Goal: Task Accomplishment & Management: Manage account settings

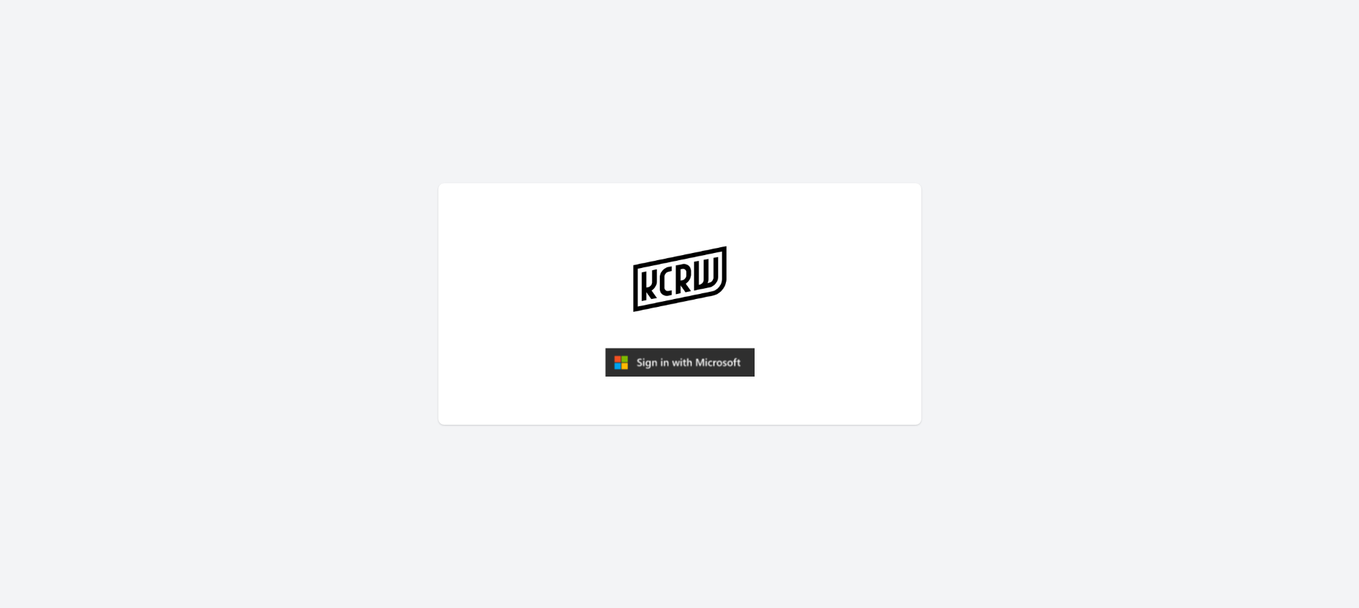
click at [652, 367] on img "submit" at bounding box center [679, 362] width 149 height 29
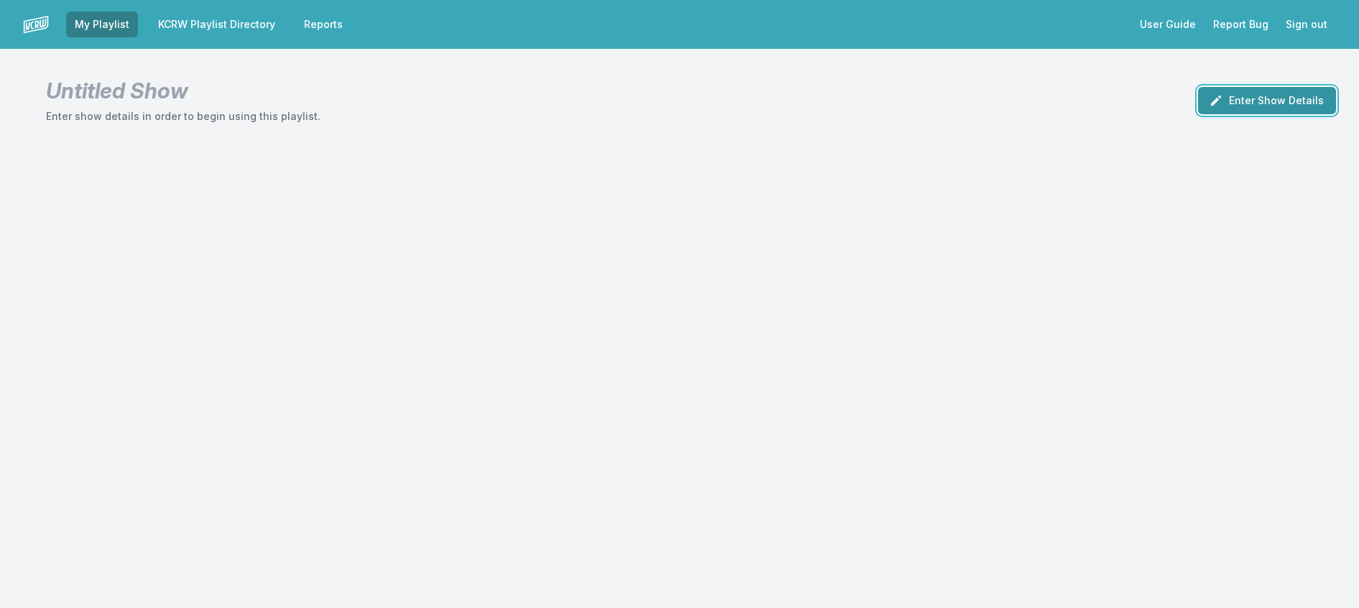
click at [1221, 114] on button "Enter Show Details" at bounding box center [1267, 100] width 138 height 27
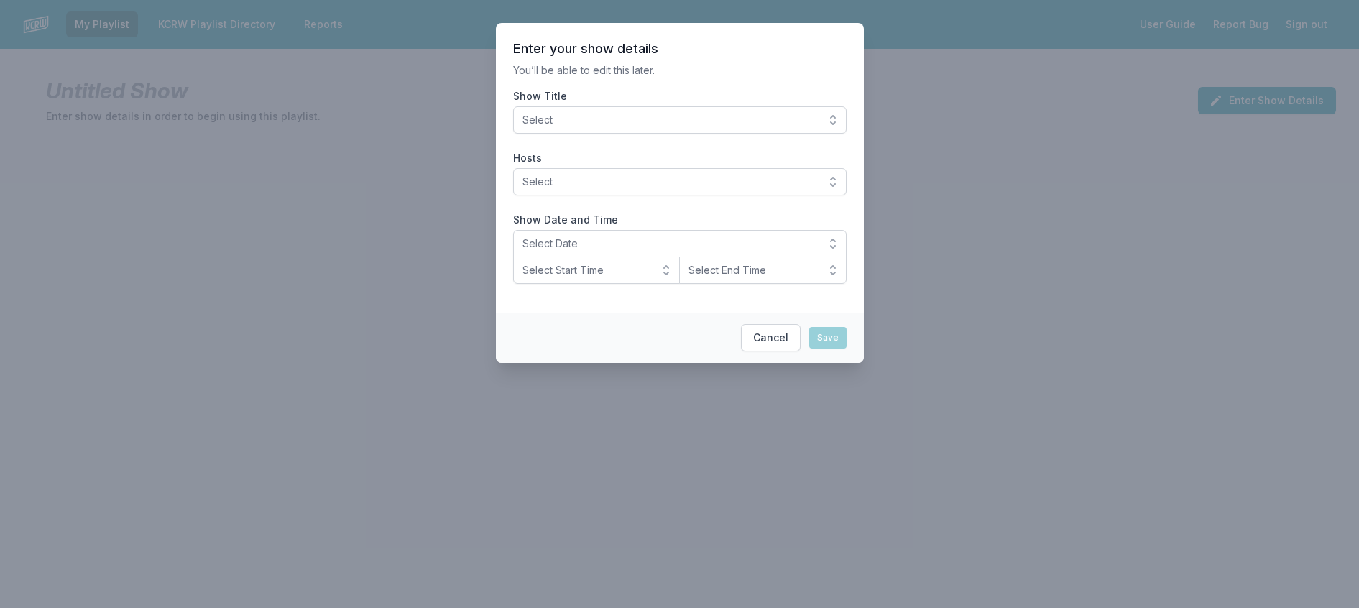
click at [581, 127] on span "Select" at bounding box center [669, 120] width 295 height 14
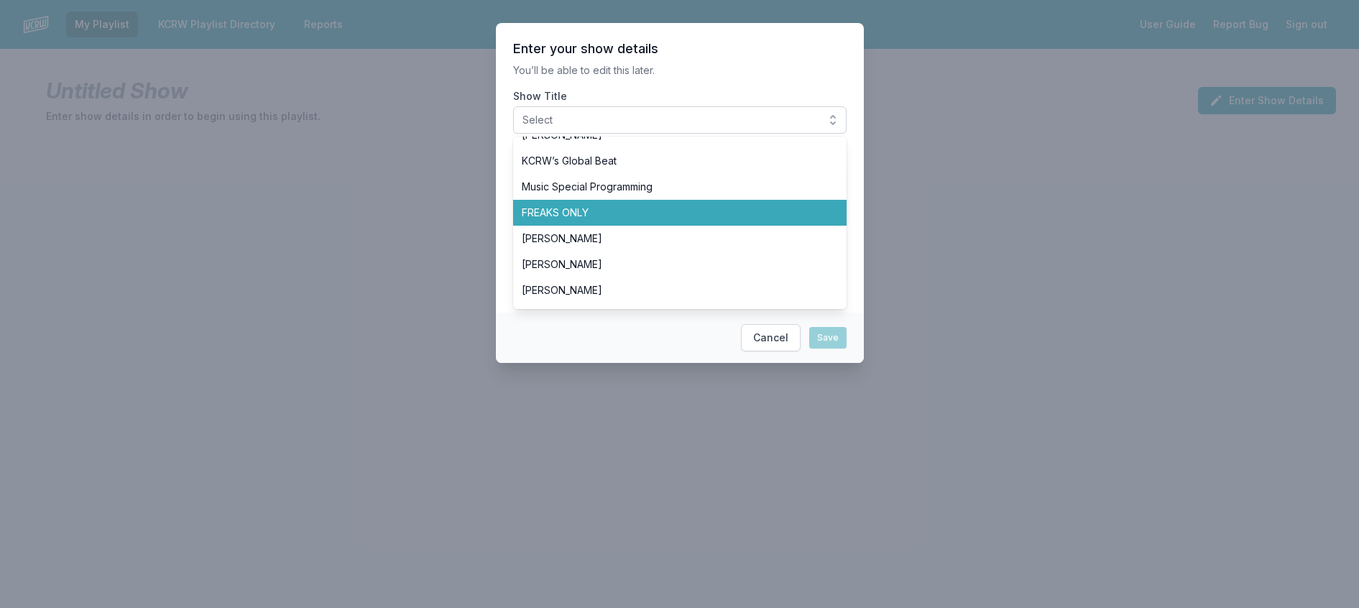
click at [549, 220] on span "FREAKS ONLY" at bounding box center [671, 213] width 299 height 14
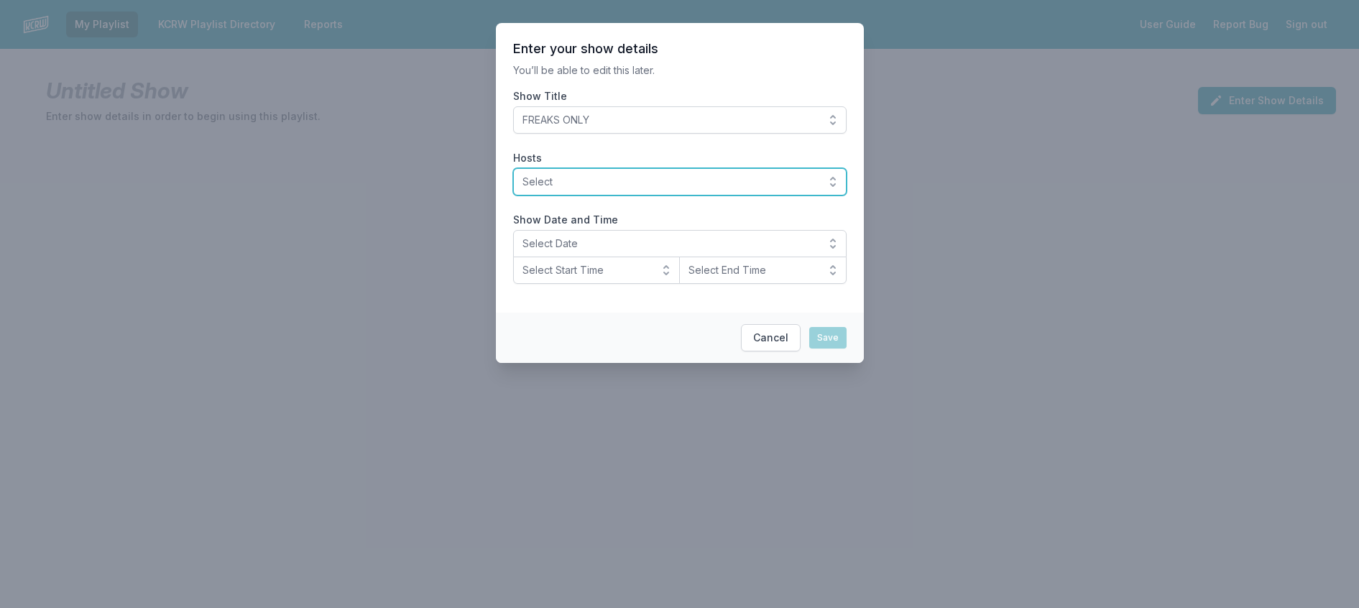
click at [597, 189] on span "Select" at bounding box center [669, 182] width 295 height 14
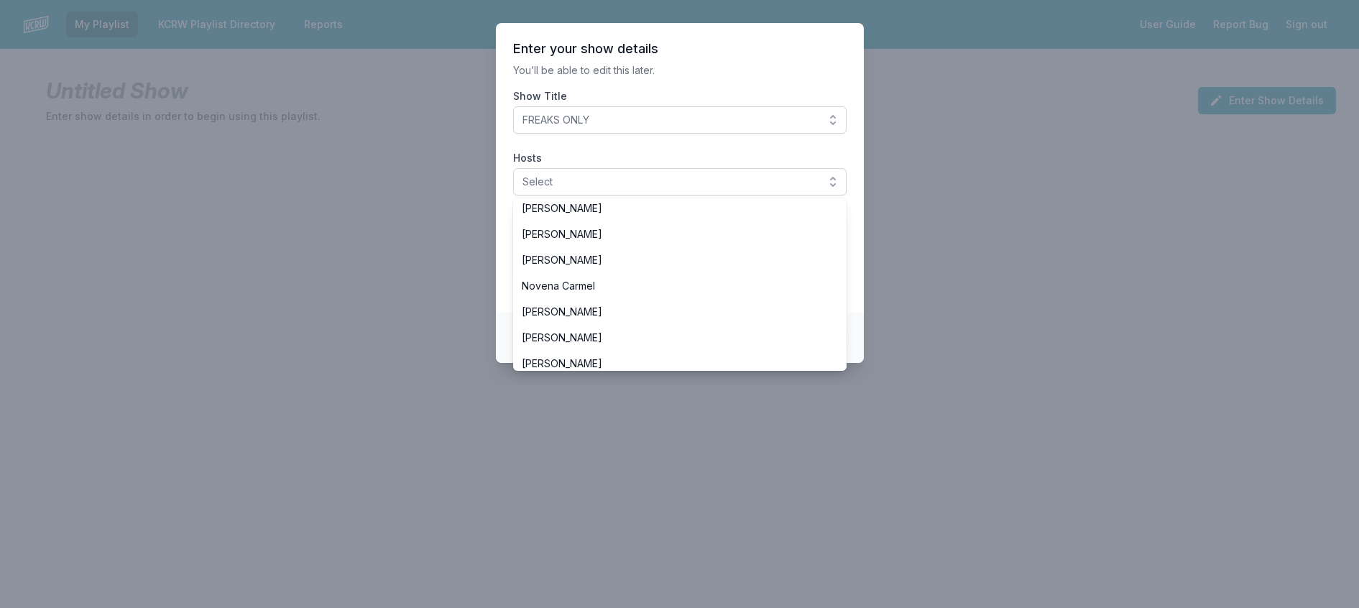
scroll to position [503, 0]
click at [621, 158] on span "[PERSON_NAME]" at bounding box center [671, 151] width 299 height 14
click at [757, 78] on p "You’ll be able to edit this later." at bounding box center [679, 70] width 333 height 14
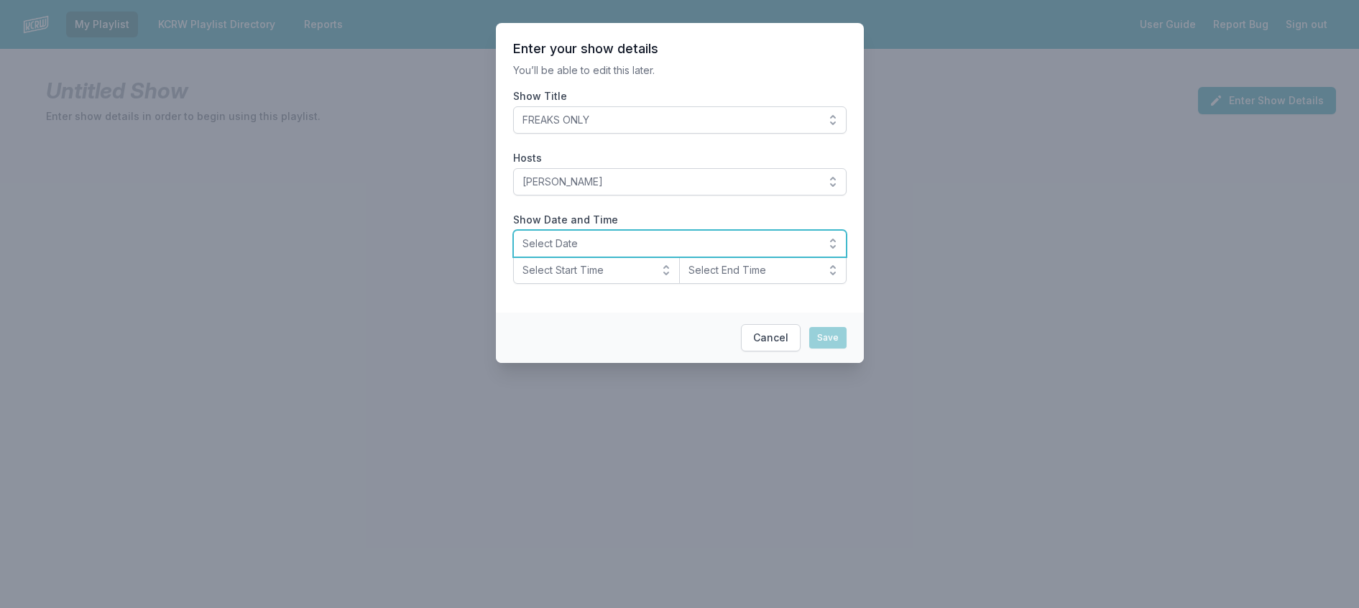
click at [614, 251] on span "Select Date" at bounding box center [669, 243] width 295 height 14
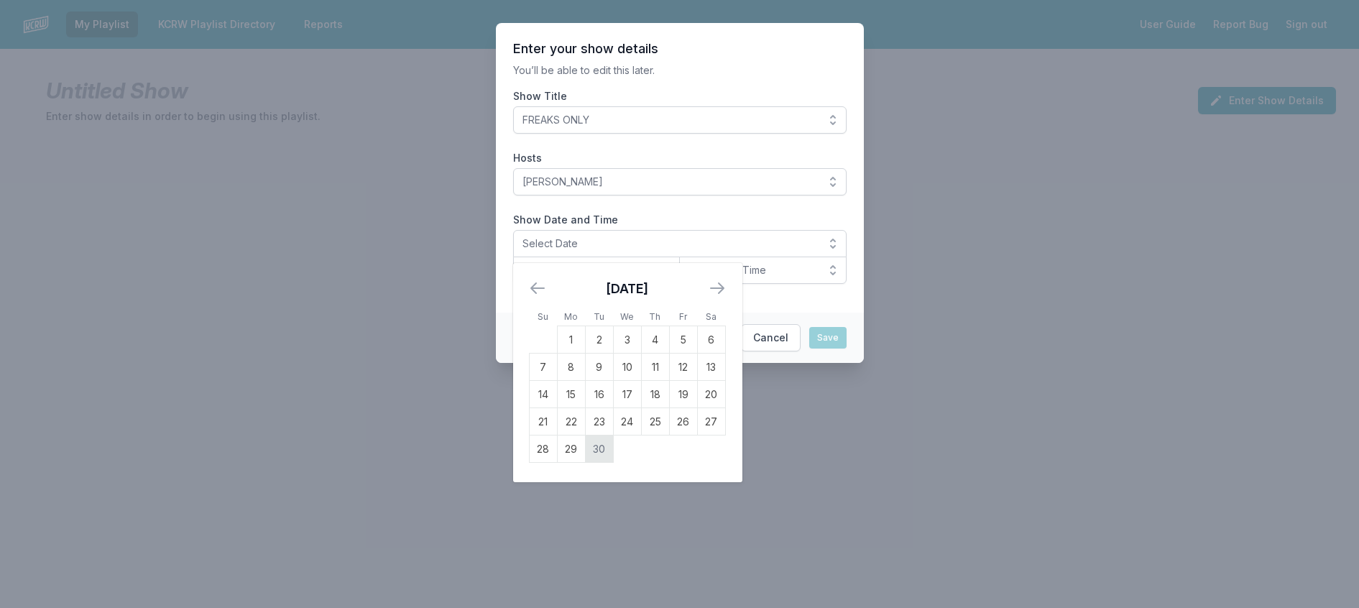
click at [585, 463] on td "30" at bounding box center [599, 448] width 28 height 27
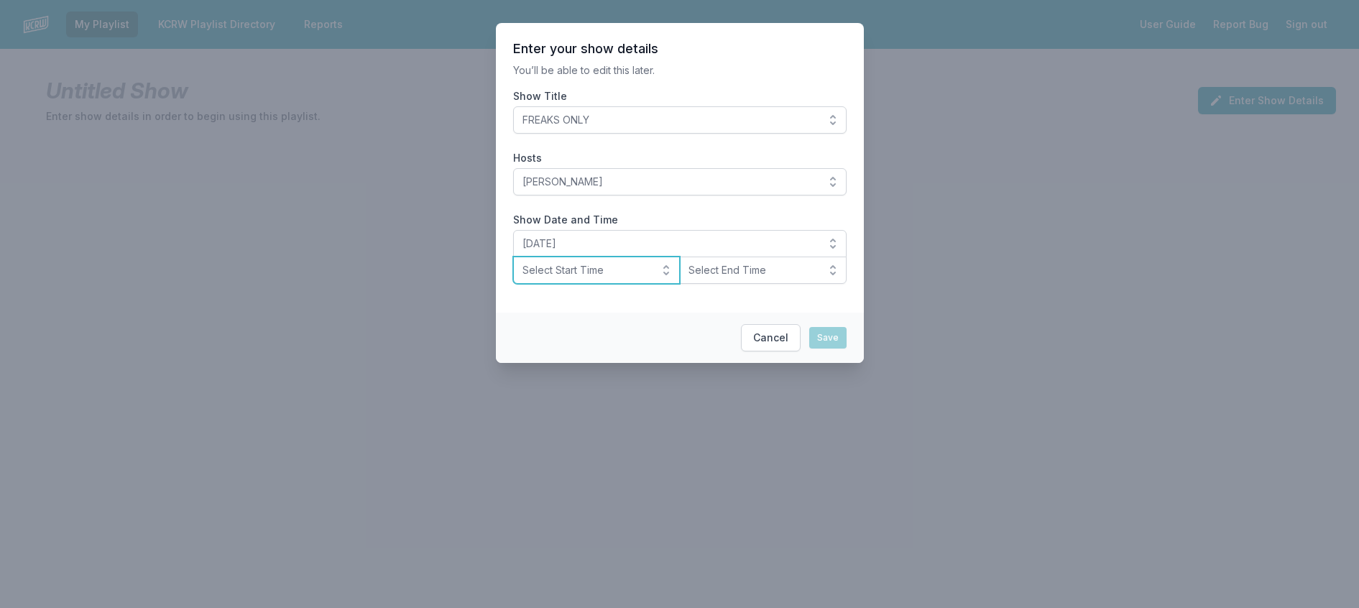
click at [603, 277] on span "Select Start Time" at bounding box center [586, 270] width 129 height 14
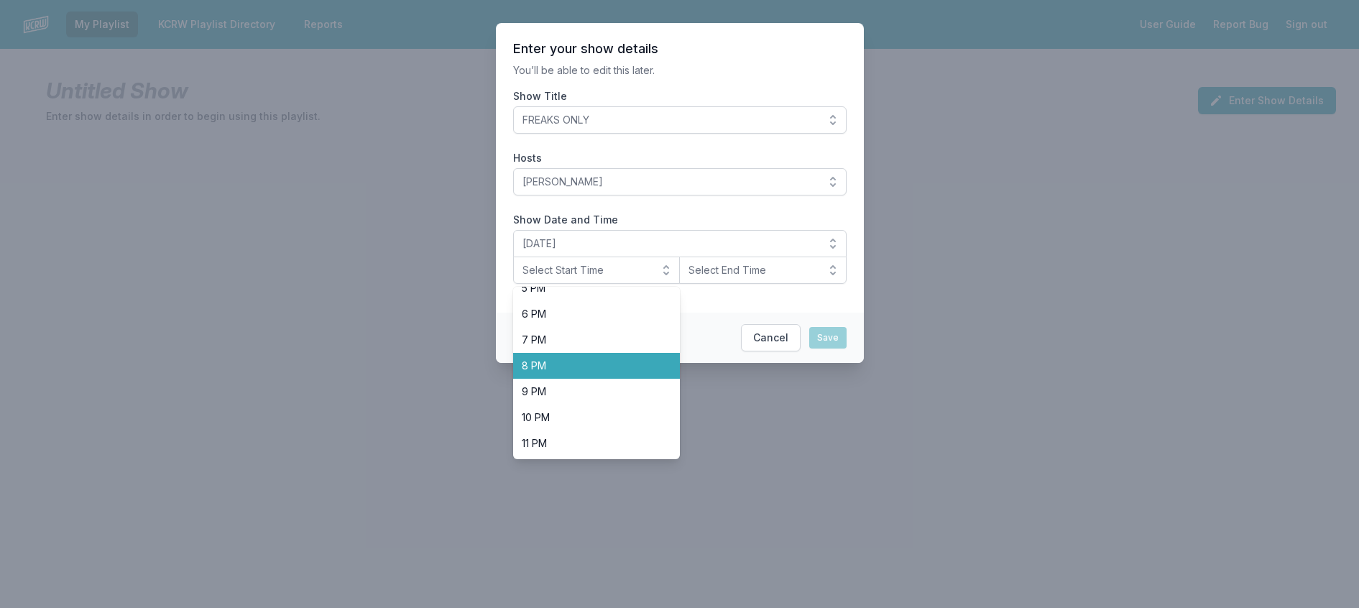
click at [582, 373] on span "8 PM" at bounding box center [588, 366] width 133 height 14
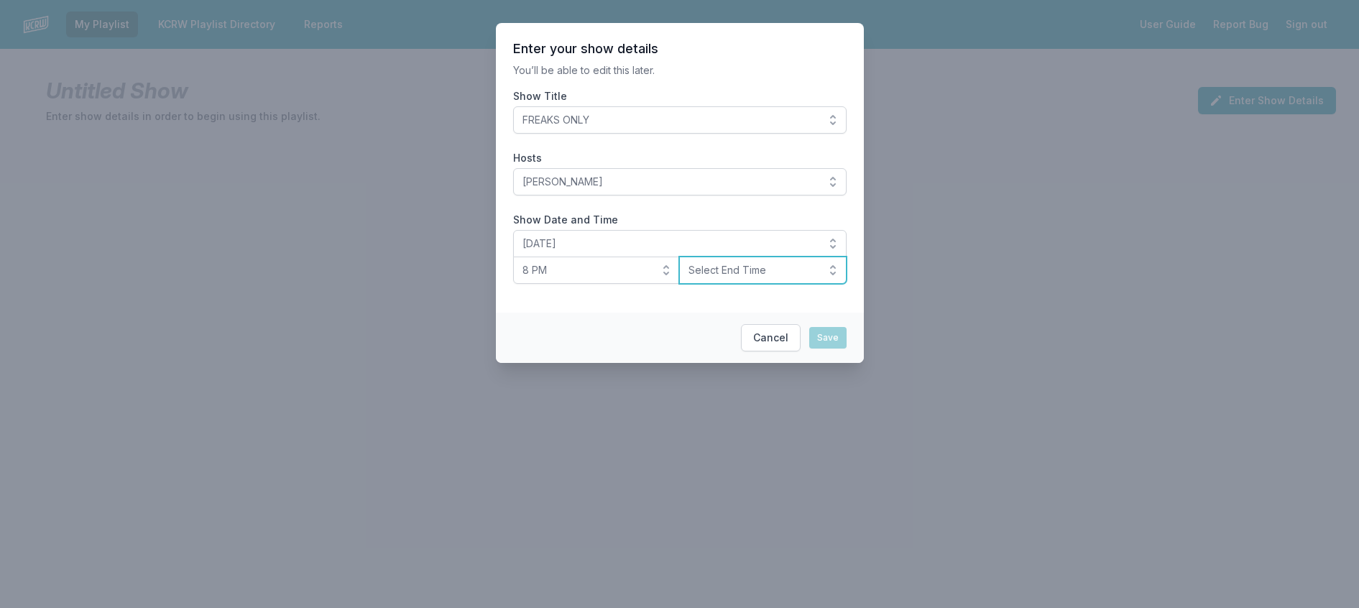
click at [765, 277] on span "Select End Time" at bounding box center [752, 270] width 129 height 14
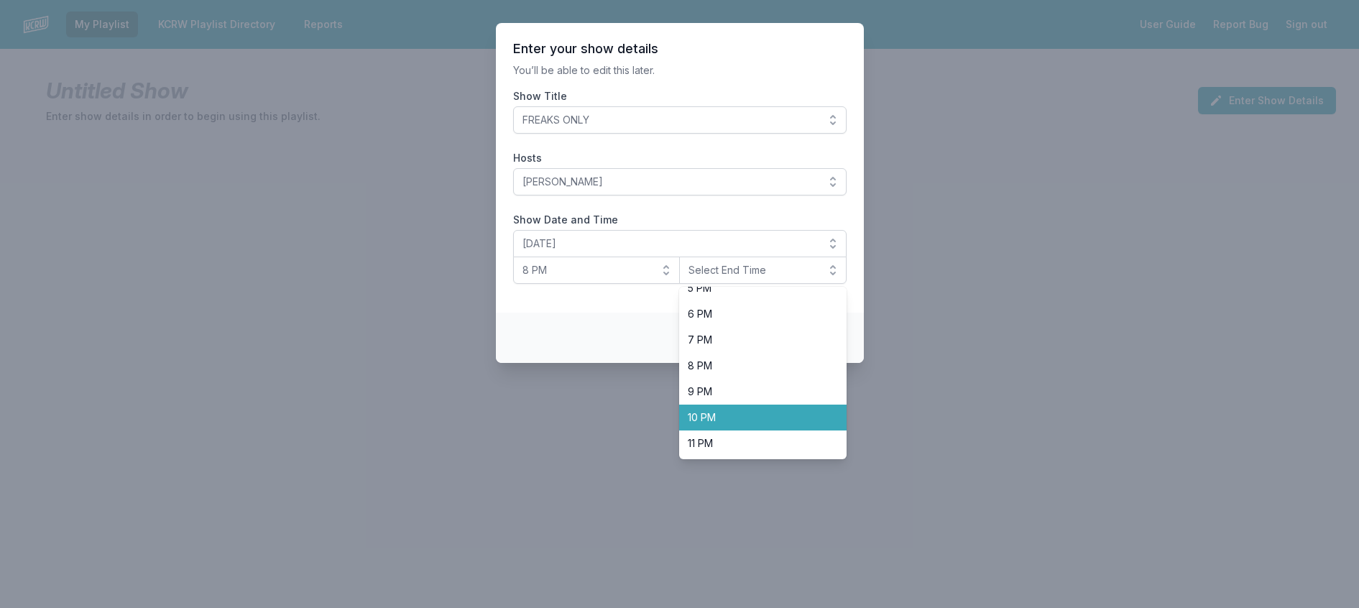
click at [717, 425] on span "10 PM" at bounding box center [754, 417] width 133 height 14
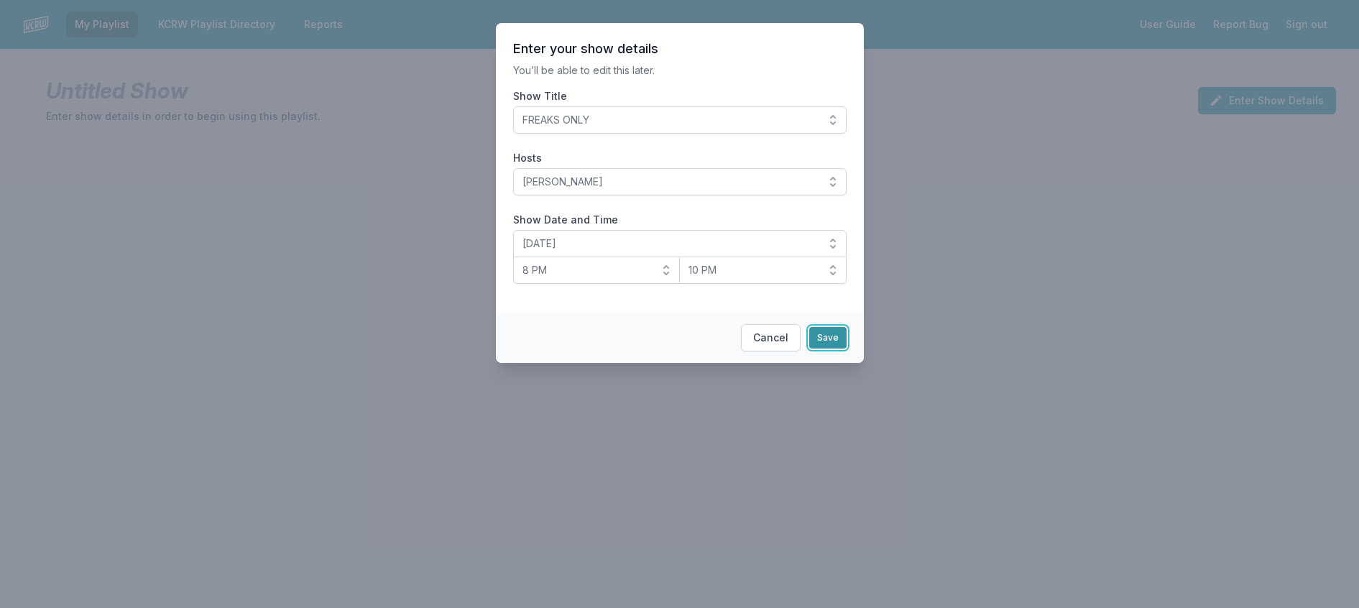
click at [844, 349] on button "Save" at bounding box center [827, 338] width 37 height 22
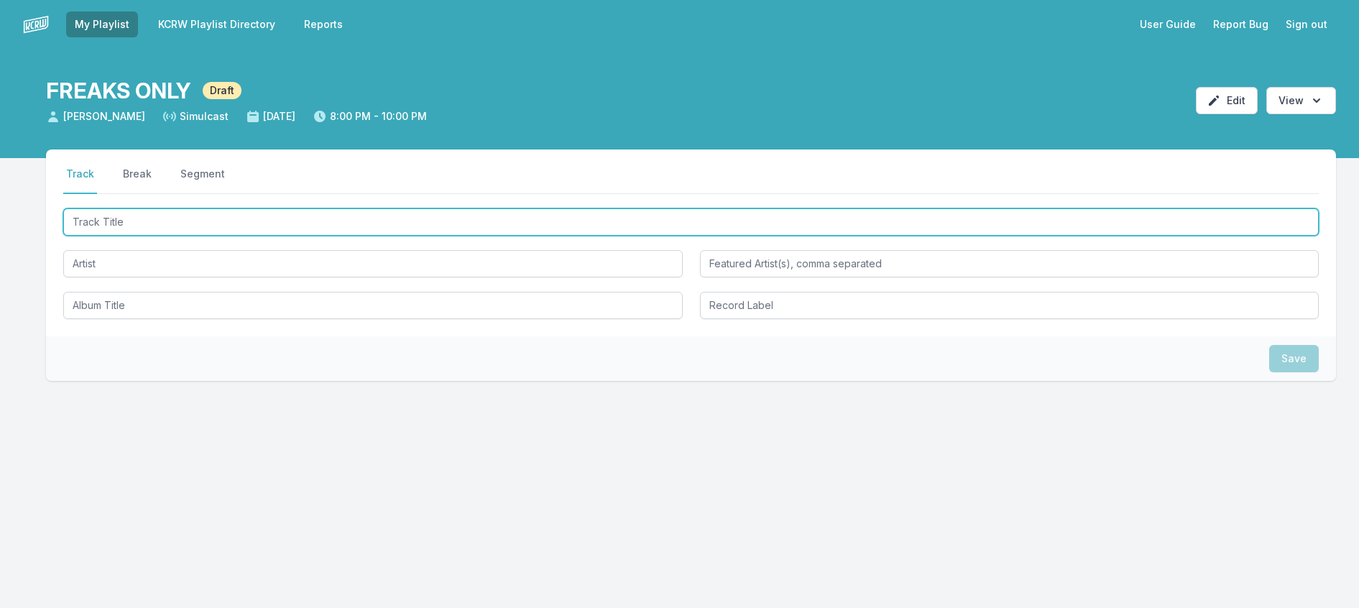
click at [177, 236] on input "Track Title" at bounding box center [690, 221] width 1255 height 27
type input "UFO"
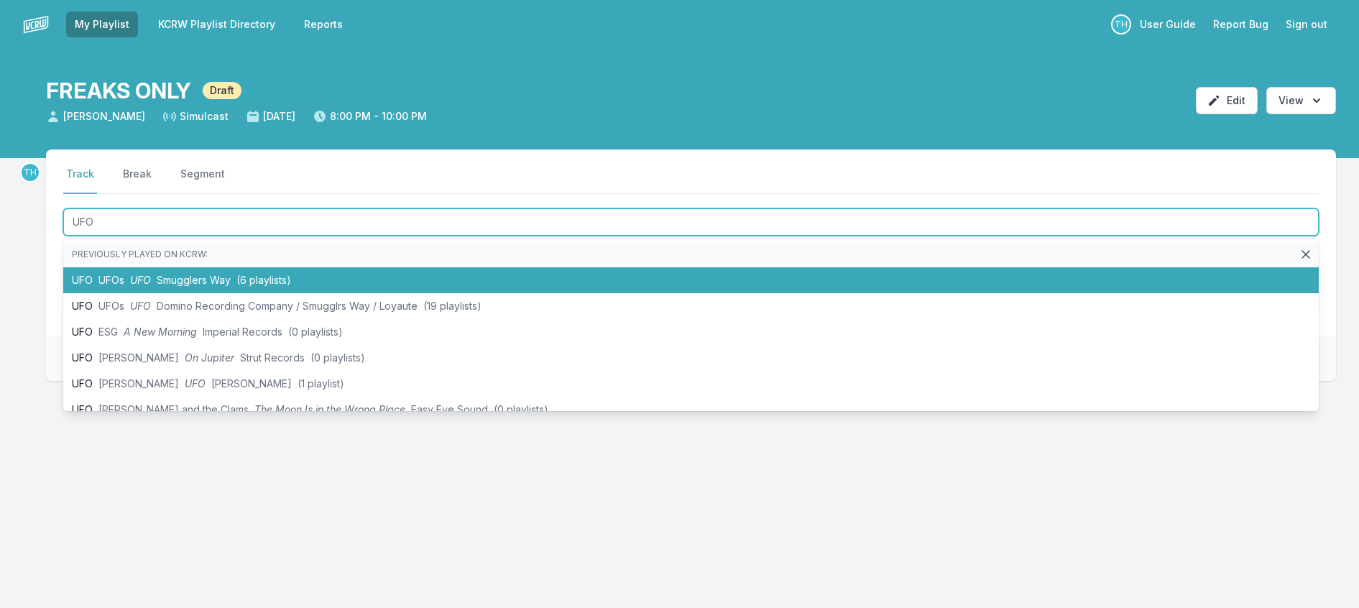
click at [219, 286] on span "Smugglers Way" at bounding box center [194, 280] width 74 height 12
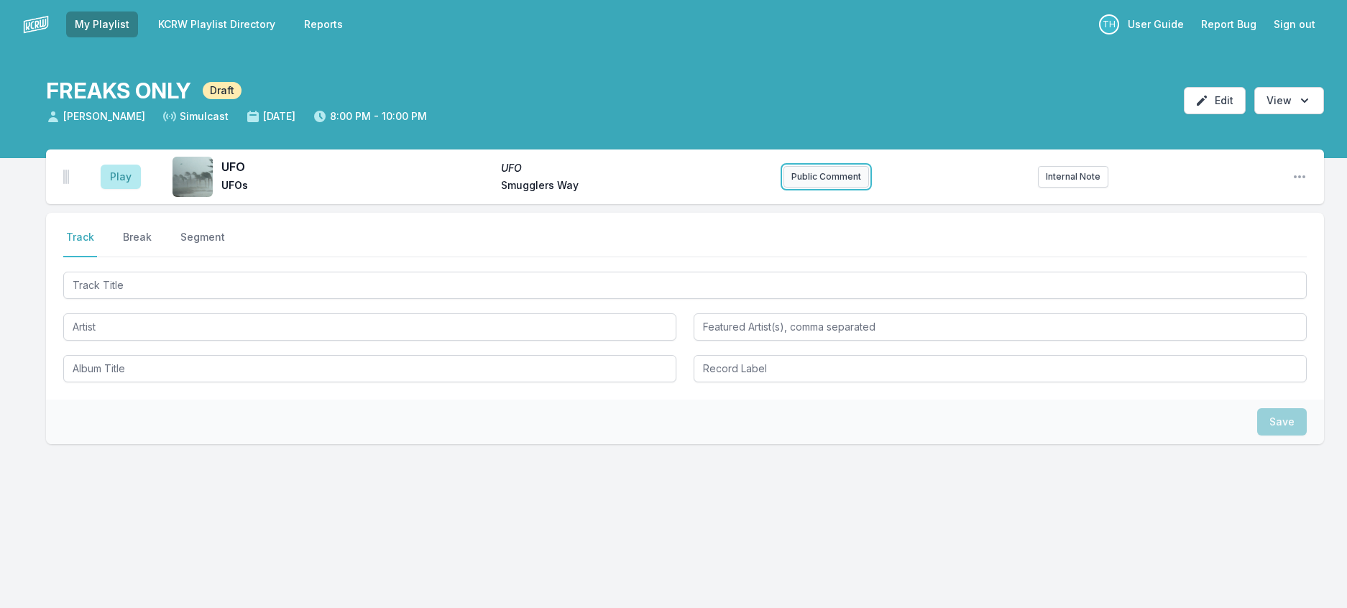
click at [811, 188] on button "Public Comment" at bounding box center [826, 177] width 86 height 22
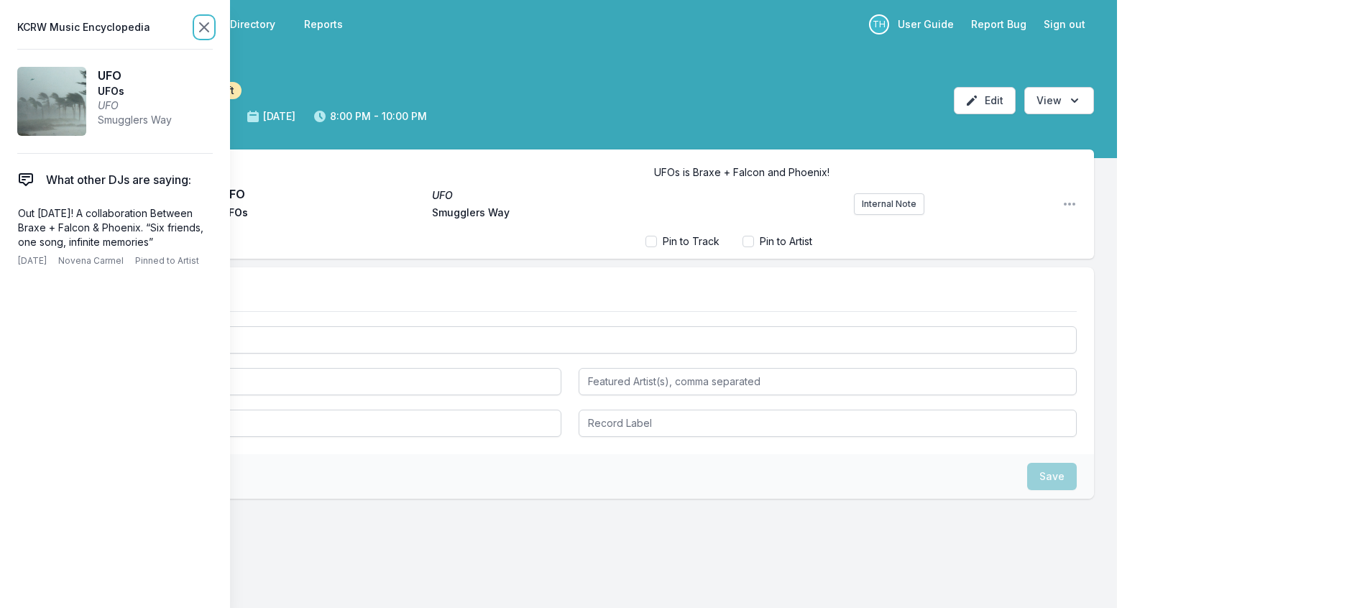
click at [208, 27] on icon at bounding box center [204, 27] width 9 height 9
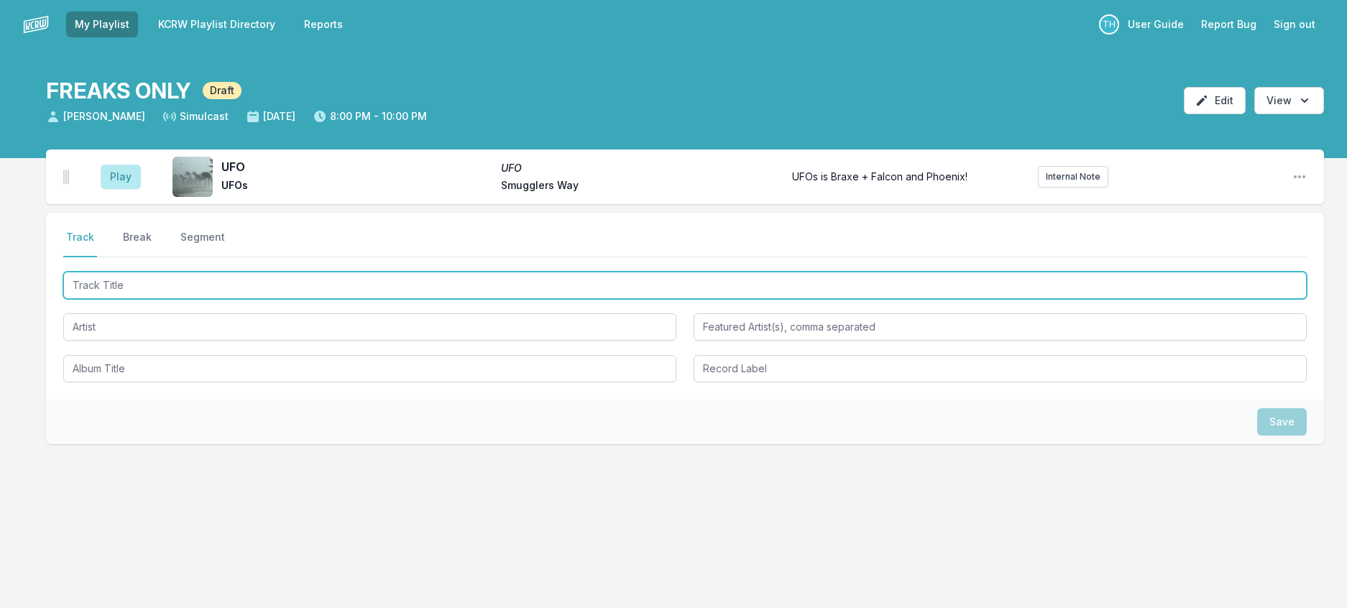
click at [167, 299] on input "Track Title" at bounding box center [684, 285] width 1243 height 27
type input "garbage day"
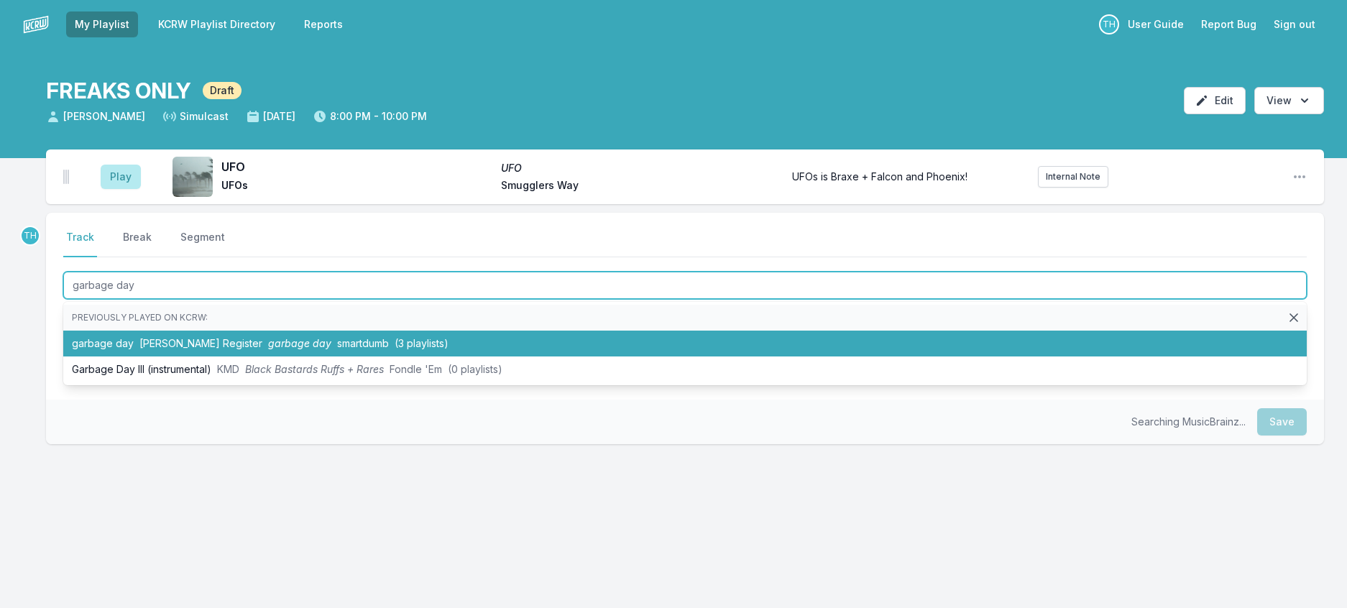
click at [222, 356] on li "garbage day [PERSON_NAME] Register garbage day smartdumb (3 playlists)" at bounding box center [684, 344] width 1243 height 26
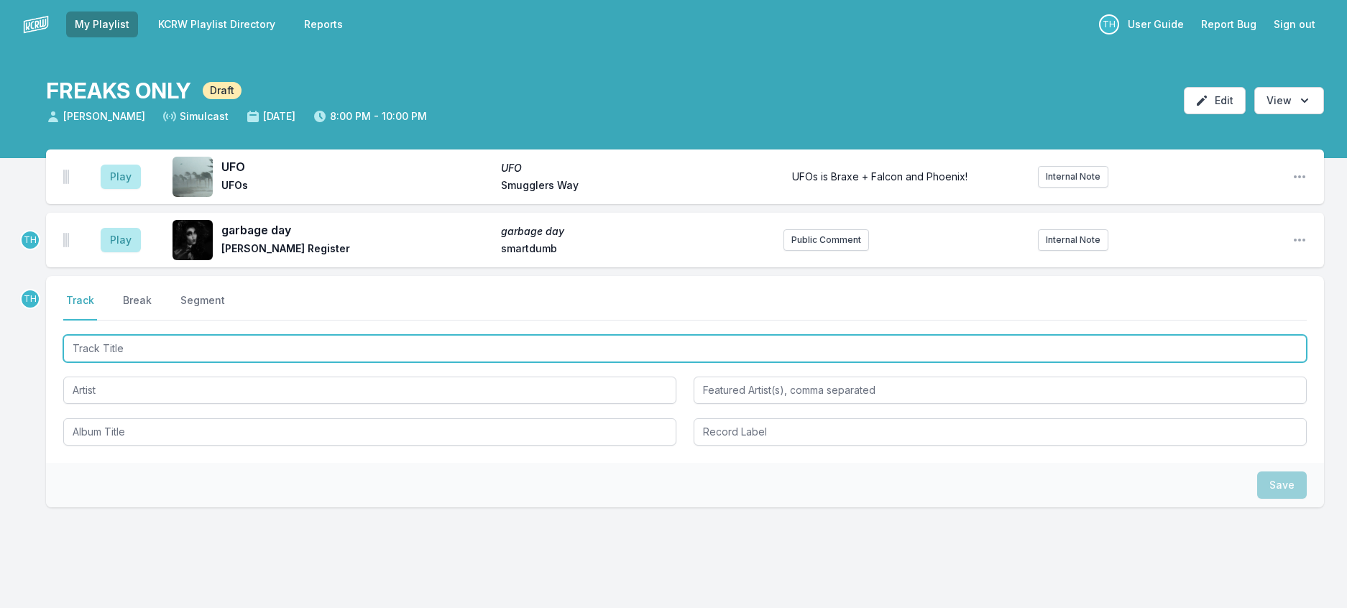
click at [340, 362] on input "Track Title" at bounding box center [684, 348] width 1243 height 27
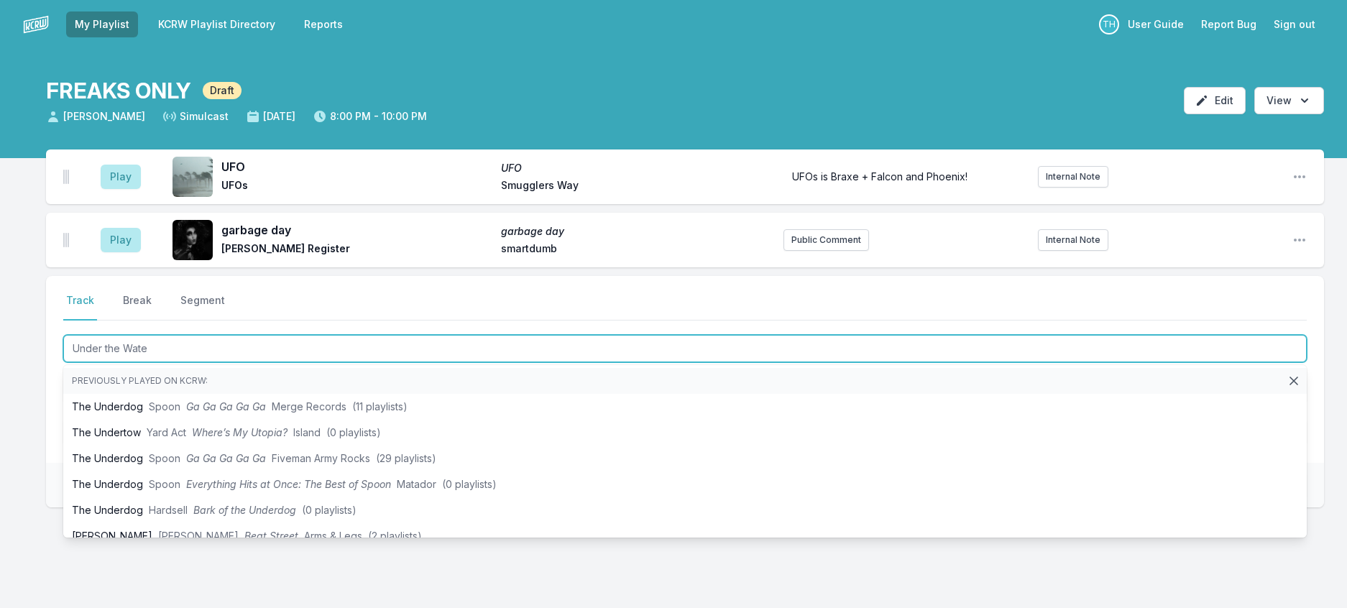
type input "Under the Water"
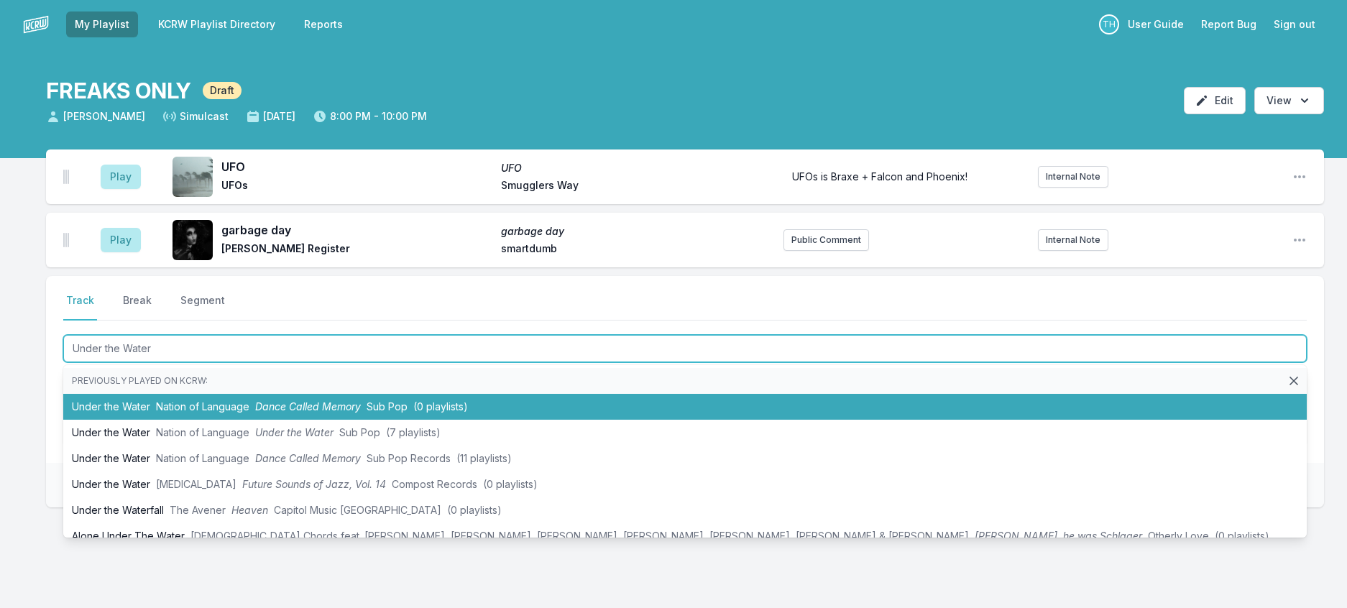
click at [370, 420] on li "Under the Water Nation of Language Dance Called Memory Sub Pop (0 playlists)" at bounding box center [684, 407] width 1243 height 26
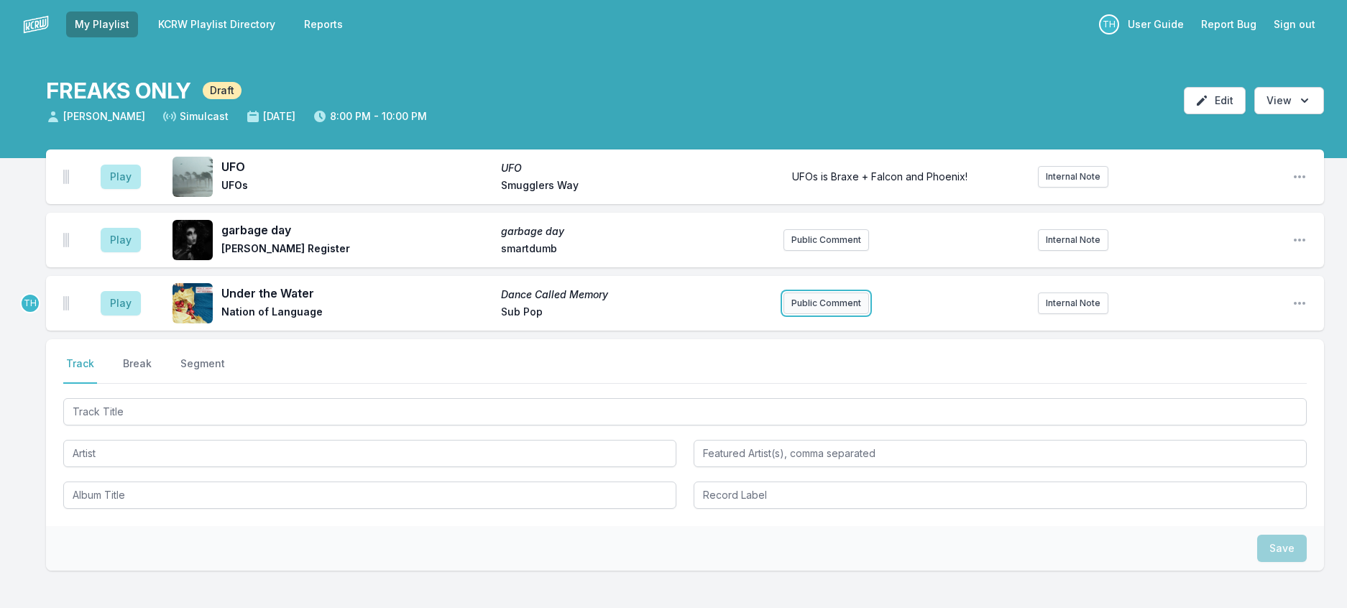
click at [831, 314] on button "Public Comment" at bounding box center [826, 303] width 86 height 22
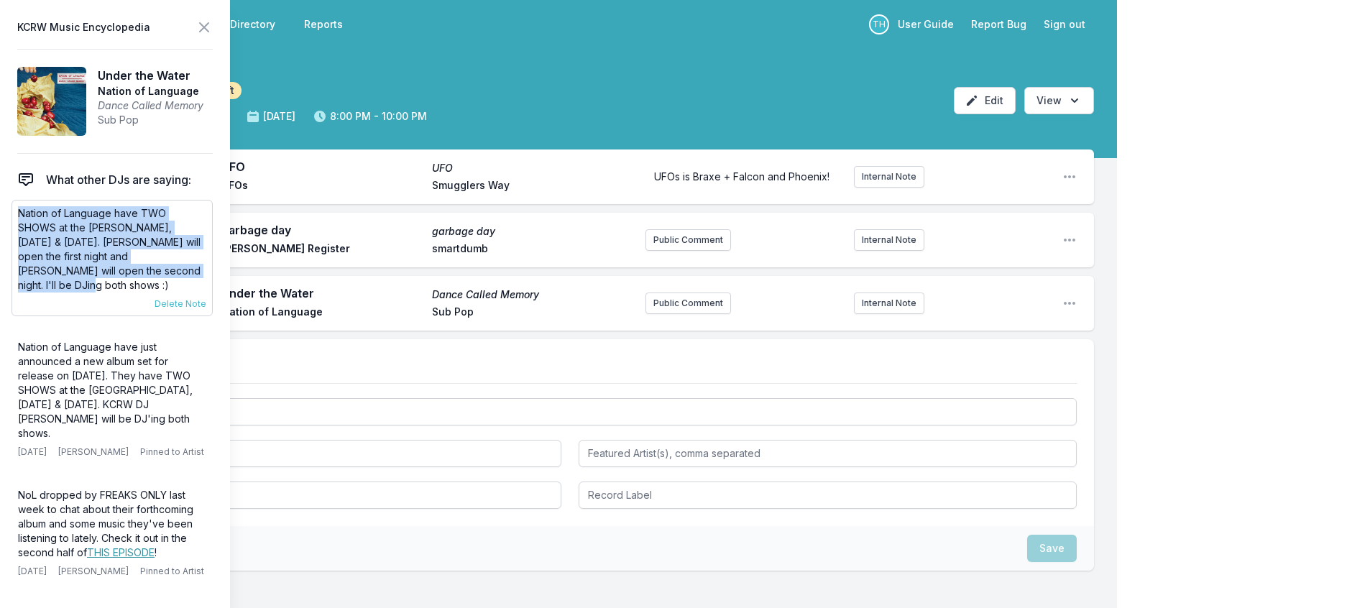
drag, startPoint x: 134, startPoint y: 306, endPoint x: 16, endPoint y: 242, distance: 134.7
click at [16, 242] on div "Nation of Language have TWO SHOWS at the [PERSON_NAME], [DATE] & [DATE]. [PERSO…" at bounding box center [111, 258] width 201 height 116
copy p "Nation of Language have TWO SHOWS at the [PERSON_NAME], [DATE] & [DATE]. [PERSO…"
click at [645, 314] on button "Public Comment" at bounding box center [688, 303] width 86 height 22
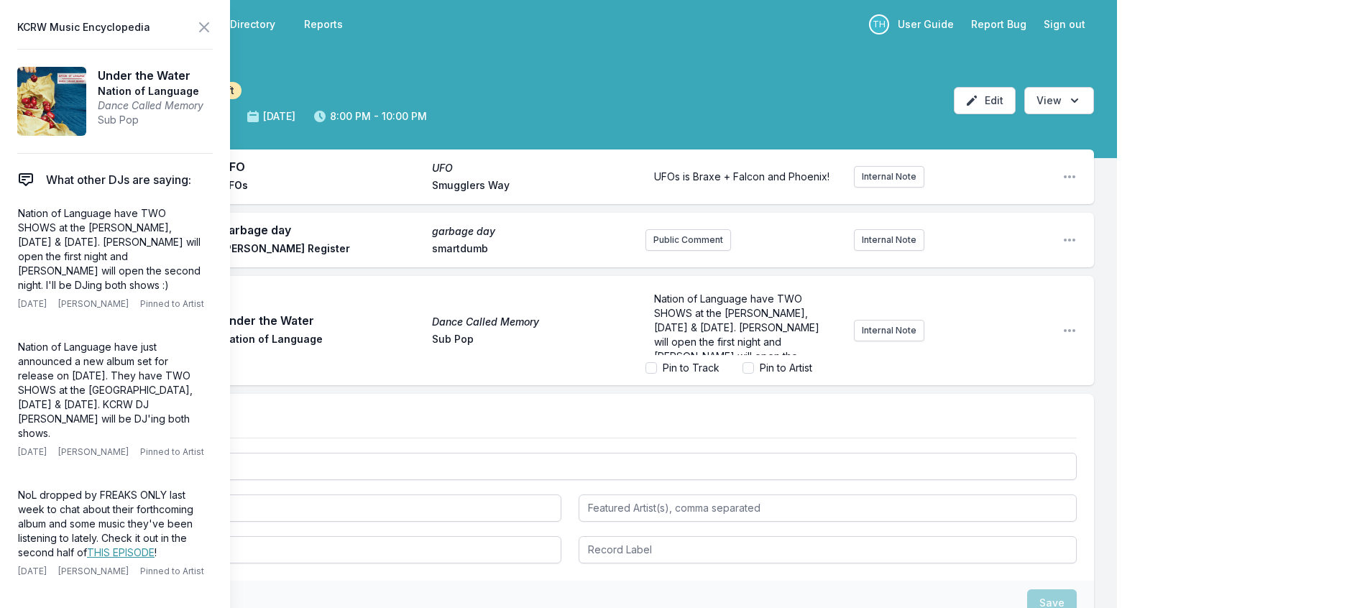
scroll to position [49, 0]
click at [213, 34] on icon at bounding box center [203, 27] width 17 height 17
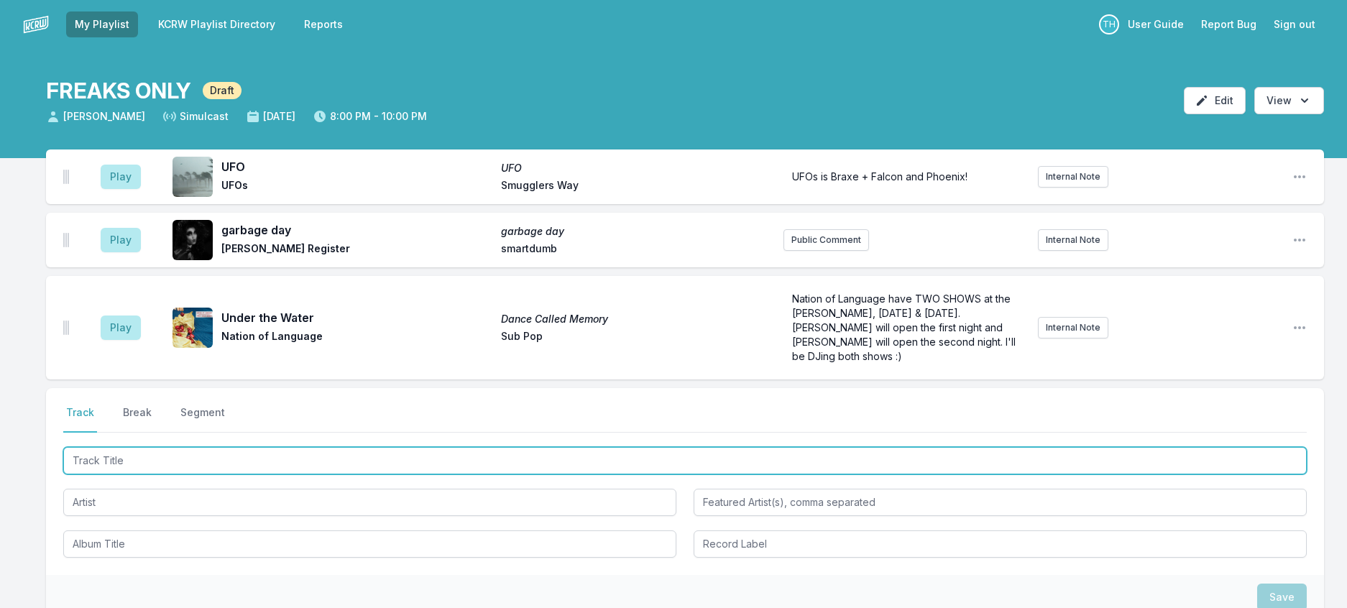
click at [227, 474] on input "Track Title" at bounding box center [684, 460] width 1243 height 27
type input "Is It Now?"
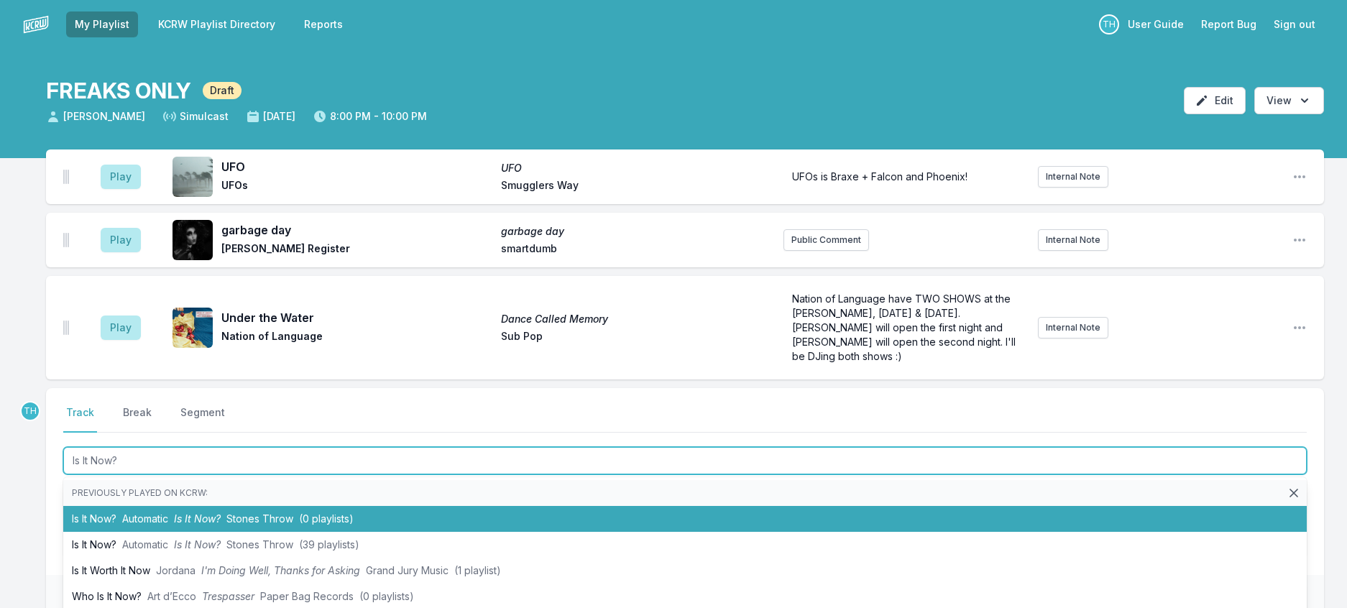
click at [293, 525] on span "Stones Throw" at bounding box center [259, 518] width 67 height 12
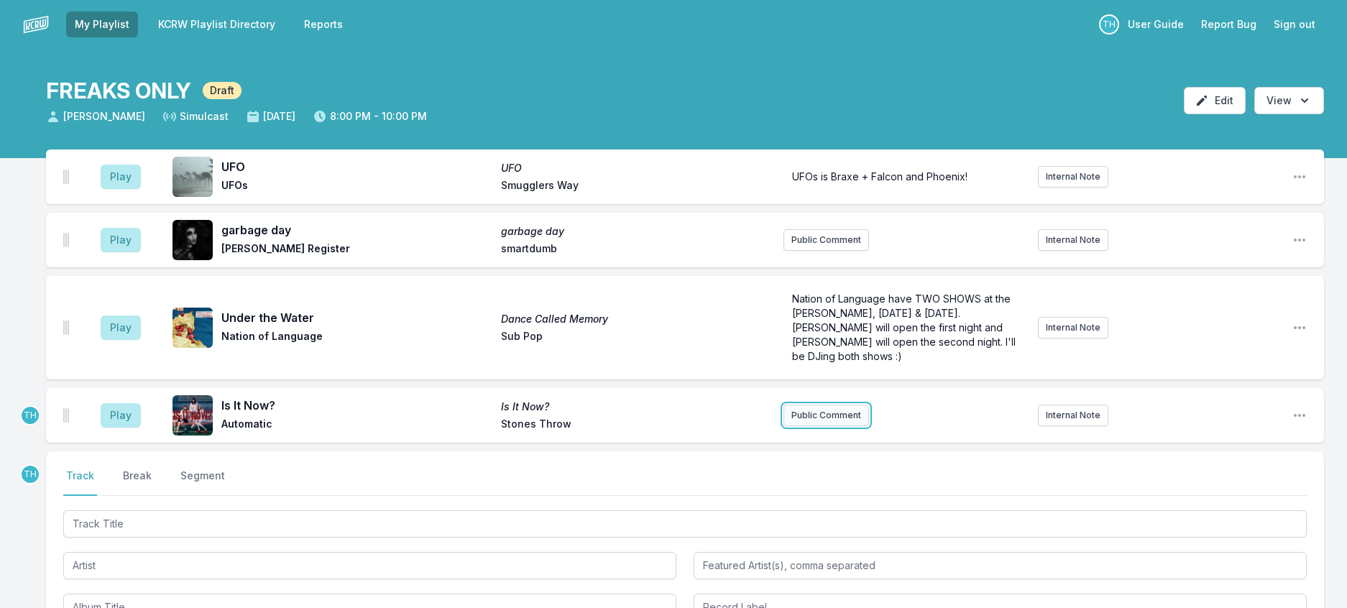
click at [841, 426] on button "Public Comment" at bounding box center [826, 416] width 86 height 22
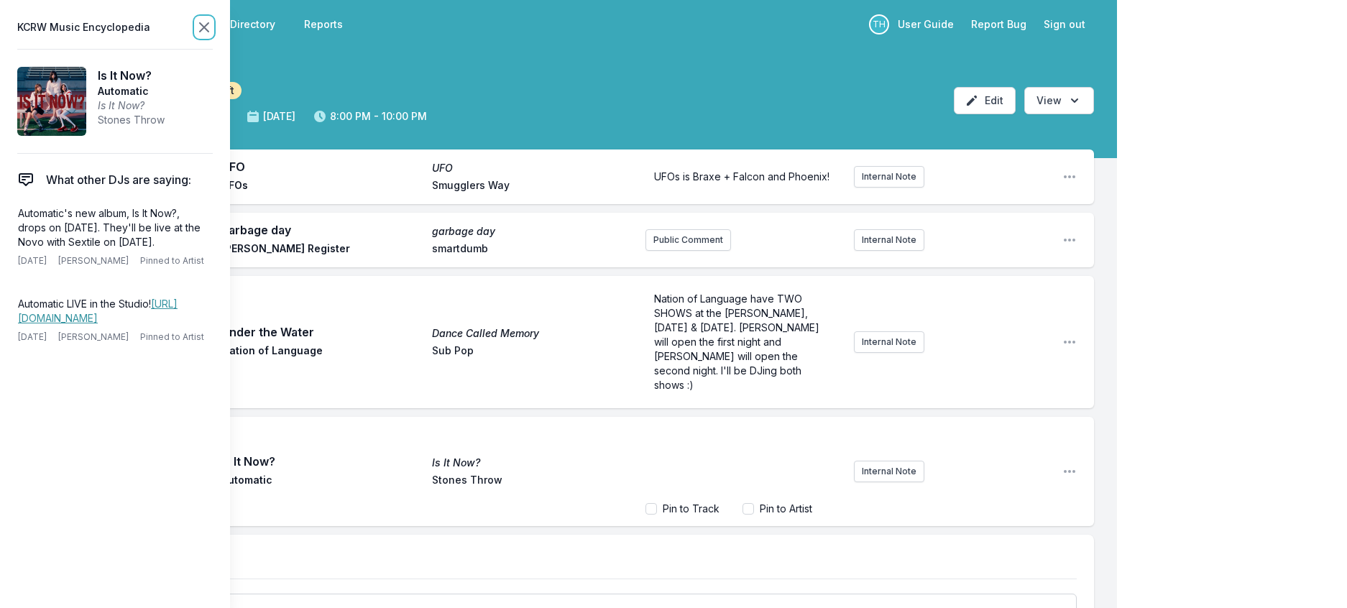
click at [208, 30] on icon at bounding box center [204, 27] width 9 height 9
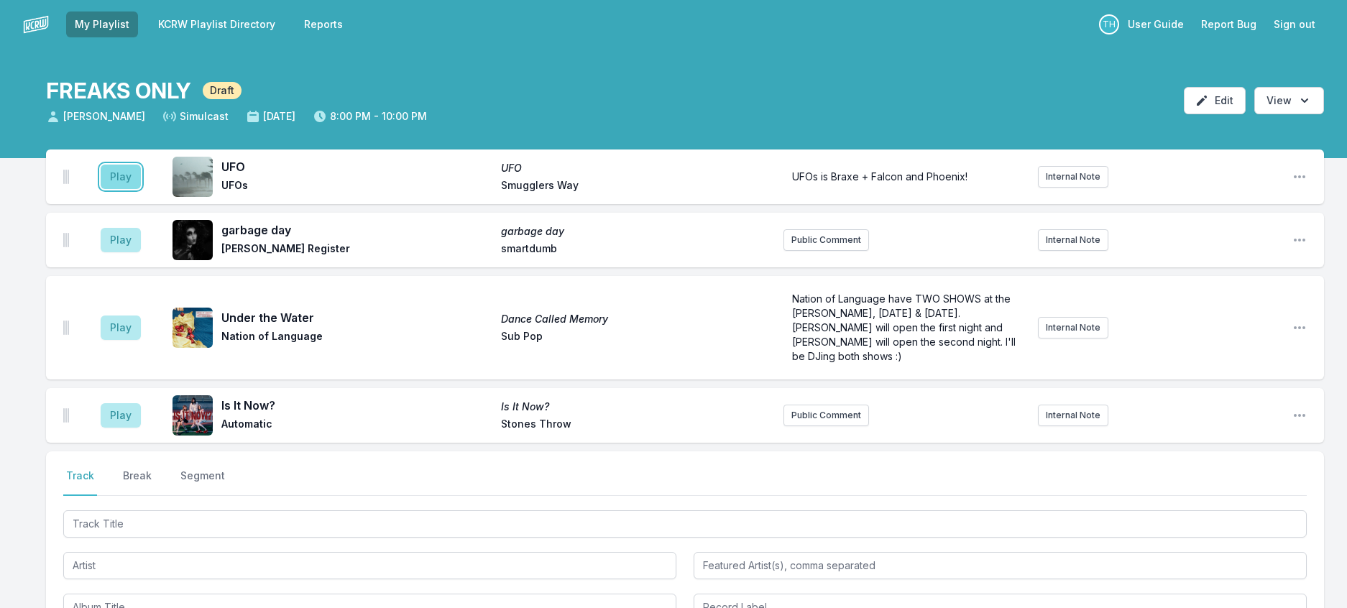
click at [139, 189] on button "Play" at bounding box center [121, 177] width 40 height 24
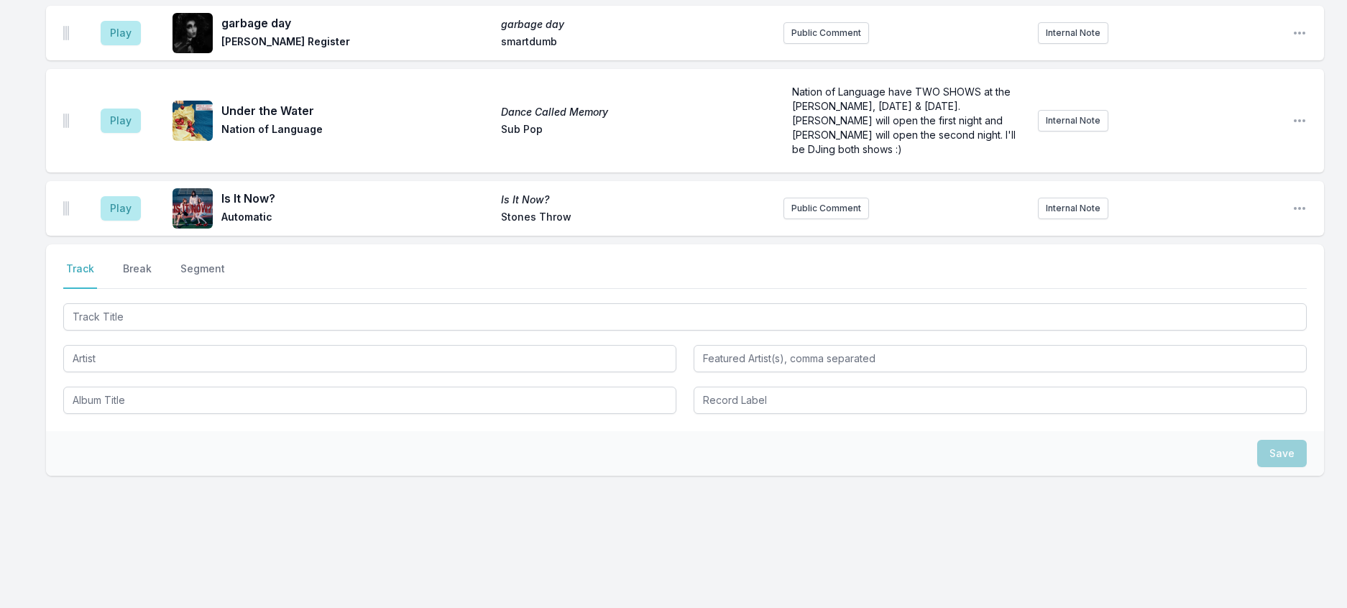
scroll to position [216, 0]
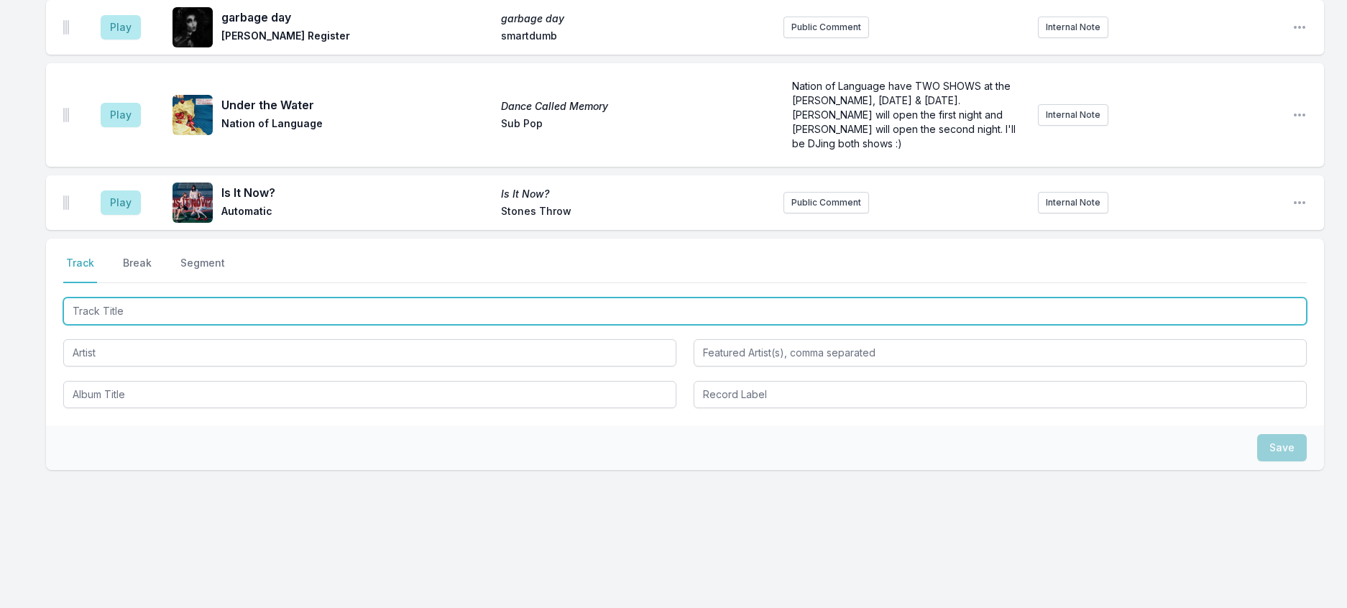
click at [287, 325] on input "Track Title" at bounding box center [684, 310] width 1243 height 27
type input "Eagle Rocks"
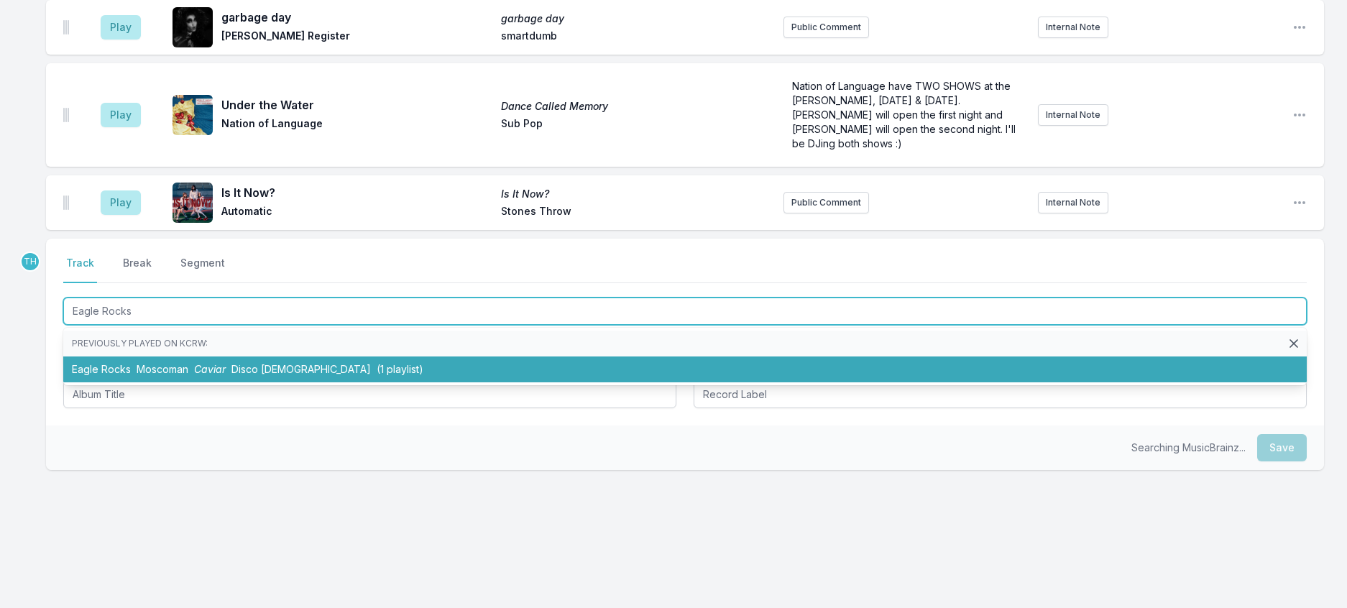
click at [377, 375] on span "(1 playlist)" at bounding box center [400, 369] width 47 height 12
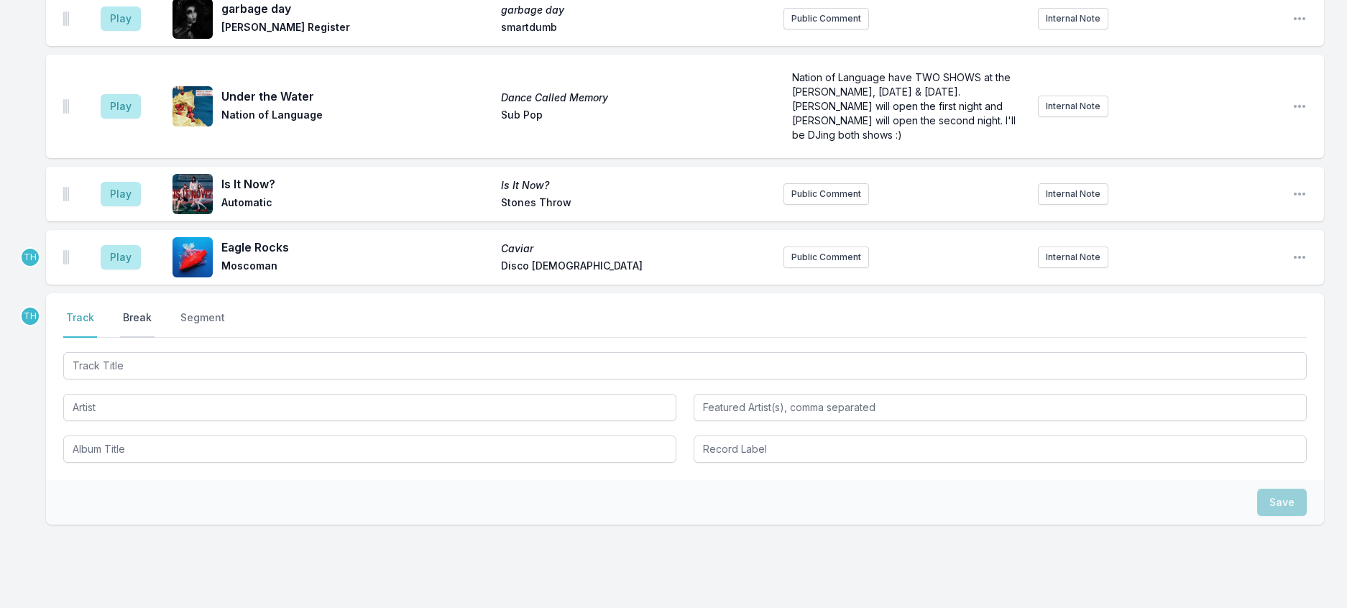
click at [154, 338] on button "Break" at bounding box center [137, 323] width 34 height 27
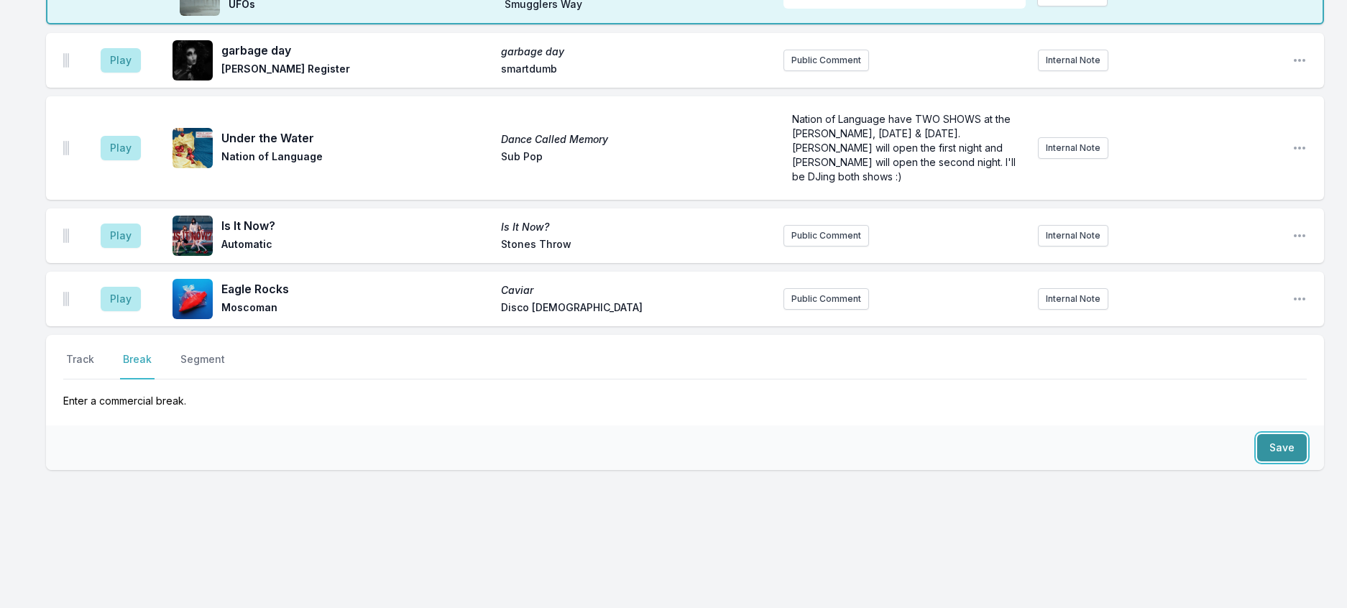
click at [1265, 461] on button "Save" at bounding box center [1282, 447] width 50 height 27
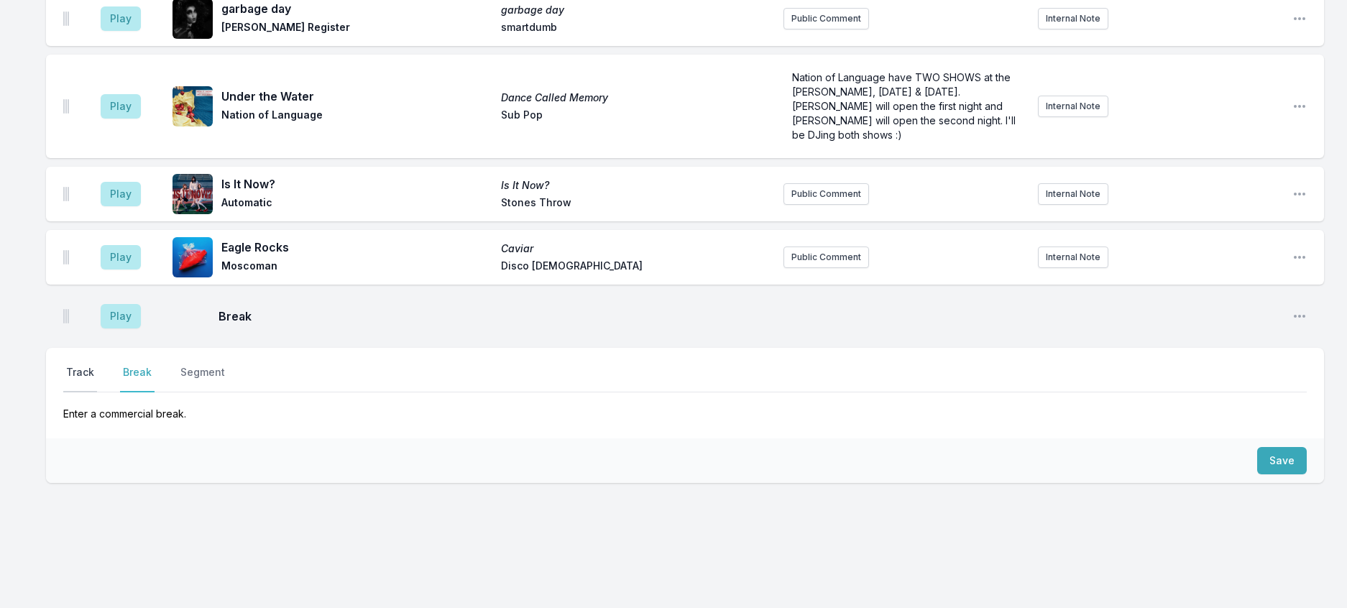
click at [97, 392] on button "Track" at bounding box center [80, 378] width 34 height 27
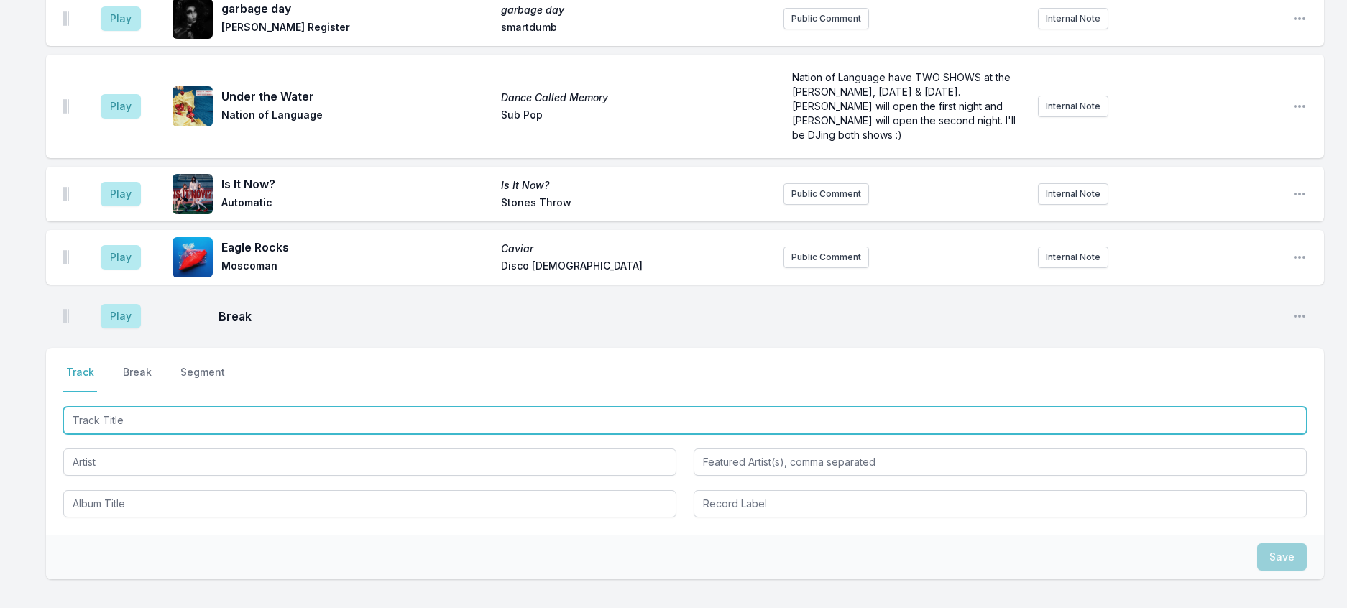
click at [185, 434] on input "Track Title" at bounding box center [684, 420] width 1243 height 27
type input "centro (al"
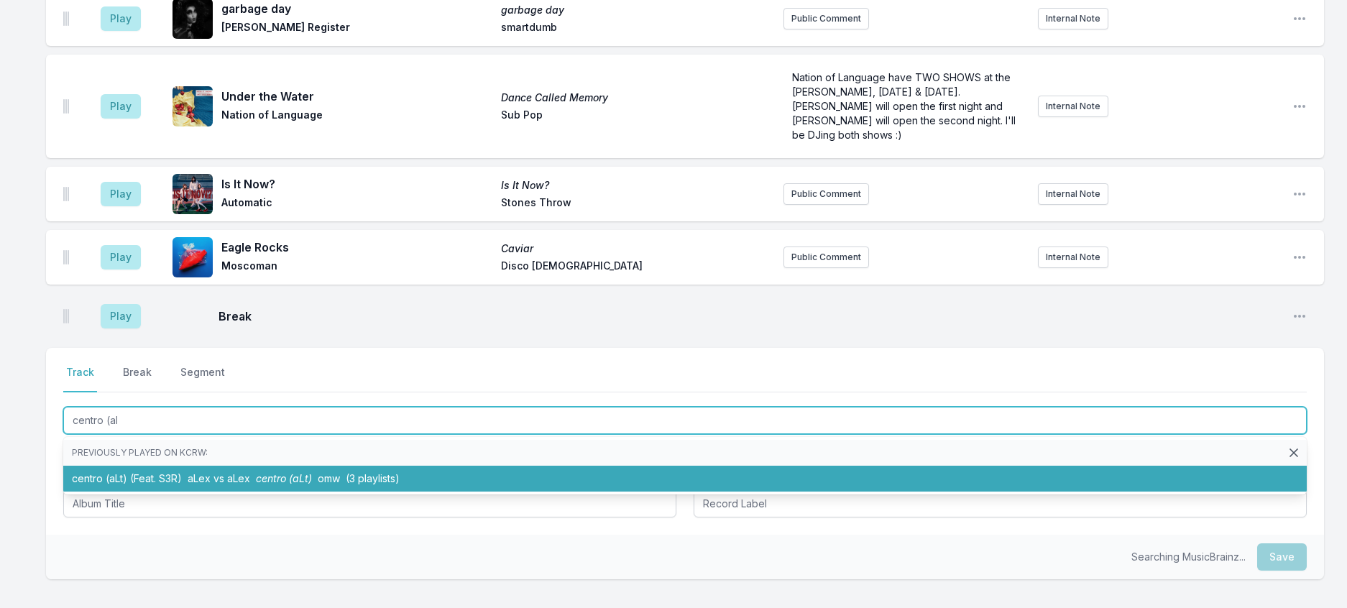
click at [285, 492] on li "centro (aLt) (Feat. S3R) aLex vs aLex centro (aLt) omw (3 playlists)" at bounding box center [684, 479] width 1243 height 26
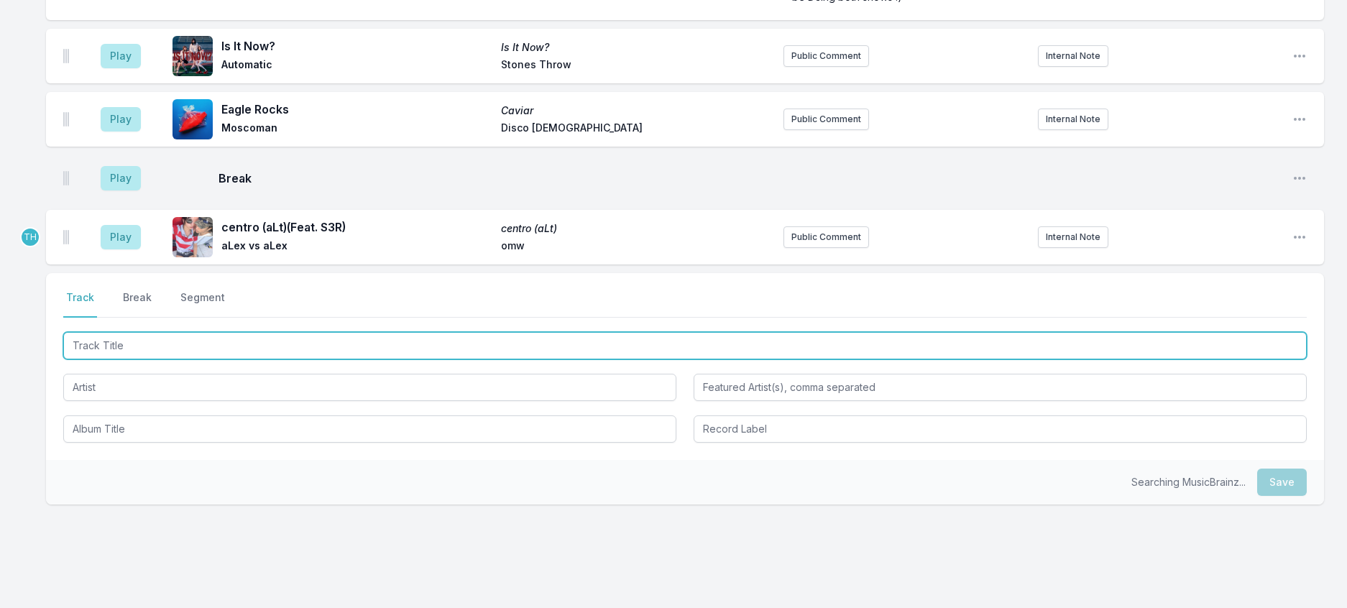
scroll to position [359, 0]
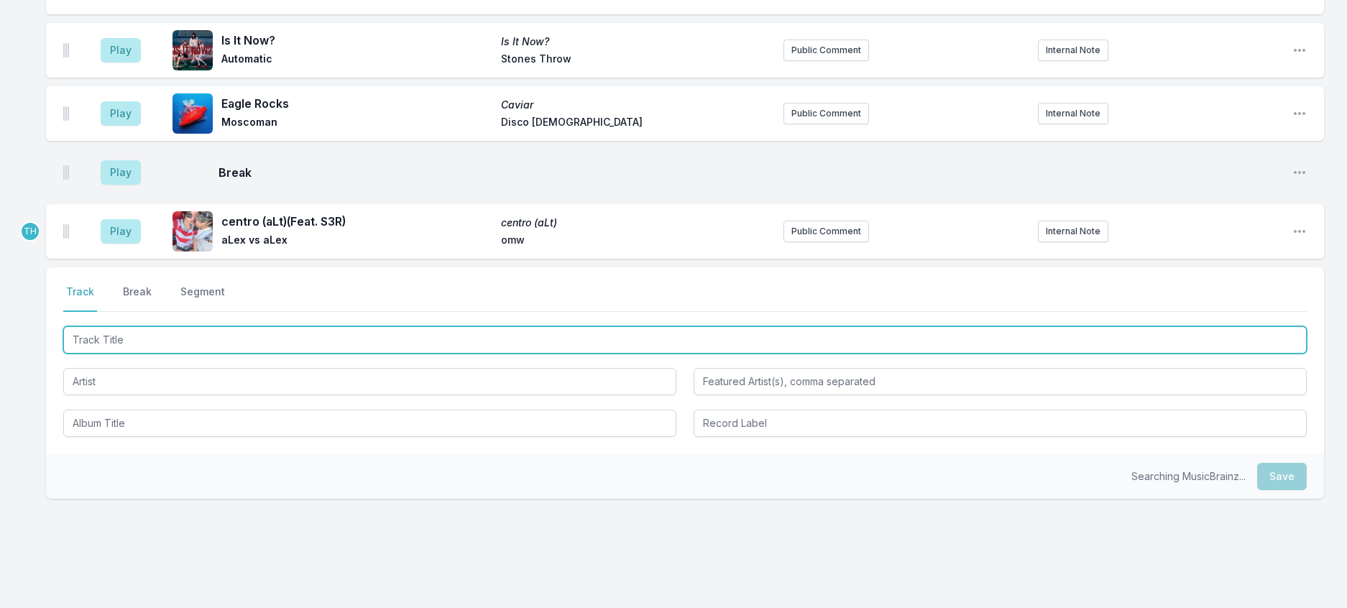
click at [353, 354] on input "Track Title" at bounding box center [684, 339] width 1243 height 27
type input "Forever"
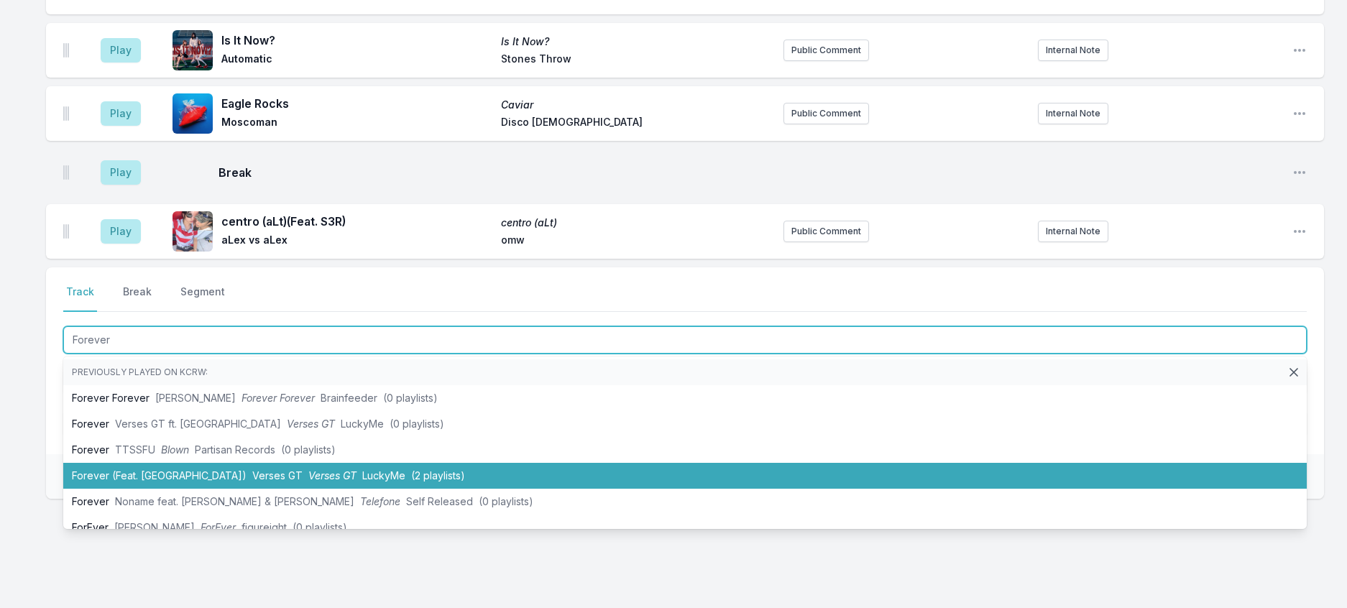
click at [362, 481] on span "LuckyMe" at bounding box center [383, 475] width 43 height 12
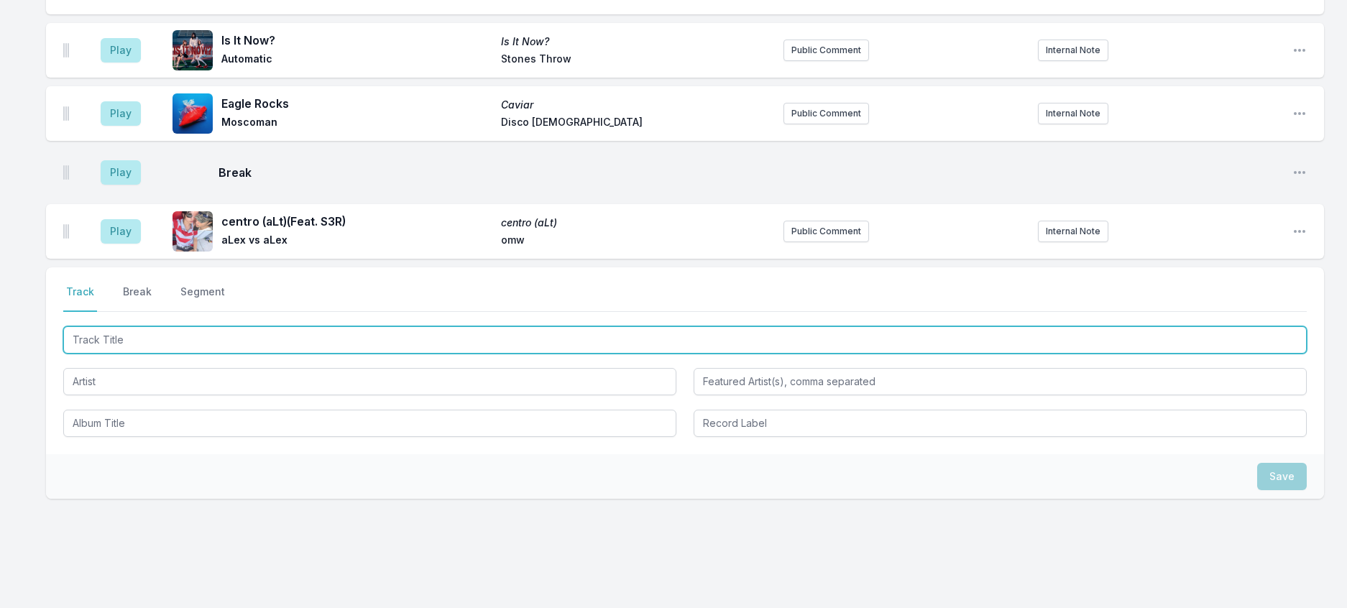
scroll to position [430, 0]
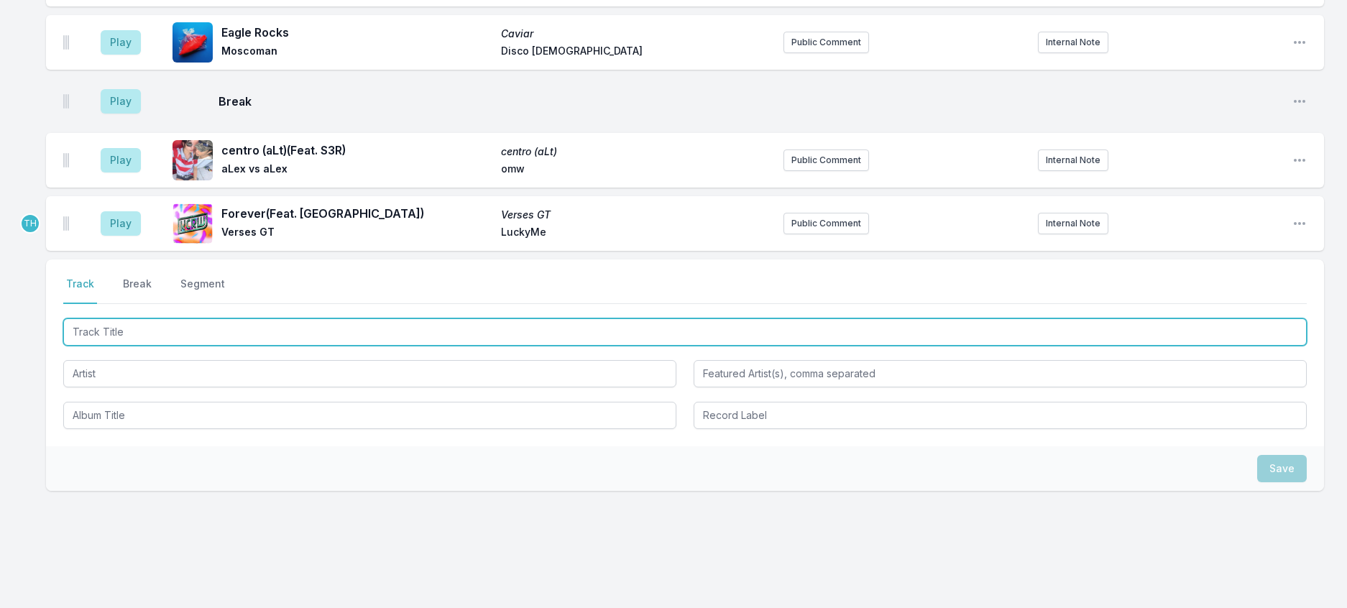
click at [502, 346] on input "Track Title" at bounding box center [684, 331] width 1243 height 27
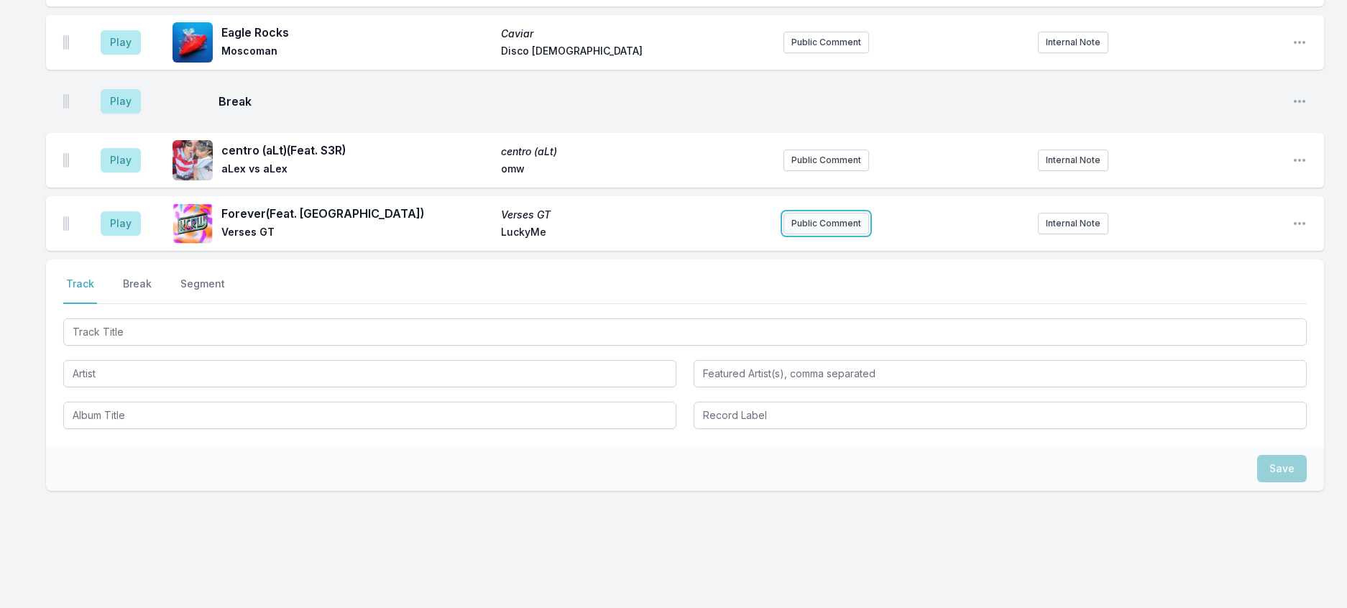
click at [801, 234] on button "Public Comment" at bounding box center [826, 224] width 86 height 22
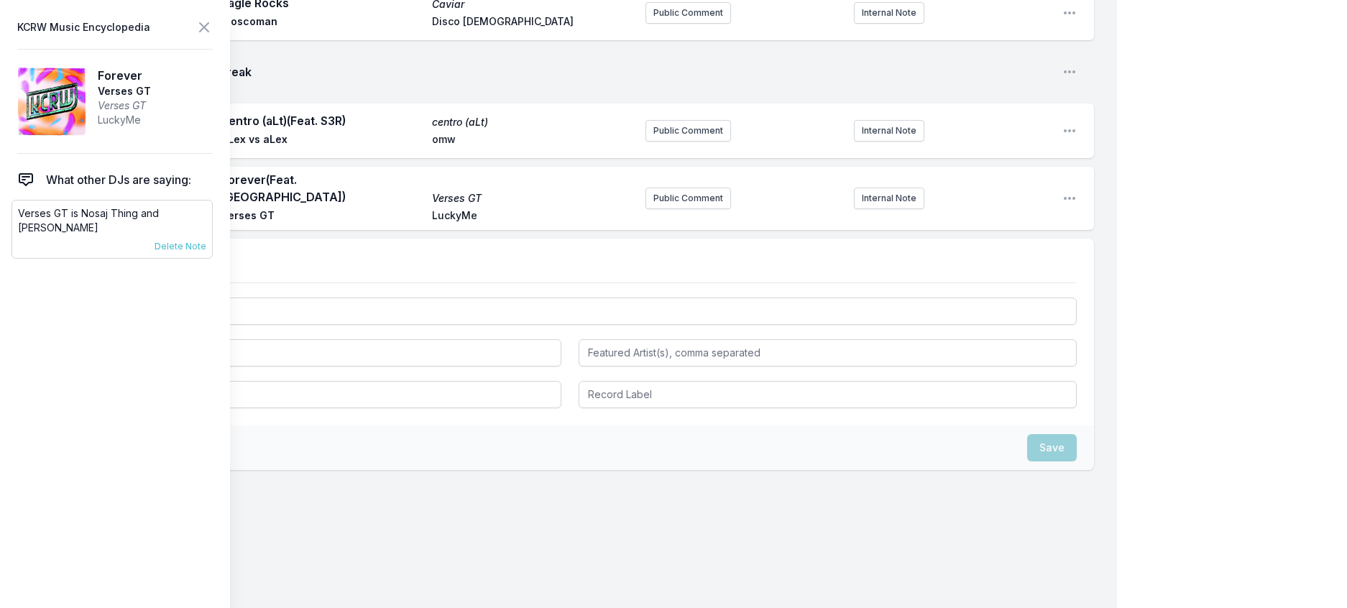
scroll to position [430, 0]
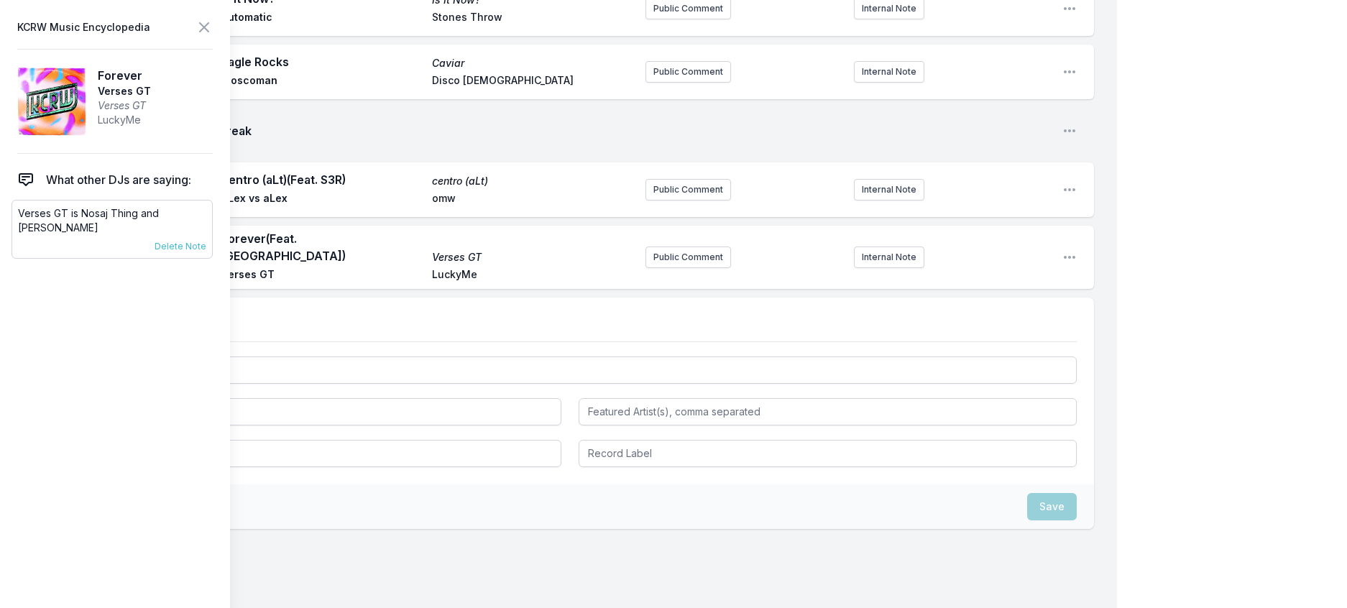
drag, startPoint x: 65, startPoint y: 259, endPoint x: 15, endPoint y: 239, distance: 53.5
click at [15, 239] on div "Verses GT is Nosaj Thing and [PERSON_NAME] [DATE] [PERSON_NAME] Pinned to Artis…" at bounding box center [111, 229] width 201 height 59
copy p "Verses GT is Nosaj Thing and [PERSON_NAME]"
click at [682, 268] on button "Public Comment" at bounding box center [688, 257] width 86 height 22
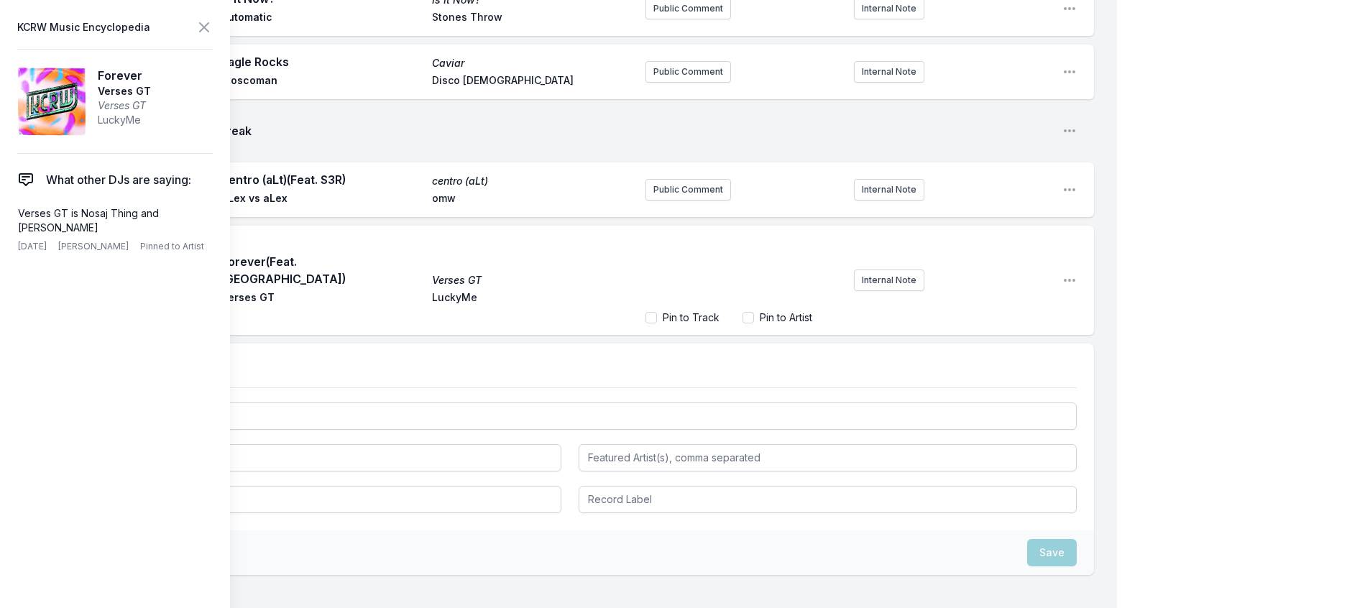
scroll to position [492, 0]
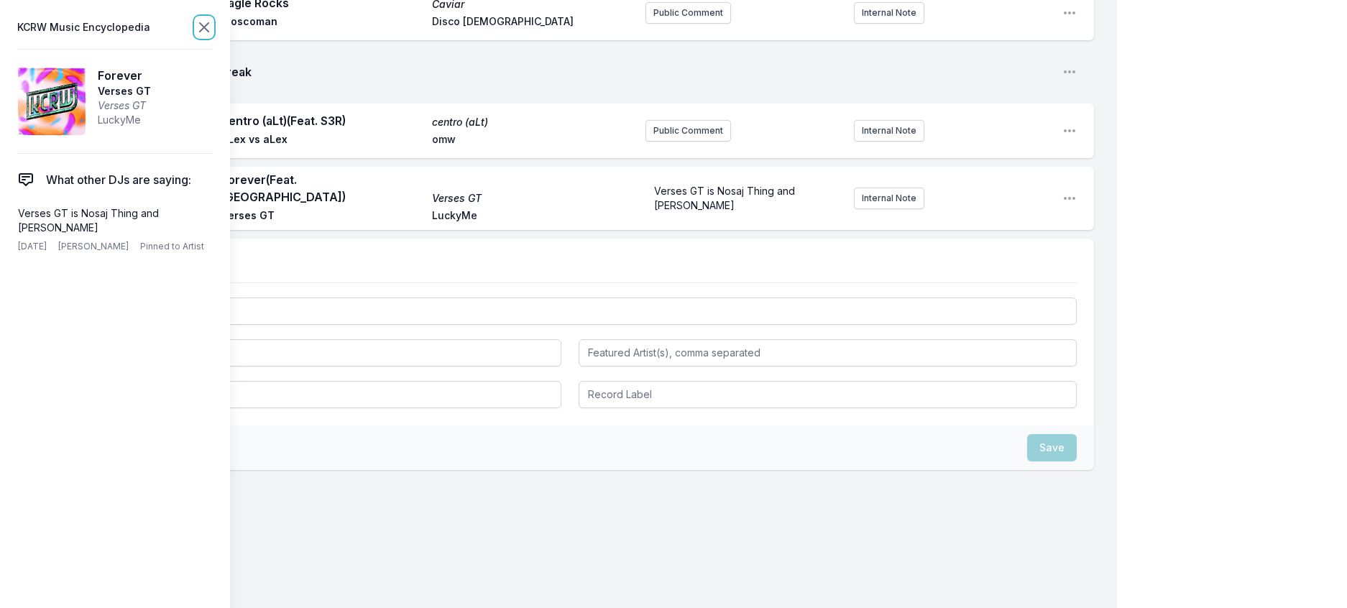
click at [208, 26] on icon at bounding box center [204, 27] width 9 height 9
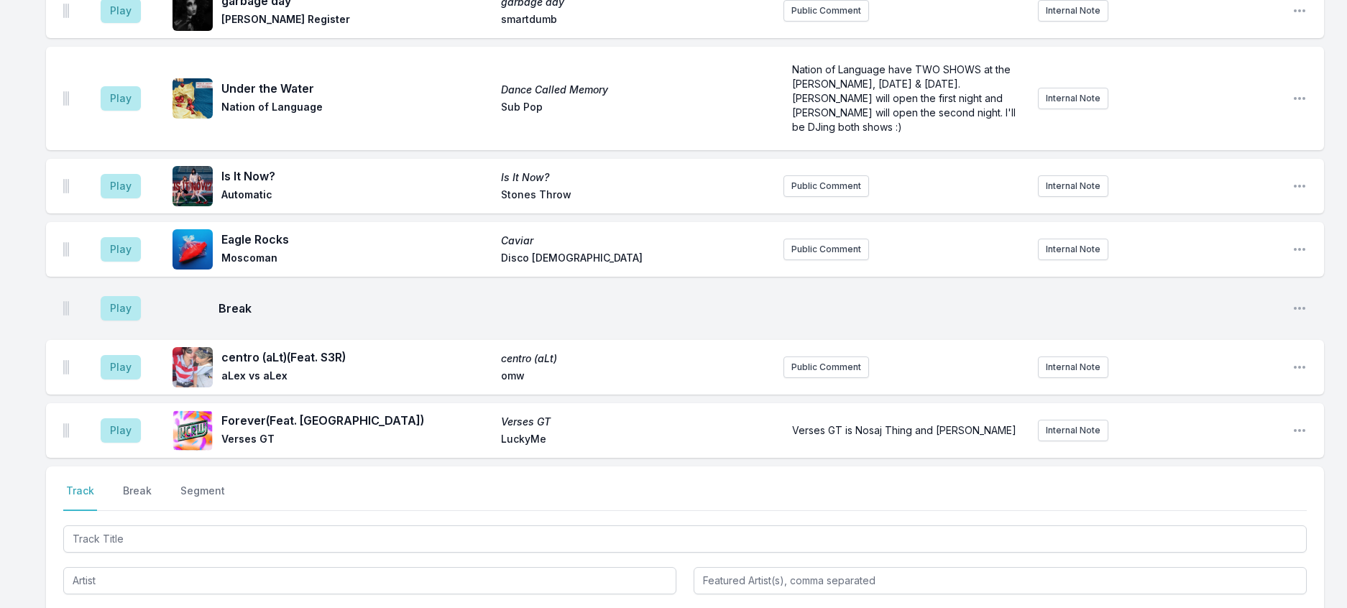
scroll to position [5, 0]
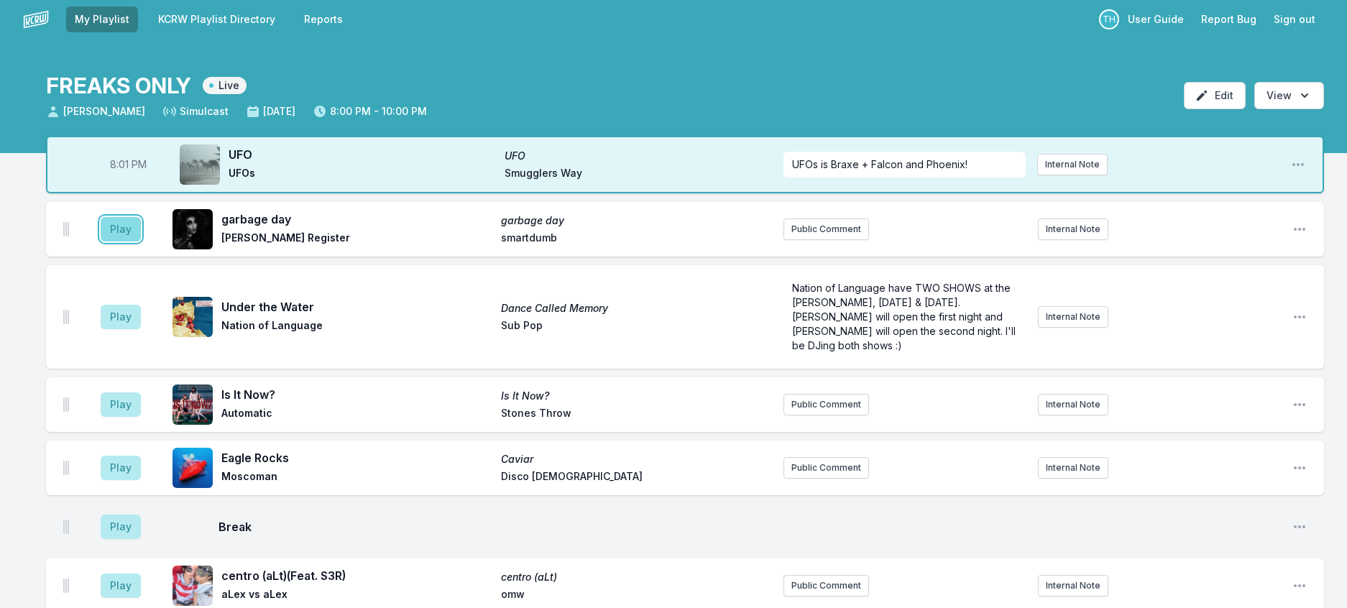
click at [141, 241] on button "Play" at bounding box center [121, 229] width 40 height 24
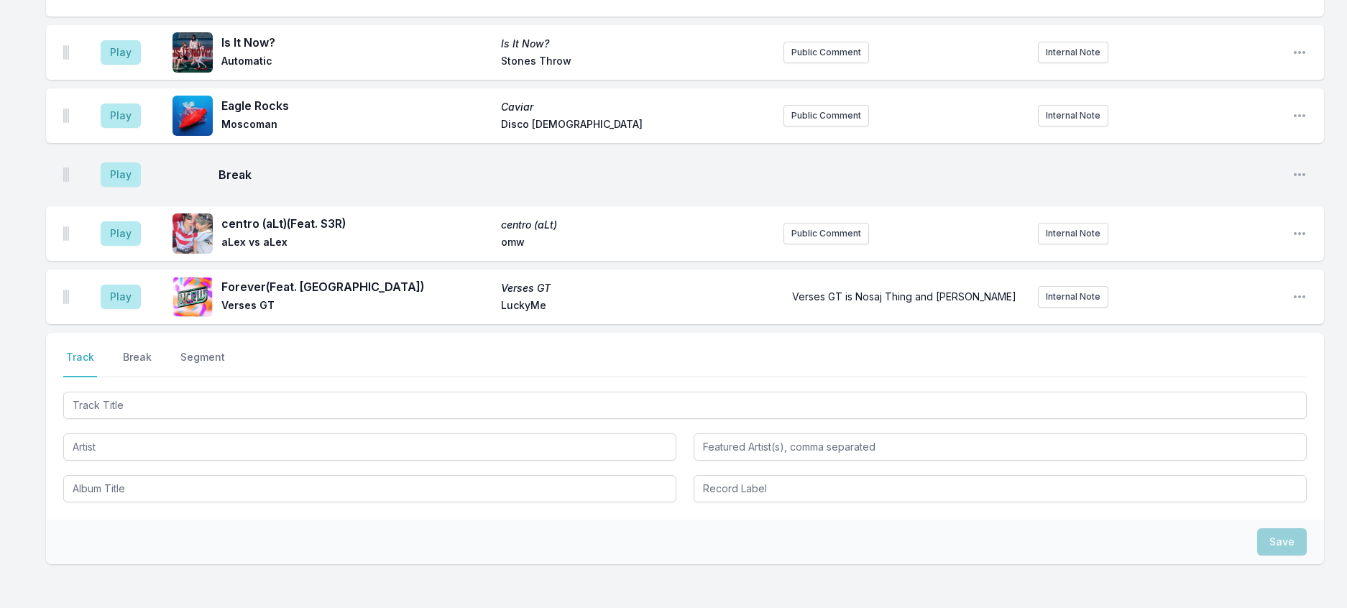
scroll to position [364, 0]
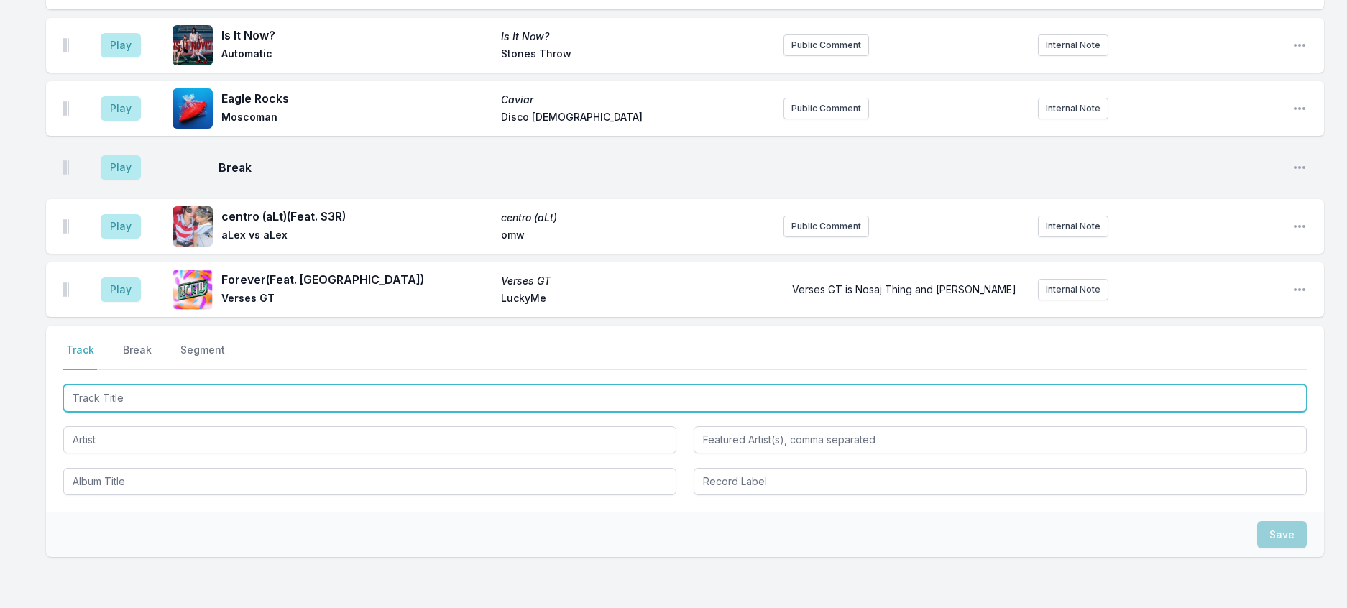
click at [266, 412] on input "Track Title" at bounding box center [684, 397] width 1243 height 27
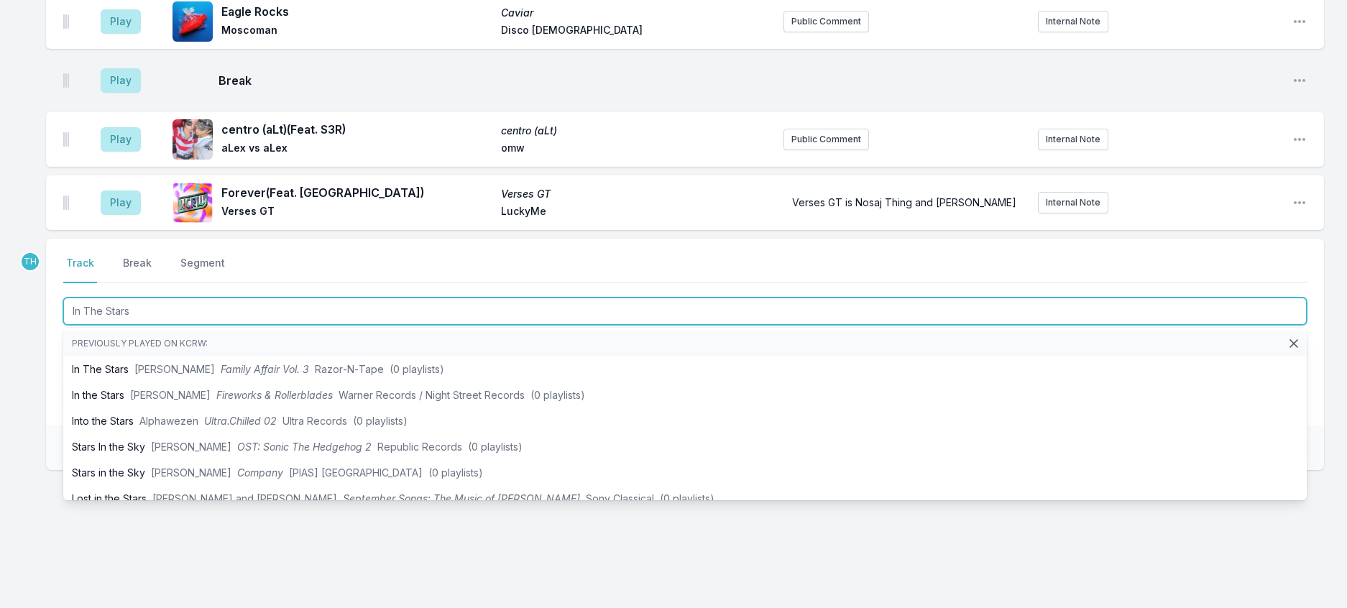
scroll to position [580, 0]
type input "In The Stars"
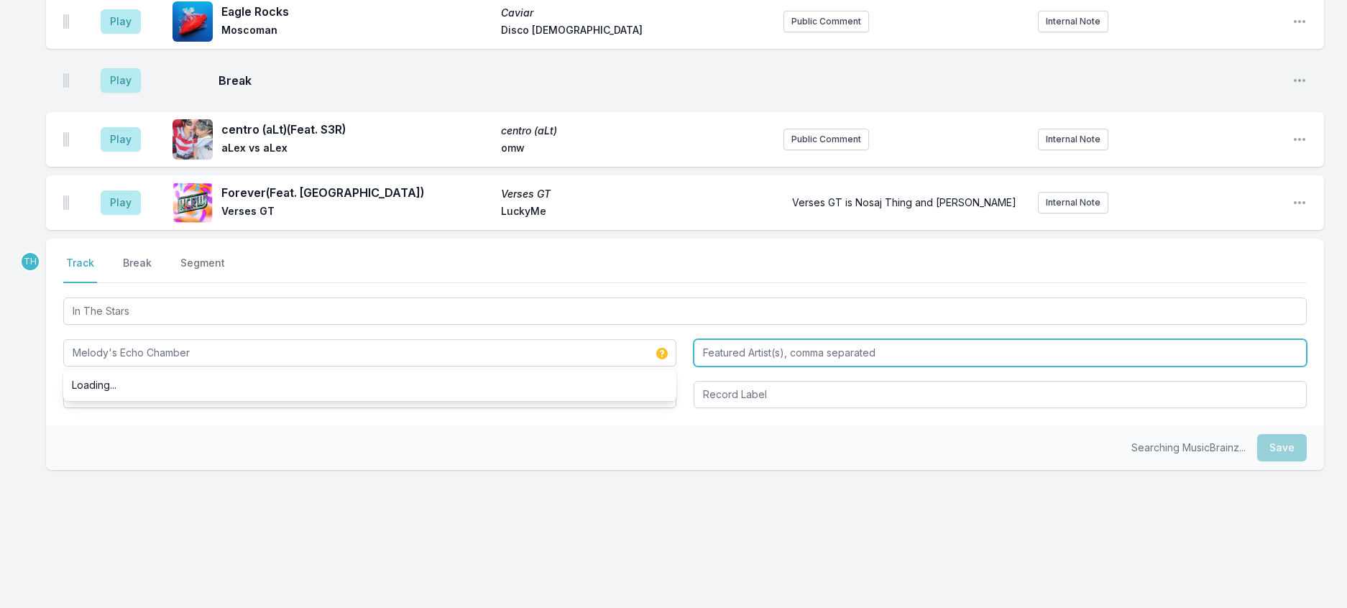
type input "Melody's Echo Chamber"
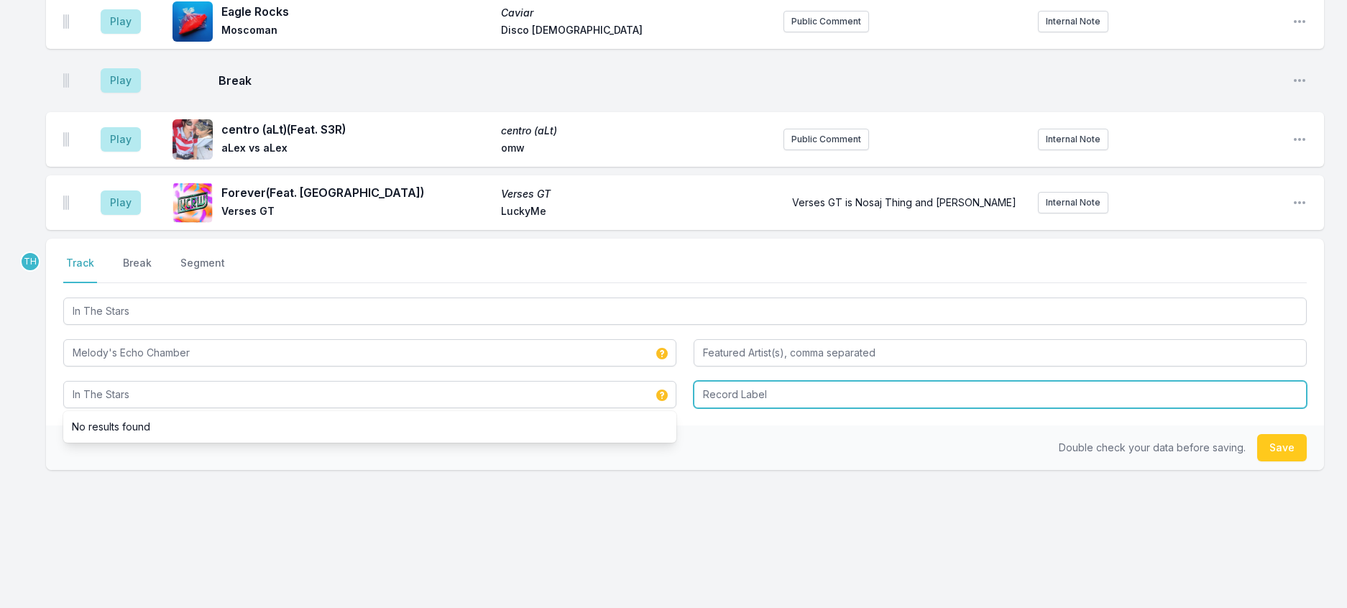
type input "In The Stars"
type input "Domino"
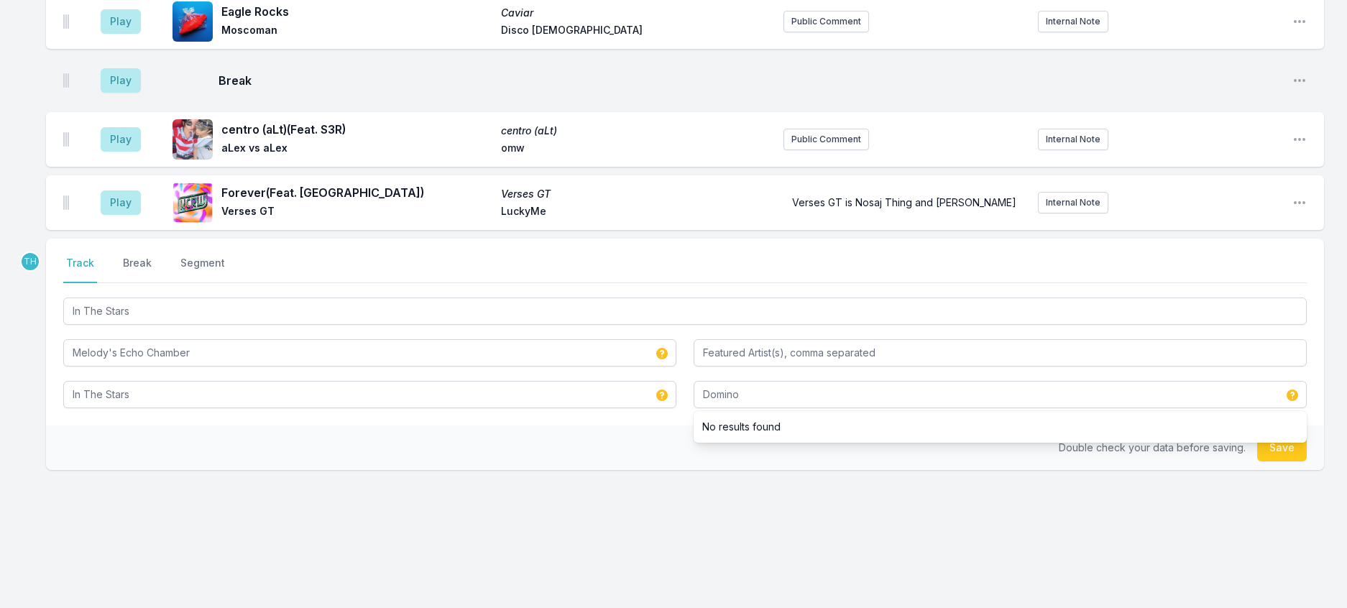
click at [619, 405] on div "Select a tab Track Break Segment Track Break Segment In The Stars Melody's Echo…" at bounding box center [685, 332] width 1278 height 187
click at [1266, 440] on button "Save" at bounding box center [1282, 447] width 50 height 27
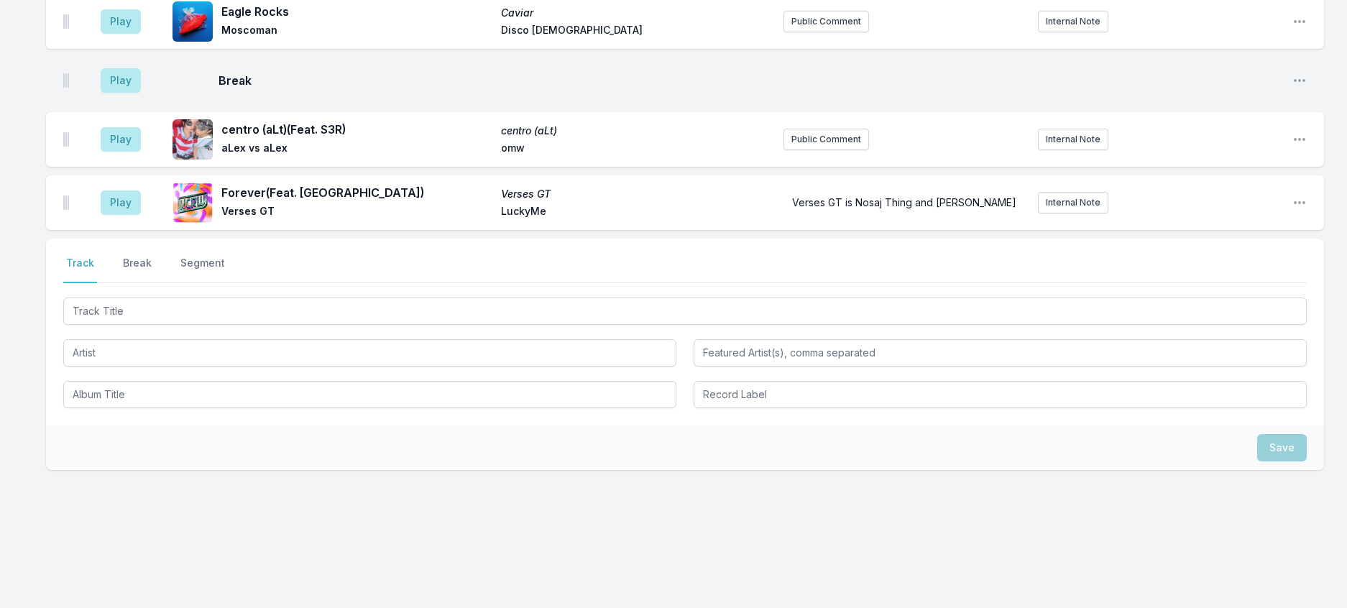
scroll to position [651, 0]
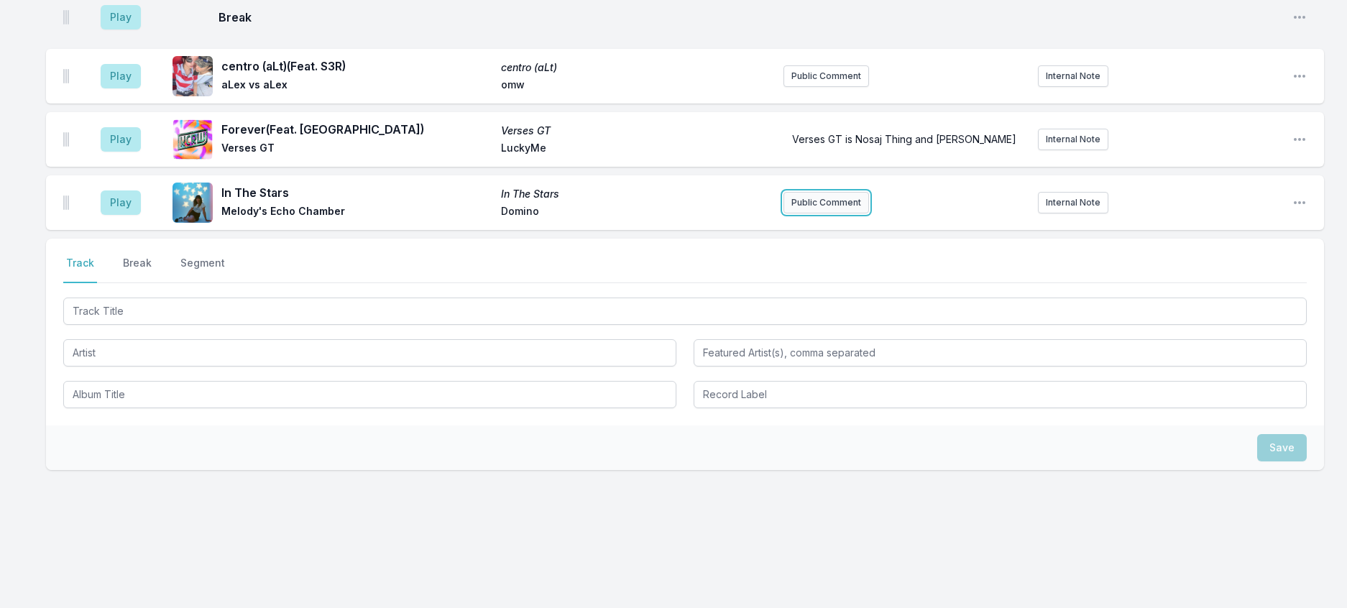
click at [833, 192] on button "Public Comment" at bounding box center [826, 203] width 86 height 22
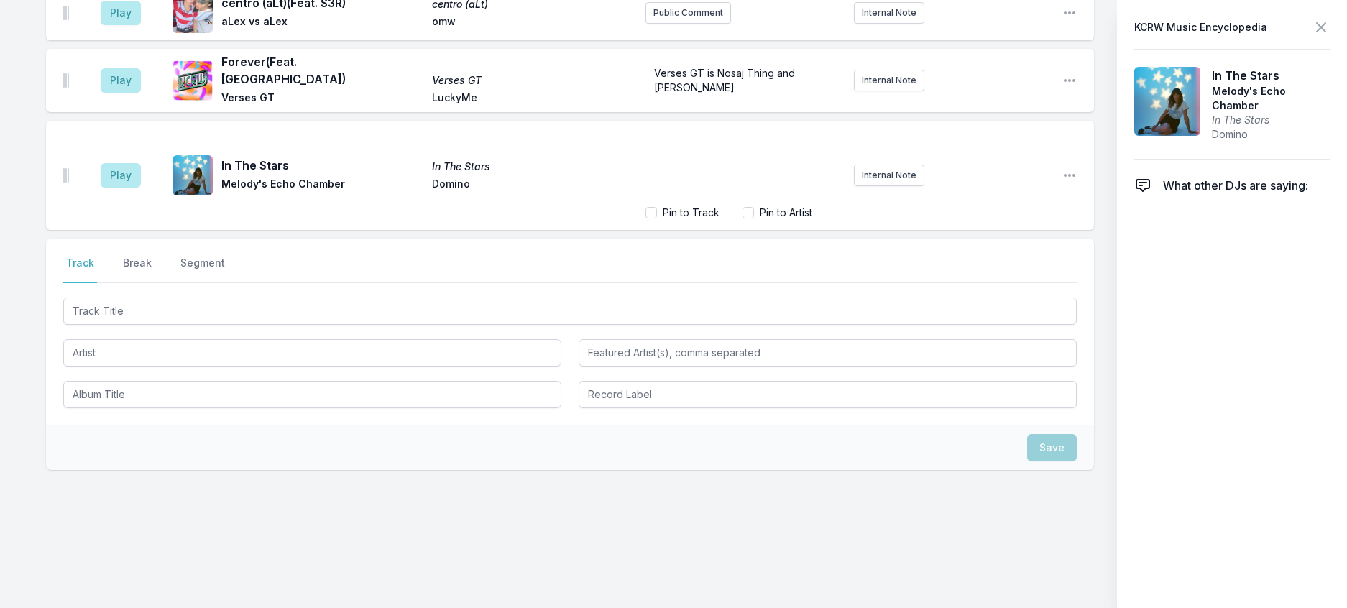
scroll to position [712, 0]
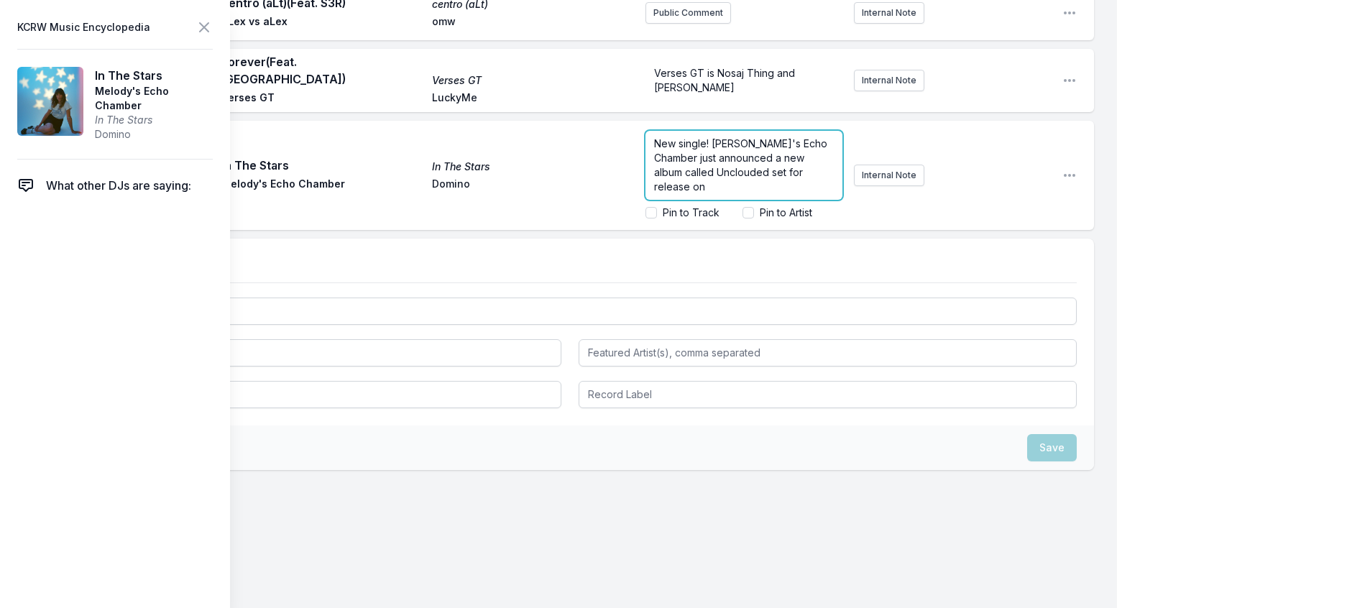
click at [767, 171] on p "New single! [PERSON_NAME]'s Echo Chamber just announced a new album called Uncl…" at bounding box center [744, 165] width 180 height 57
click at [730, 194] on p "New single! [PERSON_NAME]'s Echo Chamber just announced a new album called Uncl…" at bounding box center [744, 158] width 180 height 72
click at [742, 218] on input "Pin to Artist" at bounding box center [747, 212] width 11 height 11
checkbox input "true"
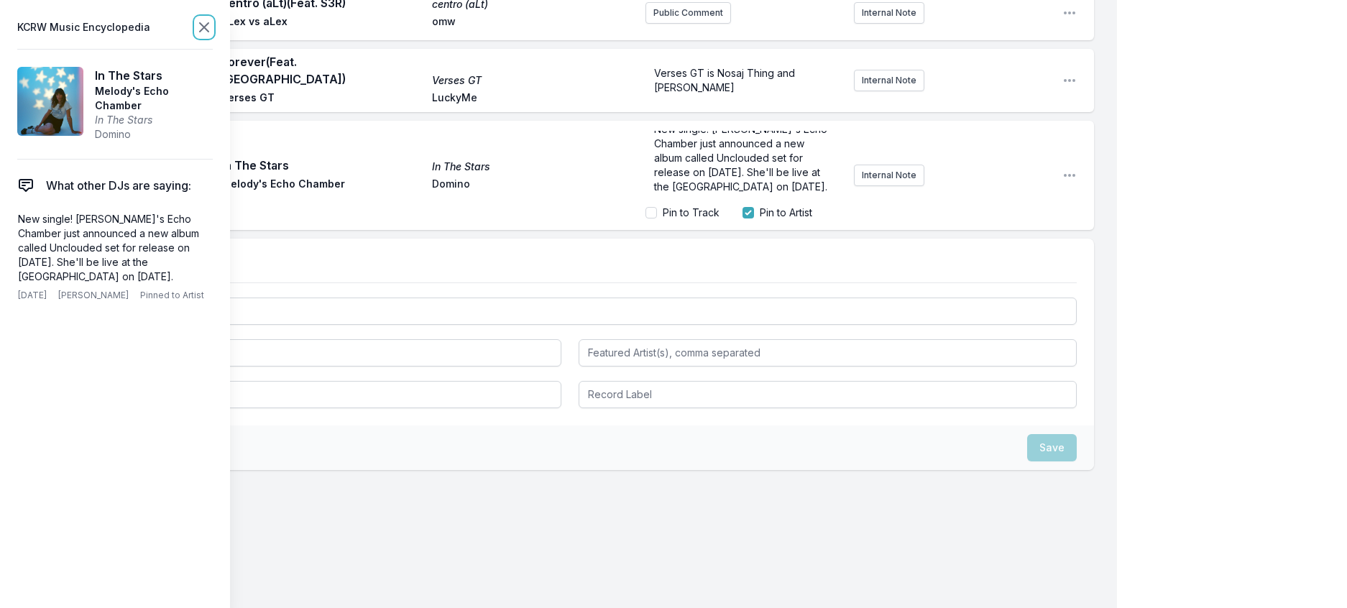
scroll to position [0, 0]
click at [208, 31] on icon at bounding box center [204, 27] width 9 height 9
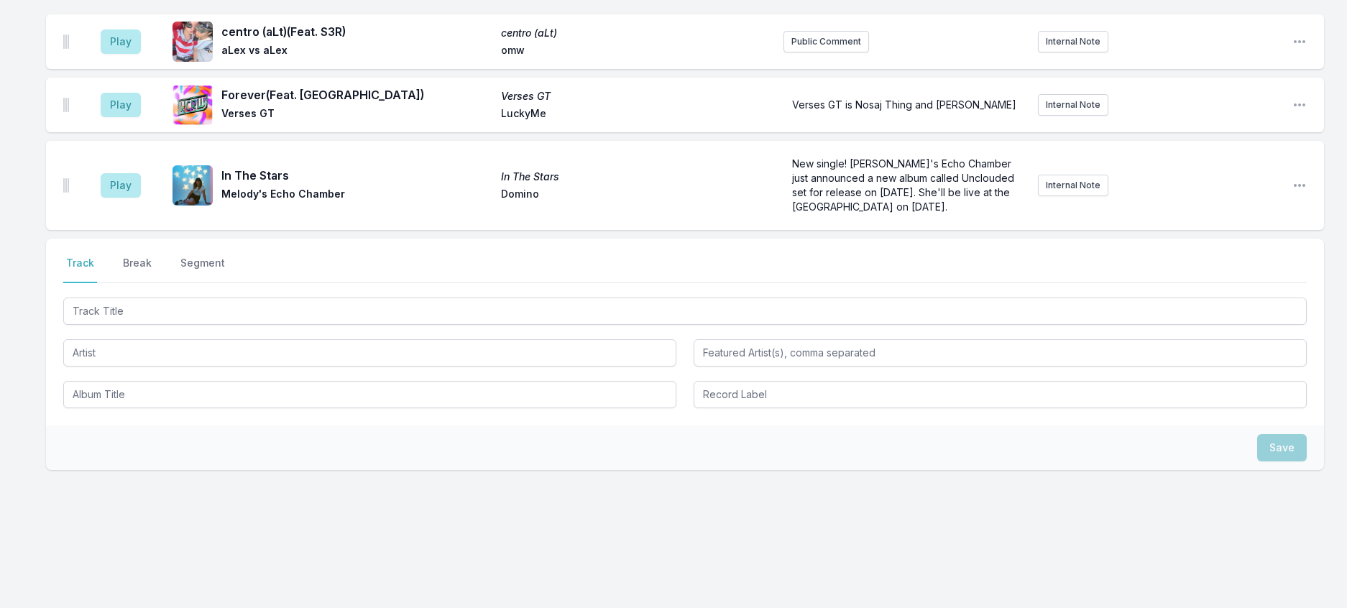
scroll to position [147, 0]
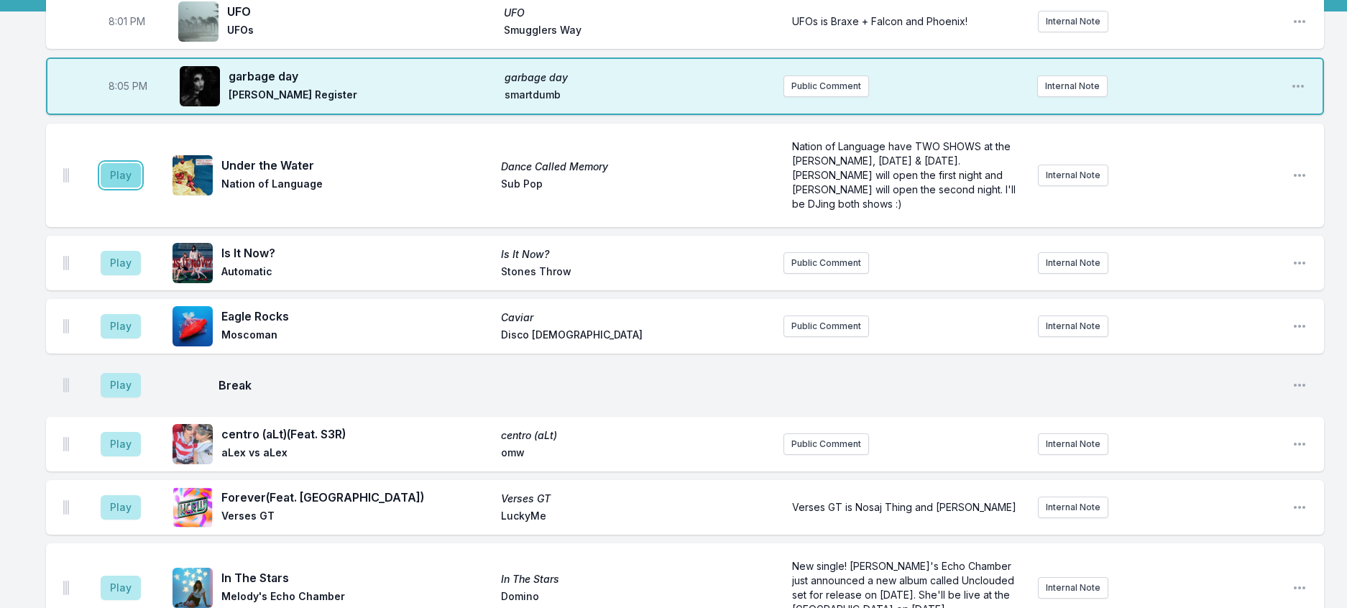
click at [125, 188] on button "Play" at bounding box center [121, 175] width 40 height 24
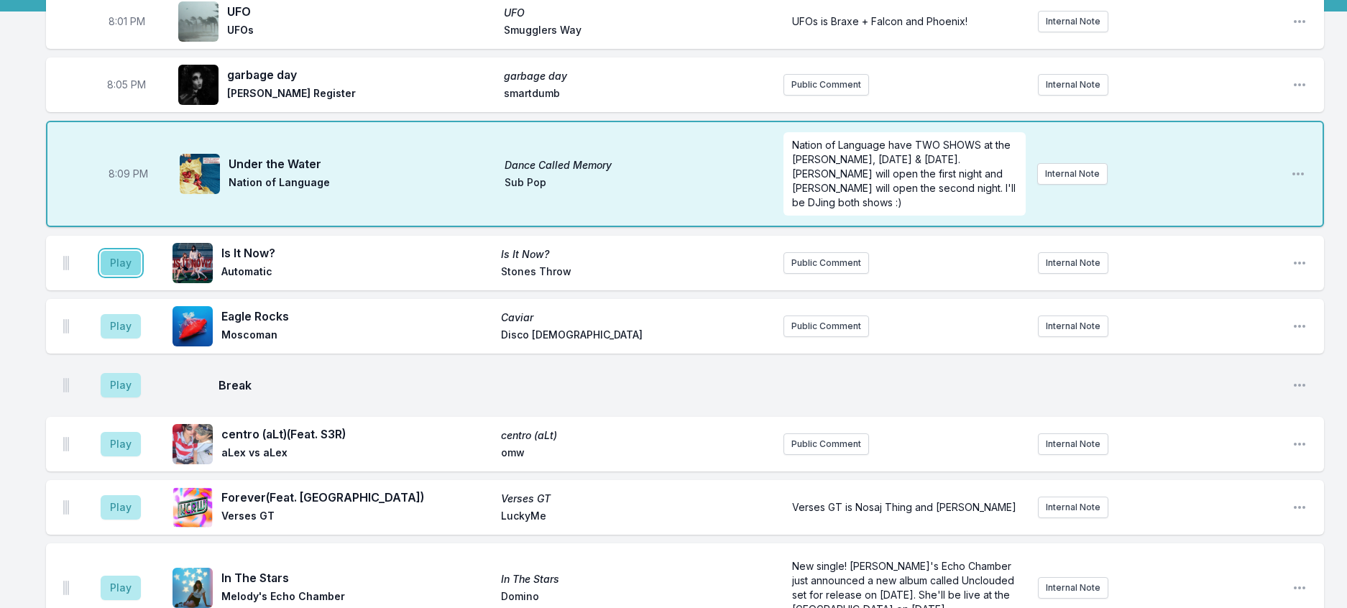
click at [141, 275] on button "Play" at bounding box center [121, 263] width 40 height 24
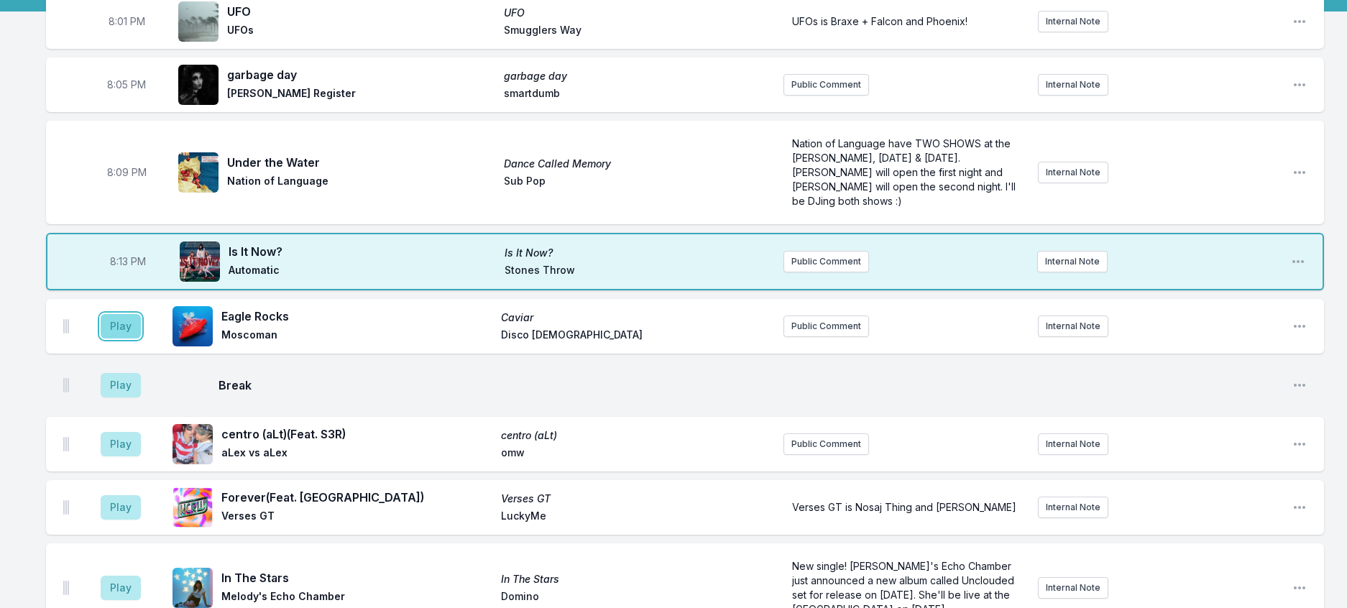
click at [134, 338] on button "Play" at bounding box center [121, 326] width 40 height 24
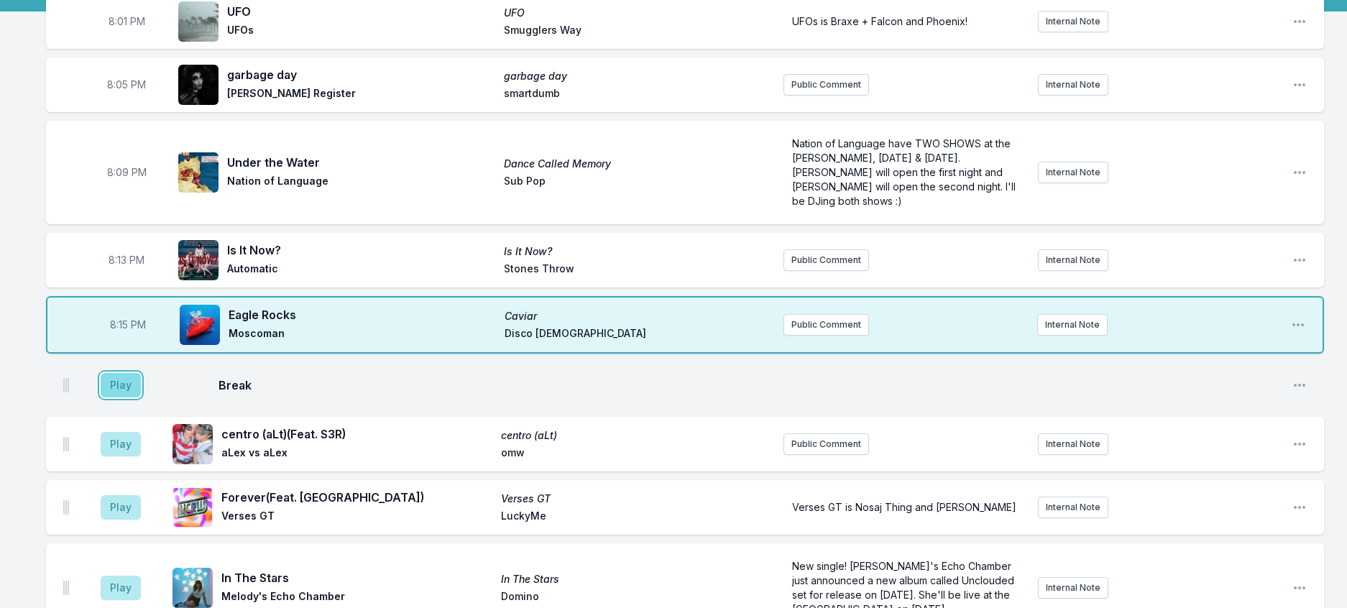
click at [115, 397] on button "Play" at bounding box center [121, 385] width 40 height 24
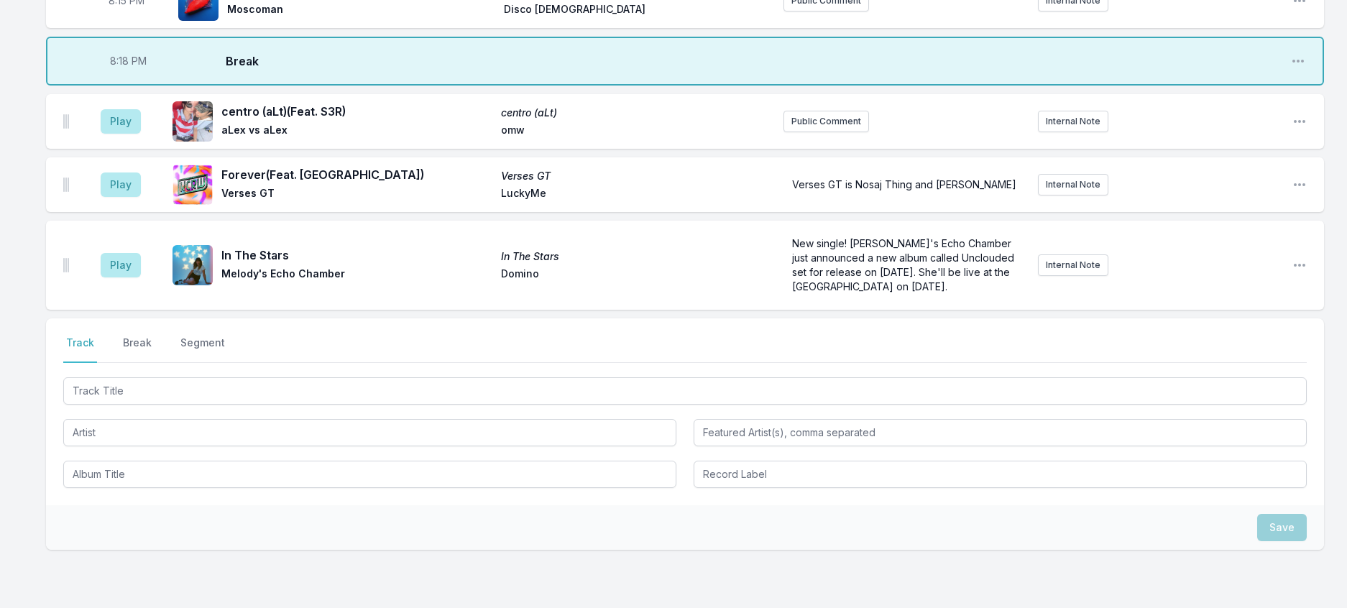
scroll to position [506, 0]
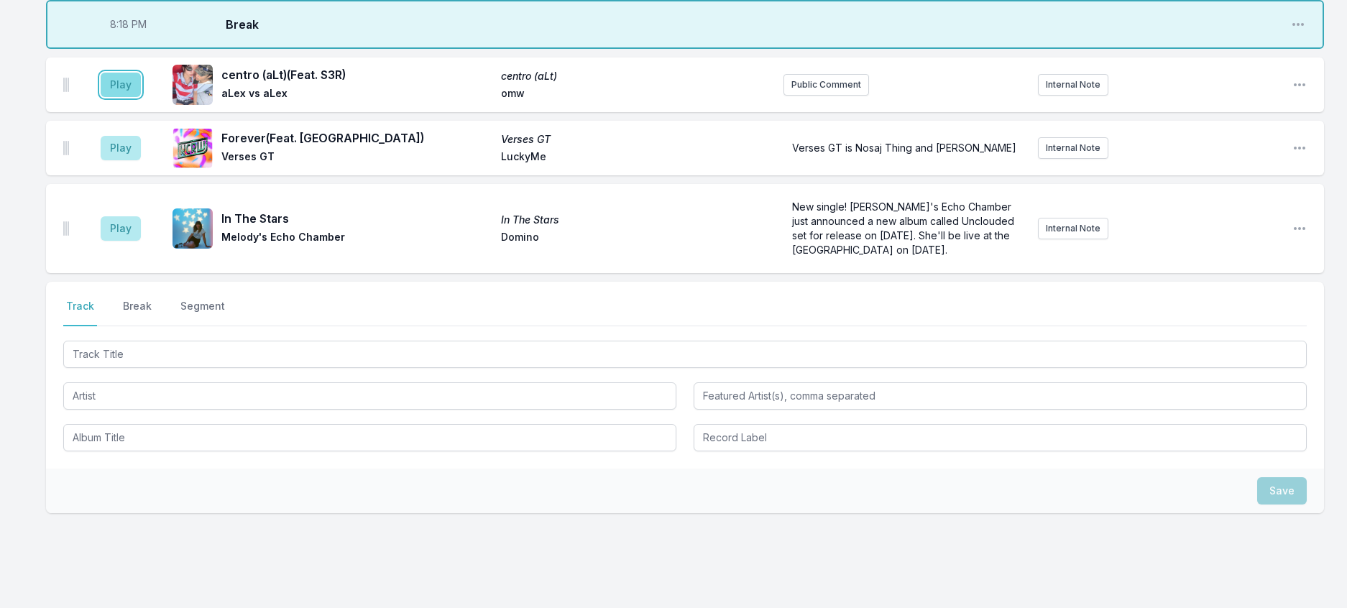
click at [139, 97] on button "Play" at bounding box center [121, 85] width 40 height 24
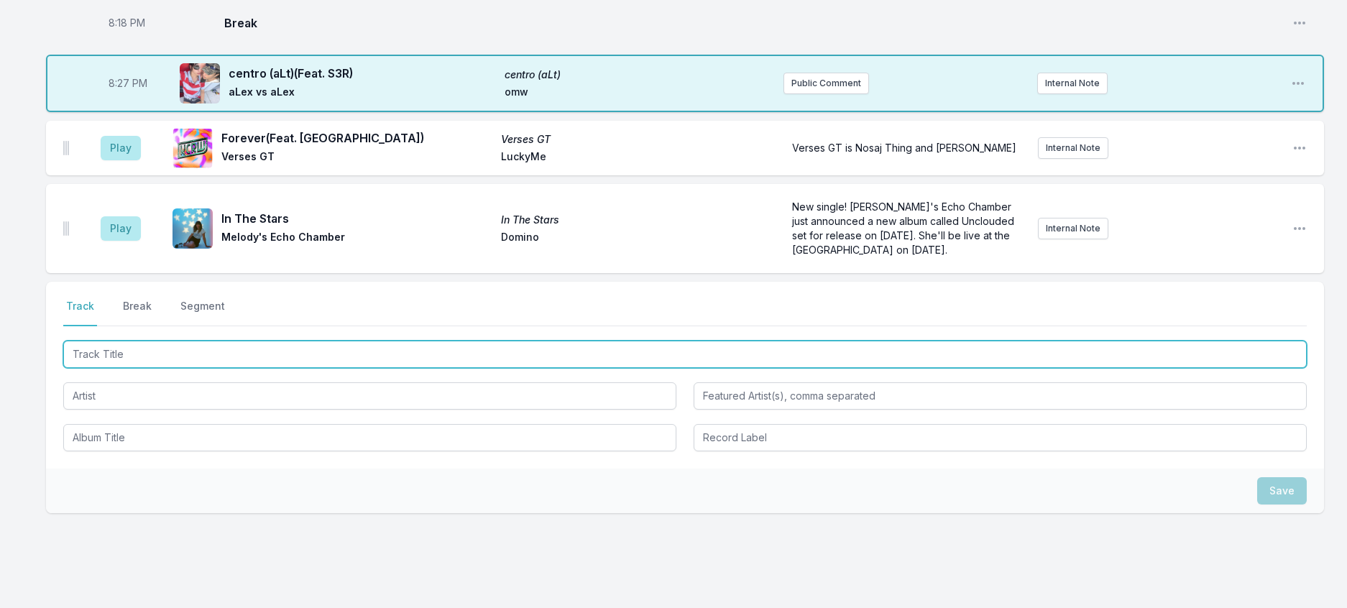
click at [207, 368] on input "Track Title" at bounding box center [684, 354] width 1243 height 27
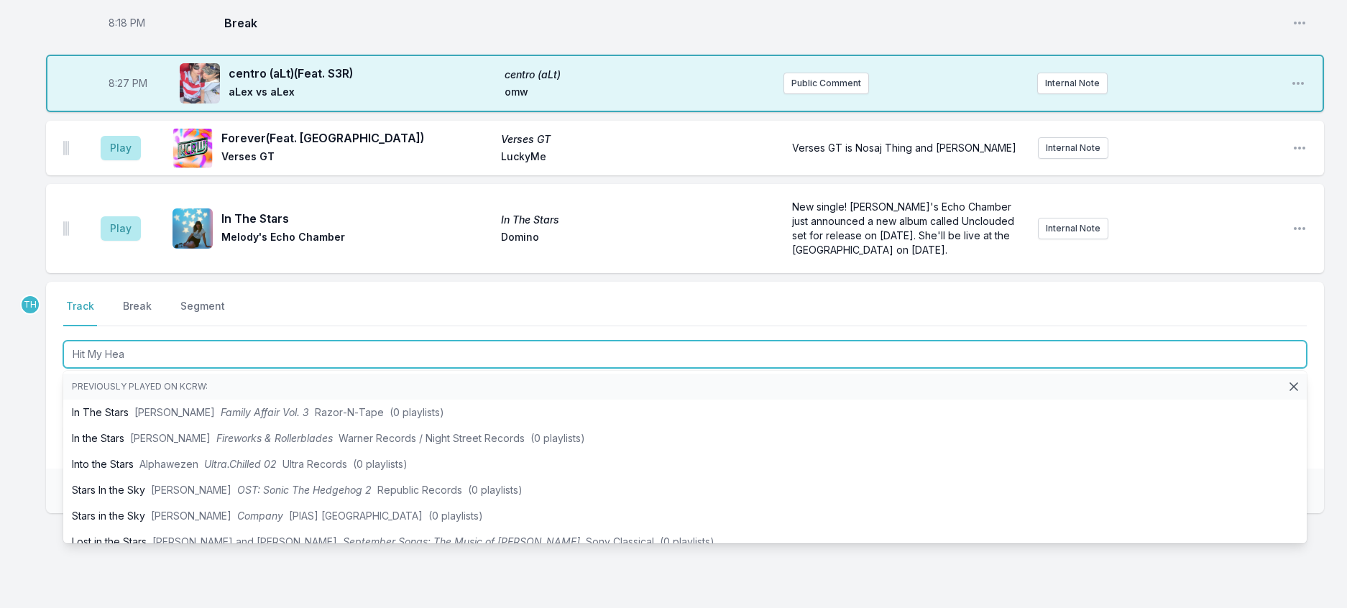
type input "Hit My Head"
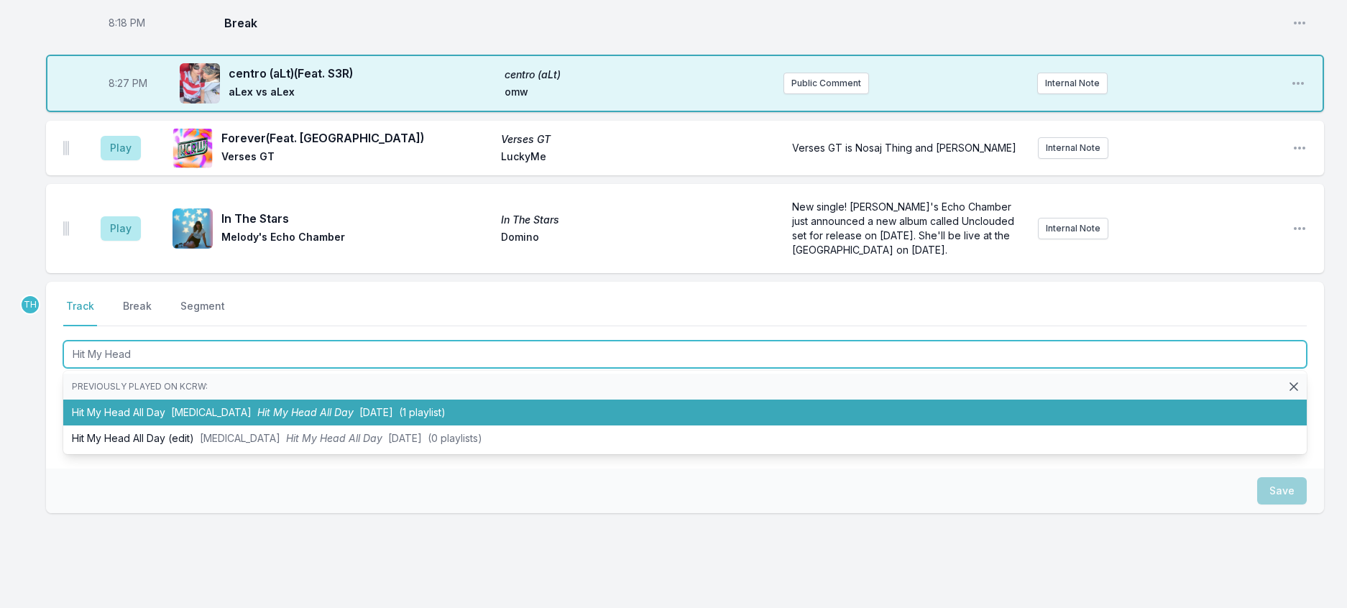
click at [361, 425] on li "Hit My Head All Day [MEDICAL_DATA] Hit My Head All Day [DATE] (1 playlist)" at bounding box center [684, 413] width 1243 height 26
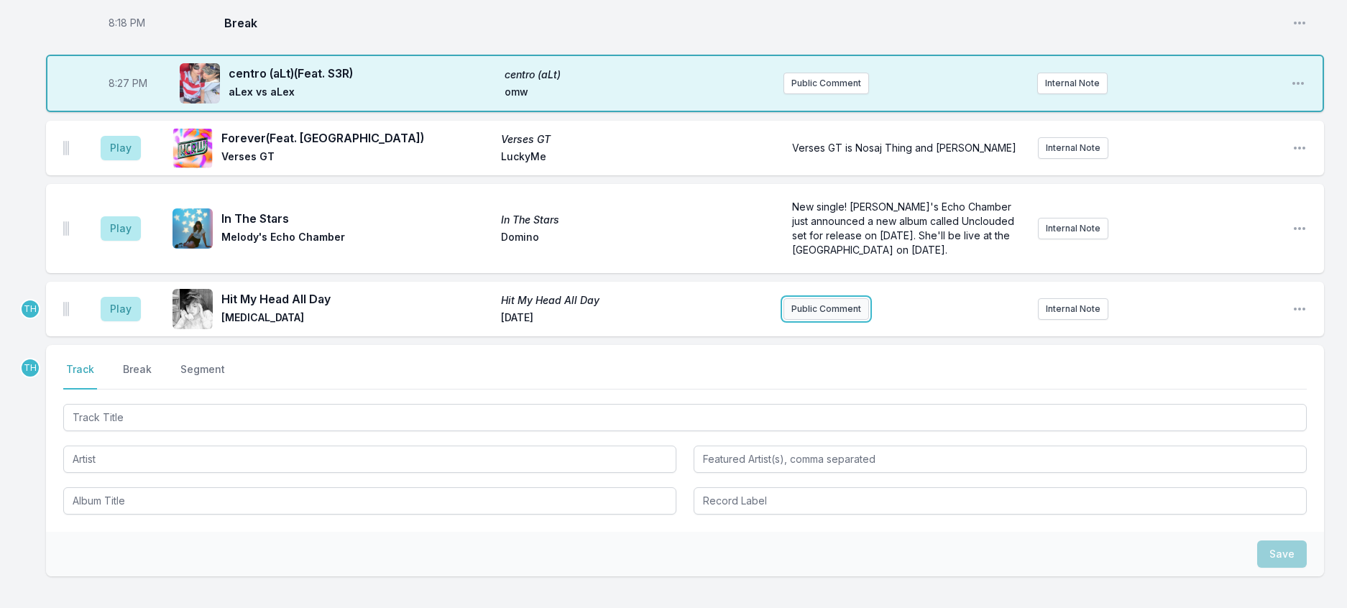
click at [833, 320] on button "Public Comment" at bounding box center [826, 309] width 86 height 22
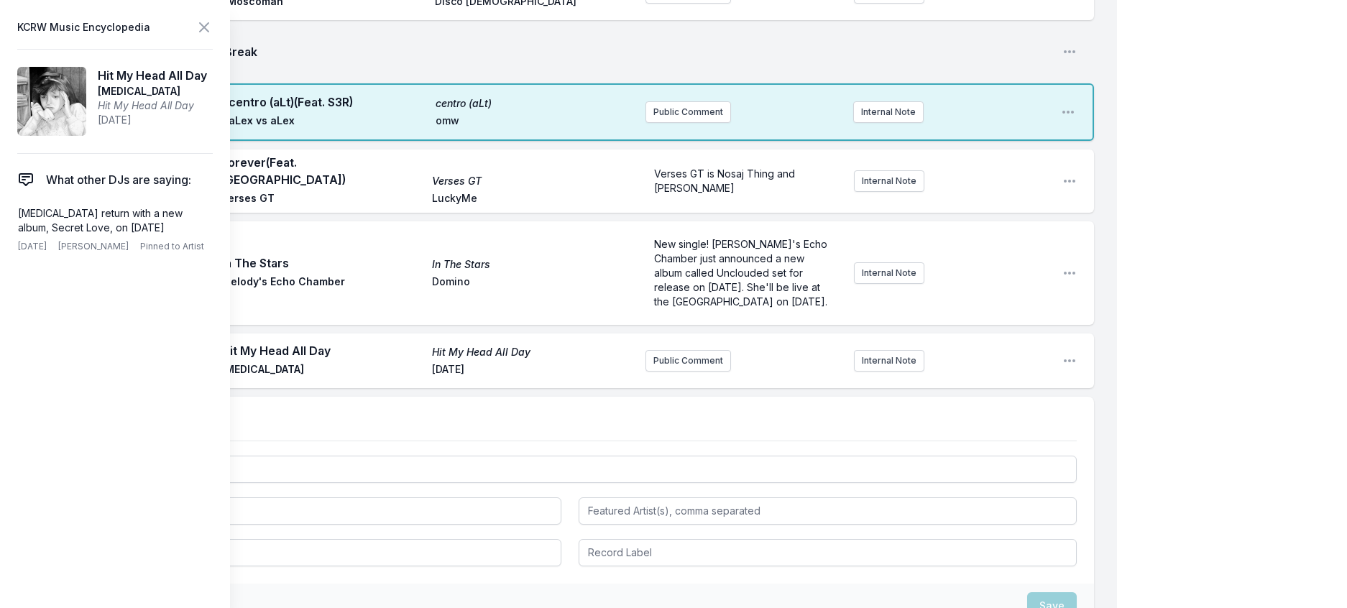
drag, startPoint x: 175, startPoint y: 254, endPoint x: 5, endPoint y: 238, distance: 171.1
click at [5, 238] on aside "KCRW Music Encyclopedia Hit My Head All Day [MEDICAL_DATA] Hit My Head All Day …" at bounding box center [115, 304] width 230 height 608
copy p "[MEDICAL_DATA] return with a new album, Secret Love, on [DATE]"
click at [696, 372] on button "Public Comment" at bounding box center [688, 361] width 86 height 22
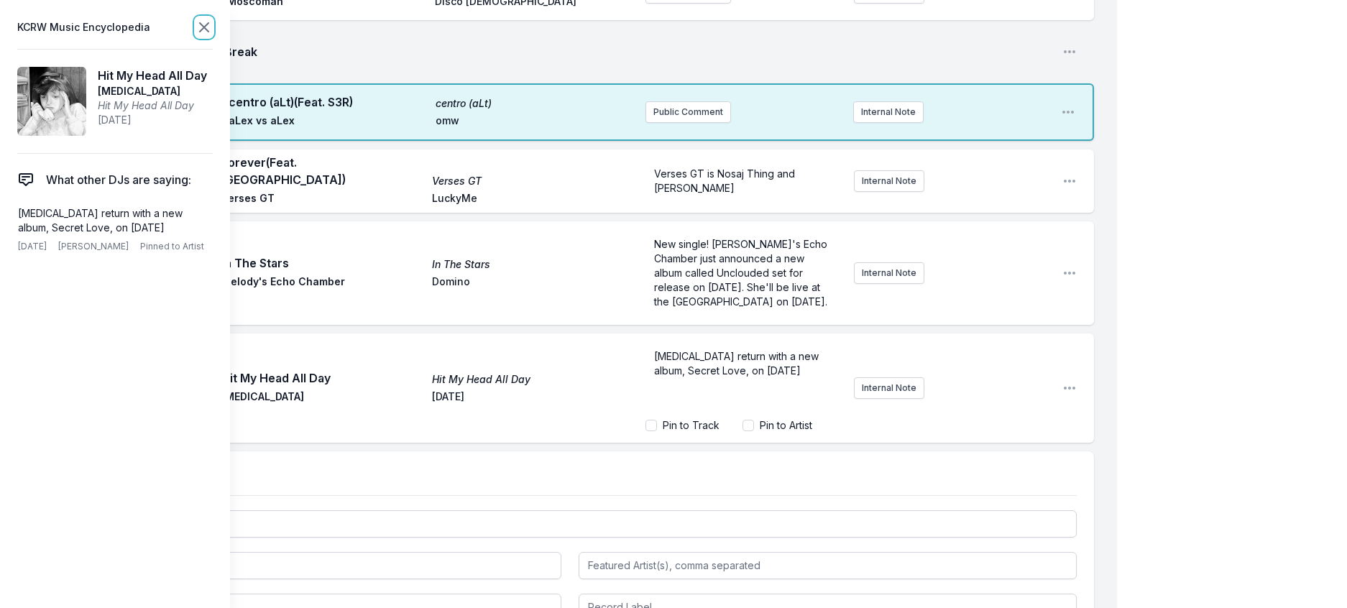
click at [213, 31] on icon at bounding box center [203, 27] width 17 height 17
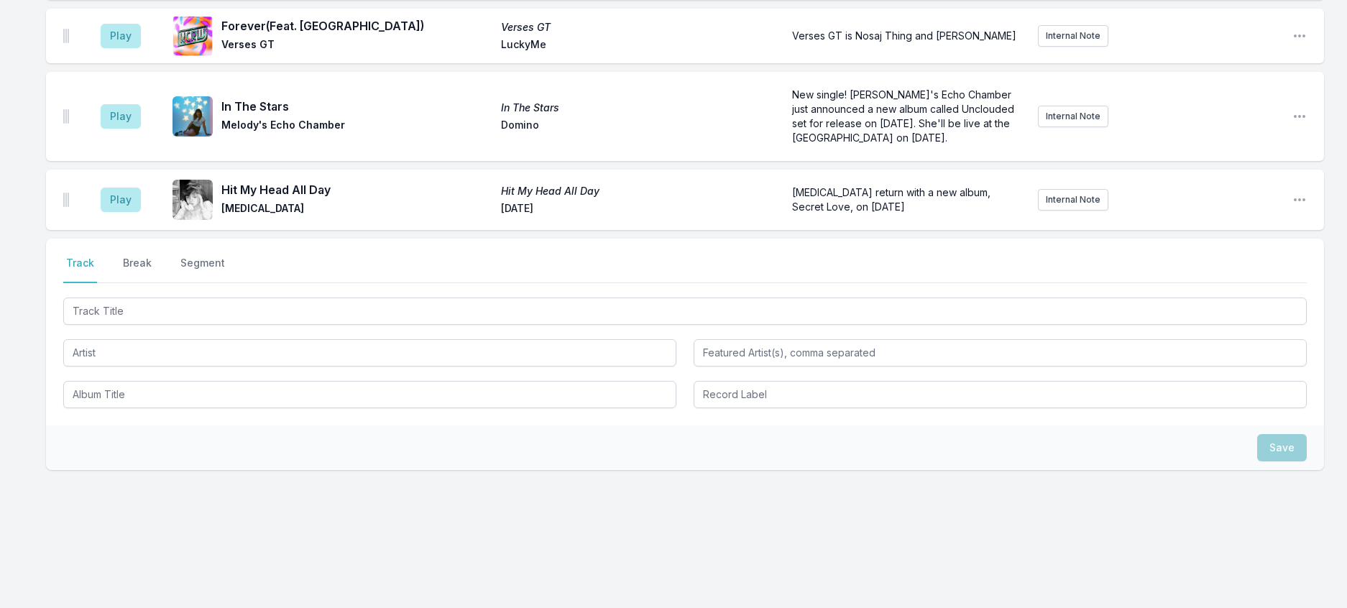
scroll to position [721, 0]
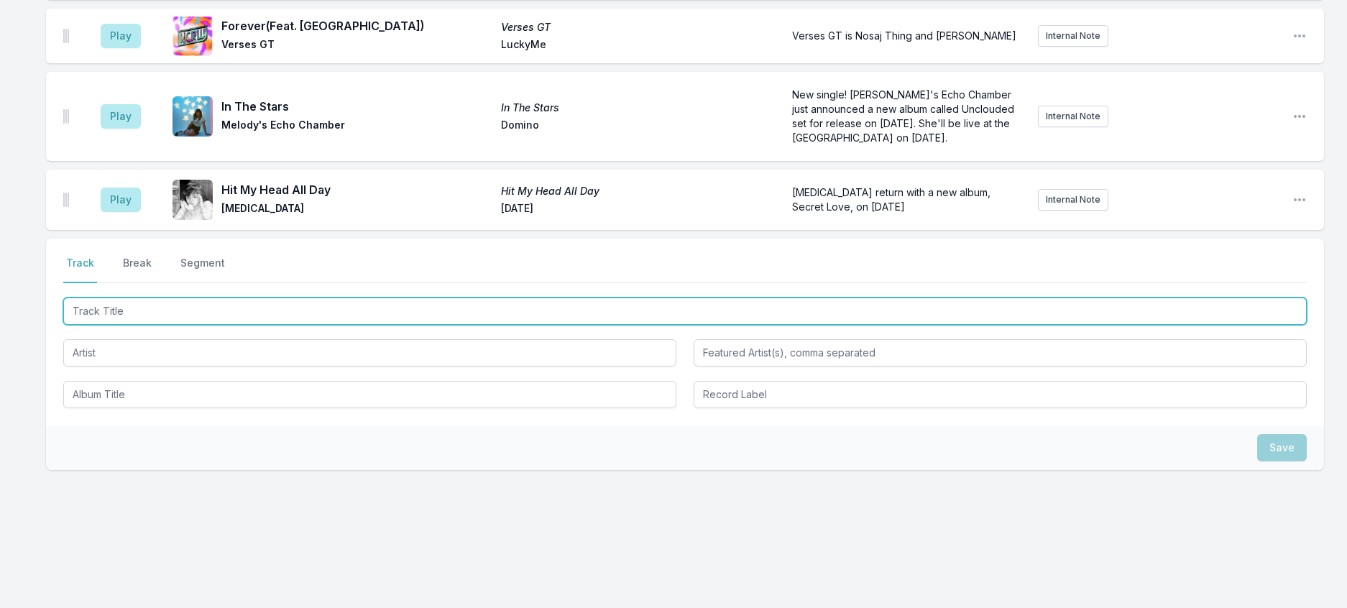
click at [195, 325] on input "Track Title" at bounding box center [684, 310] width 1243 height 27
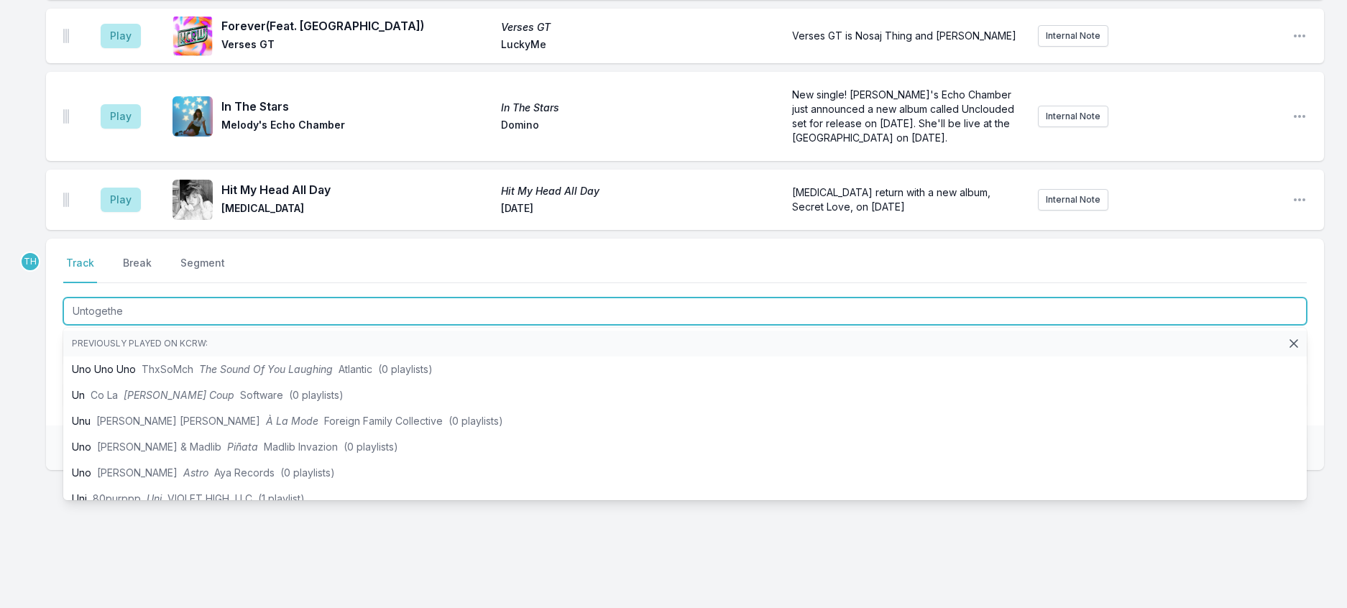
type input "Untogether"
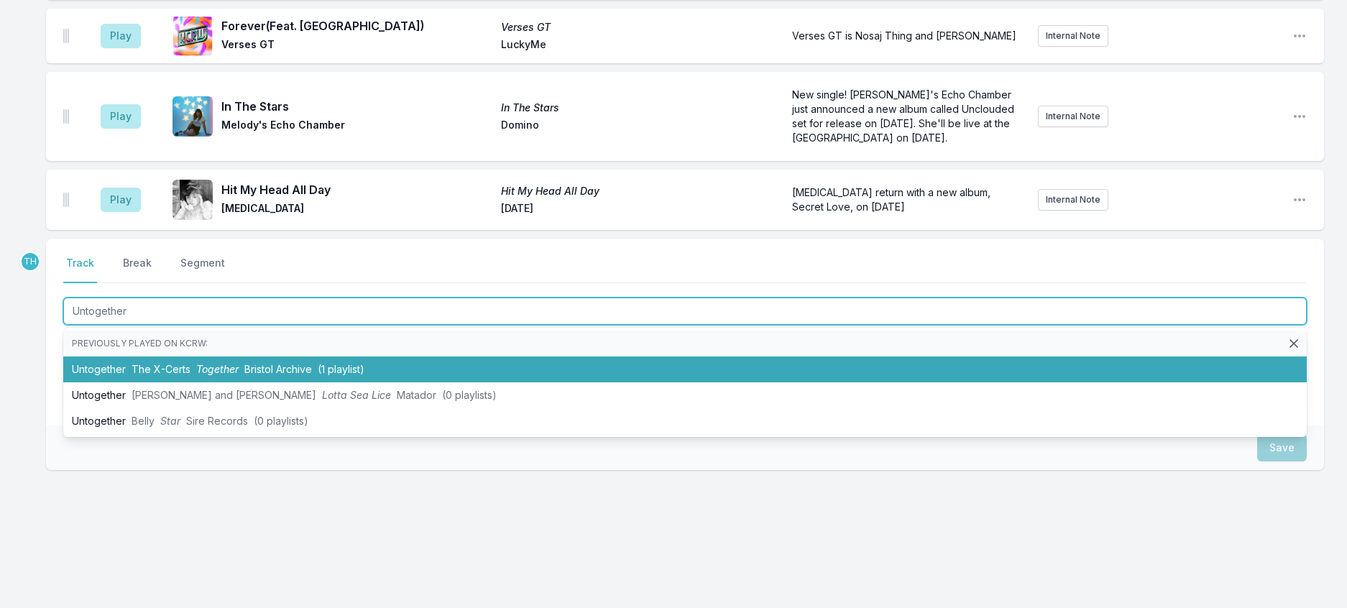
click at [239, 375] on span "Together" at bounding box center [217, 369] width 42 height 12
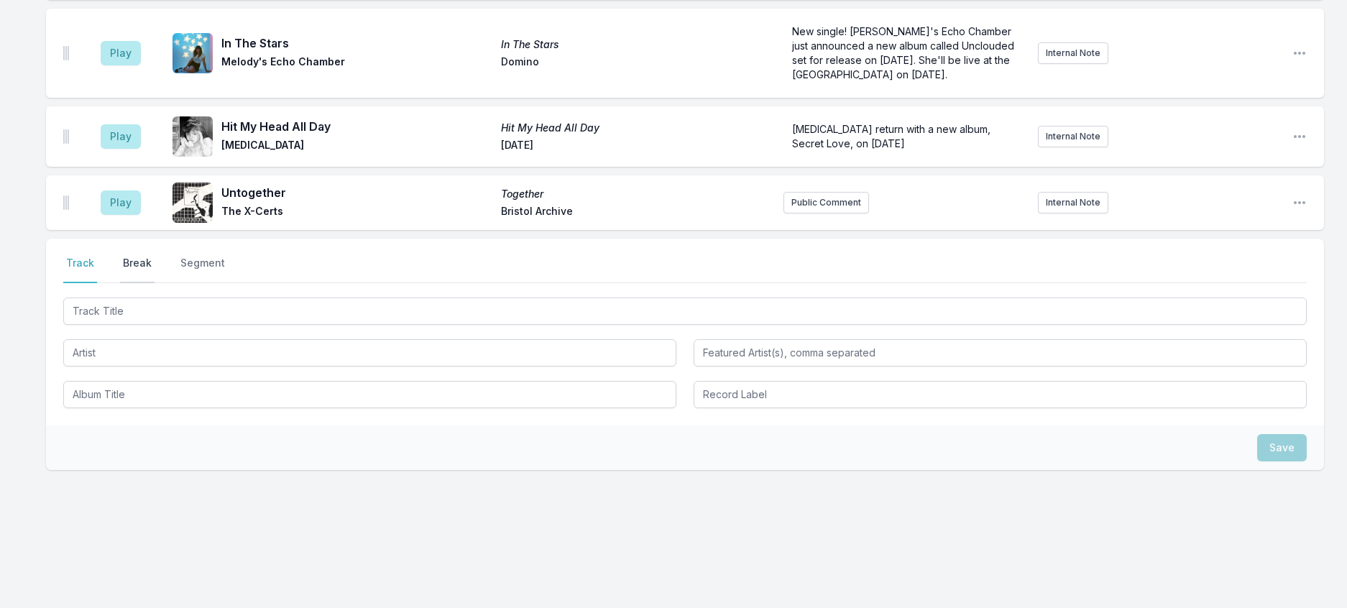
click at [154, 282] on button "Break" at bounding box center [137, 269] width 34 height 27
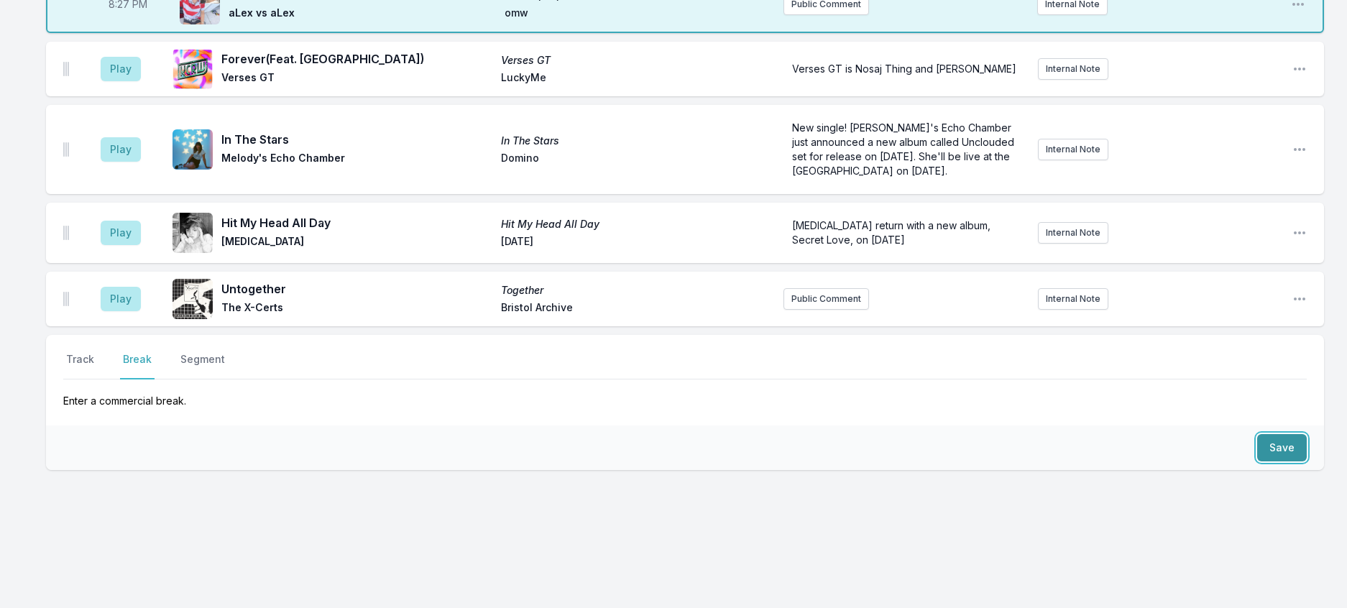
click at [1272, 434] on button "Save" at bounding box center [1282, 447] width 50 height 27
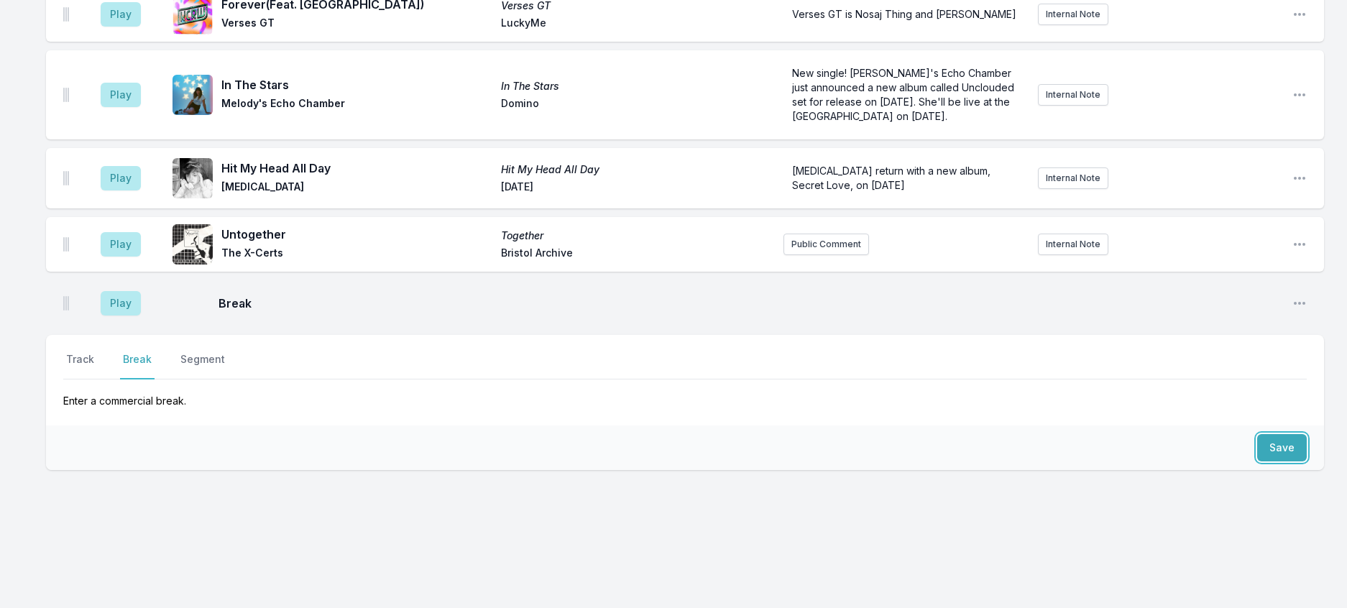
scroll to position [801, 0]
click at [94, 352] on button "Track" at bounding box center [80, 365] width 34 height 27
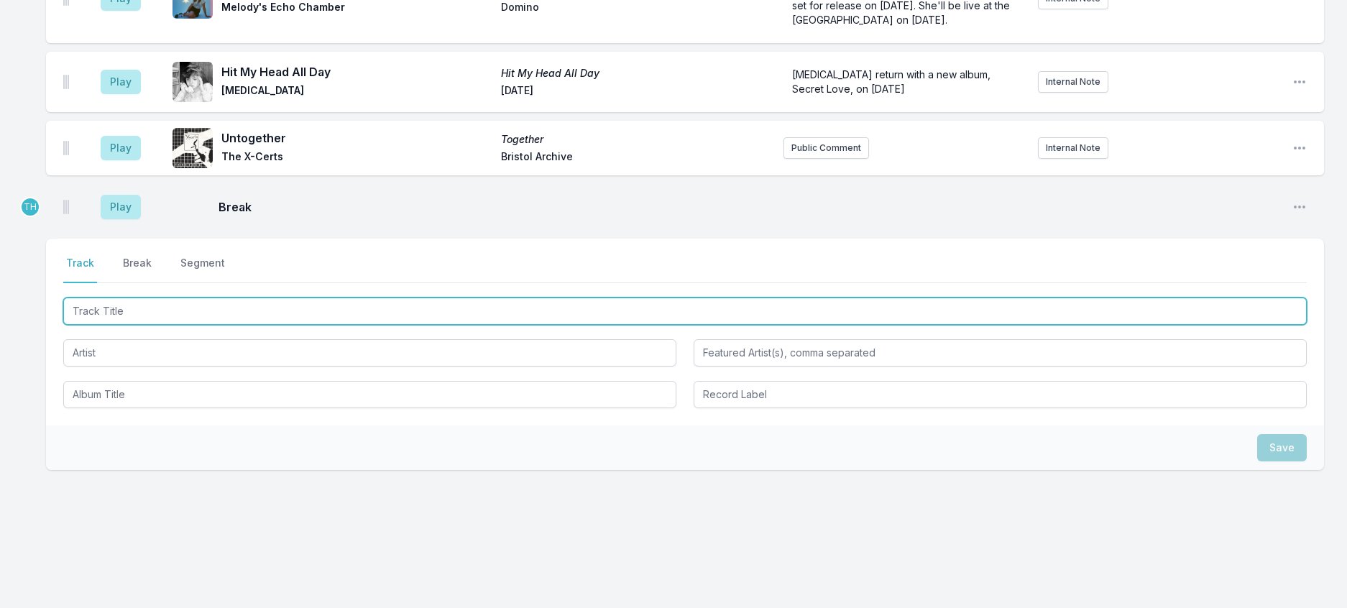
click at [138, 325] on input "Track Title" at bounding box center [684, 310] width 1243 height 27
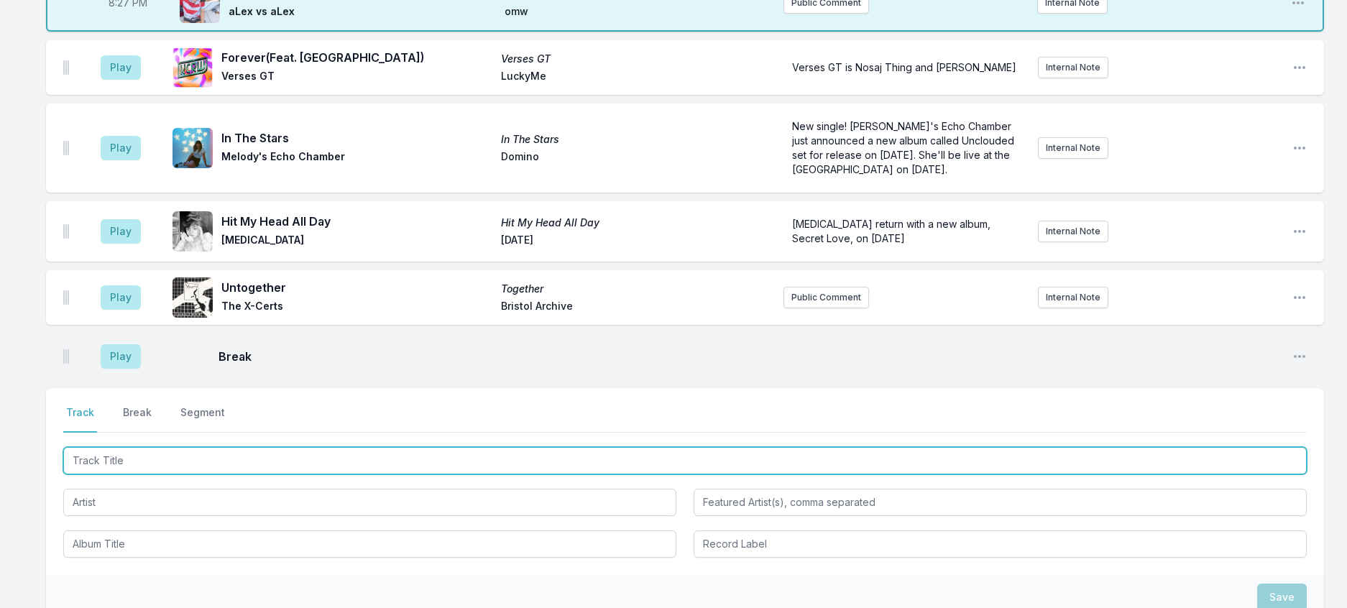
scroll to position [586, 0]
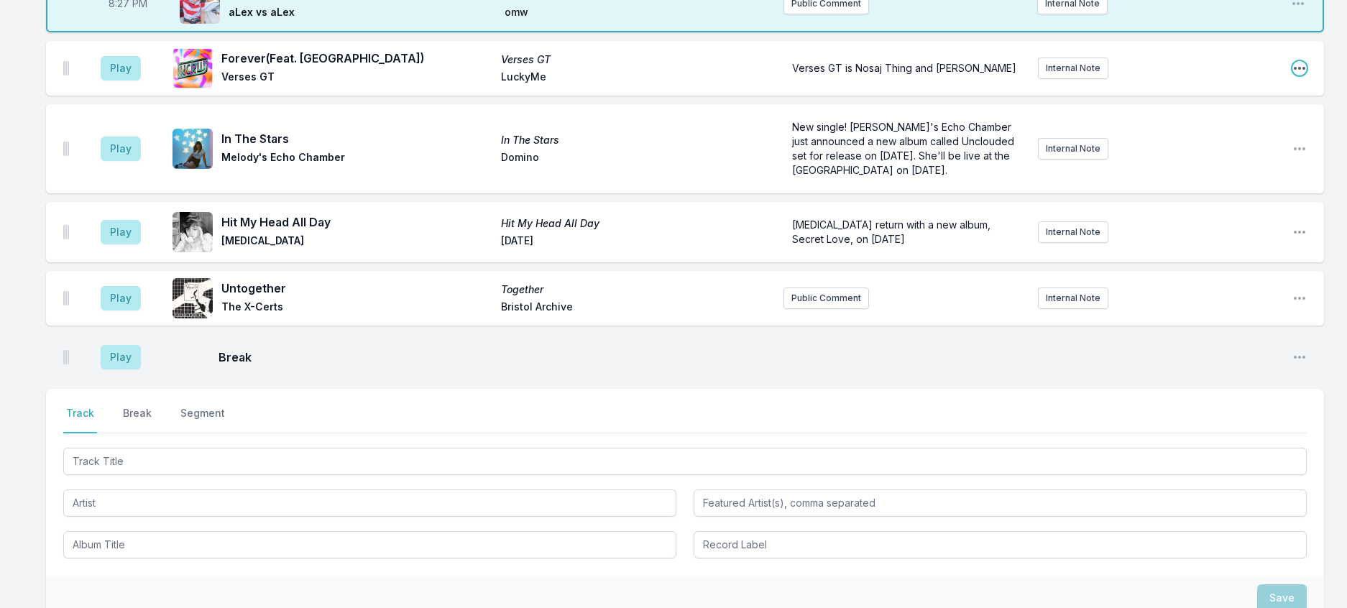
click at [1296, 75] on icon "Open playlist item options" at bounding box center [1299, 68] width 14 height 14
click at [1170, 162] on button "Delete Entry" at bounding box center [1225, 149] width 161 height 26
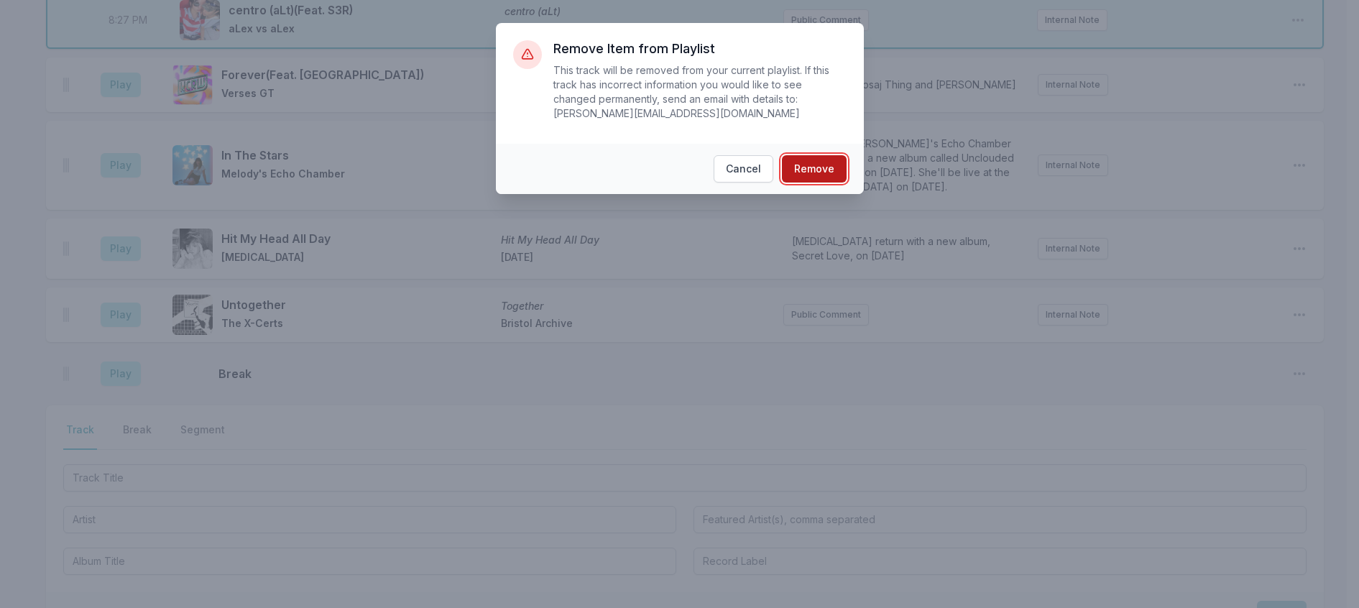
click at [826, 167] on button "Remove" at bounding box center [814, 168] width 65 height 27
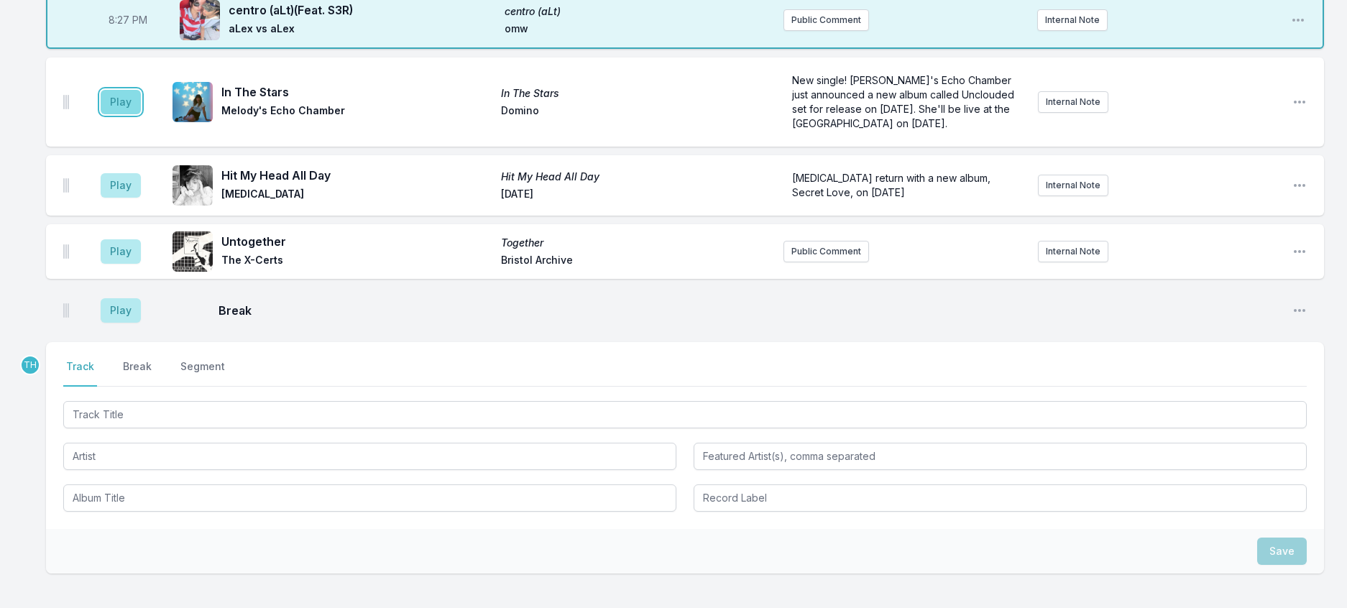
click at [133, 114] on button "Play" at bounding box center [121, 102] width 40 height 24
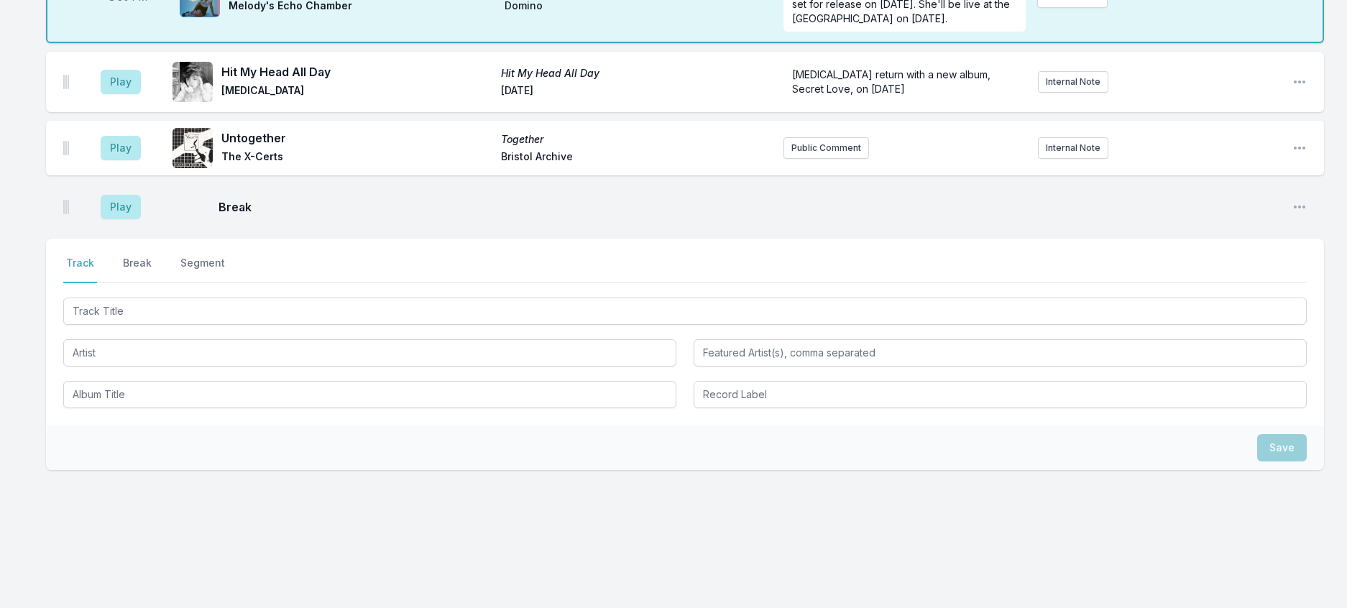
scroll to position [785, 0]
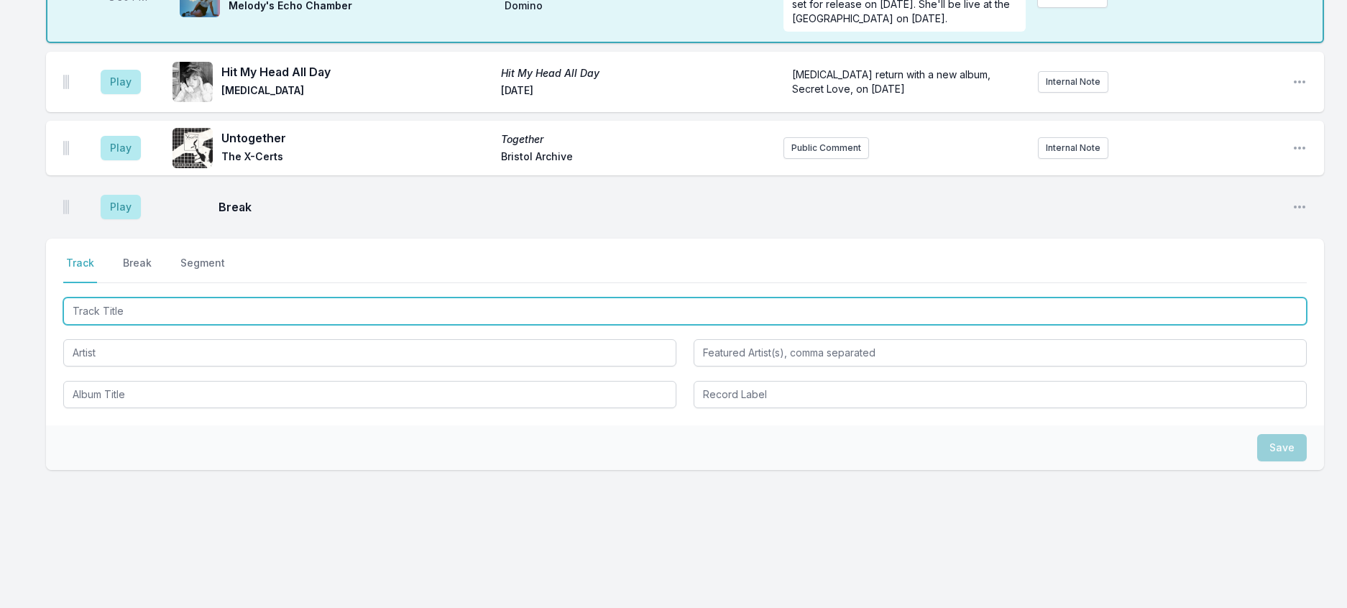
click at [165, 323] on input "Track Title" at bounding box center [684, 310] width 1243 height 27
type input "Dracula"
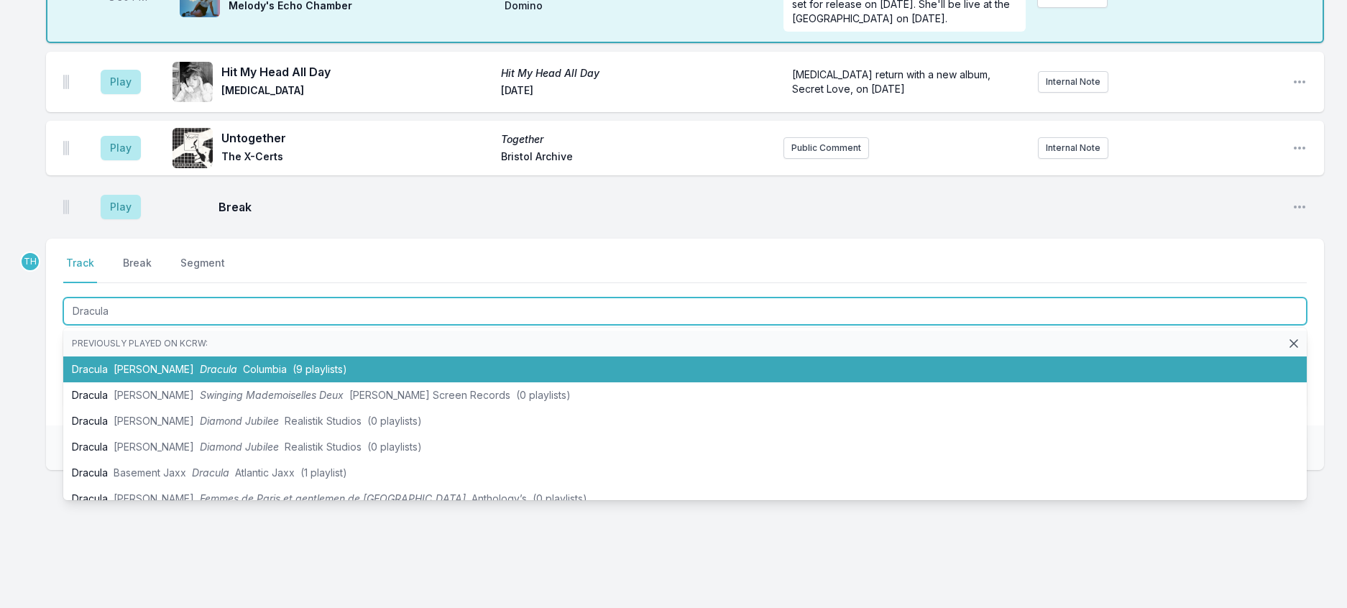
click at [246, 377] on li "Dracula [PERSON_NAME] Dracula Columbia (9 playlists)" at bounding box center [684, 369] width 1243 height 26
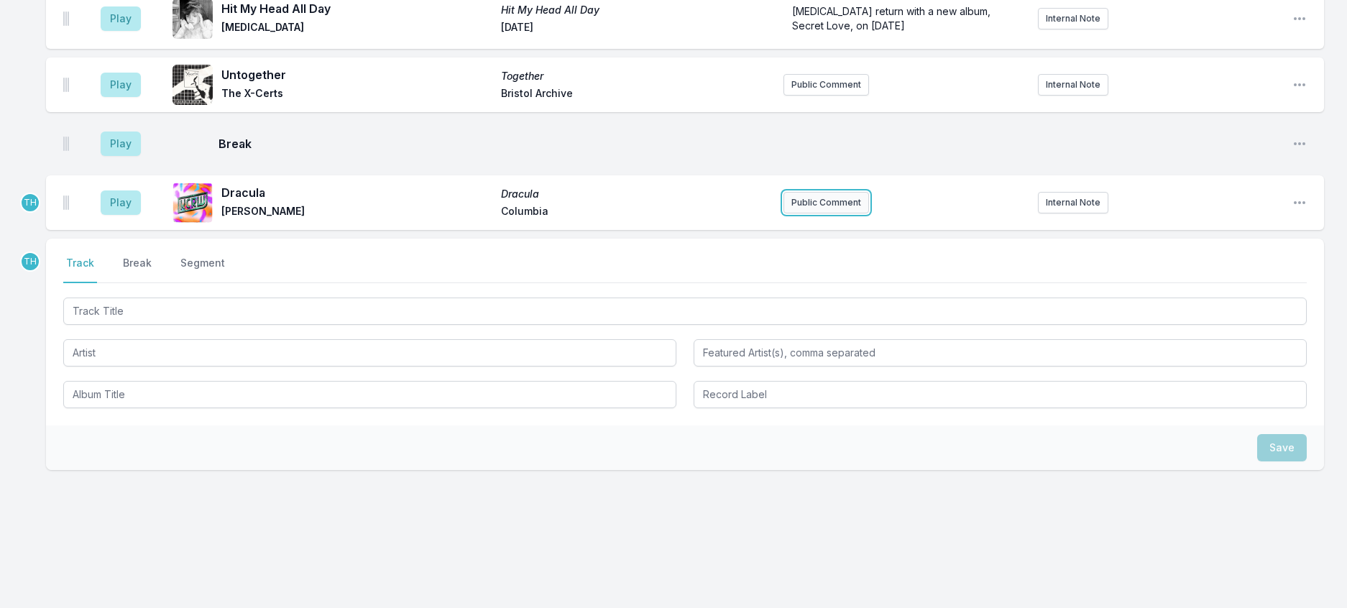
click at [836, 213] on button "Public Comment" at bounding box center [826, 203] width 86 height 22
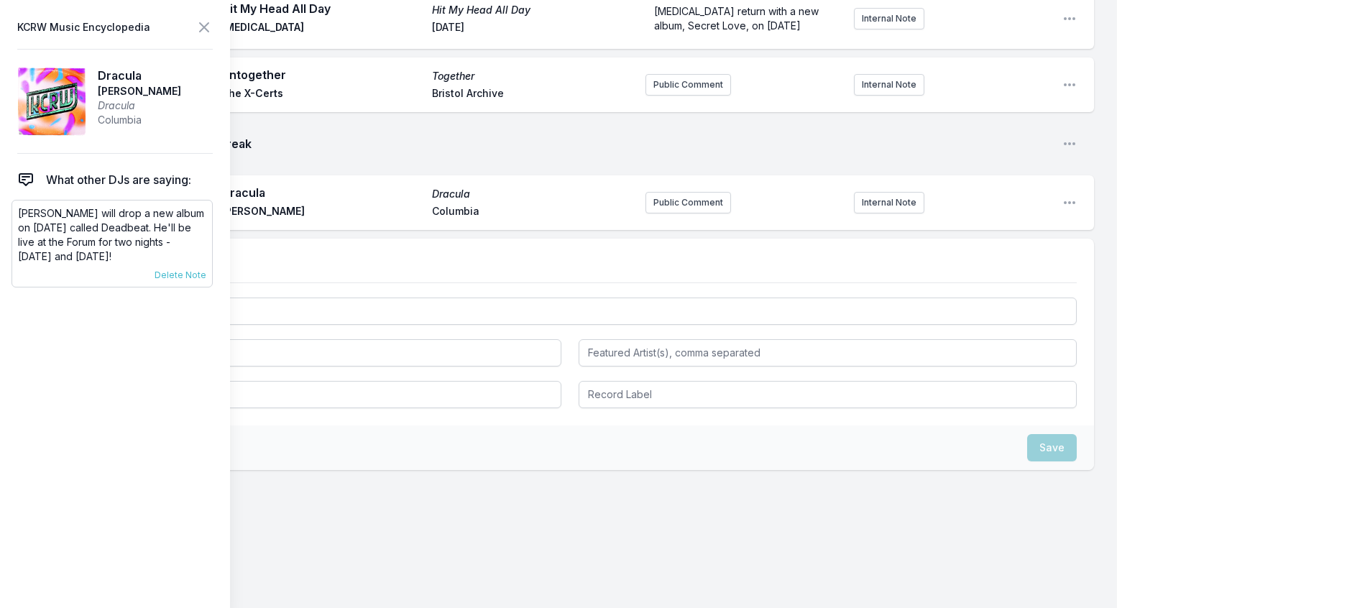
drag, startPoint x: 172, startPoint y: 282, endPoint x: 14, endPoint y: 237, distance: 164.4
click at [14, 237] on div "[PERSON_NAME] will drop a new album on [DATE] called Deadbeat. He'll be live at…" at bounding box center [111, 244] width 201 height 88
copy p "[PERSON_NAME] will drop a new album on [DATE] called Deadbeat. He'll be live at…"
click at [648, 213] on button "Public Comment" at bounding box center [688, 203] width 86 height 22
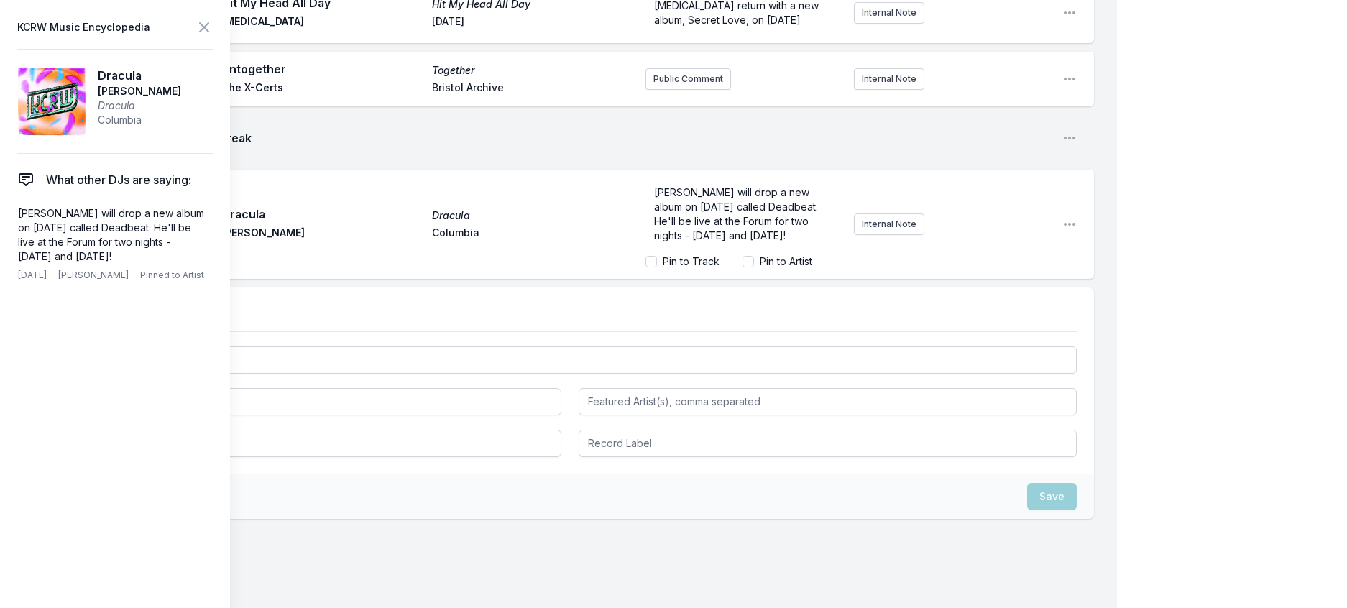
scroll to position [17, 0]
click at [213, 32] on icon at bounding box center [203, 27] width 17 height 17
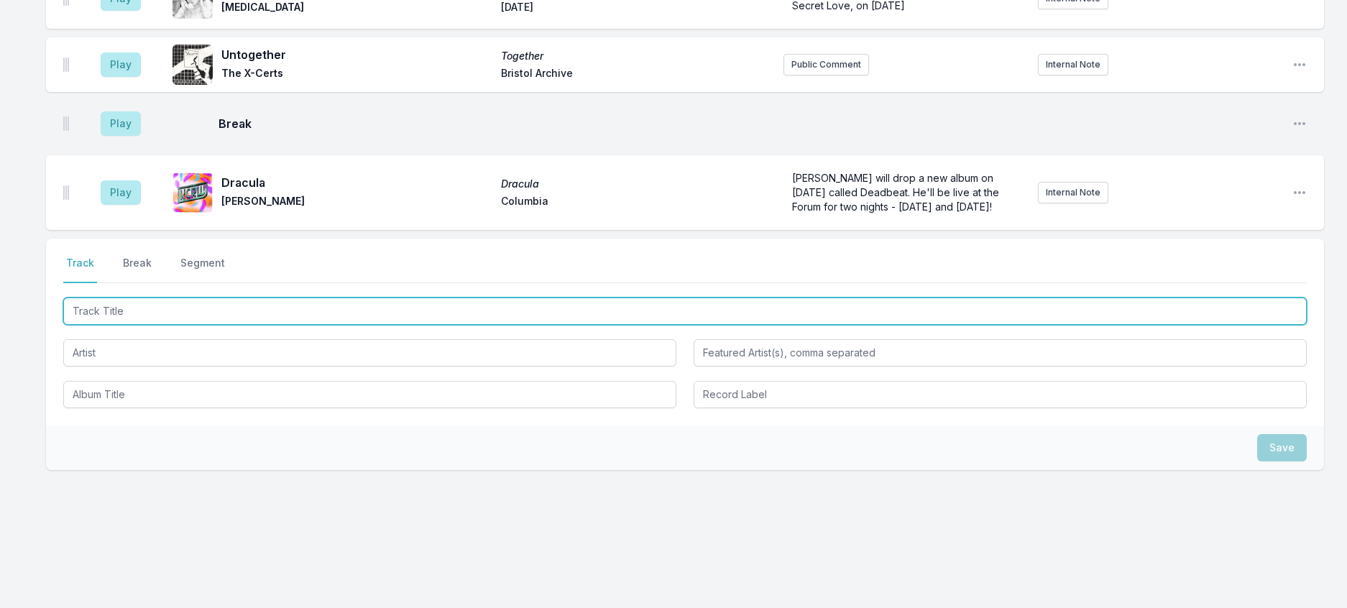
click at [118, 325] on input "Track Title" at bounding box center [684, 310] width 1243 height 27
type input "Belong To You"
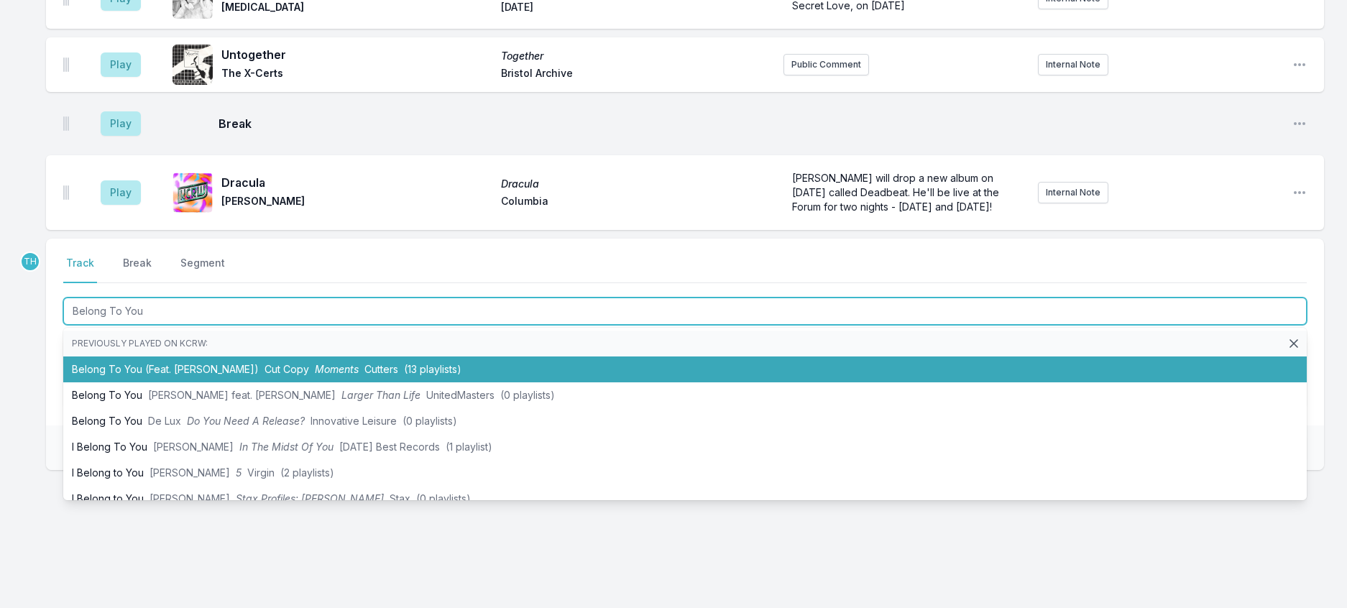
click at [257, 382] on li "Belong To You (Feat. [PERSON_NAME]) Cut Copy Moments Cutters (13 playlists)" at bounding box center [684, 369] width 1243 height 26
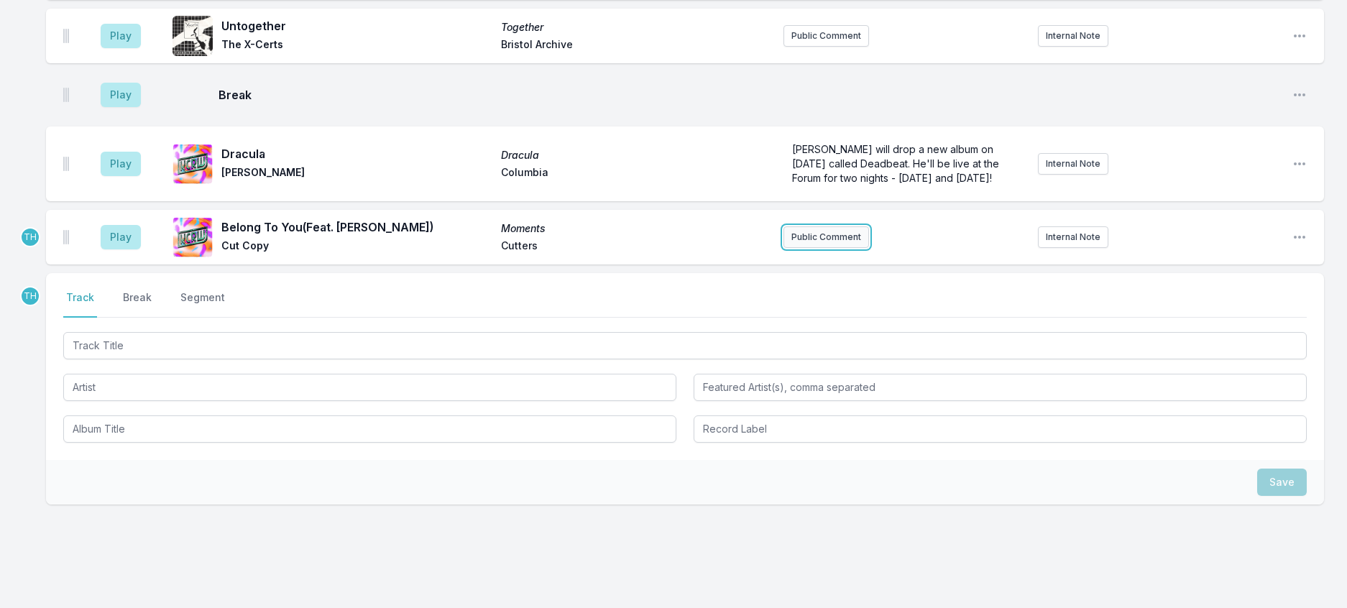
click at [847, 248] on button "Public Comment" at bounding box center [826, 237] width 86 height 22
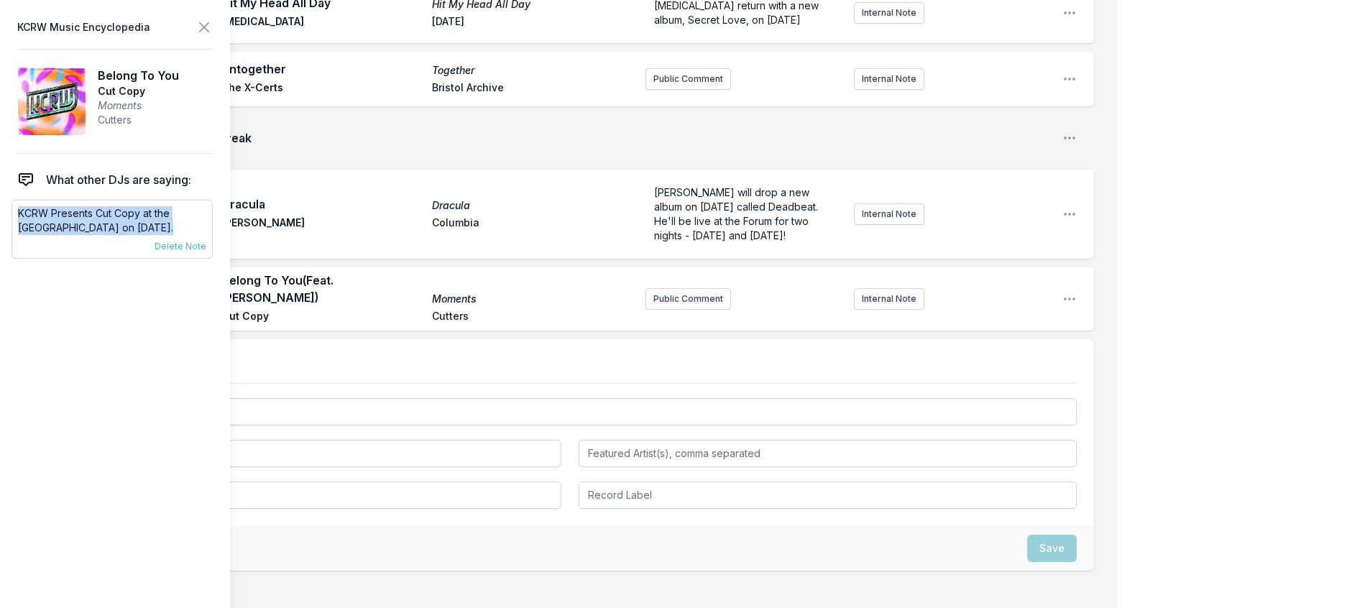
drag, startPoint x: 195, startPoint y: 257, endPoint x: 19, endPoint y: 241, distance: 176.8
click at [19, 241] on div "KCRW Presents Cut Copy at the [GEOGRAPHIC_DATA] on [DATE]. [DATE] [PERSON_NAME]…" at bounding box center [111, 229] width 201 height 59
copy p "KCRW Presents Cut Copy at the [GEOGRAPHIC_DATA] on [DATE]."
click at [668, 310] on button "Public Comment" at bounding box center [688, 299] width 86 height 22
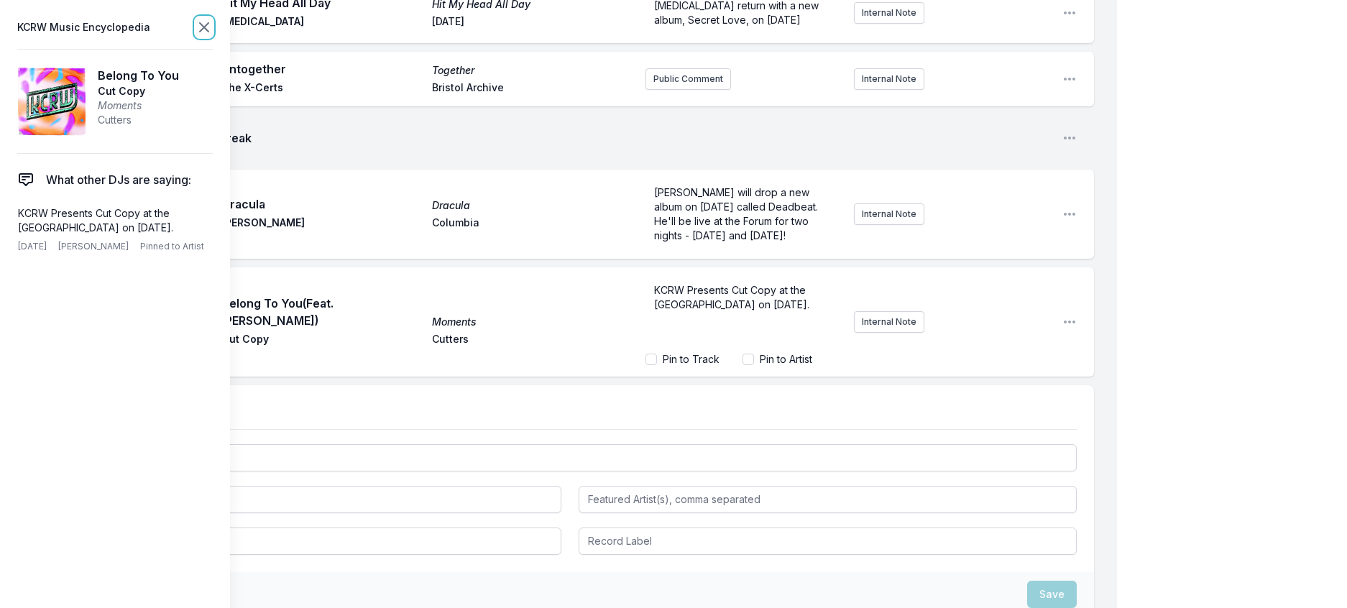
click at [208, 29] on icon at bounding box center [204, 27] width 9 height 9
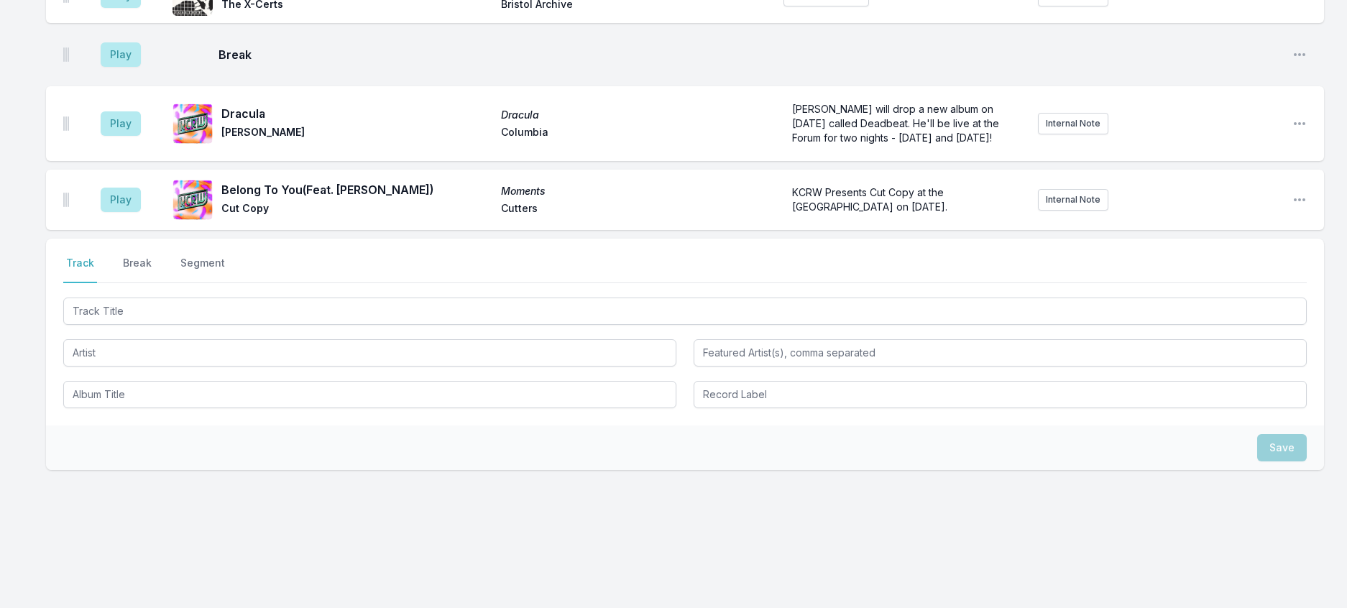
scroll to position [1000, 0]
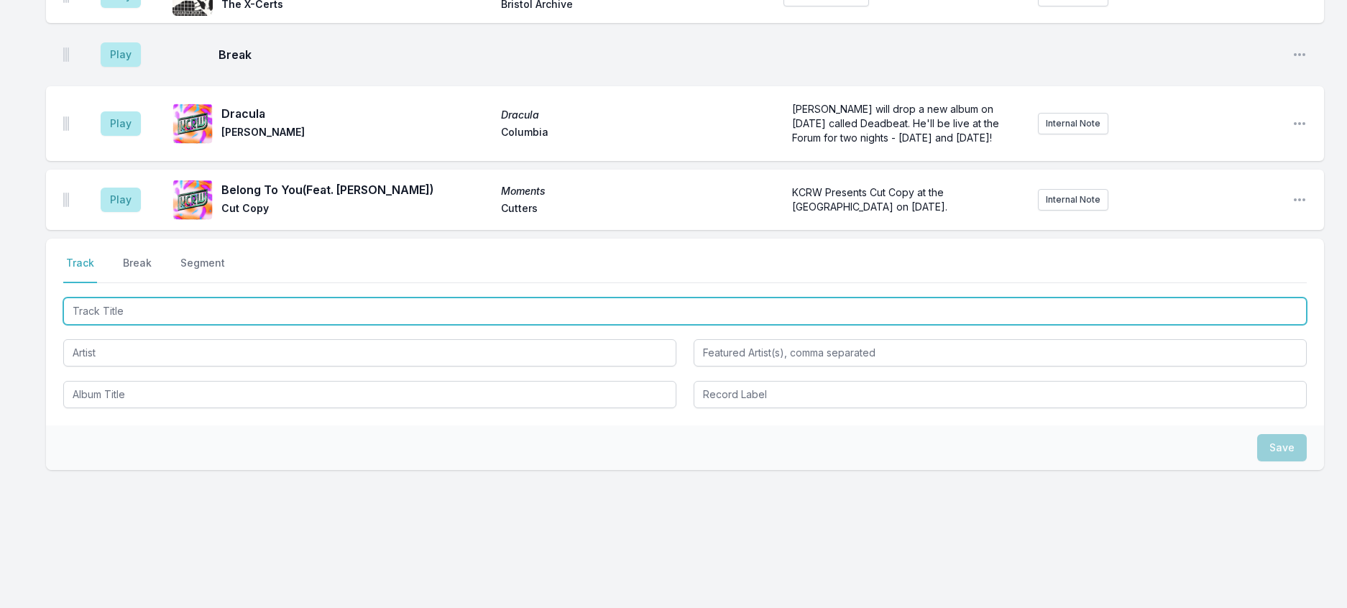
click at [210, 297] on input "Track Title" at bounding box center [684, 310] width 1243 height 27
type input "Alpha Dog"
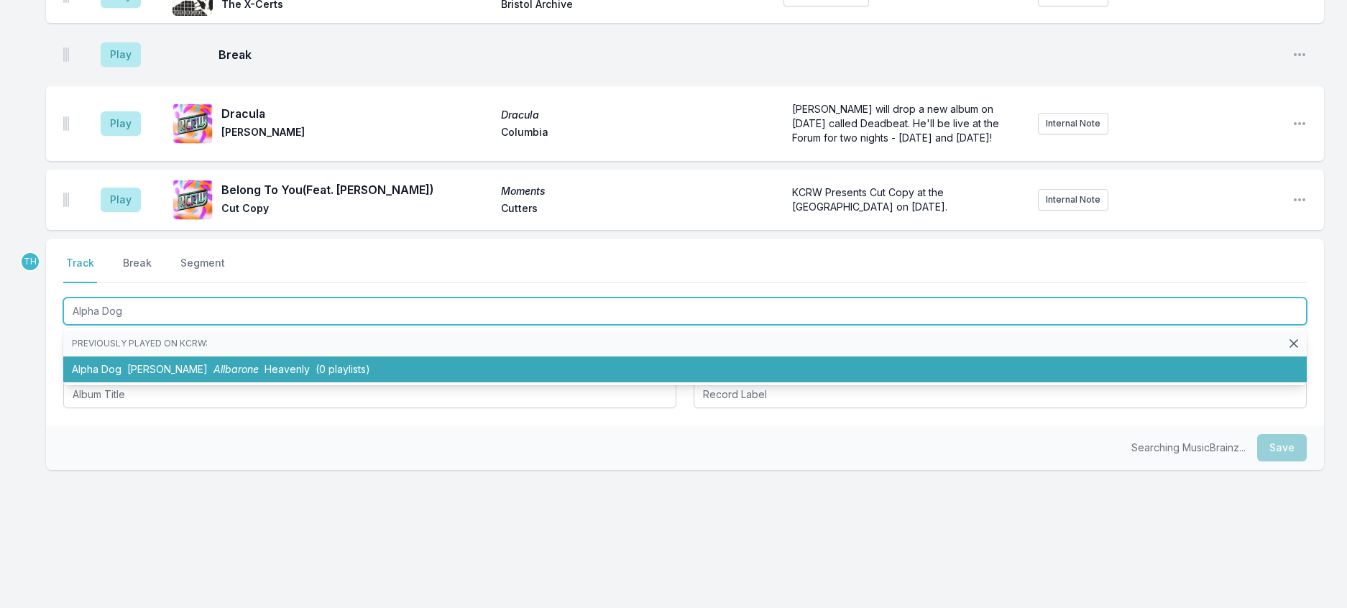
click at [241, 364] on span "Allbarone" at bounding box center [235, 369] width 45 height 12
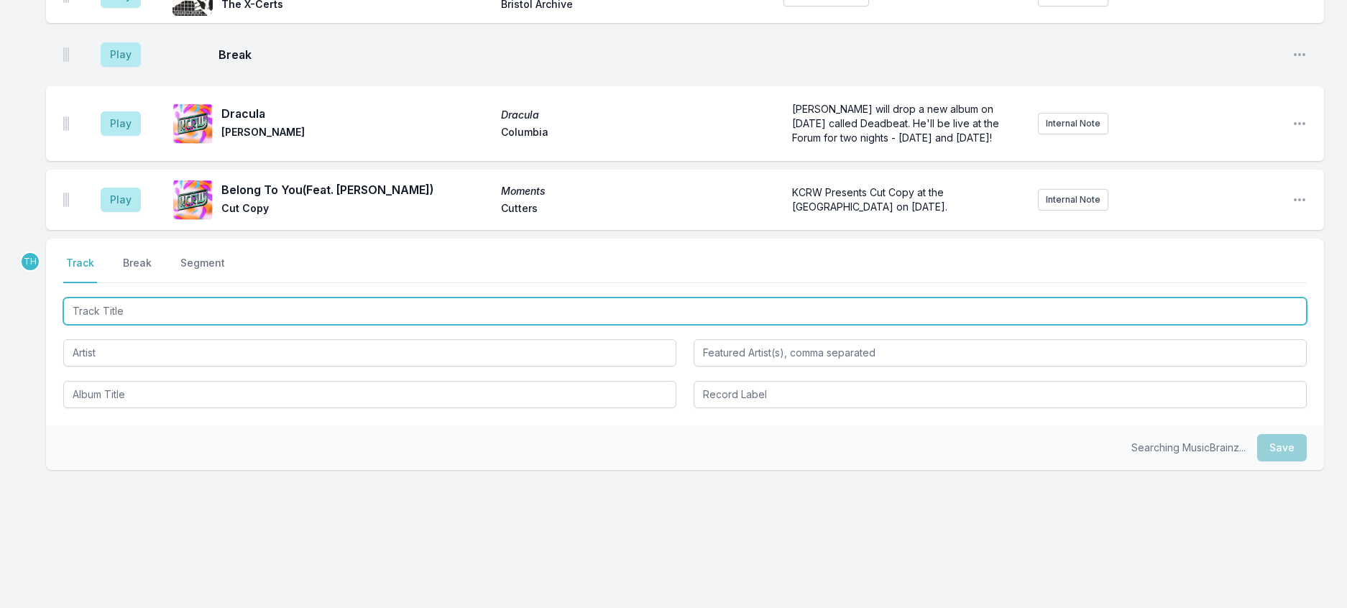
scroll to position [1071, 0]
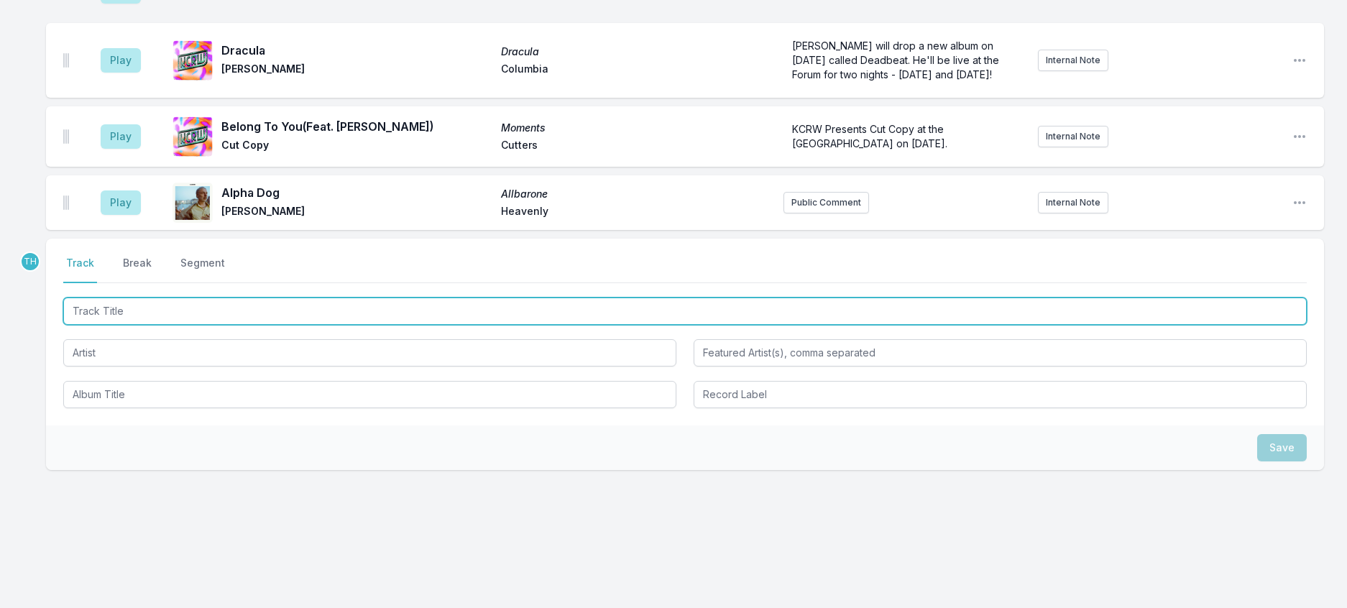
click at [305, 302] on input "Track Title" at bounding box center [684, 310] width 1243 height 27
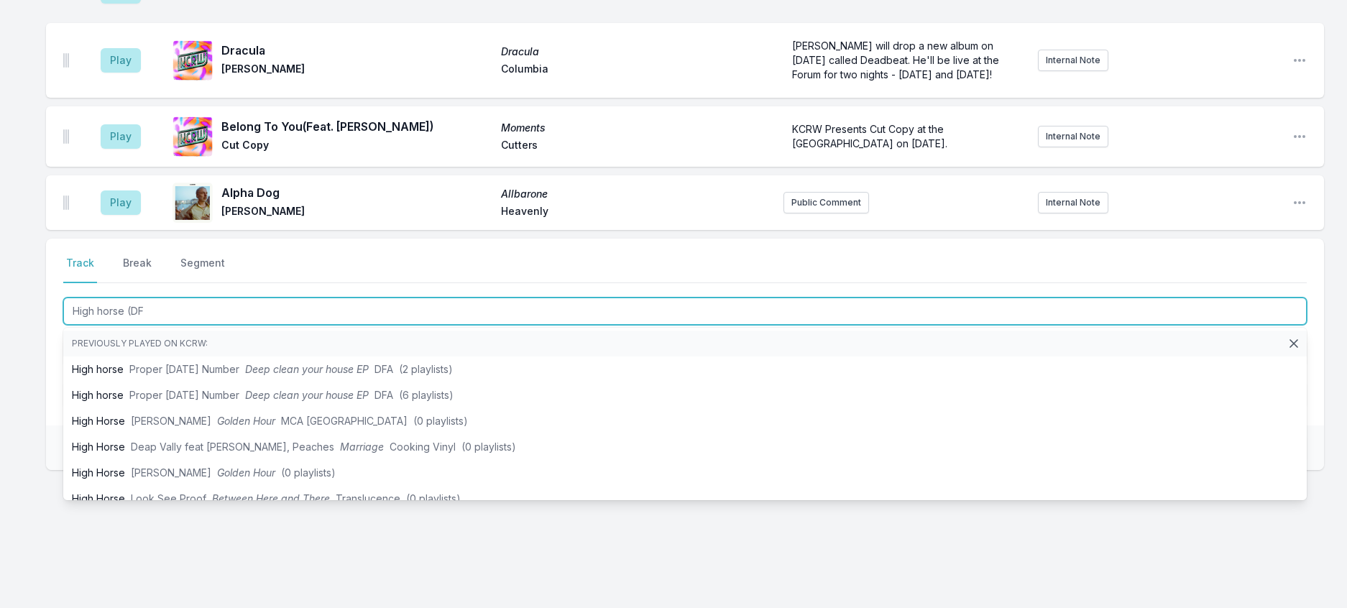
type input "High horse (DFA"
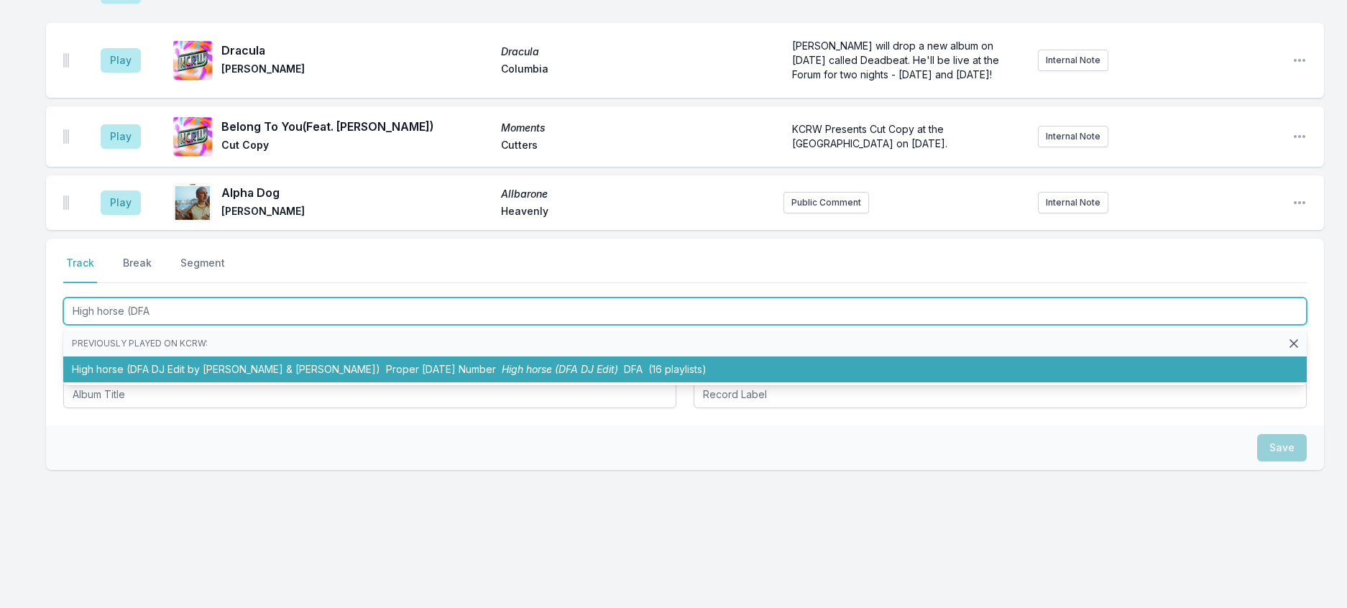
click at [398, 363] on span "Proper [DATE] Number" at bounding box center [441, 369] width 110 height 12
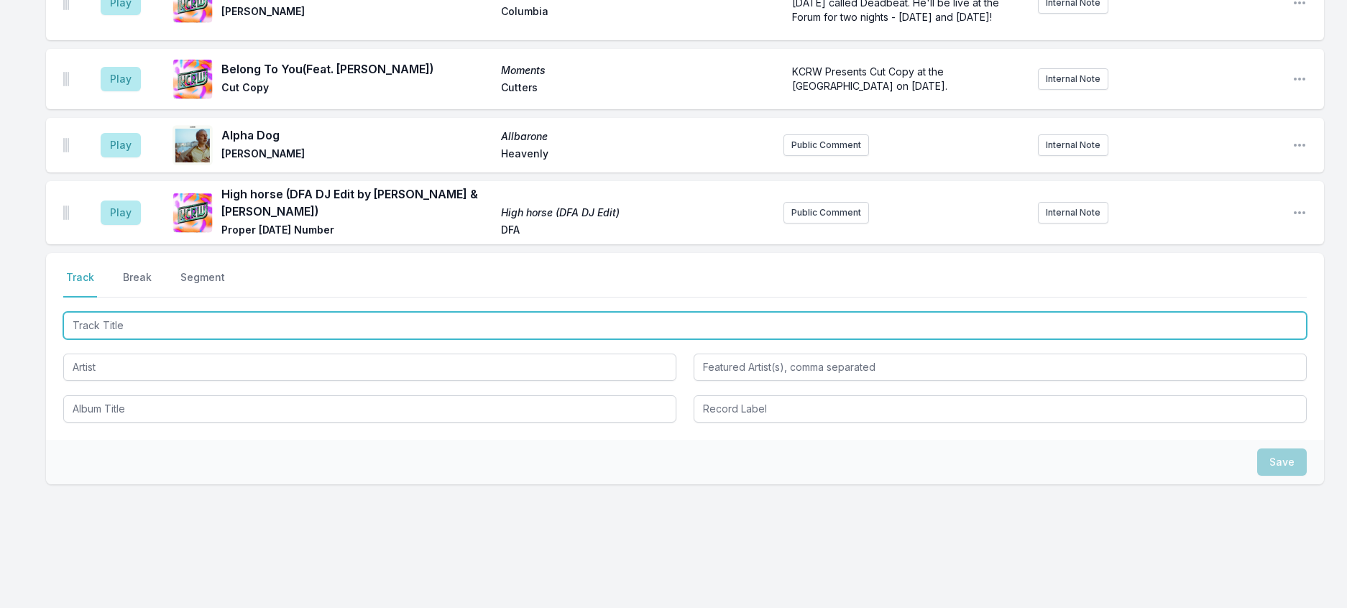
scroll to position [721, 0]
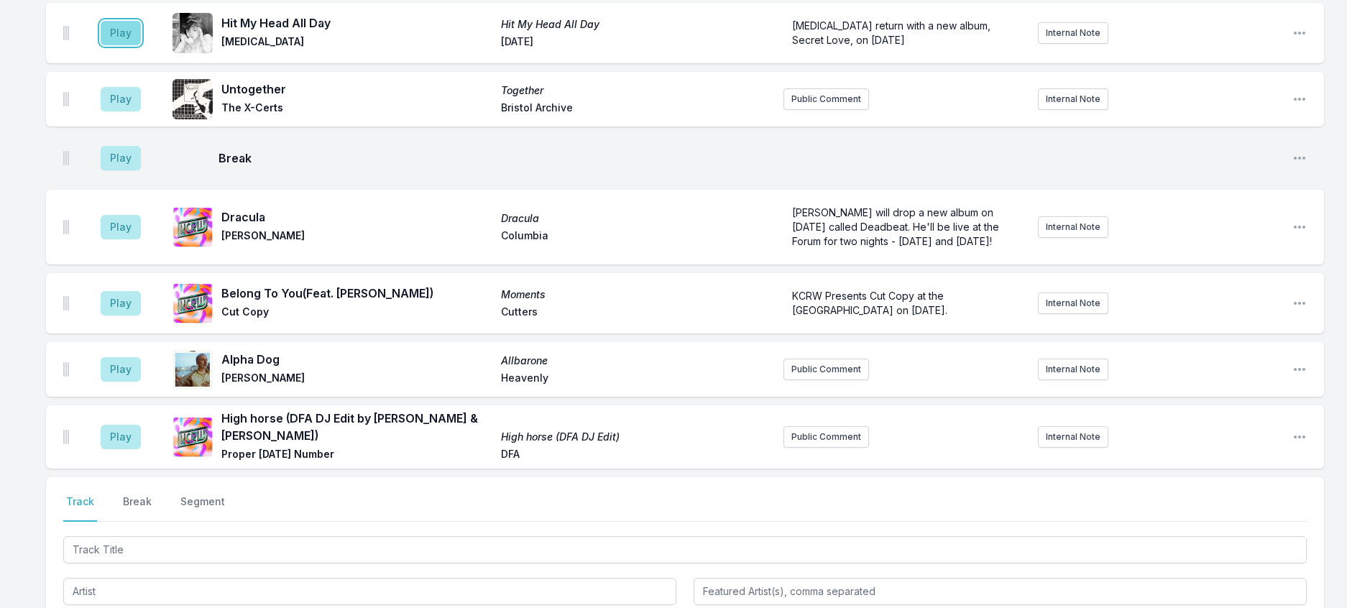
click at [126, 45] on button "Play" at bounding box center [121, 33] width 40 height 24
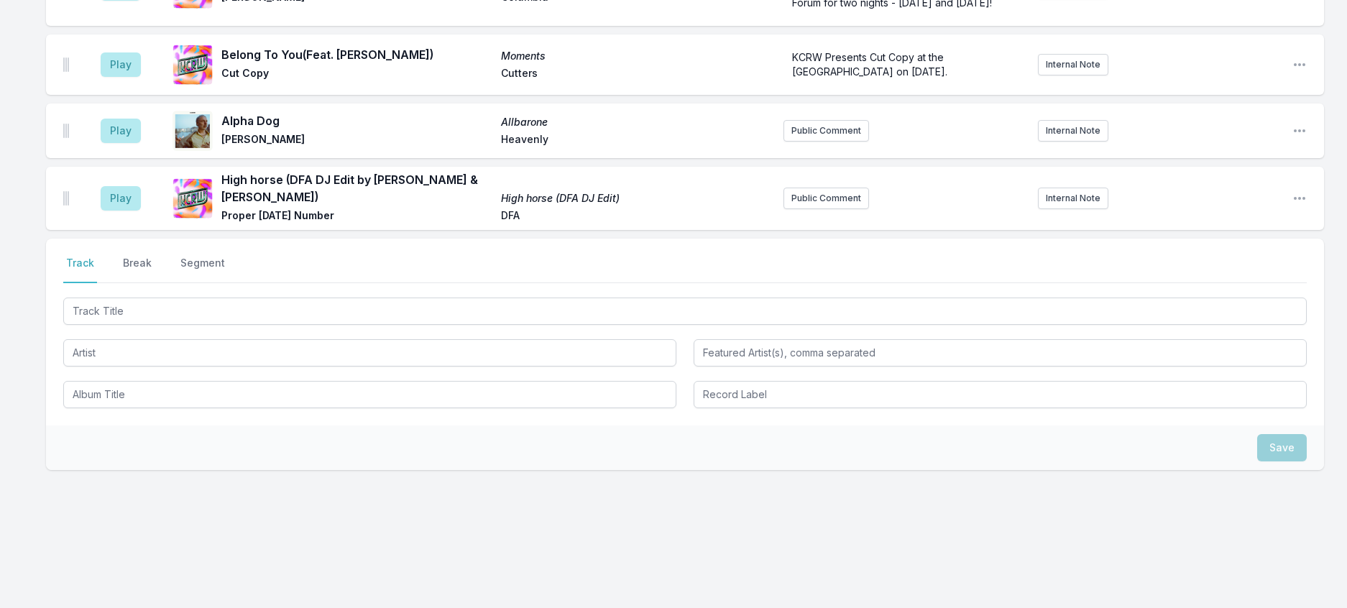
scroll to position [1171, 0]
click at [154, 256] on button "Break" at bounding box center [137, 269] width 34 height 27
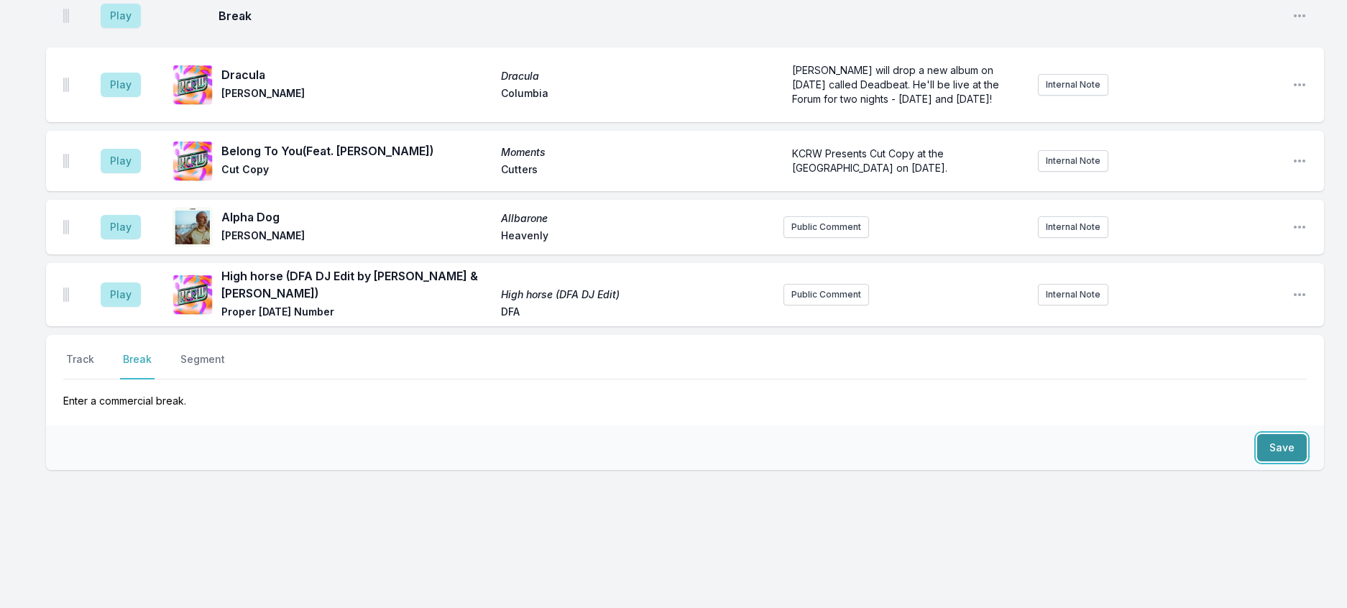
click at [1275, 434] on button "Save" at bounding box center [1282, 447] width 50 height 27
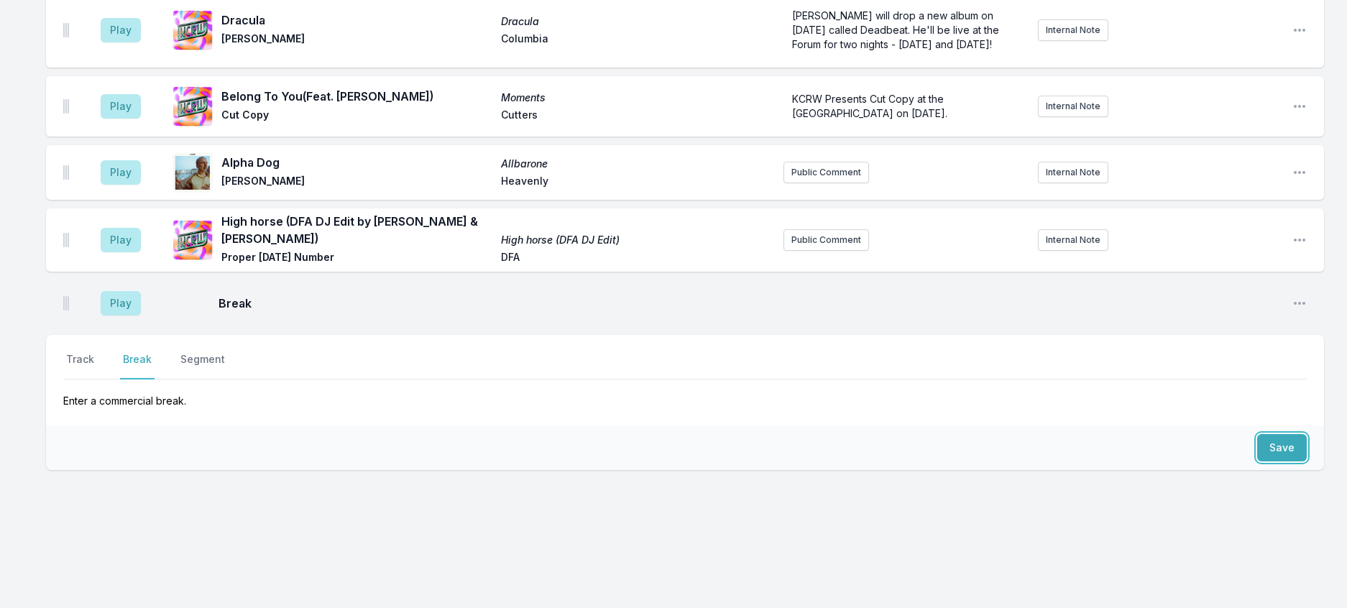
scroll to position [1125, 0]
click at [97, 352] on button "Track" at bounding box center [80, 365] width 34 height 27
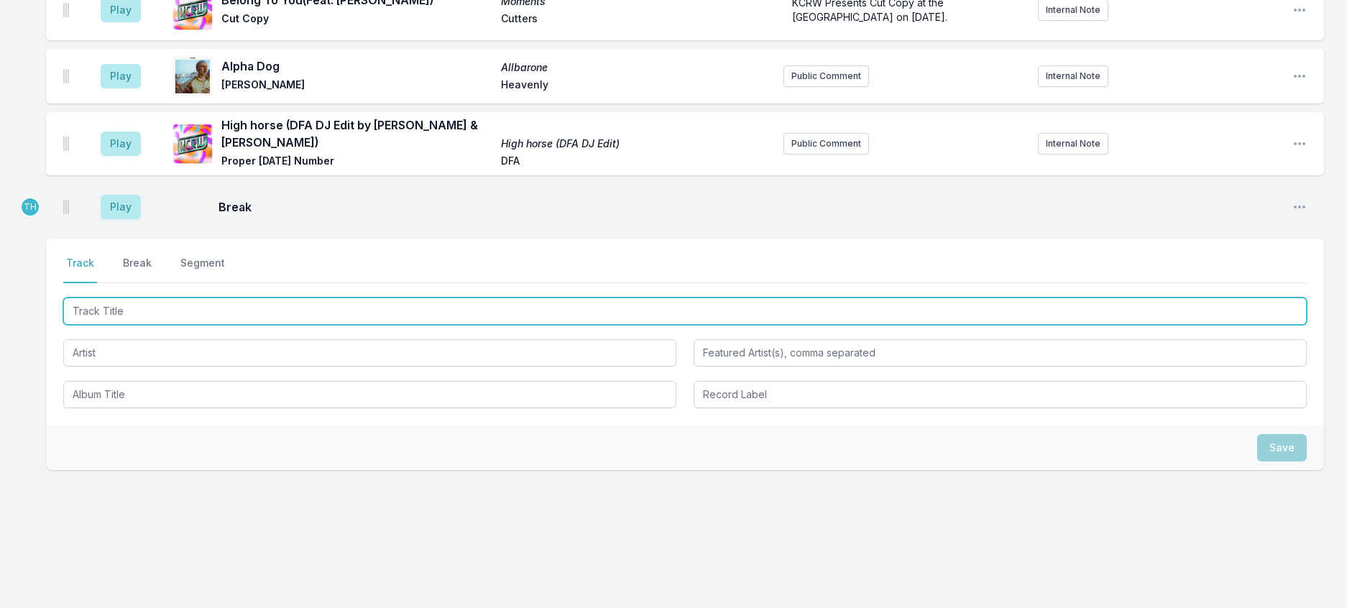
click at [142, 325] on input "Track Title" at bounding box center [684, 310] width 1243 height 27
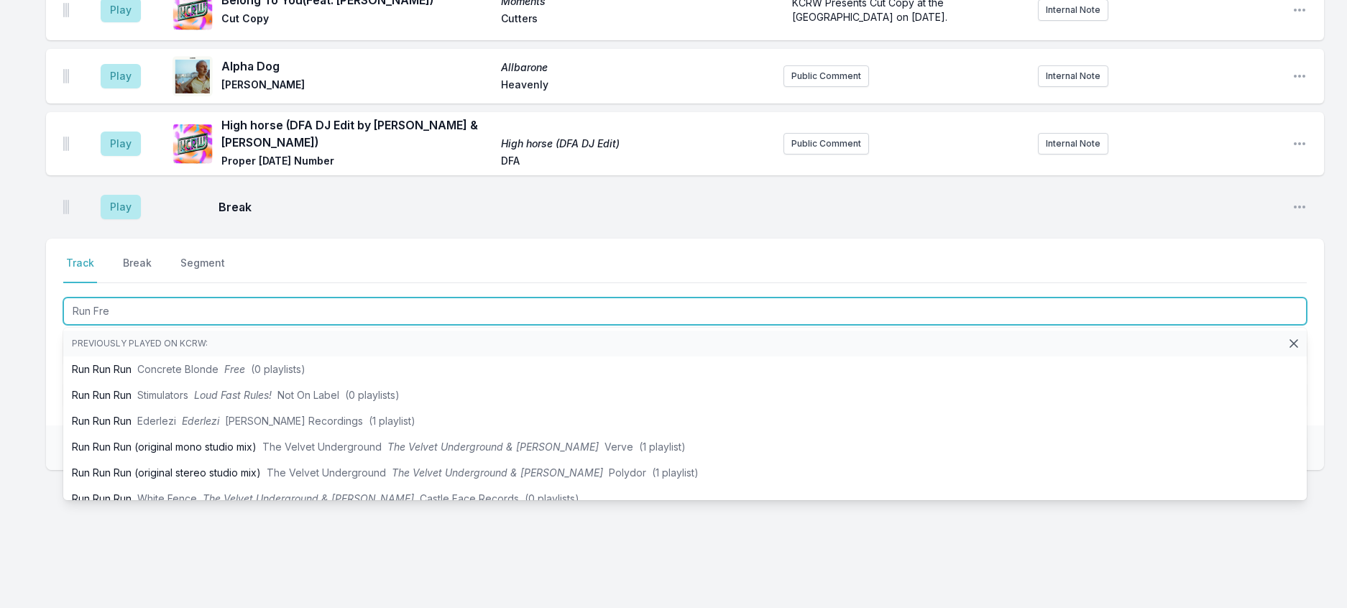
type input "Run Free"
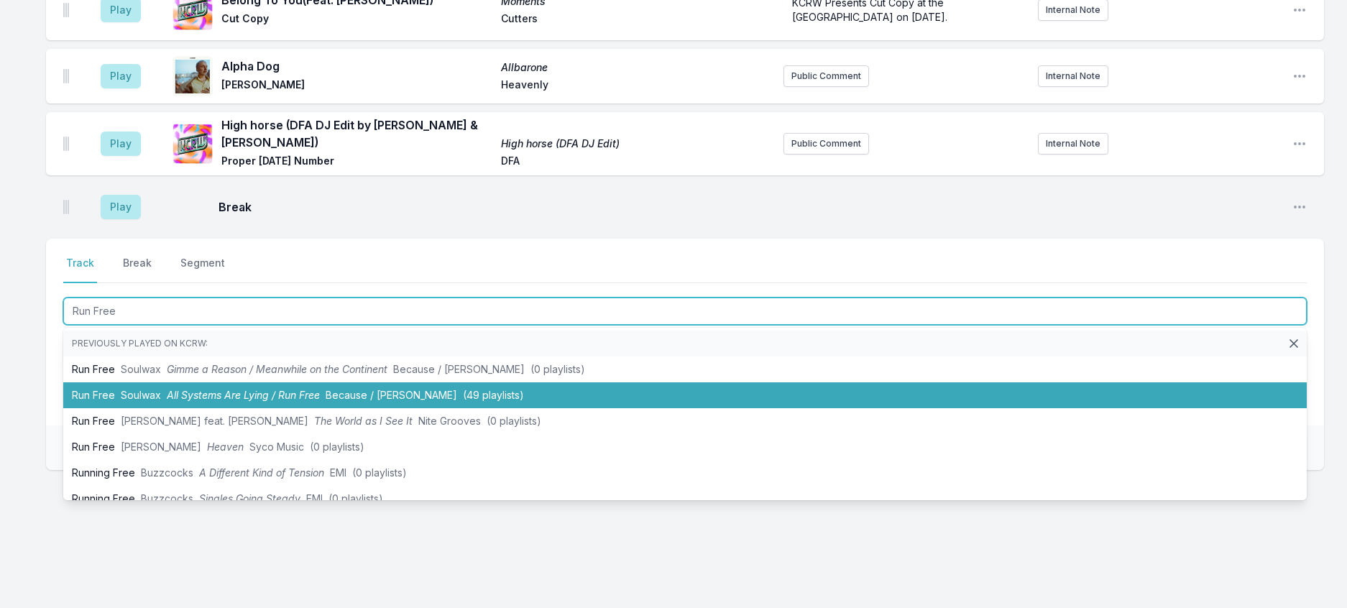
click at [205, 401] on span "All Systems Are Lying / Run Free" at bounding box center [243, 395] width 153 height 12
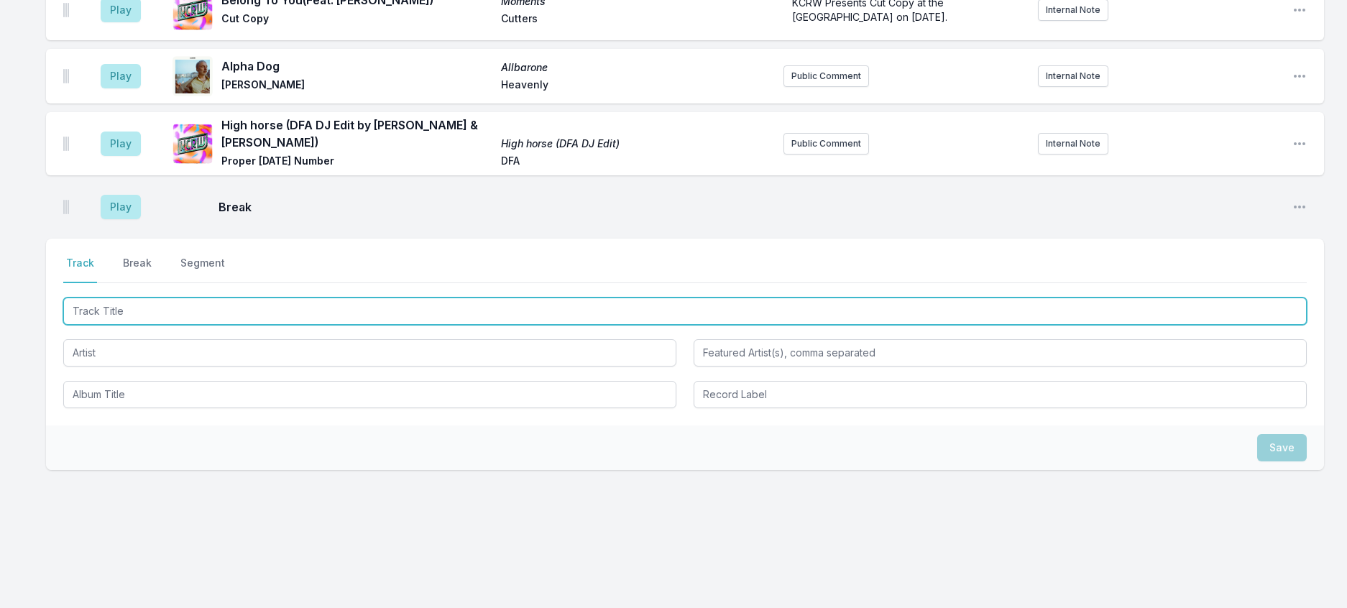
scroll to position [1196, 0]
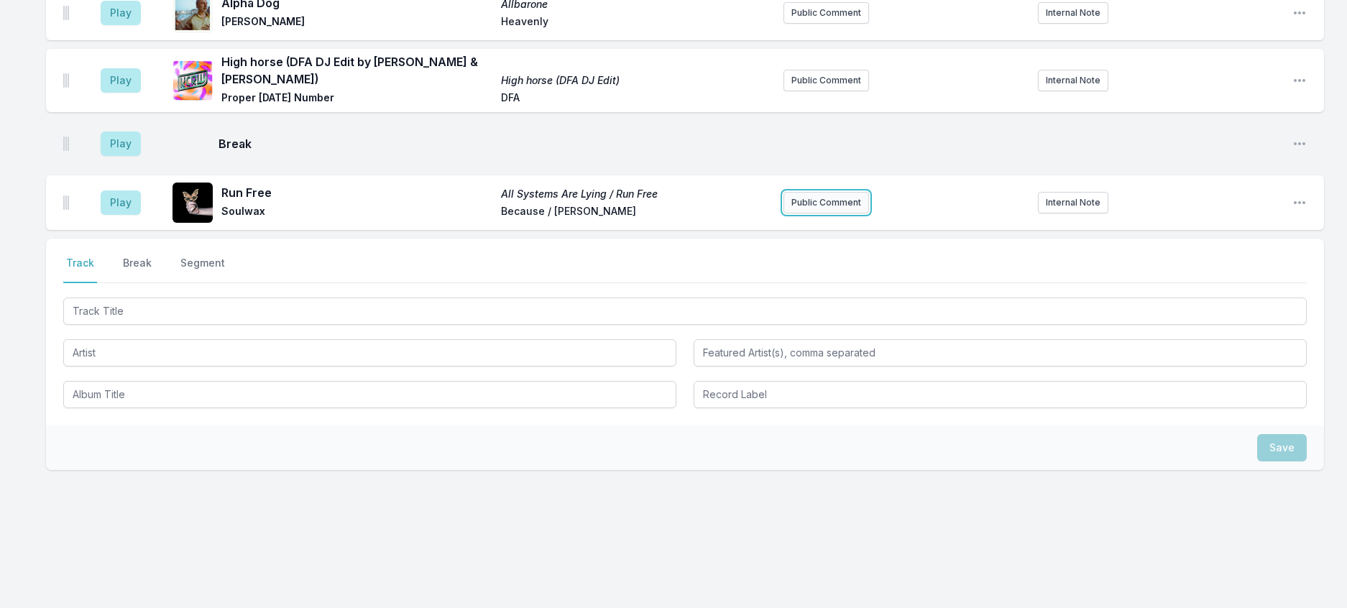
click at [827, 213] on button "Public Comment" at bounding box center [826, 203] width 86 height 22
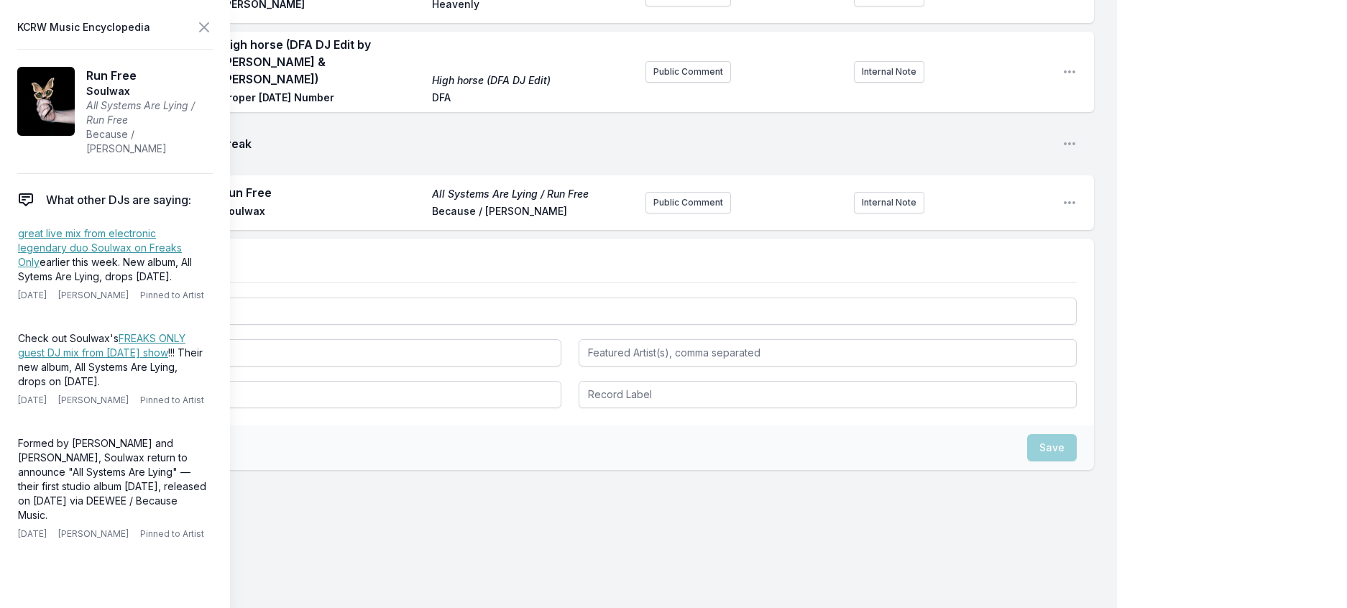
drag, startPoint x: 152, startPoint y: 425, endPoint x: 3, endPoint y: 379, distance: 155.5
click at [3, 379] on aside "KCRW Music Encyclopedia Run Free Soulwax All Systems Are Lying / Run Free Becau…" at bounding box center [115, 304] width 230 height 608
click at [648, 213] on button "Public Comment" at bounding box center [688, 203] width 86 height 22
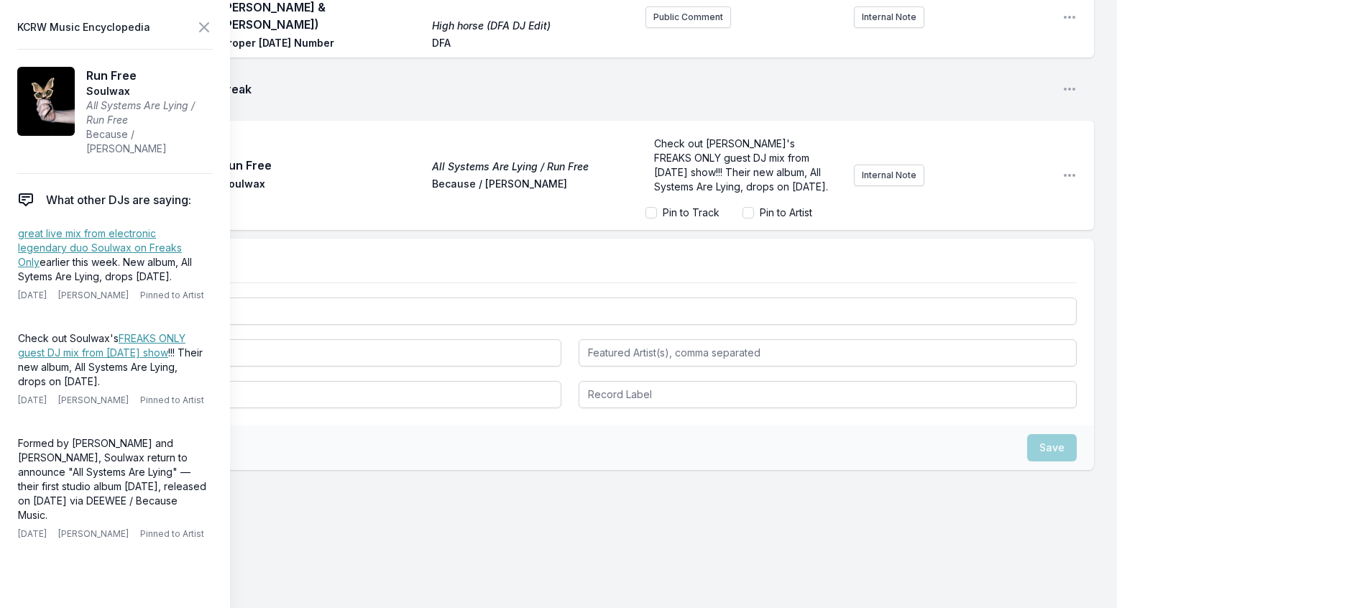
scroll to position [17, 0]
click at [119, 359] on link "FREAKS ONLY guest DJ mix from [DATE] show" at bounding box center [101, 345] width 167 height 27
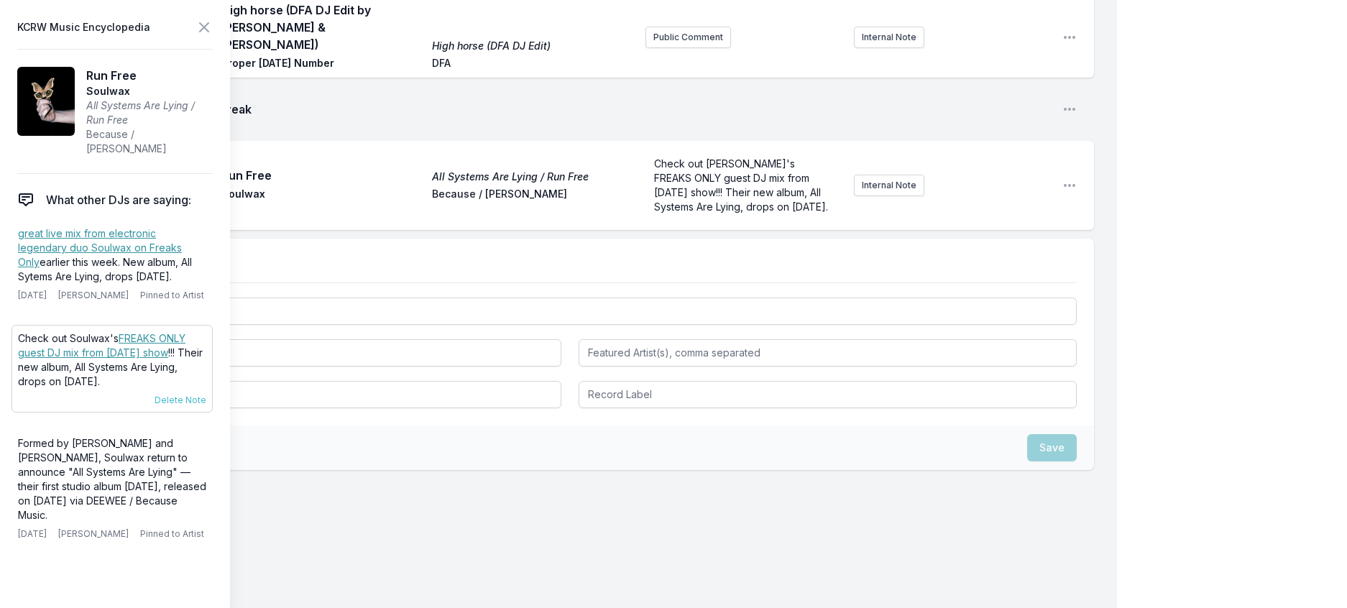
scroll to position [1251, 0]
click at [729, 213] on span "Check out [PERSON_NAME]'s FREAKS ONLY guest DJ mix from [DATE] show!!! Their ne…" at bounding box center [741, 184] width 174 height 55
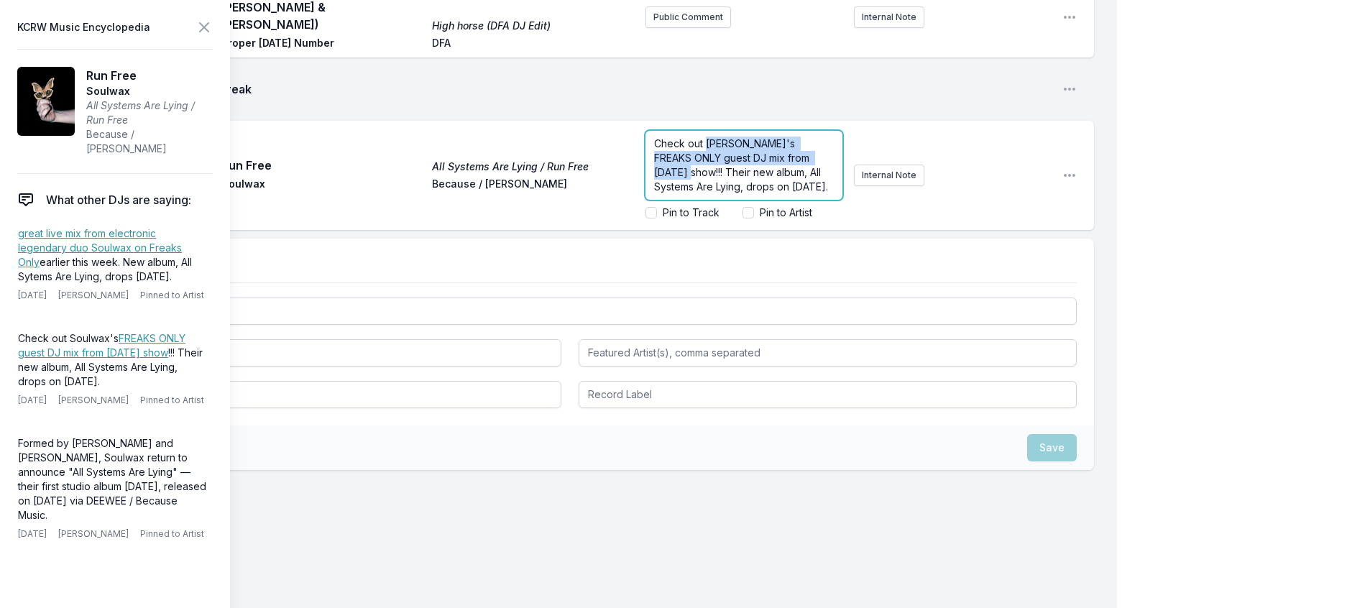
drag, startPoint x: 716, startPoint y: 319, endPoint x: 690, endPoint y: 284, distance: 43.7
click at [690, 193] on span "Check out [PERSON_NAME]'s FREAKS ONLY guest DJ mix from [DATE] show!!! Their ne…" at bounding box center [741, 164] width 174 height 55
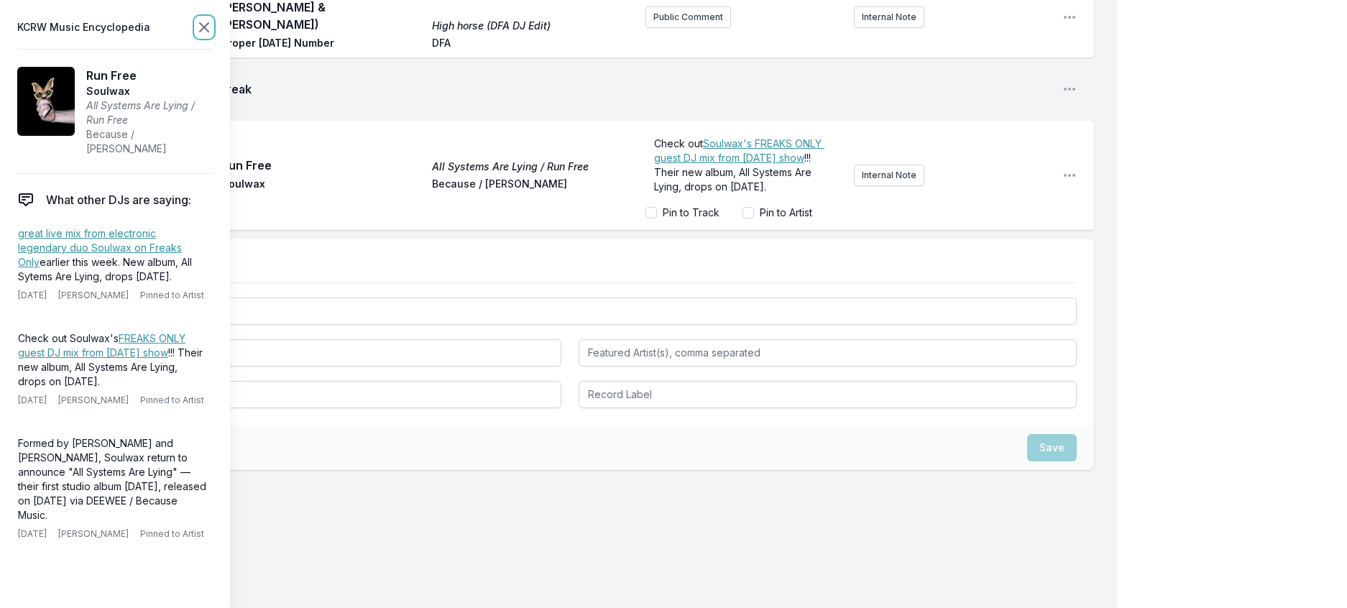
click at [213, 29] on icon at bounding box center [203, 27] width 17 height 17
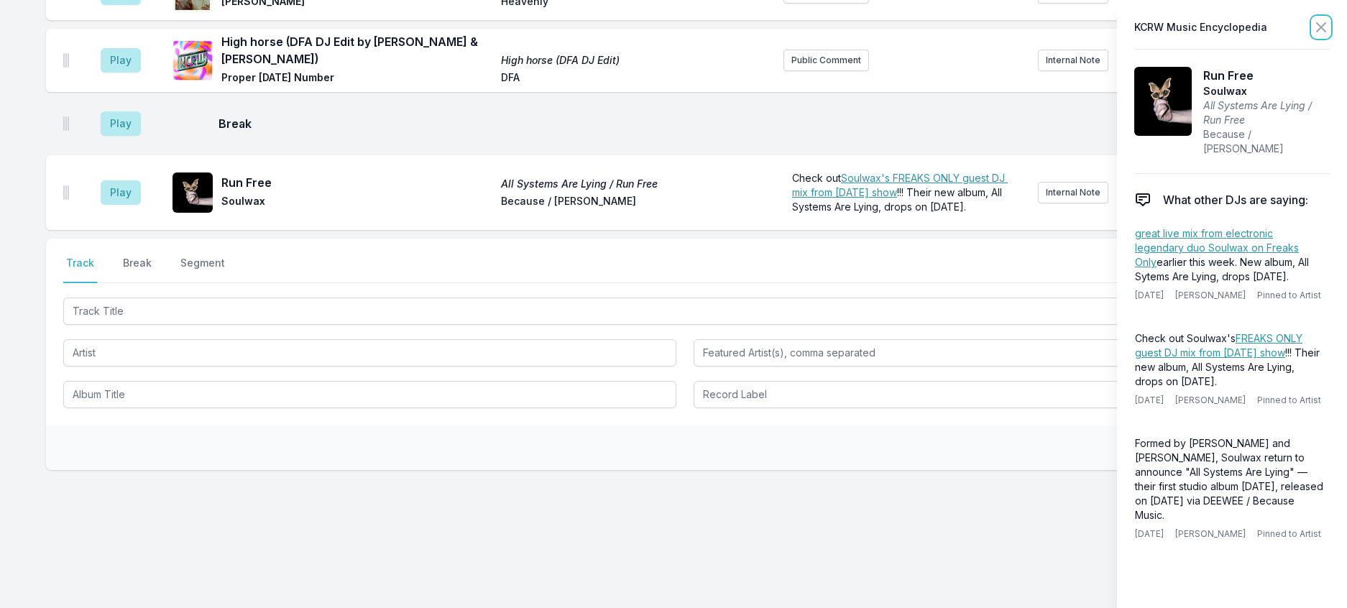
scroll to position [1251, 0]
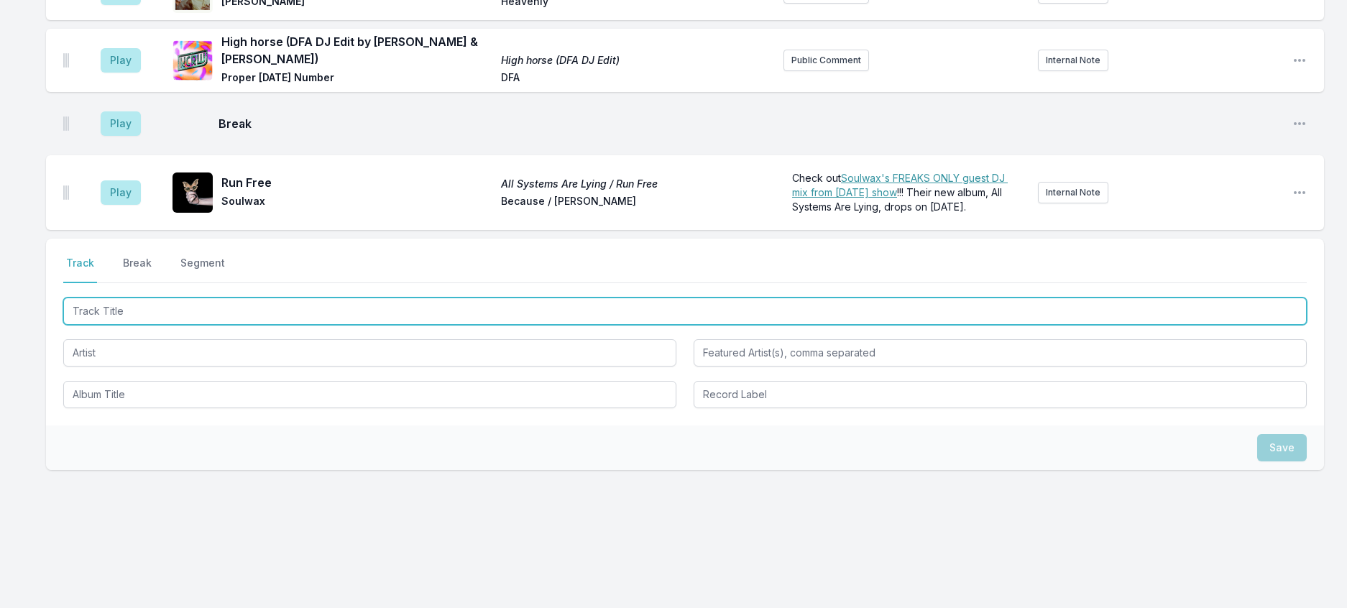
click at [232, 325] on input "Track Title" at bounding box center [684, 310] width 1243 height 27
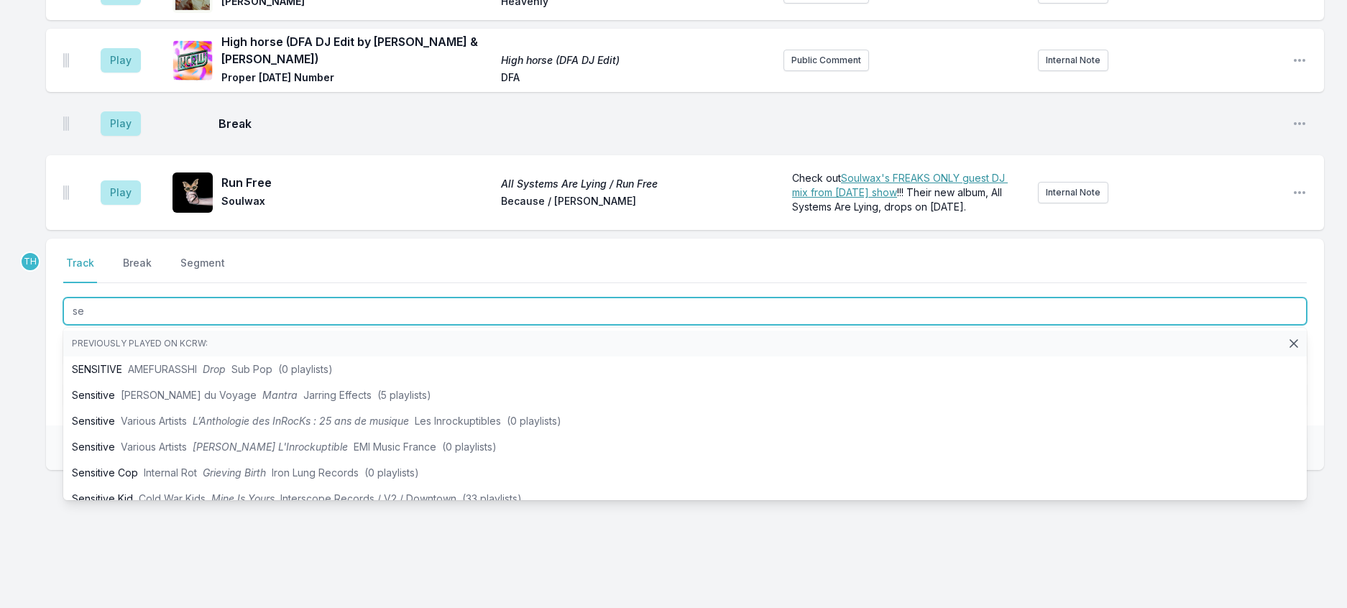
type input "s"
type input "Sensitive Child"
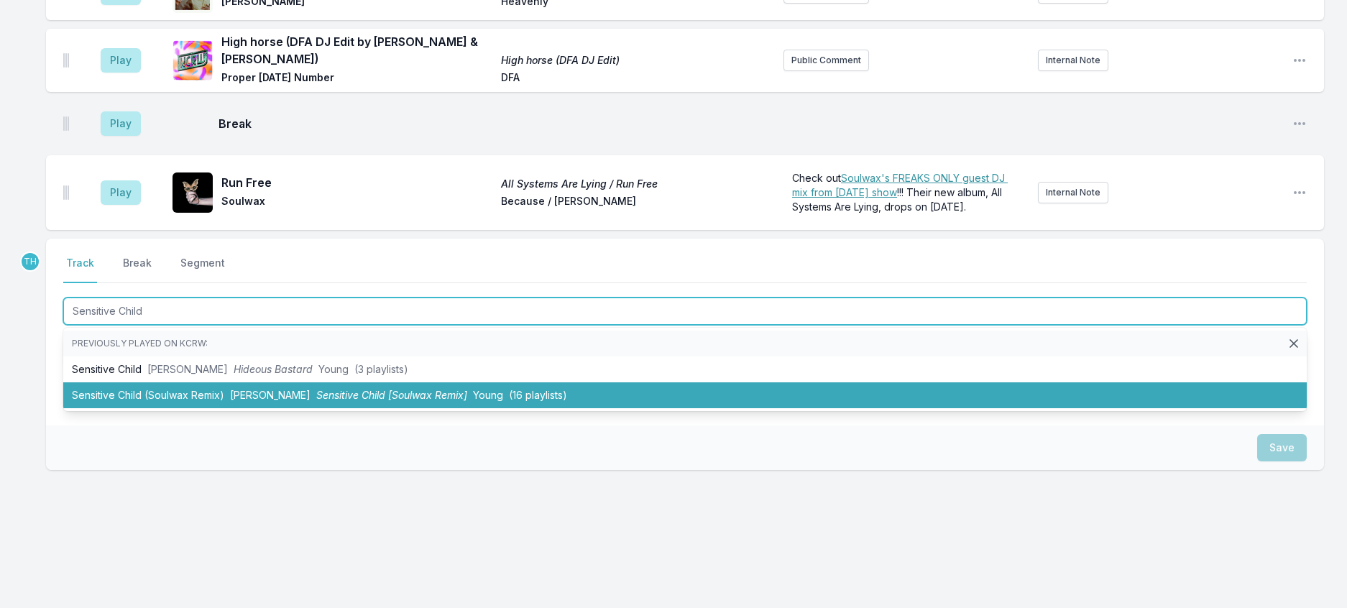
click at [299, 401] on span "[PERSON_NAME]" at bounding box center [270, 395] width 80 height 12
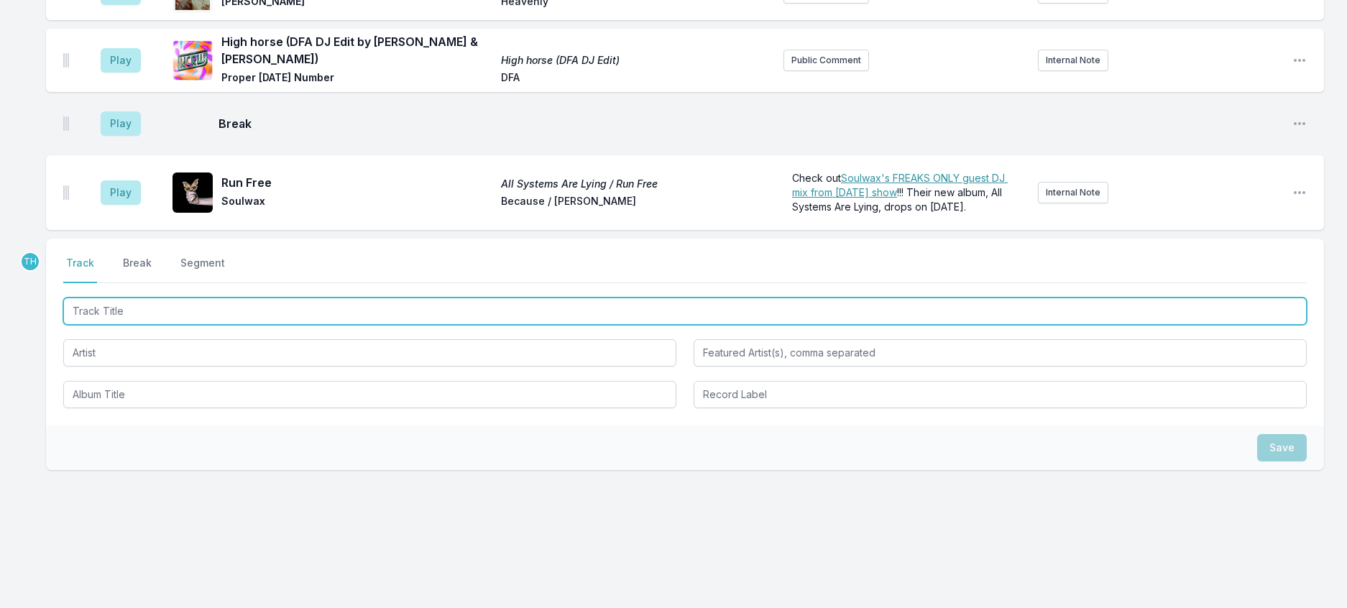
scroll to position [1322, 0]
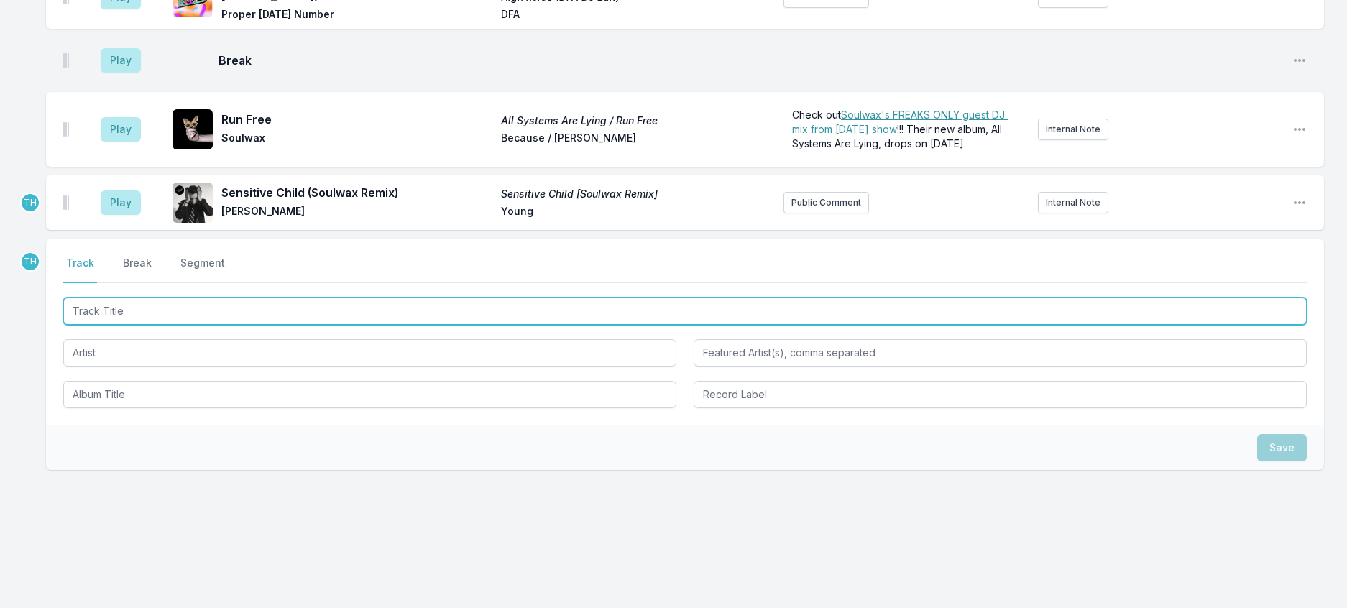
click at [327, 325] on input "Track Title" at bounding box center [684, 310] width 1243 height 27
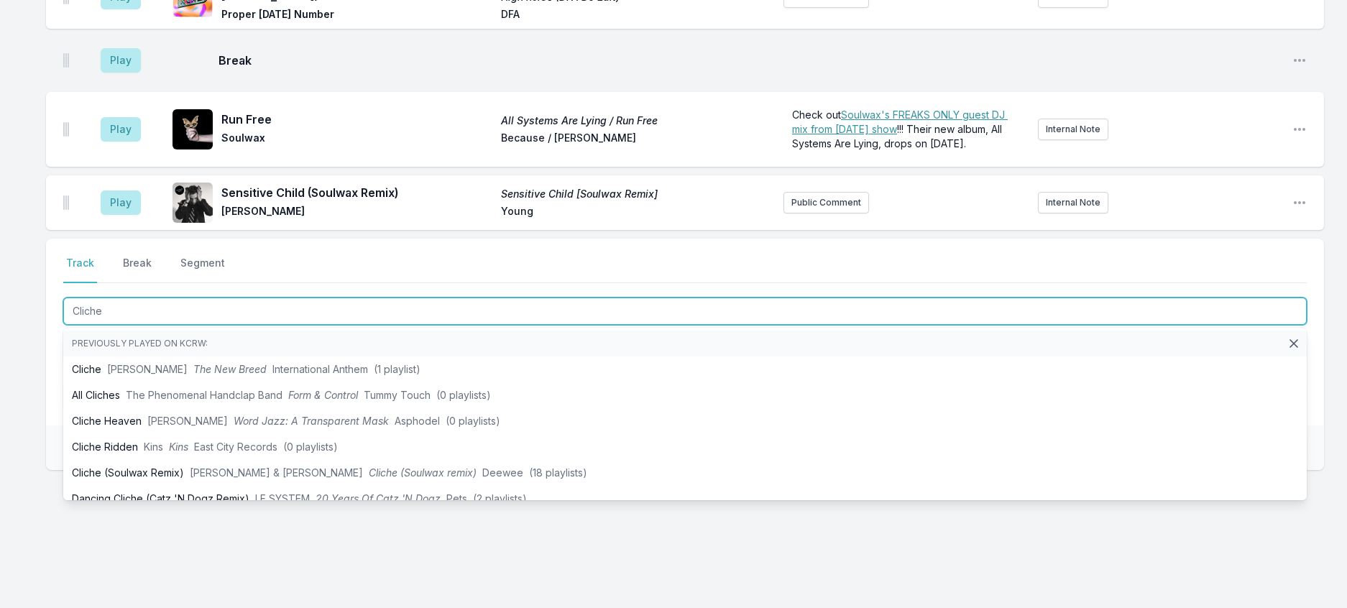
type input "Cliche"
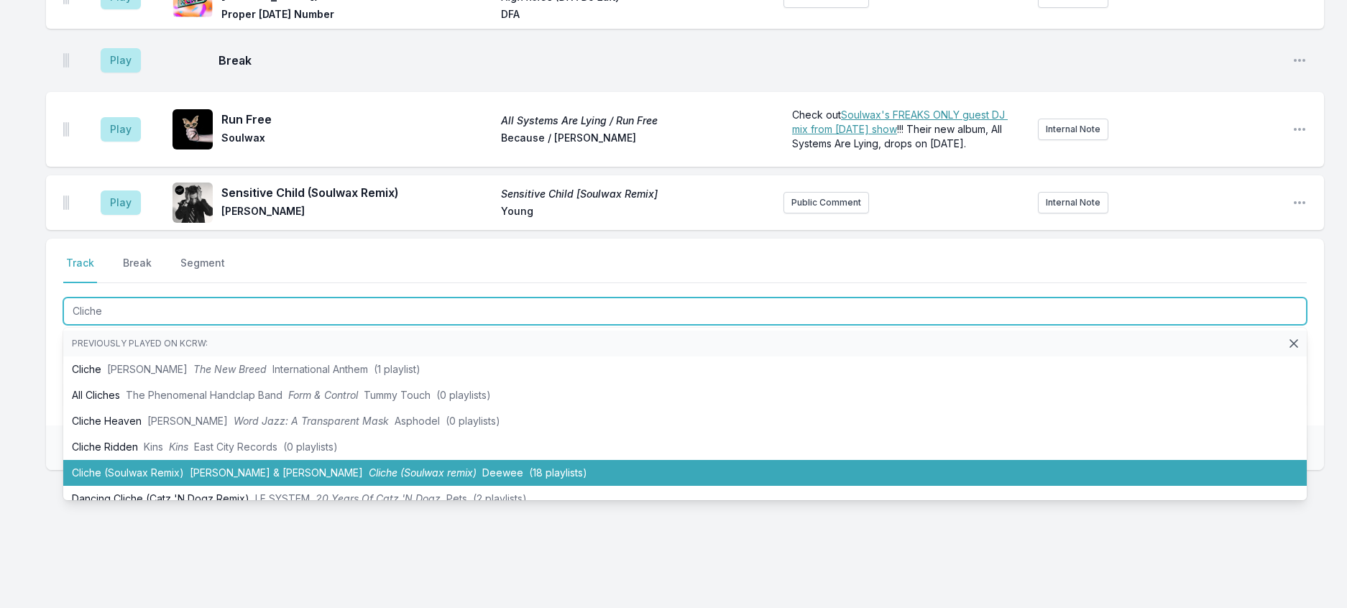
click at [446, 479] on span "Cliche (Soulwax remix)" at bounding box center [423, 472] width 108 height 12
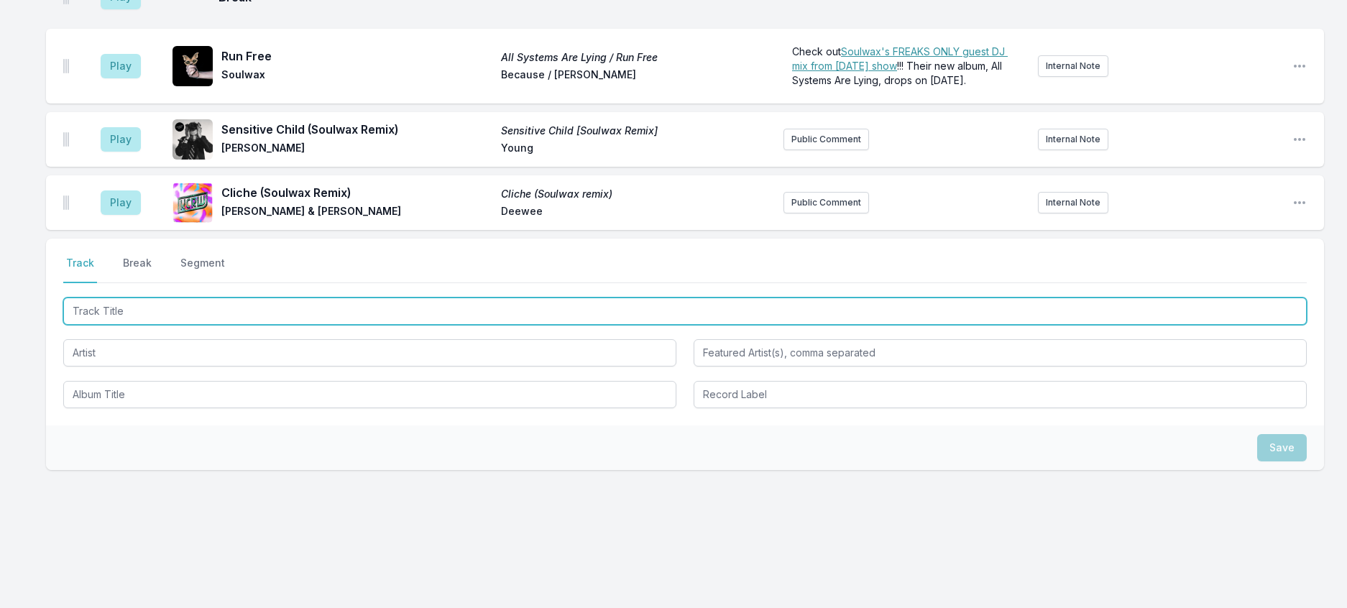
scroll to position [1393, 0]
type input "Essential Two"
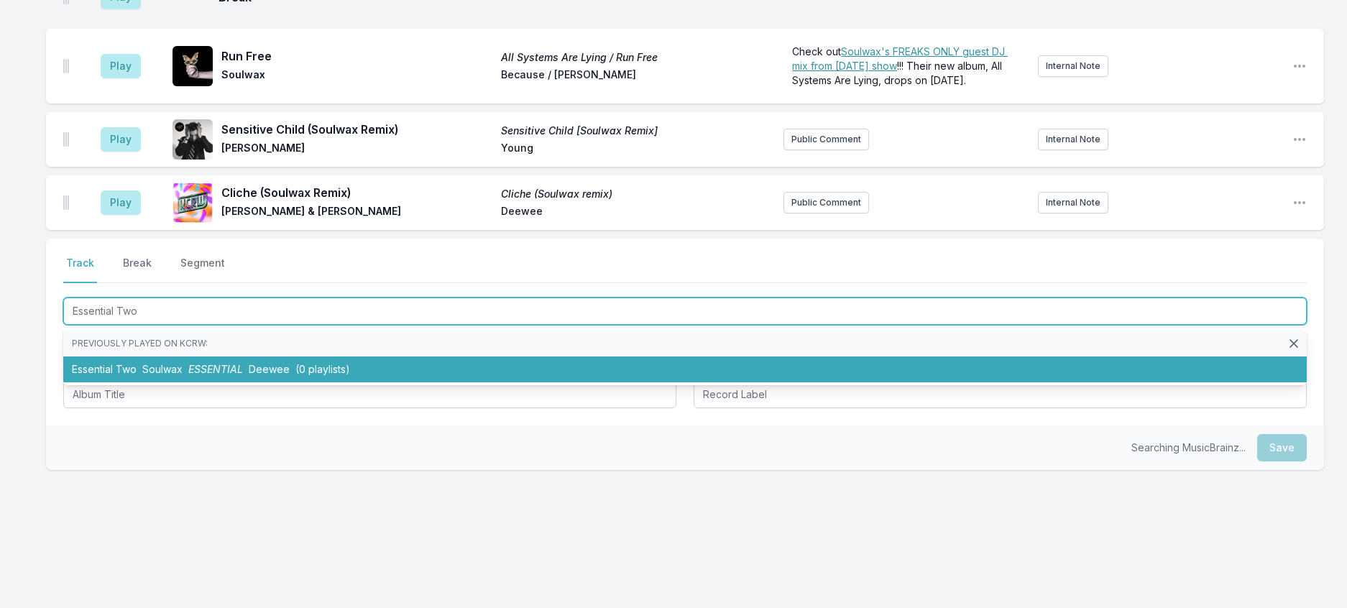
click at [409, 382] on li "Essential Two Soulwax ESSENTIAL Deewee (0 playlists)" at bounding box center [684, 369] width 1243 height 26
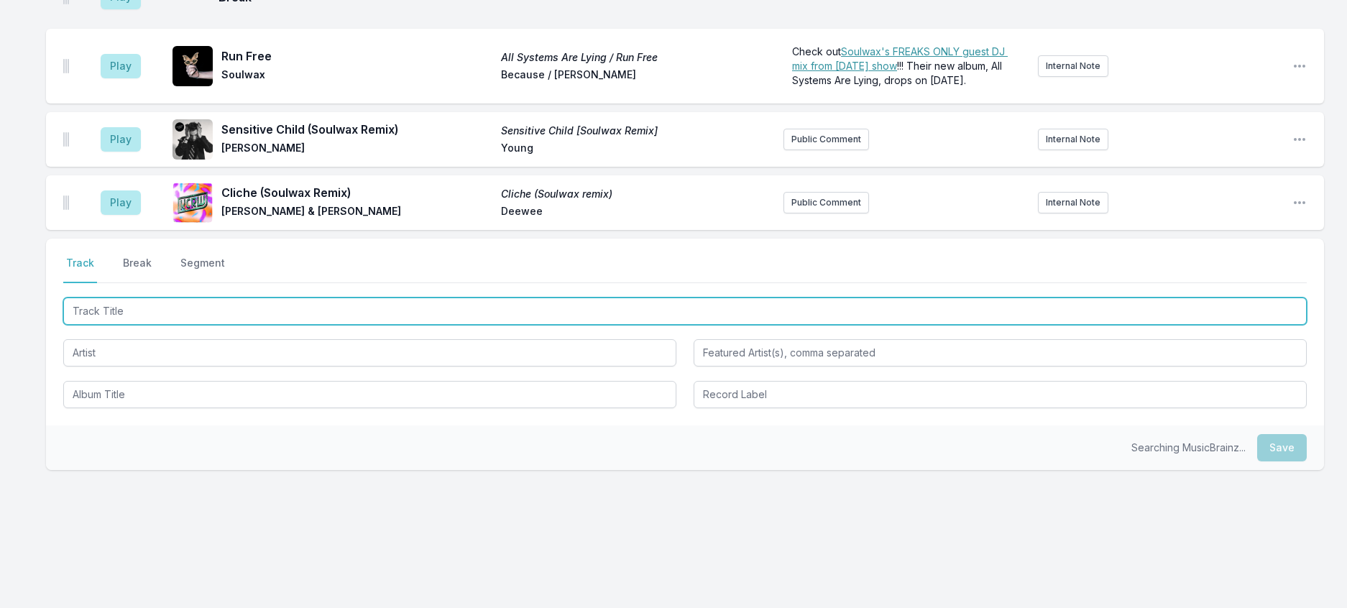
scroll to position [1464, 0]
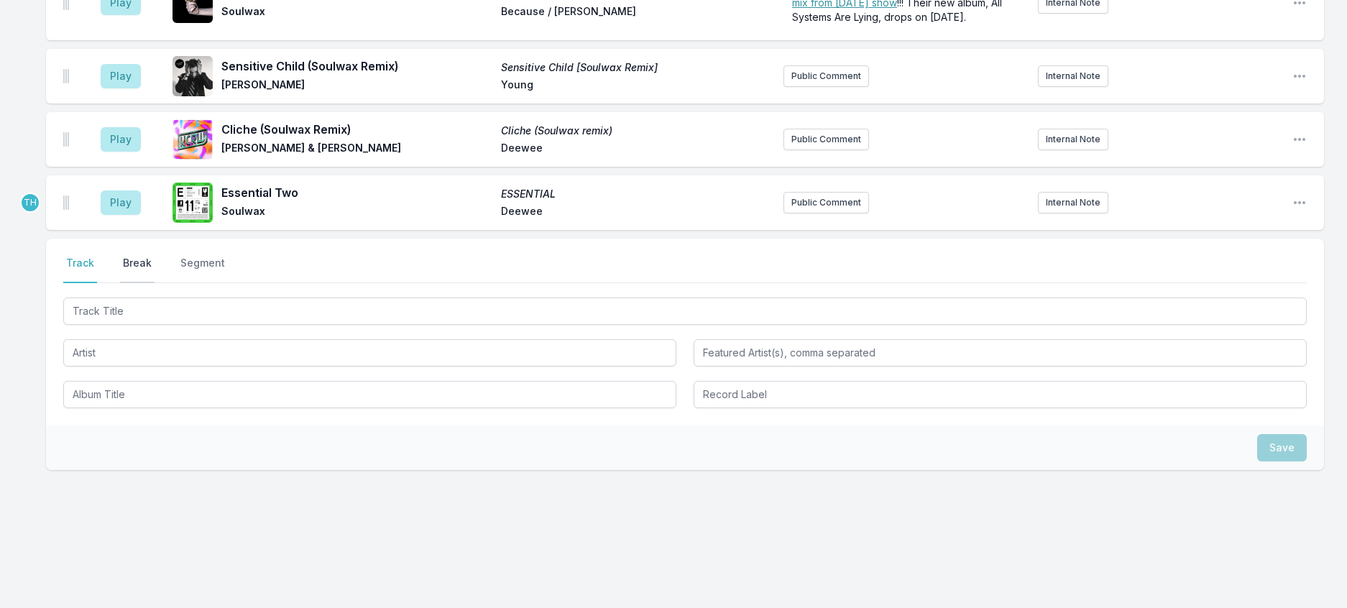
drag, startPoint x: 147, startPoint y: 309, endPoint x: 281, endPoint y: 305, distance: 134.4
click at [147, 283] on button "Break" at bounding box center [137, 269] width 34 height 27
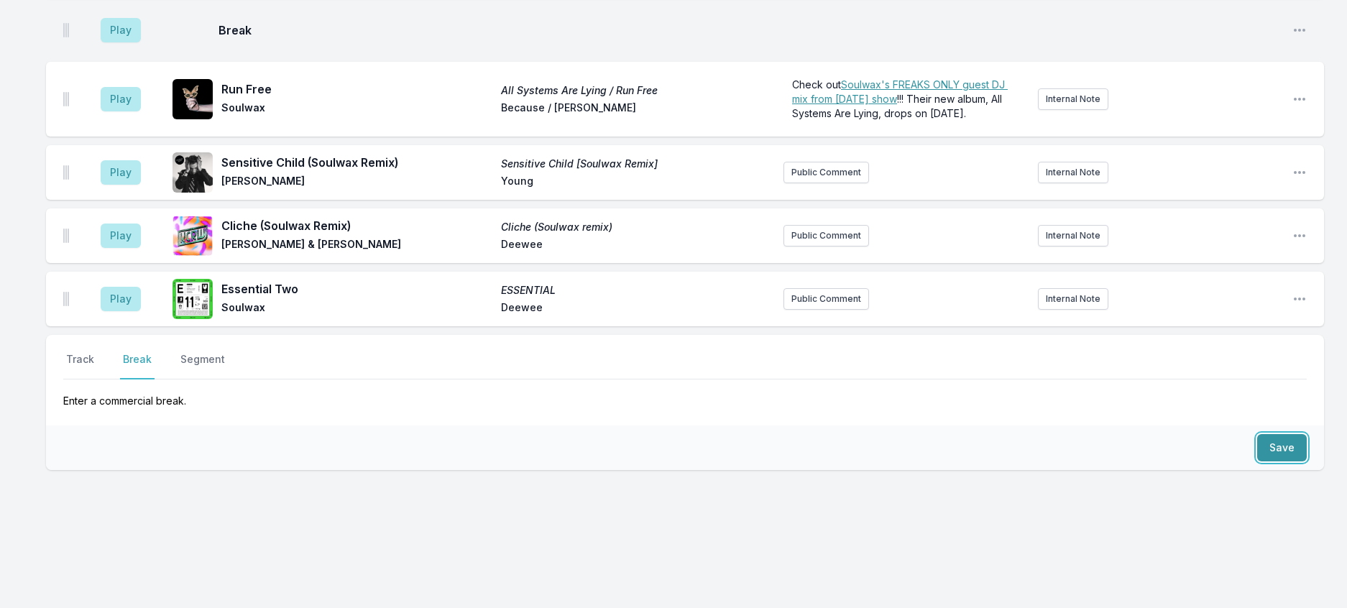
click at [1257, 434] on button "Save" at bounding box center [1282, 447] width 50 height 27
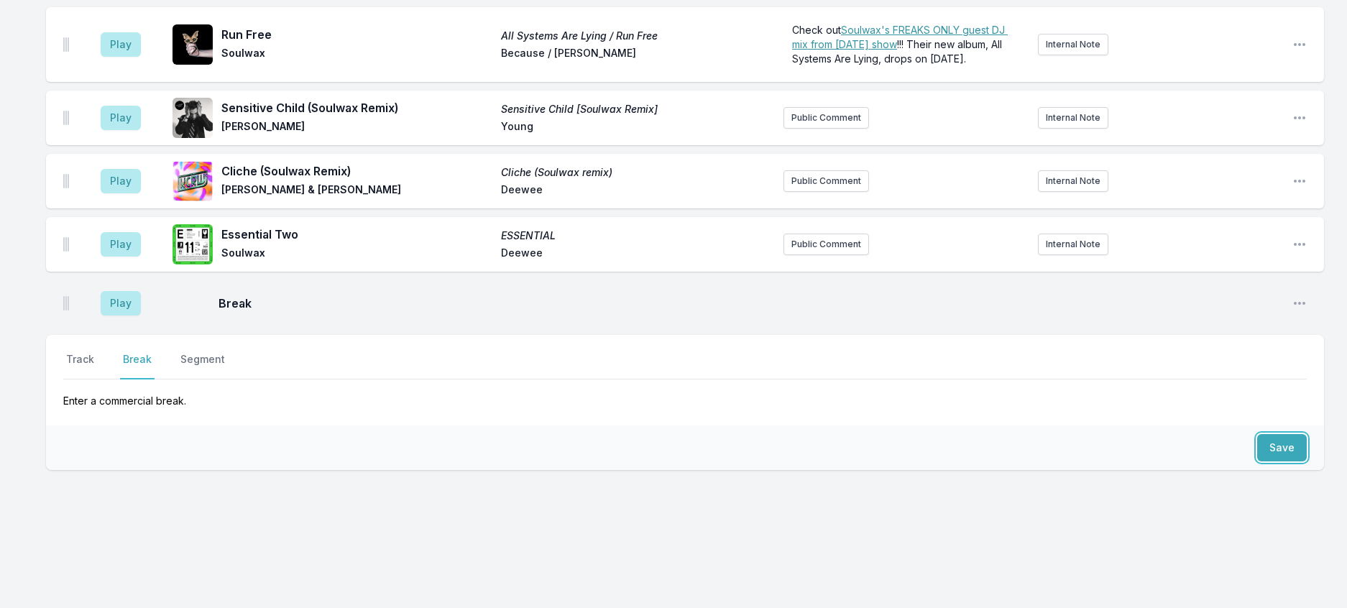
scroll to position [1510, 0]
click at [79, 352] on button "Track" at bounding box center [80, 365] width 34 height 27
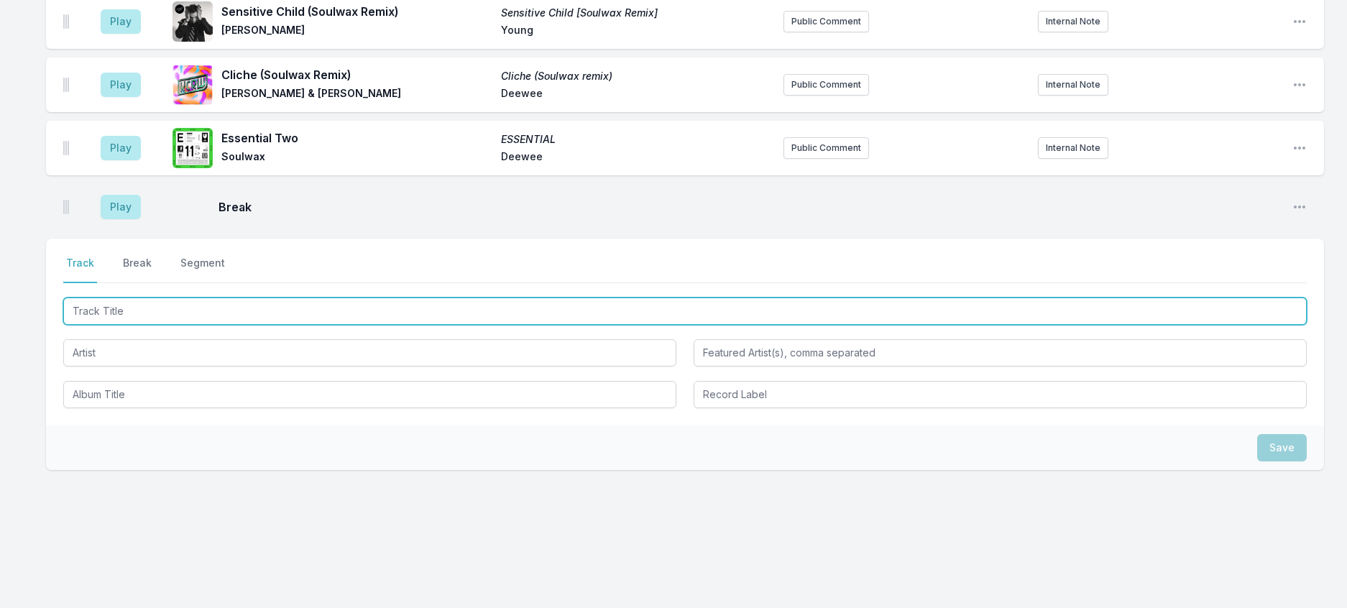
click at [114, 325] on input "Track Title" at bounding box center [684, 310] width 1243 height 27
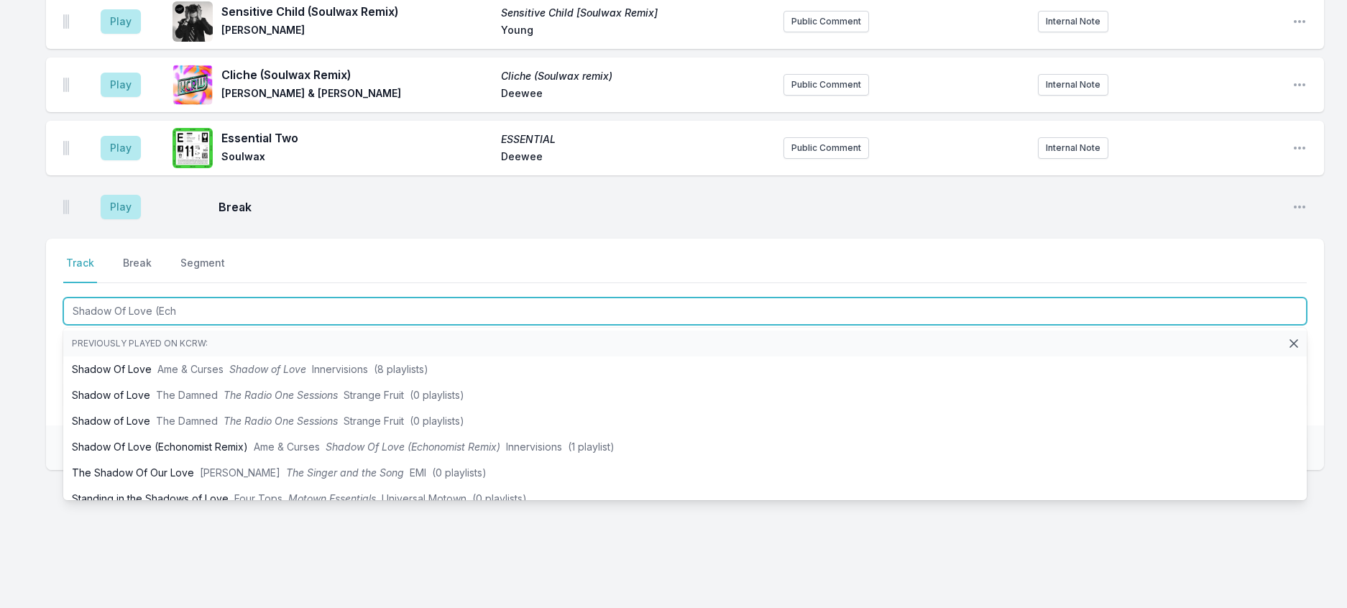
type input "Shadow Of Love (Echo"
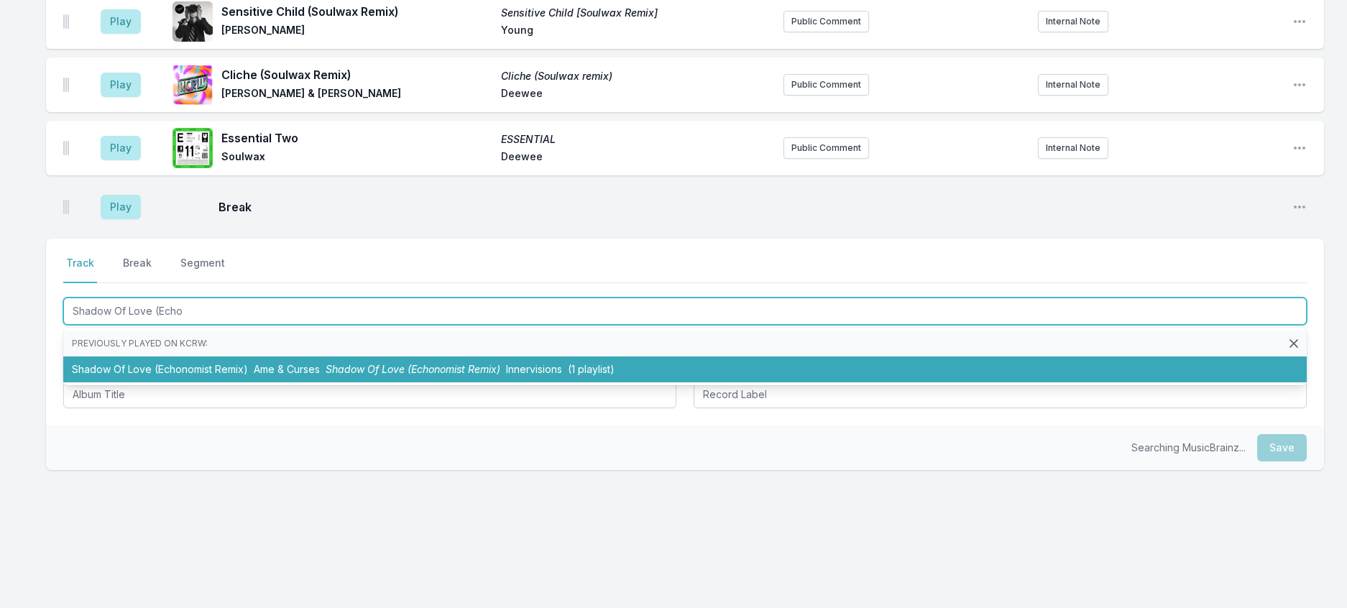
click at [287, 375] on span "Ame & Curses" at bounding box center [287, 369] width 66 height 12
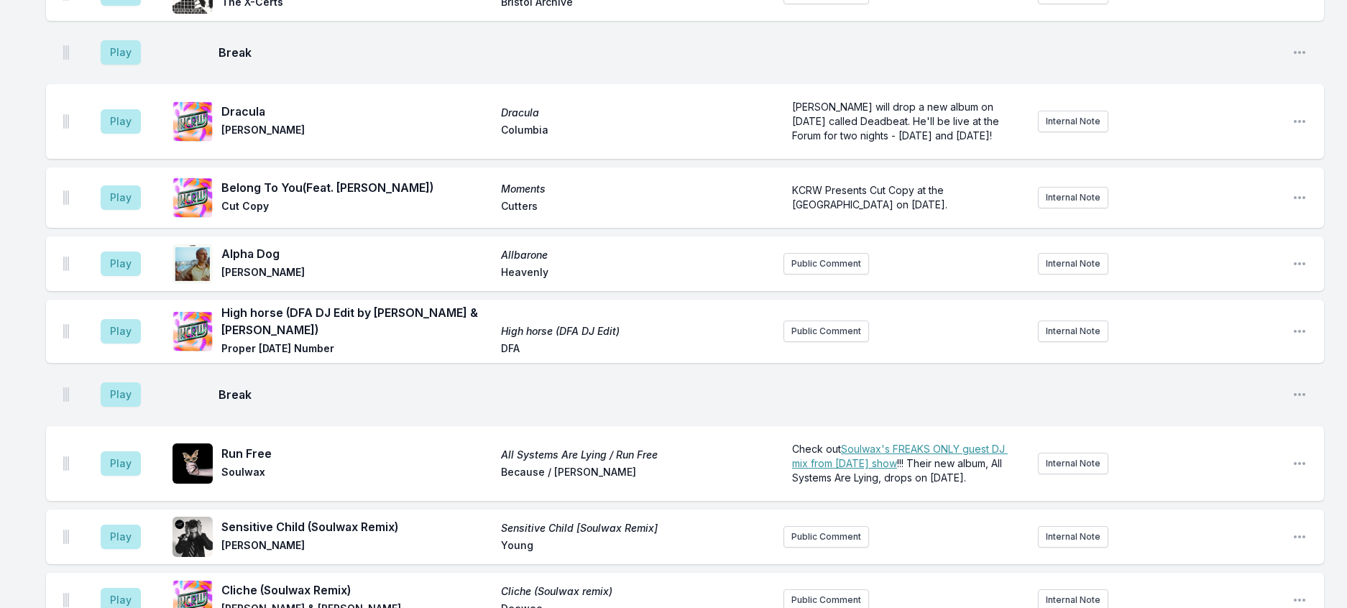
scroll to position [790, 0]
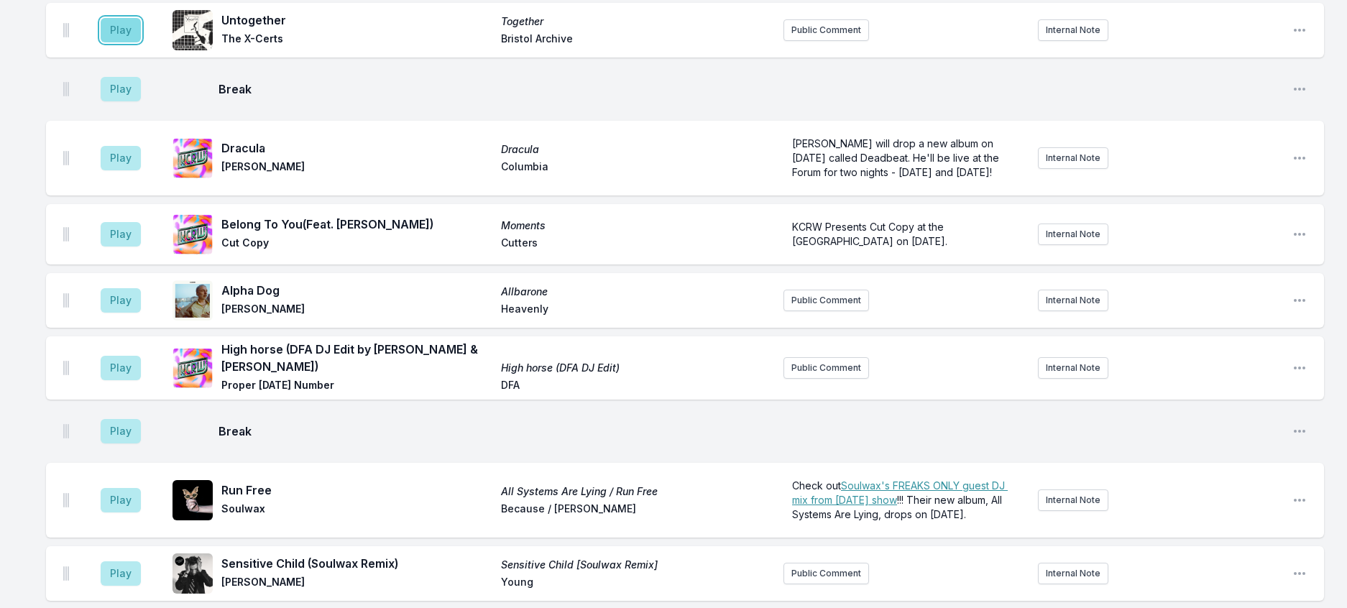
click at [126, 42] on button "Play" at bounding box center [121, 30] width 40 height 24
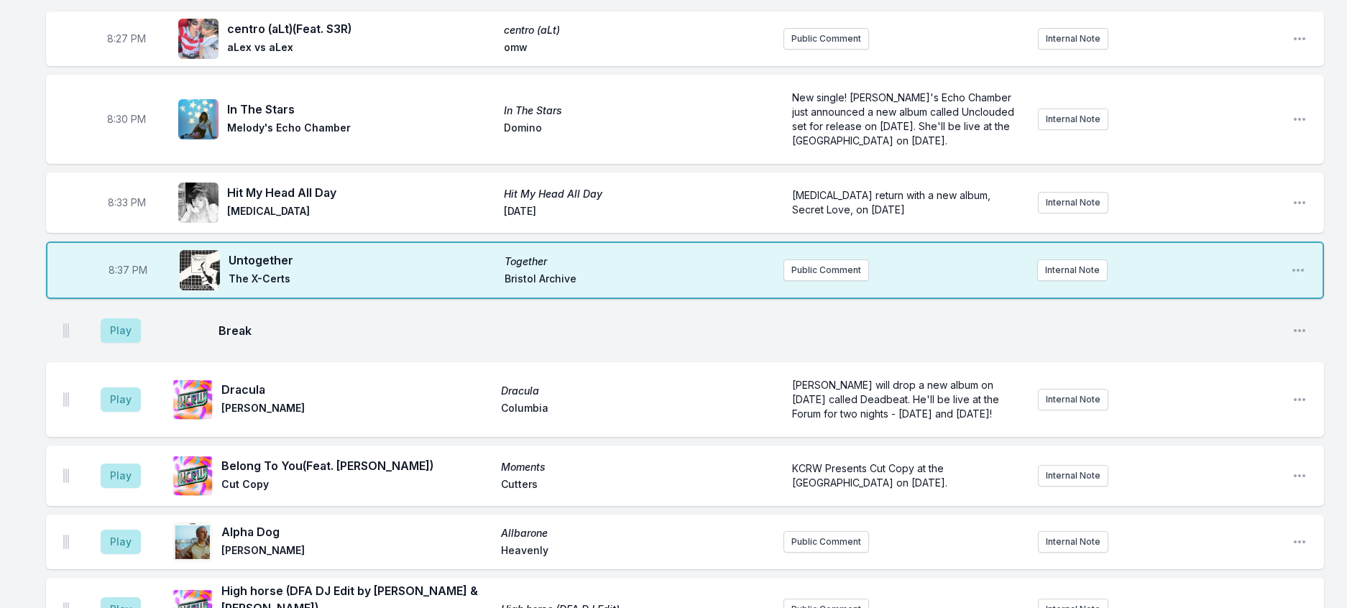
scroll to position [575, 0]
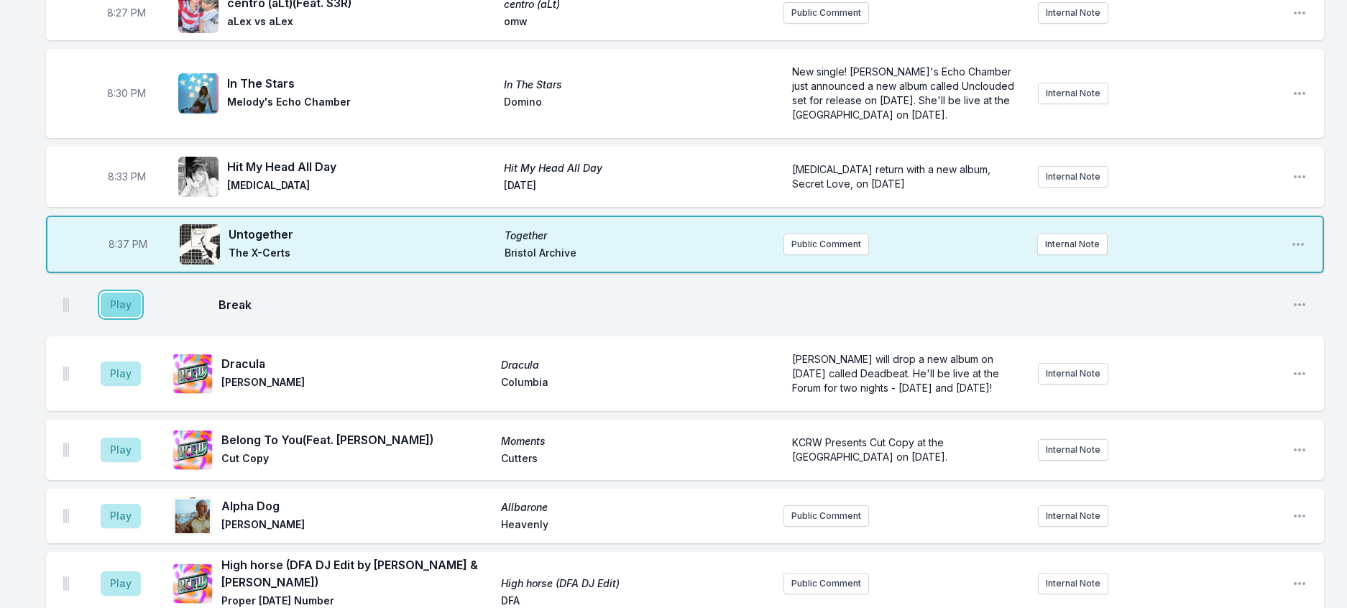
click at [138, 317] on button "Play" at bounding box center [121, 304] width 40 height 24
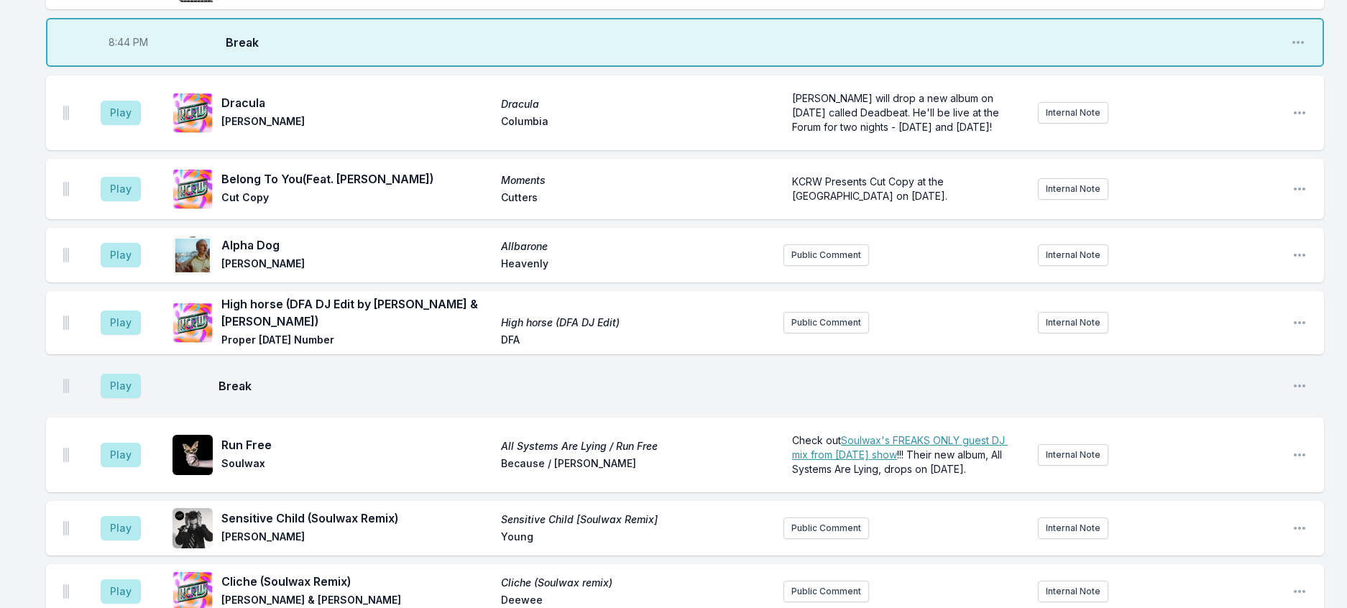
scroll to position [862, 0]
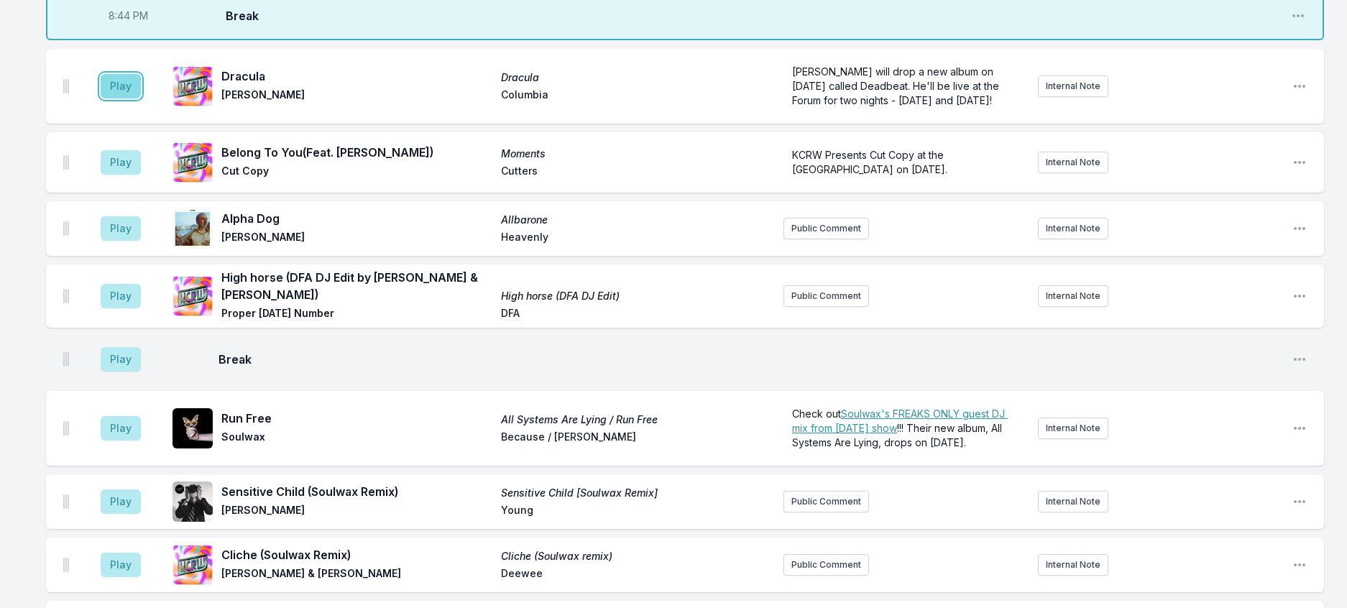
click at [141, 98] on button "Play" at bounding box center [121, 86] width 40 height 24
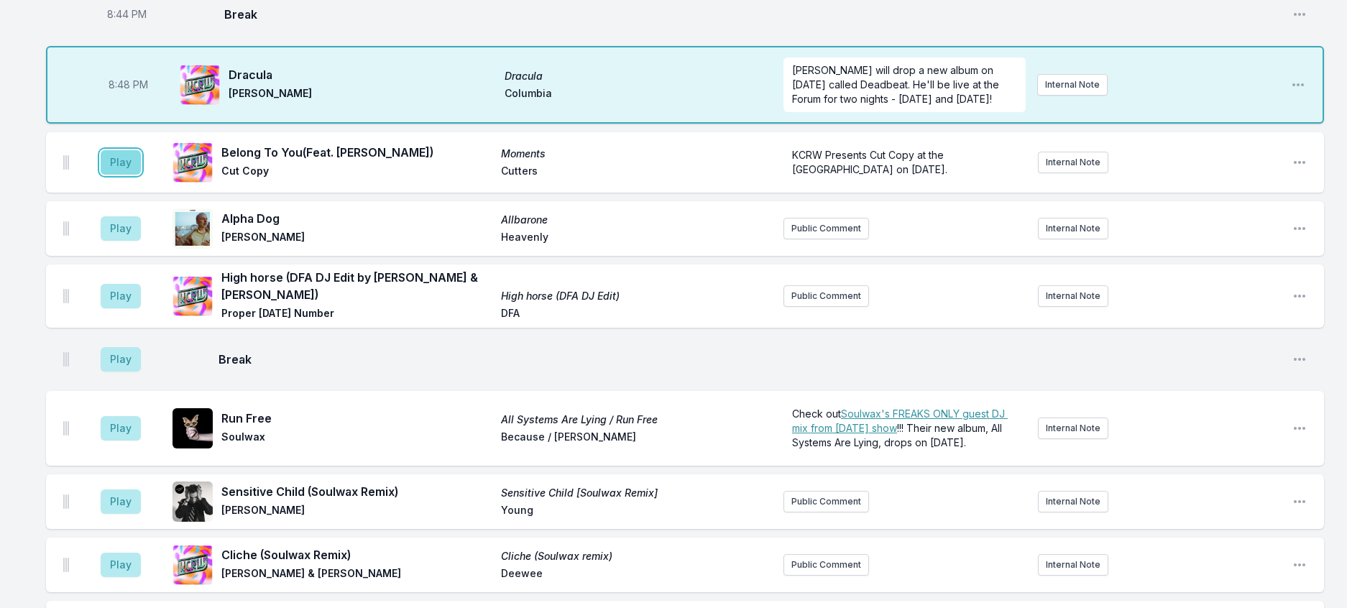
click at [141, 175] on button "Play" at bounding box center [121, 162] width 40 height 24
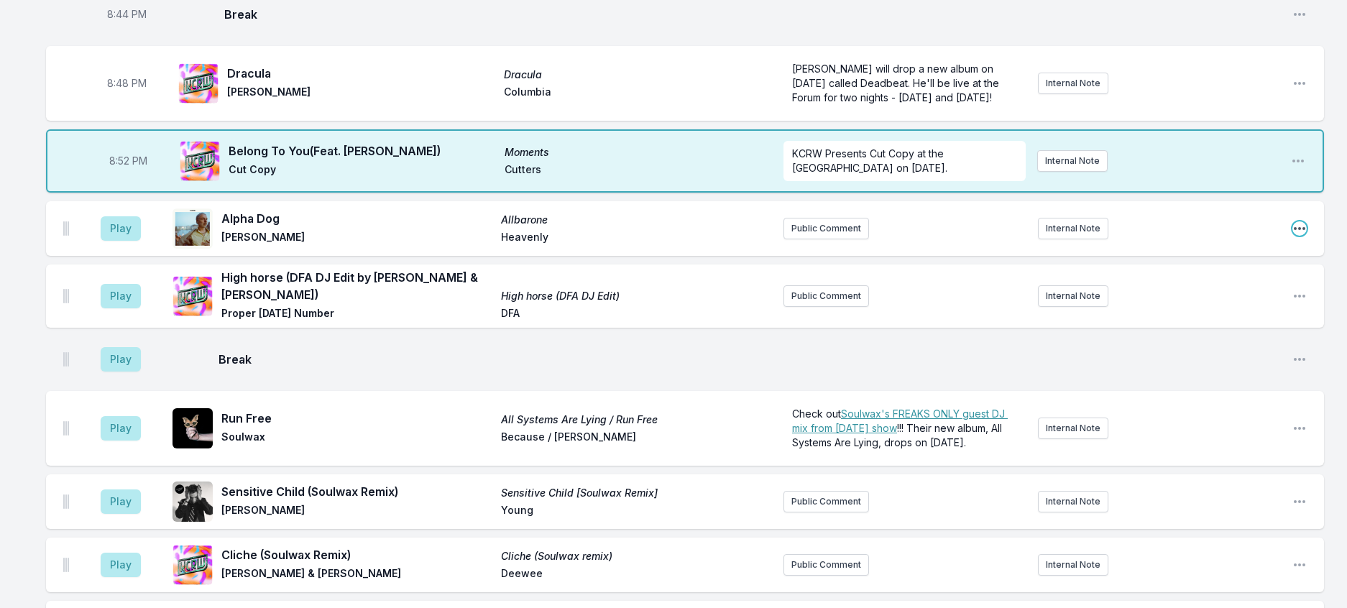
click at [1292, 236] on icon "Open playlist item options" at bounding box center [1299, 228] width 14 height 14
click at [1157, 322] on button "Delete Entry" at bounding box center [1225, 309] width 161 height 26
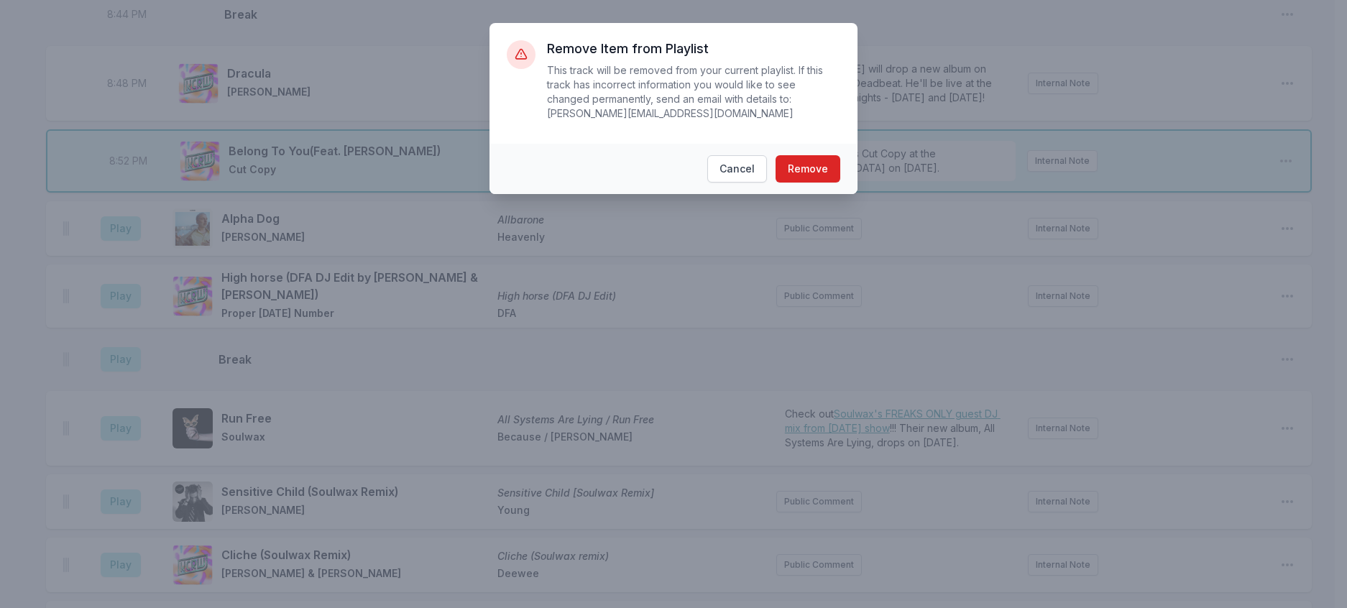
scroll to position [846, 0]
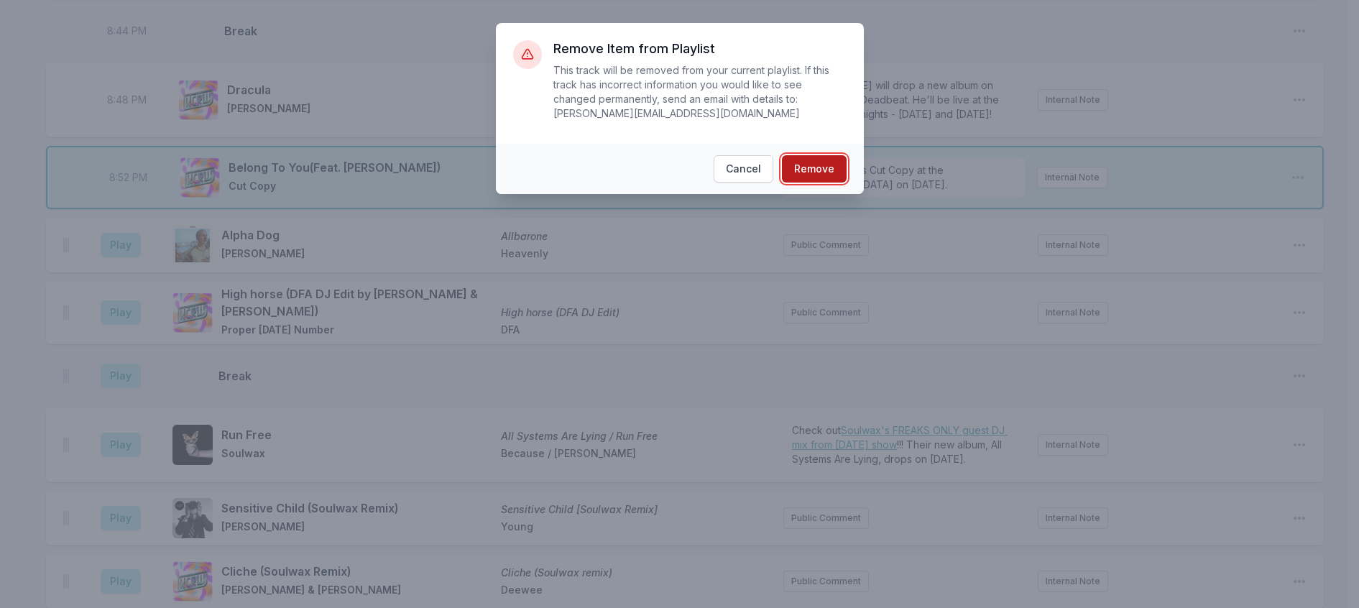
click at [846, 174] on button "Remove" at bounding box center [814, 168] width 65 height 27
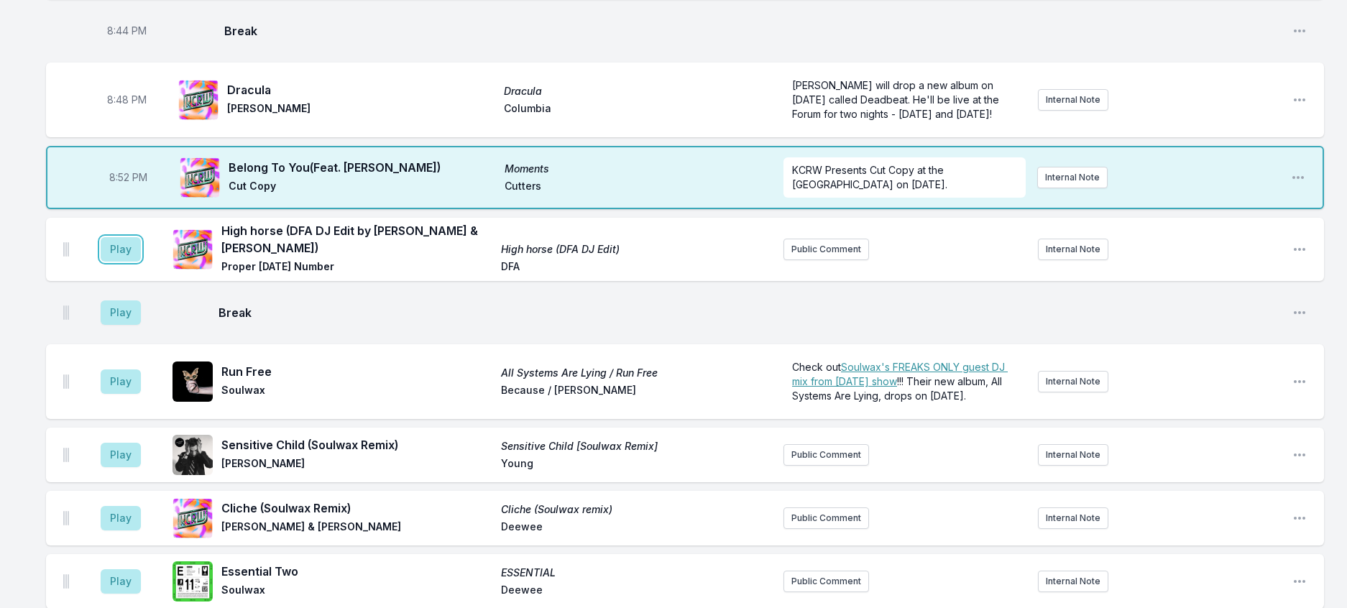
drag, startPoint x: 144, startPoint y: 398, endPoint x: 161, endPoint y: 400, distance: 17.4
click at [141, 262] on button "Play" at bounding box center [121, 249] width 40 height 24
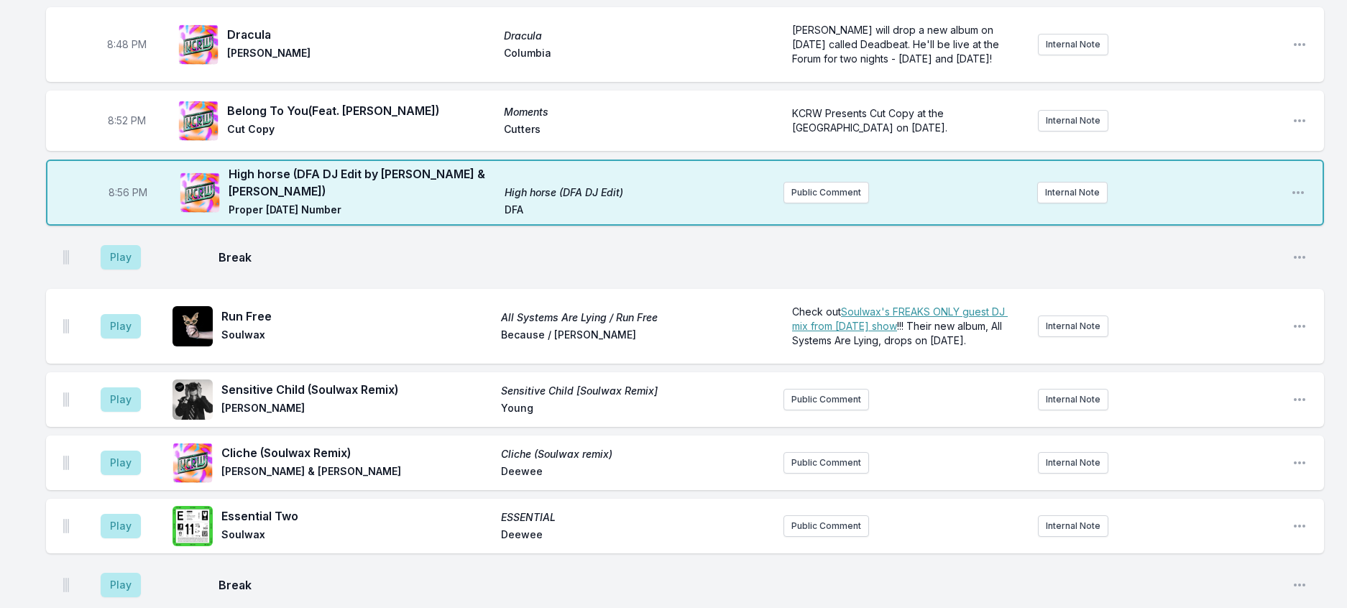
scroll to position [918, 0]
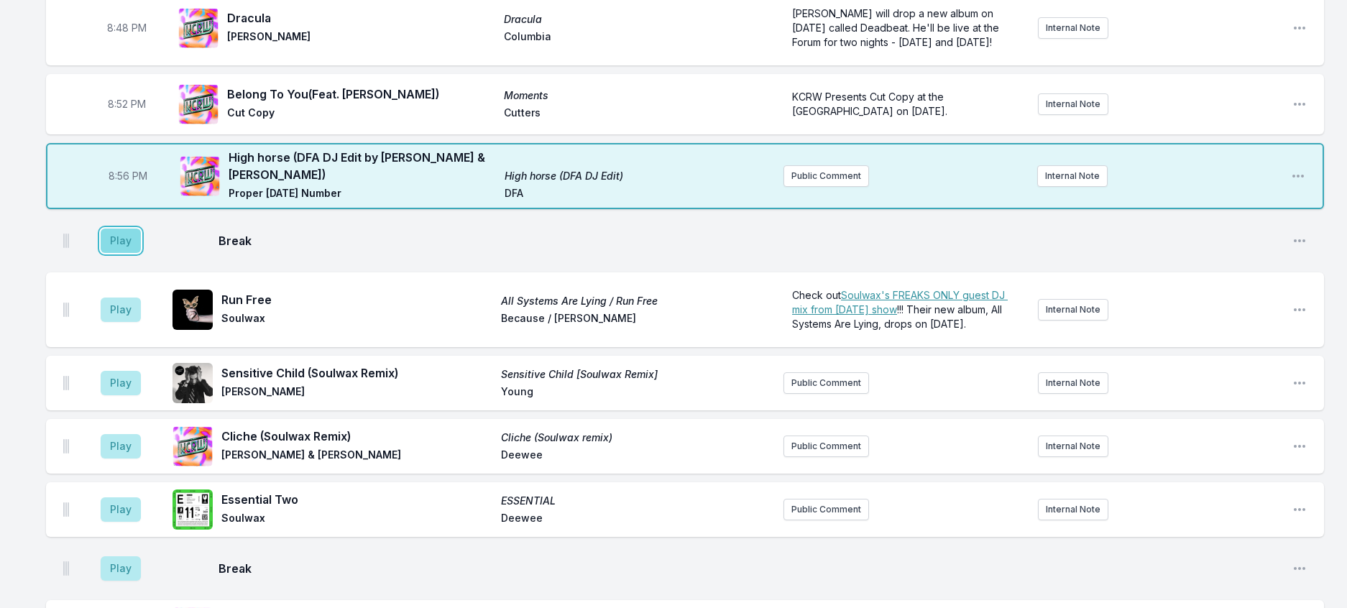
click at [126, 253] on button "Play" at bounding box center [121, 241] width 40 height 24
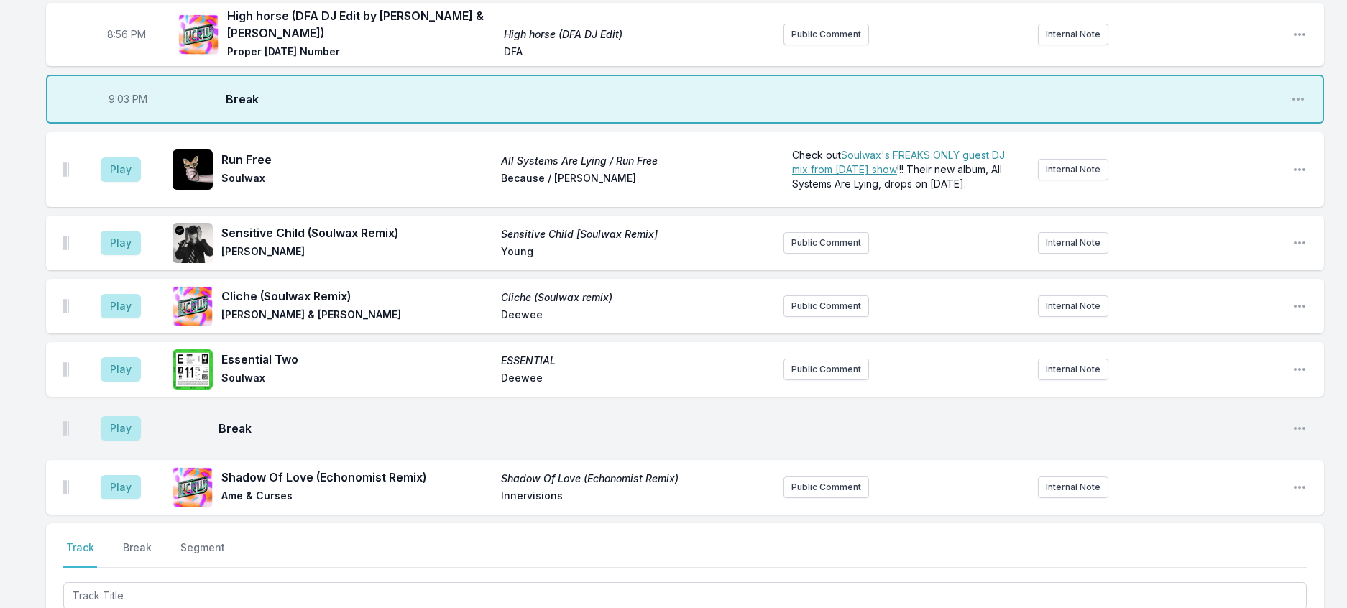
scroll to position [1061, 0]
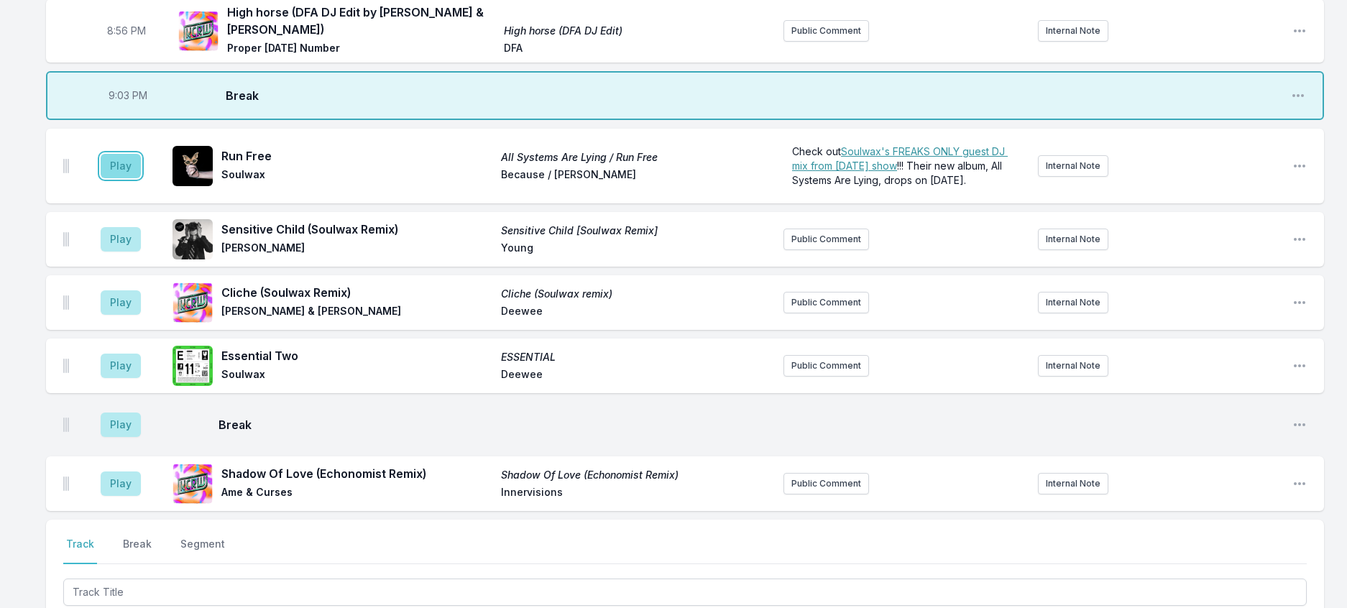
click at [132, 178] on button "Play" at bounding box center [121, 166] width 40 height 24
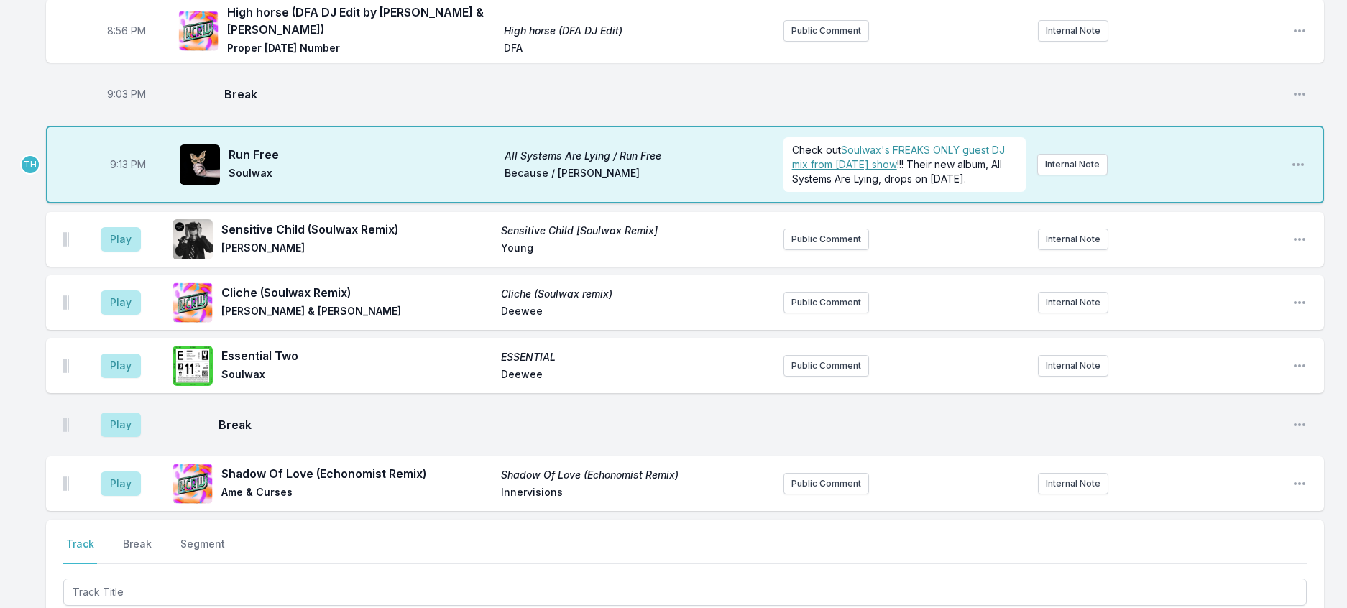
click at [132, 172] on span "9:13 PM" at bounding box center [128, 164] width 36 height 14
click at [132, 178] on input "21:13" at bounding box center [128, 164] width 80 height 27
type input "21:10"
click at [141, 252] on button "Play" at bounding box center [121, 239] width 40 height 24
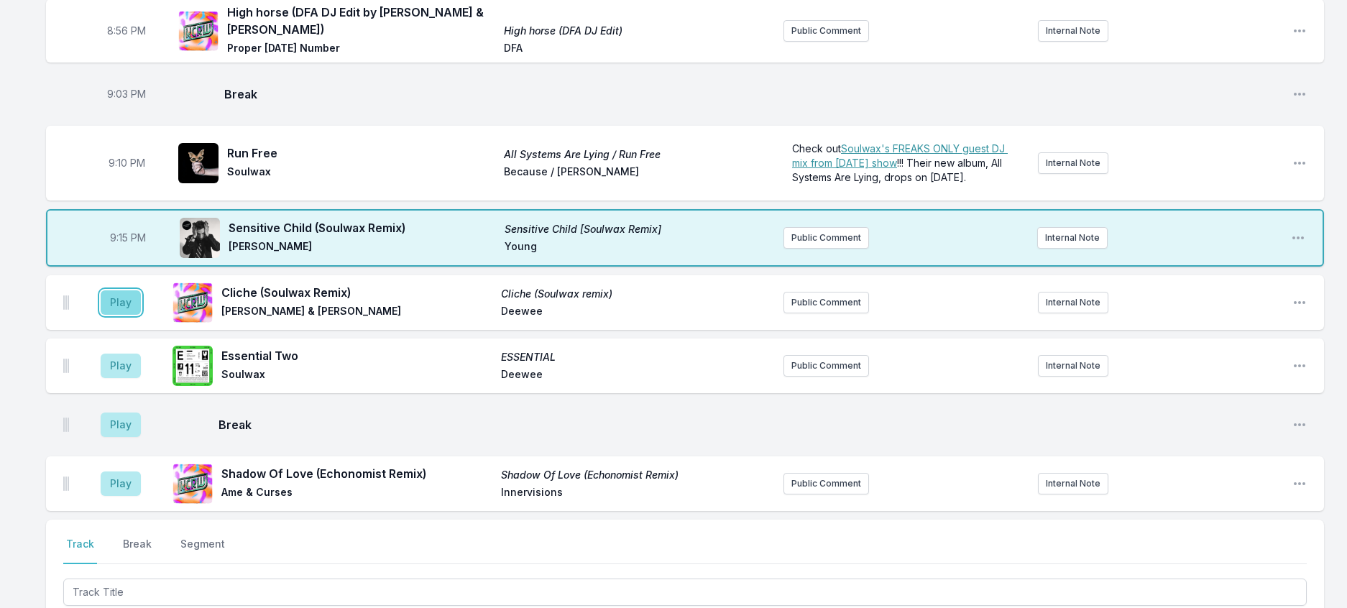
click at [123, 315] on button "Play" at bounding box center [121, 302] width 40 height 24
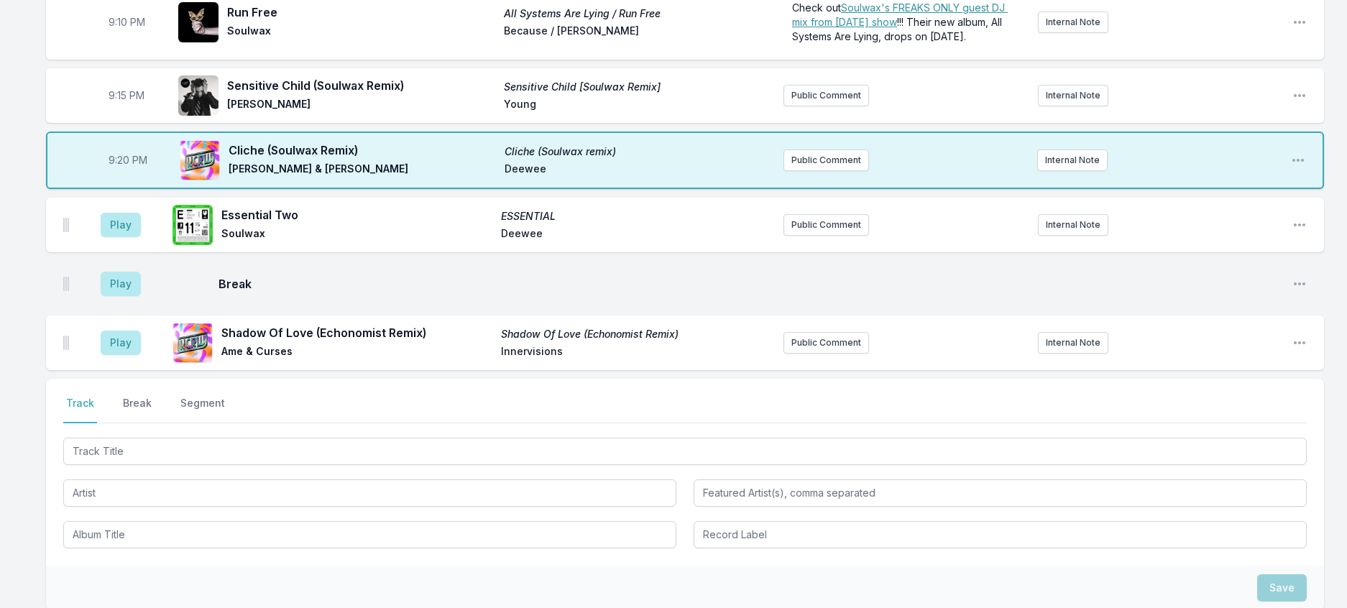
scroll to position [1205, 0]
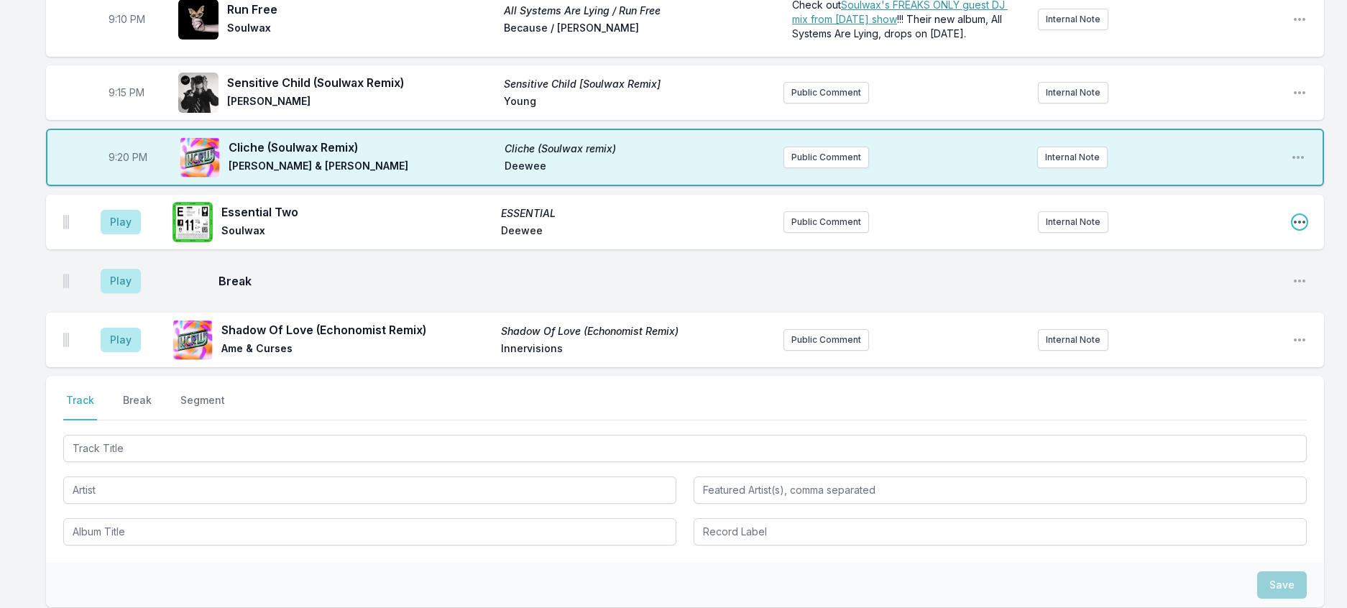
click at [1296, 229] on icon "Open playlist item options" at bounding box center [1299, 222] width 14 height 14
click at [1194, 315] on button "Delete Entry" at bounding box center [1225, 303] width 161 height 26
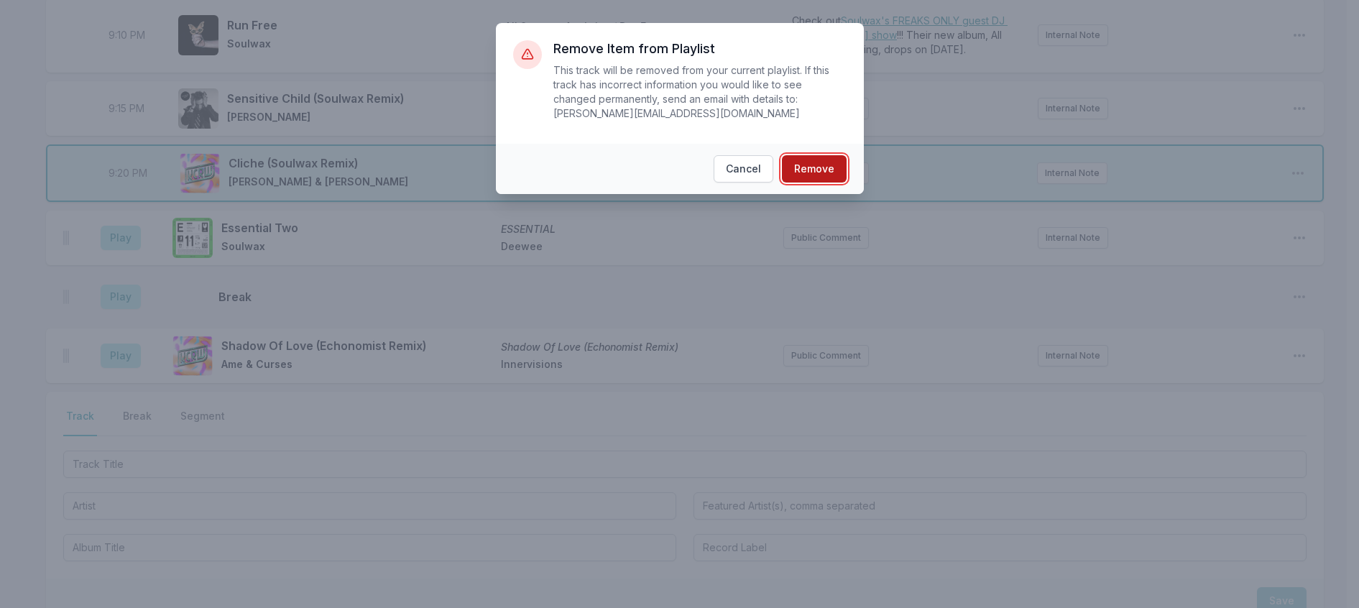
click at [823, 174] on button "Remove" at bounding box center [814, 168] width 65 height 27
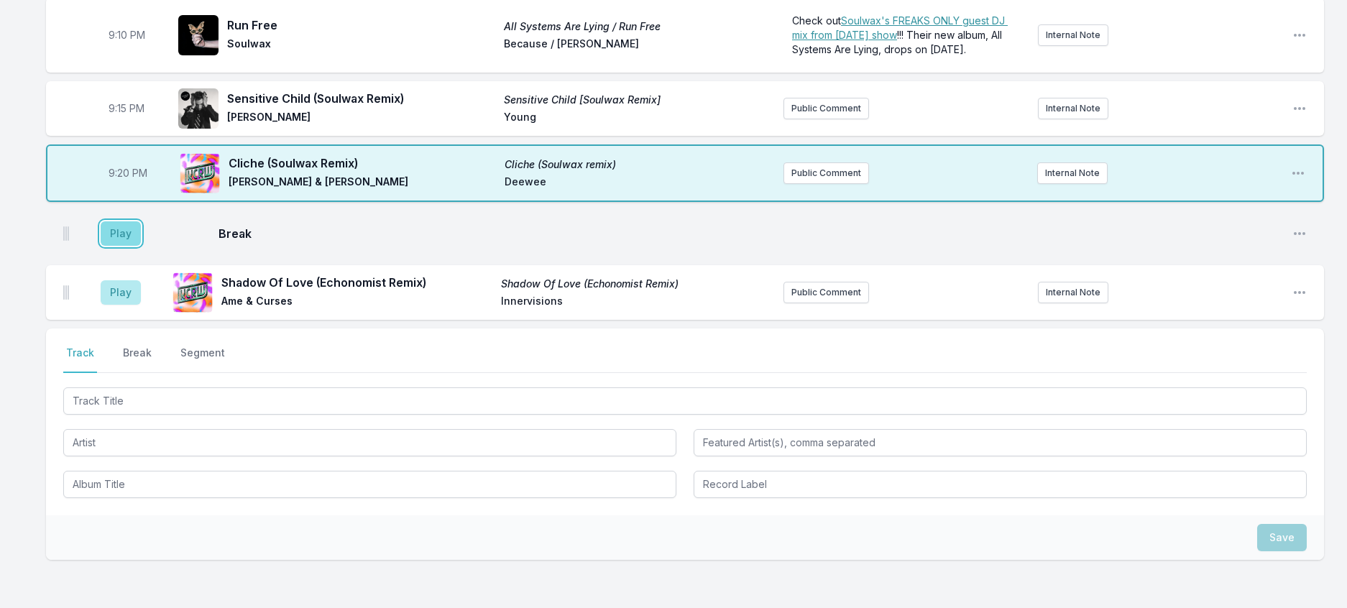
click at [139, 246] on button "Play" at bounding box center [121, 233] width 40 height 24
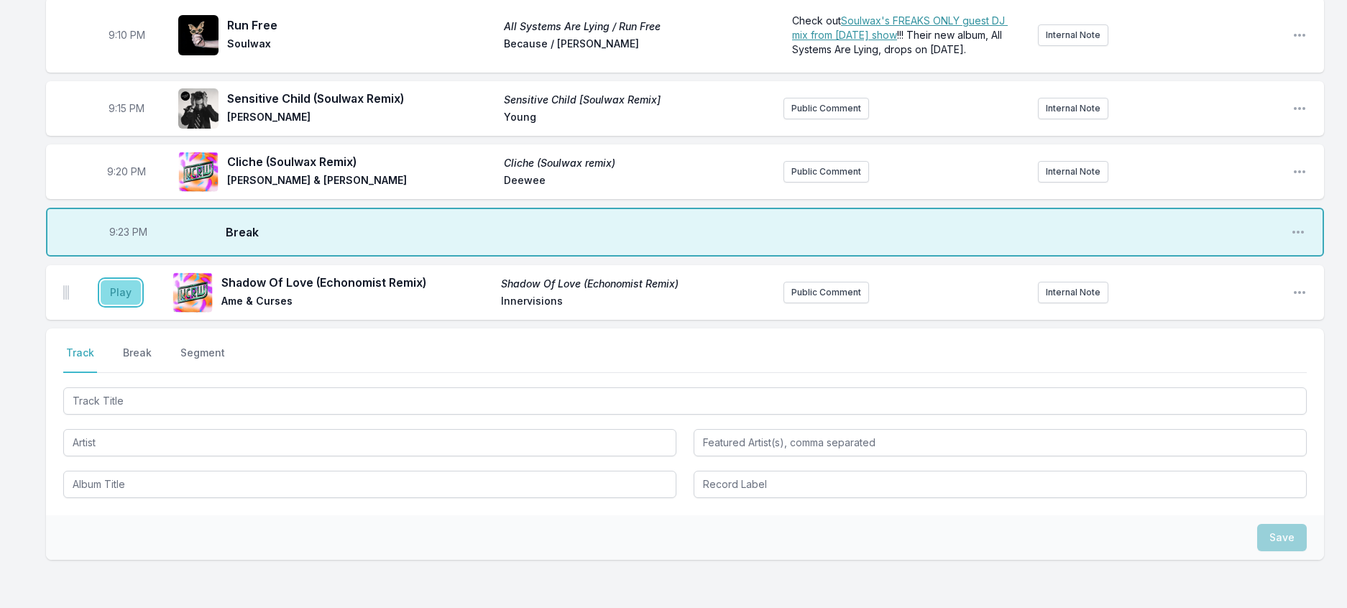
click at [141, 305] on button "Play" at bounding box center [121, 292] width 40 height 24
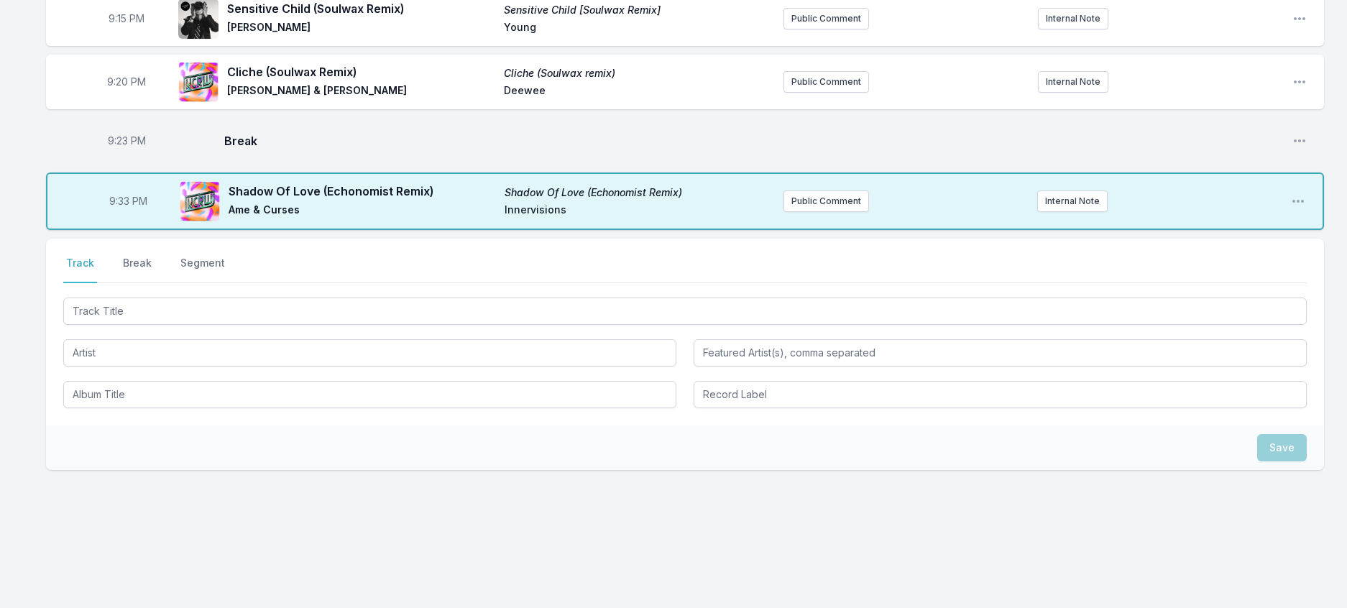
scroll to position [1405, 0]
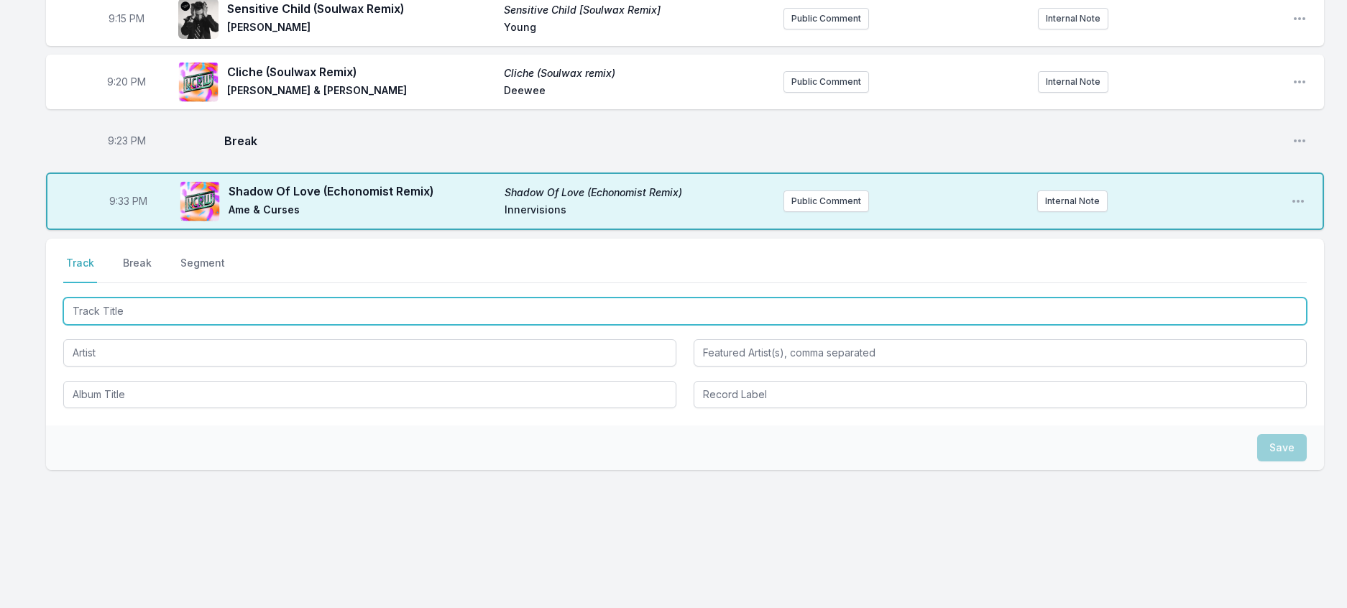
click at [152, 325] on input "Track Title" at bounding box center [684, 310] width 1243 height 27
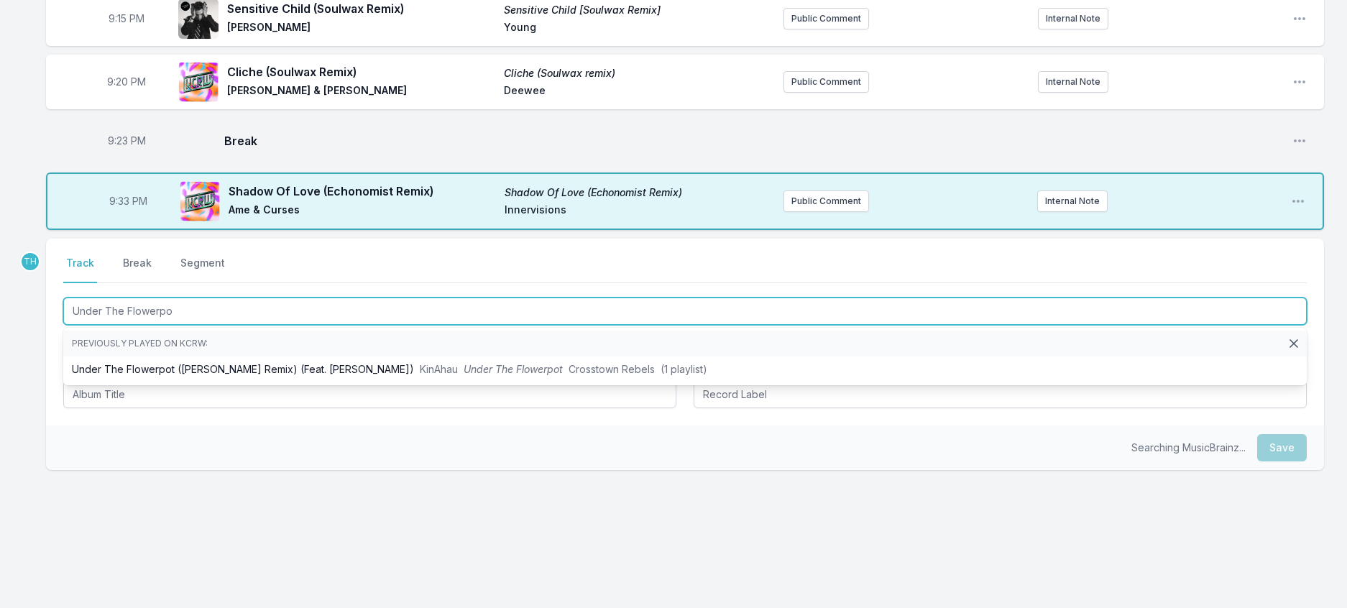
type input "Under The Flowerpot"
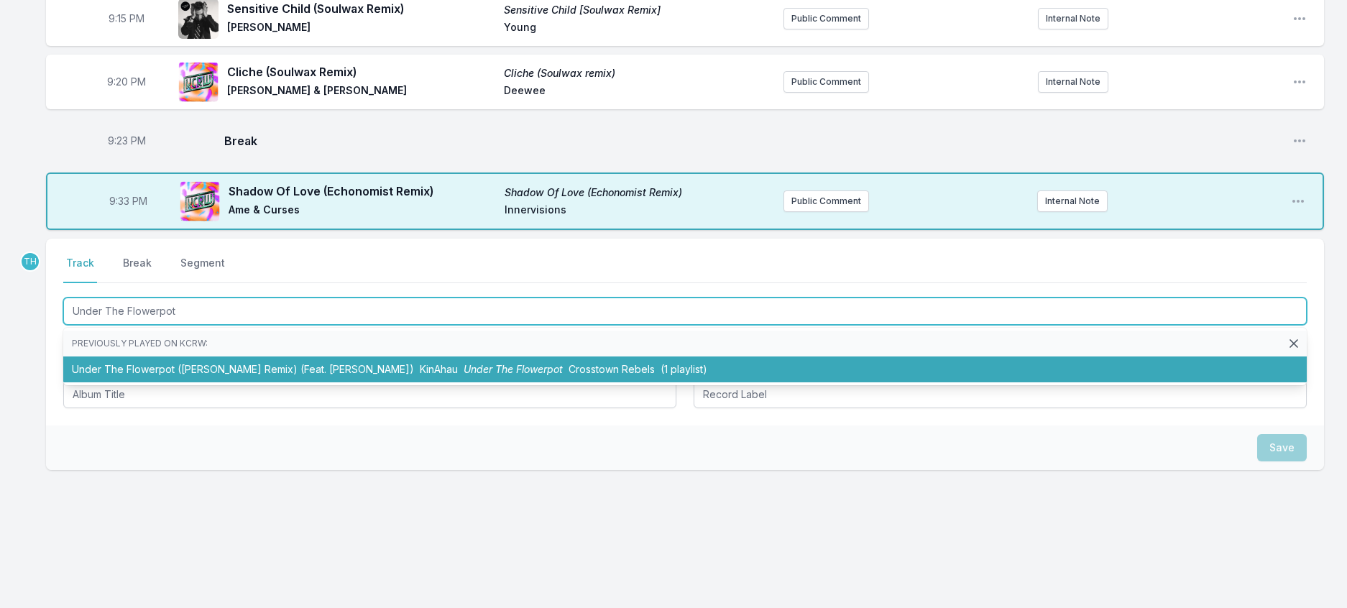
click at [357, 382] on li "Under The Flowerpot ([PERSON_NAME] Remix) (Feat. [PERSON_NAME]) KinAhau Under T…" at bounding box center [684, 369] width 1243 height 26
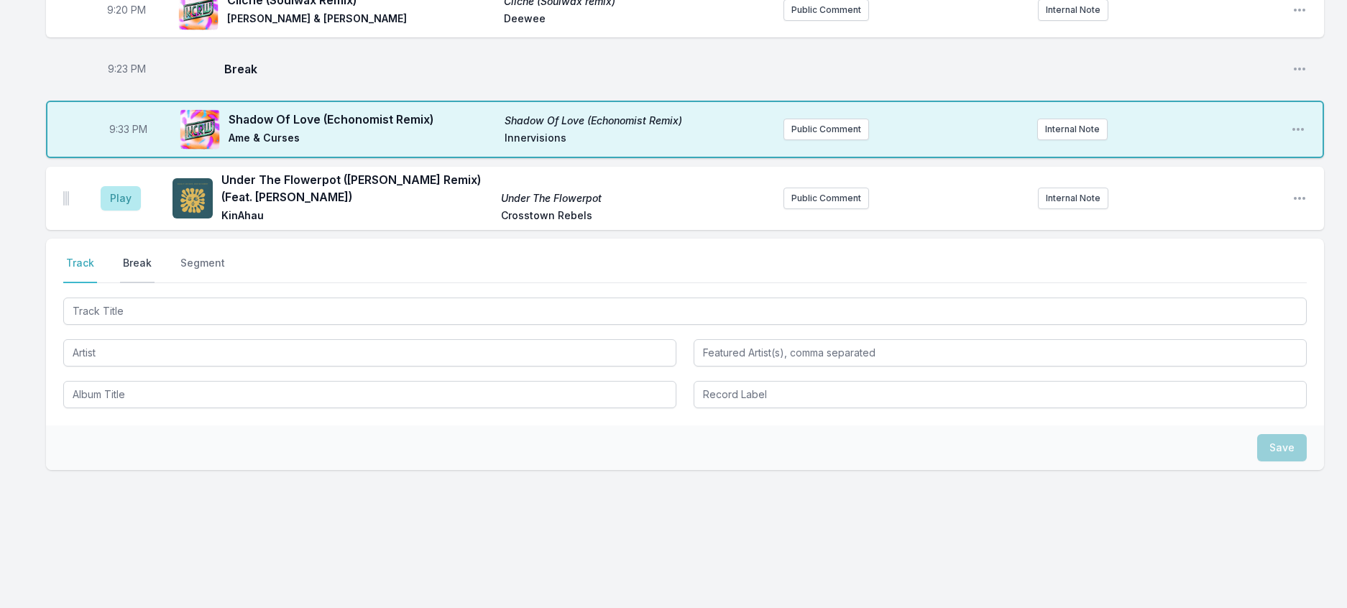
click at [154, 283] on button "Break" at bounding box center [137, 269] width 34 height 27
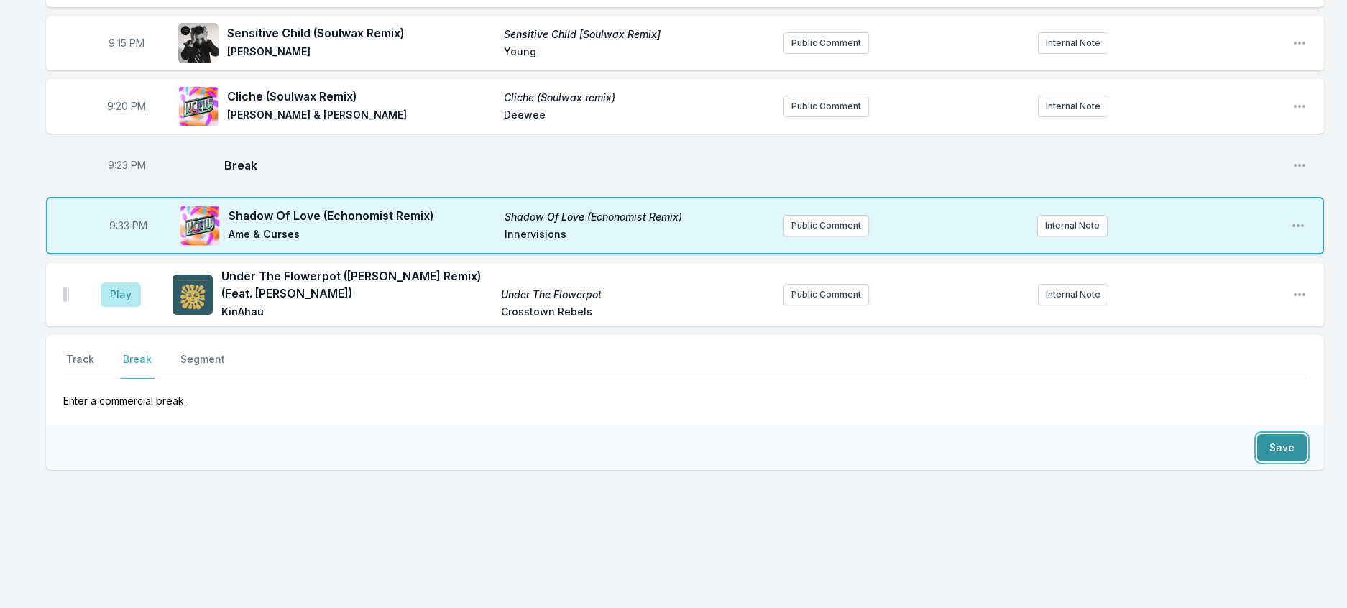
click at [1282, 461] on button "Save" at bounding box center [1282, 447] width 50 height 27
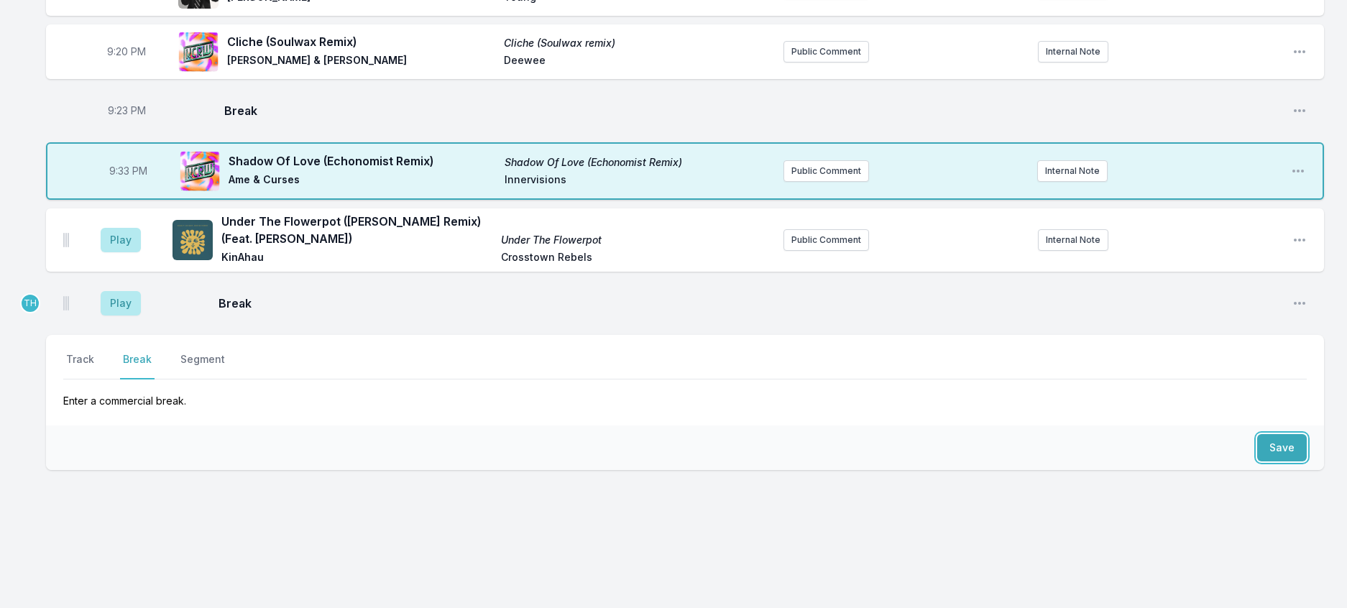
scroll to position [1549, 0]
click at [93, 361] on button "Track" at bounding box center [80, 365] width 34 height 27
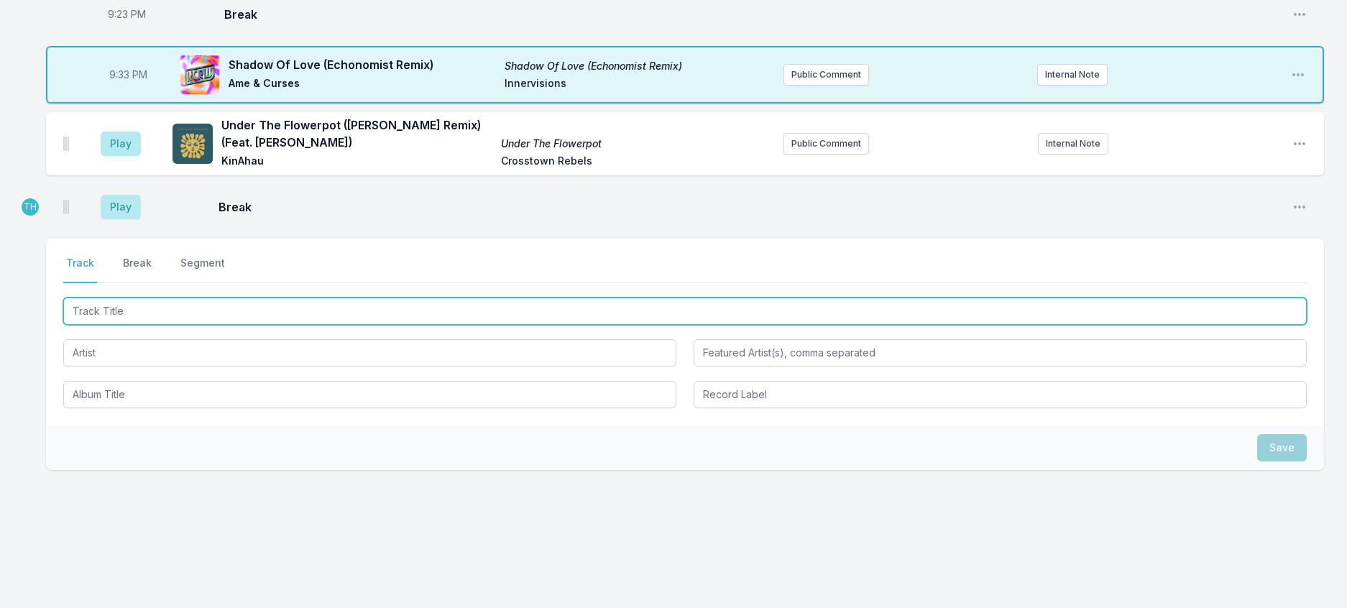
click at [119, 325] on input "Track Title" at bounding box center [684, 310] width 1243 height 27
type input "Blurry Moon"
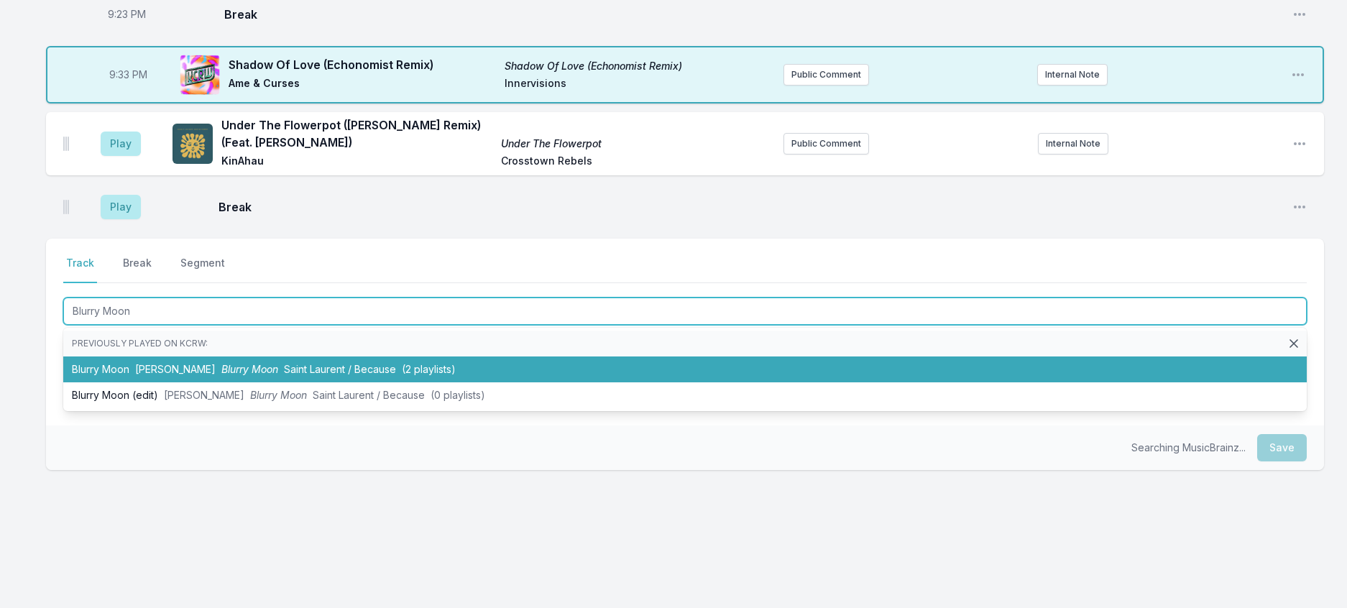
click at [276, 382] on li "Blurry Moon [PERSON_NAME] Blurry Moon Saint Laurent / Because (2 playlists)" at bounding box center [684, 369] width 1243 height 26
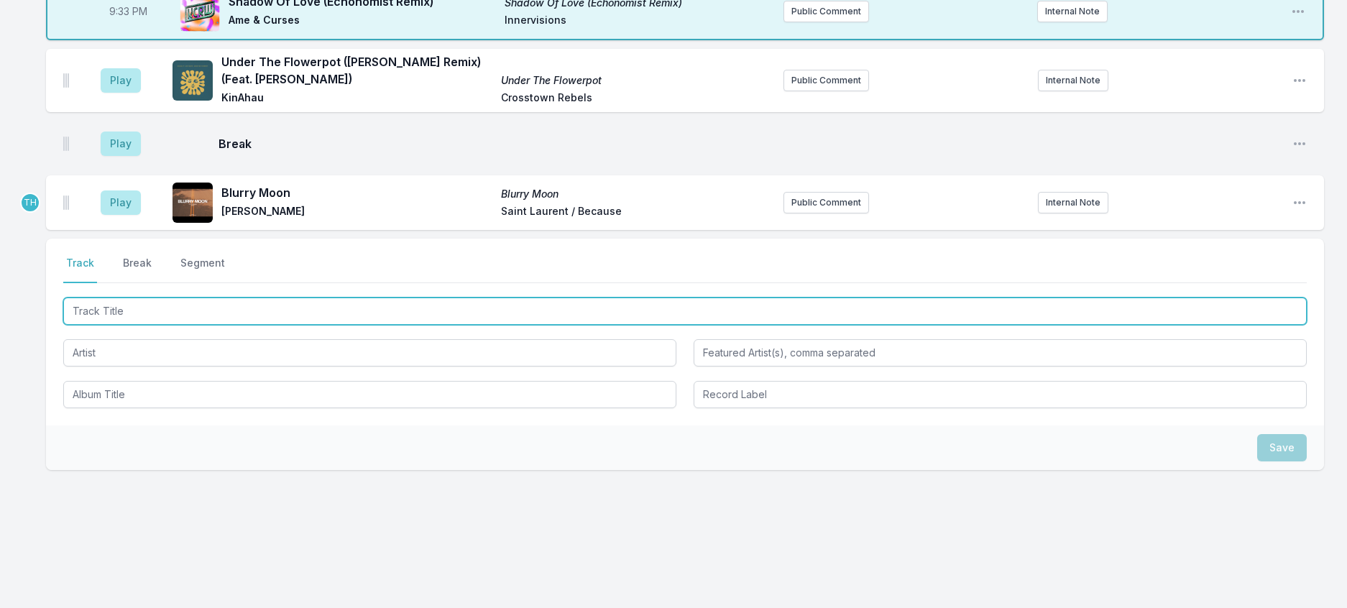
click at [277, 325] on input "Track Title" at bounding box center [684, 310] width 1243 height 27
type input "e"
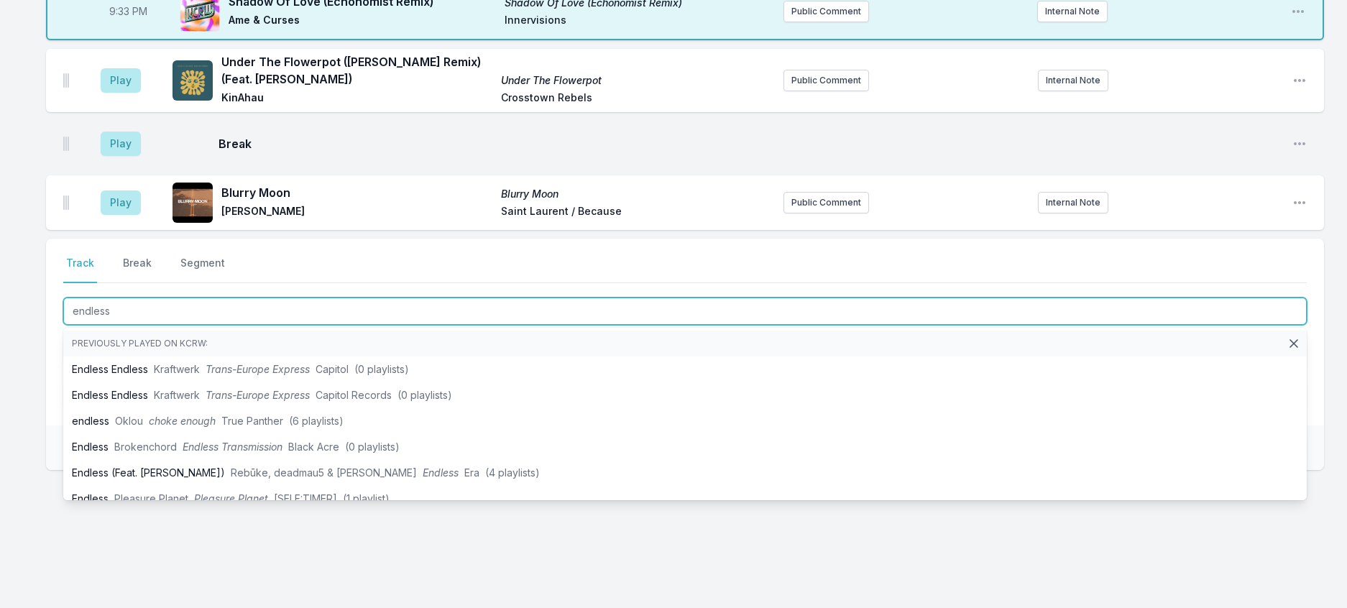
type input "endless"
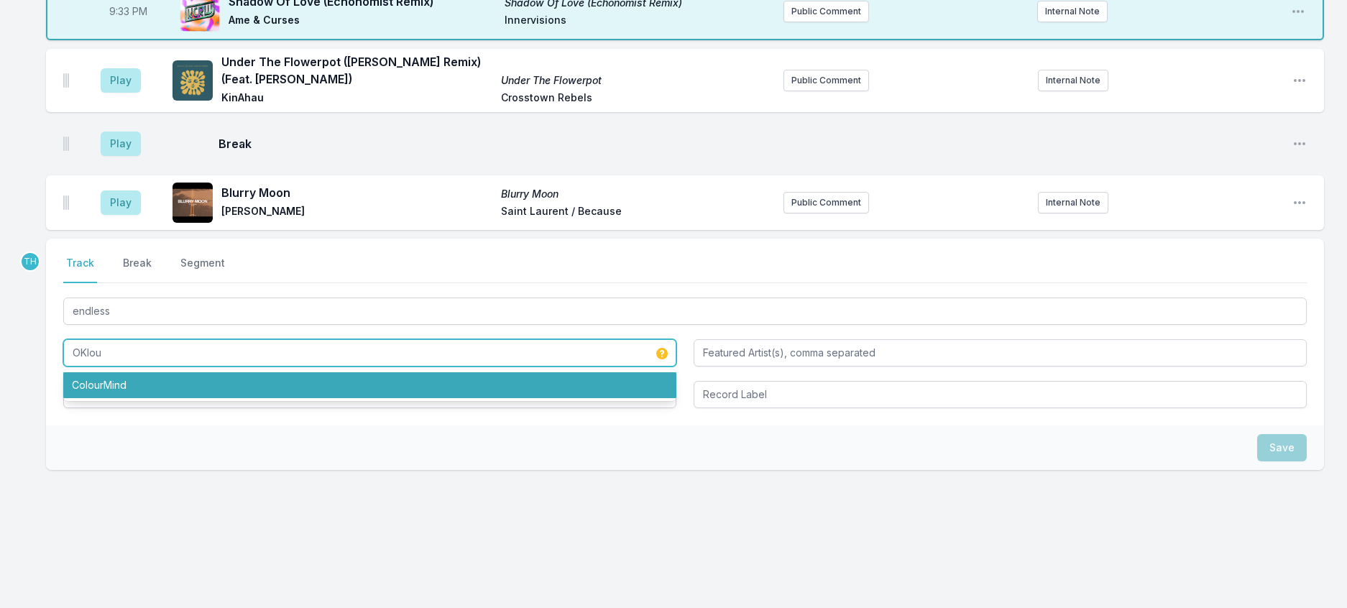
scroll to position [1760, 0]
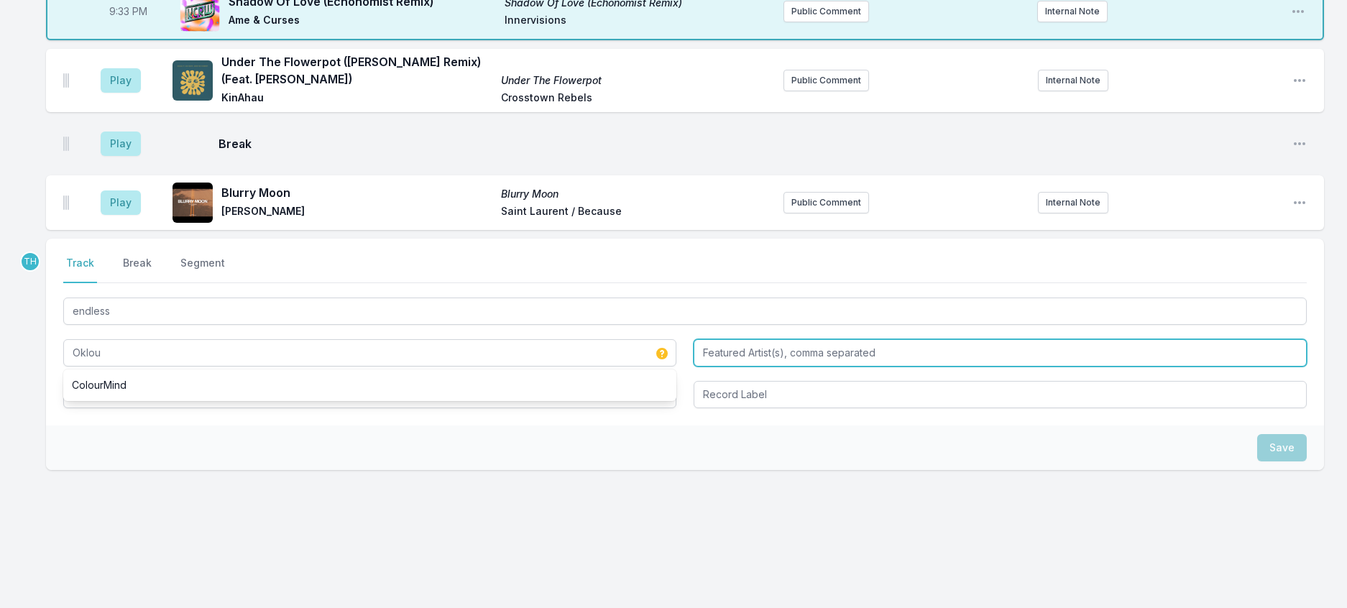
type input "Oklou"
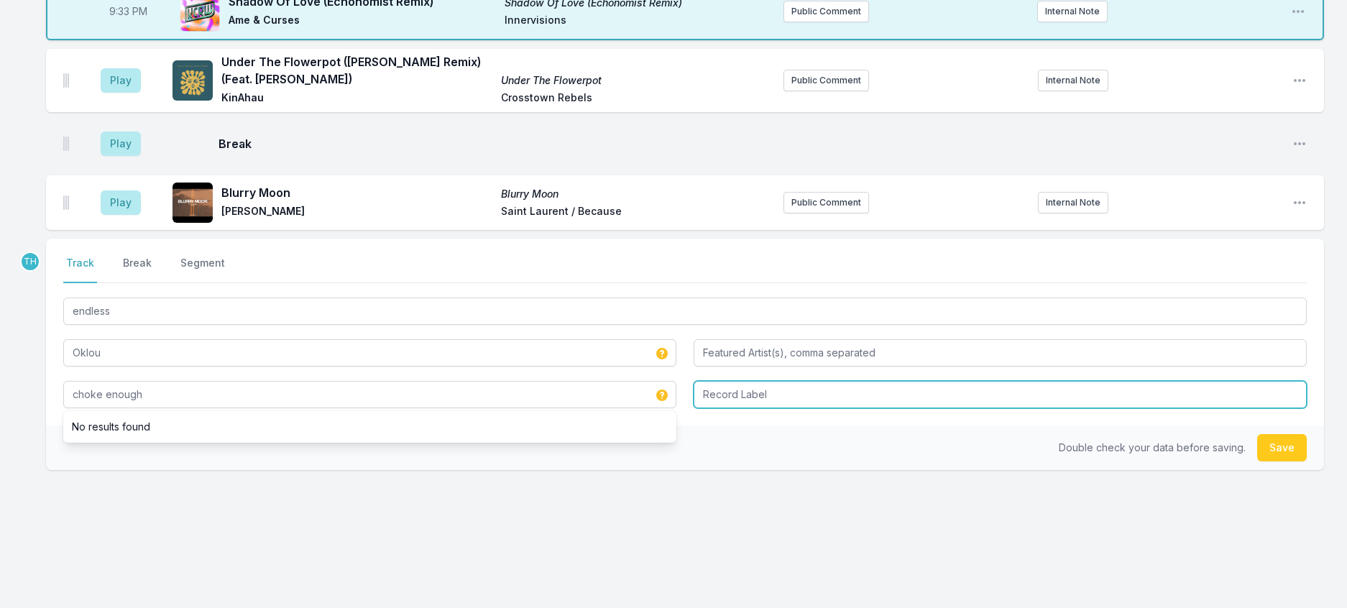
type input "choke enough"
type input "r"
type input "True Panther"
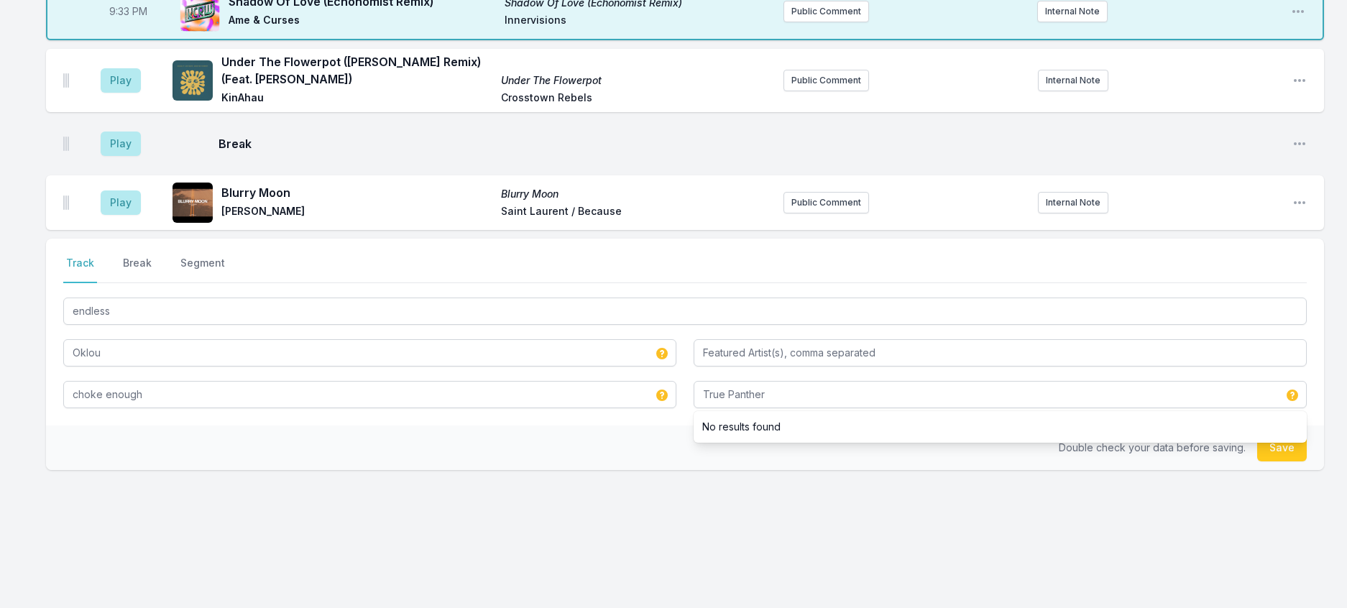
click at [696, 431] on div "Double check your data before saving. Save" at bounding box center [685, 447] width 1278 height 45
click at [1291, 434] on button "Save" at bounding box center [1282, 447] width 50 height 27
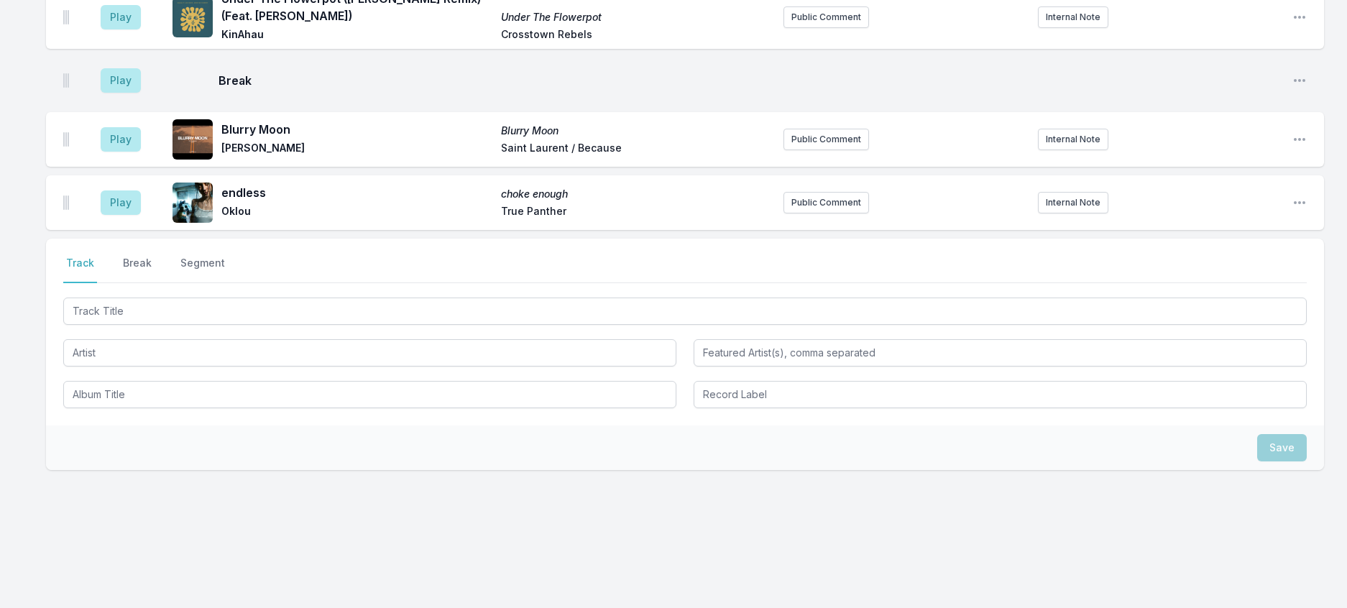
scroll to position [1831, 0]
click at [831, 192] on button "Public Comment" at bounding box center [826, 203] width 86 height 22
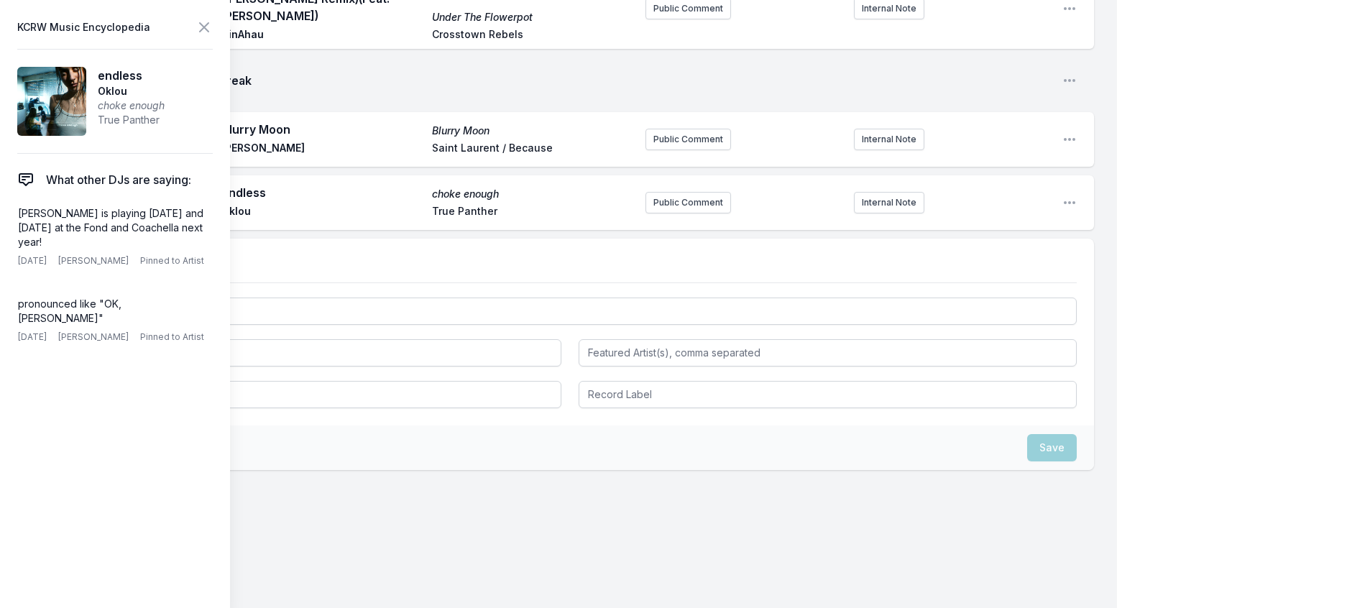
drag, startPoint x: 86, startPoint y: 274, endPoint x: 5, endPoint y: 240, distance: 87.3
click at [5, 240] on aside "KCRW Music Encyclopedia endless Oklou choke enough True Panther What other DJs …" at bounding box center [115, 304] width 230 height 608
copy p "[PERSON_NAME] is playing [DATE] and [DATE] at the Fond and Coachella next year!"
click at [617, 230] on div "Play endless choke enough Oklou True Panther Public Comment Internal Note Open …" at bounding box center [570, 202] width 1048 height 55
click at [649, 213] on button "Public Comment" at bounding box center [688, 203] width 86 height 22
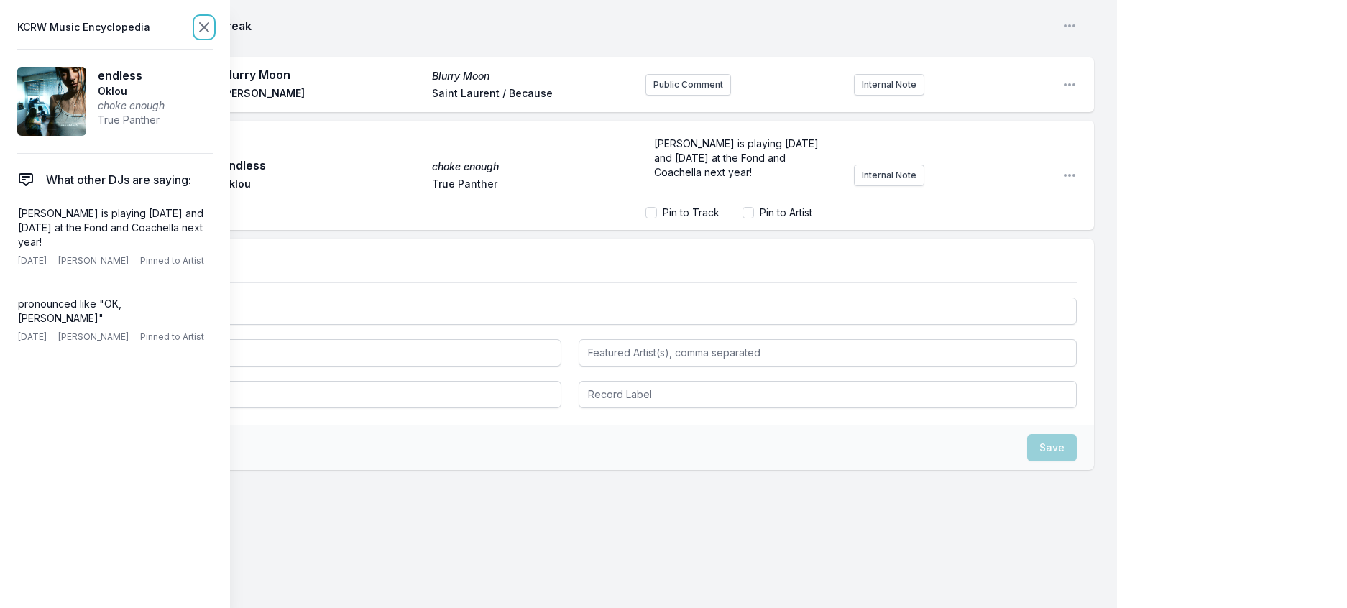
click at [213, 24] on icon at bounding box center [203, 27] width 17 height 17
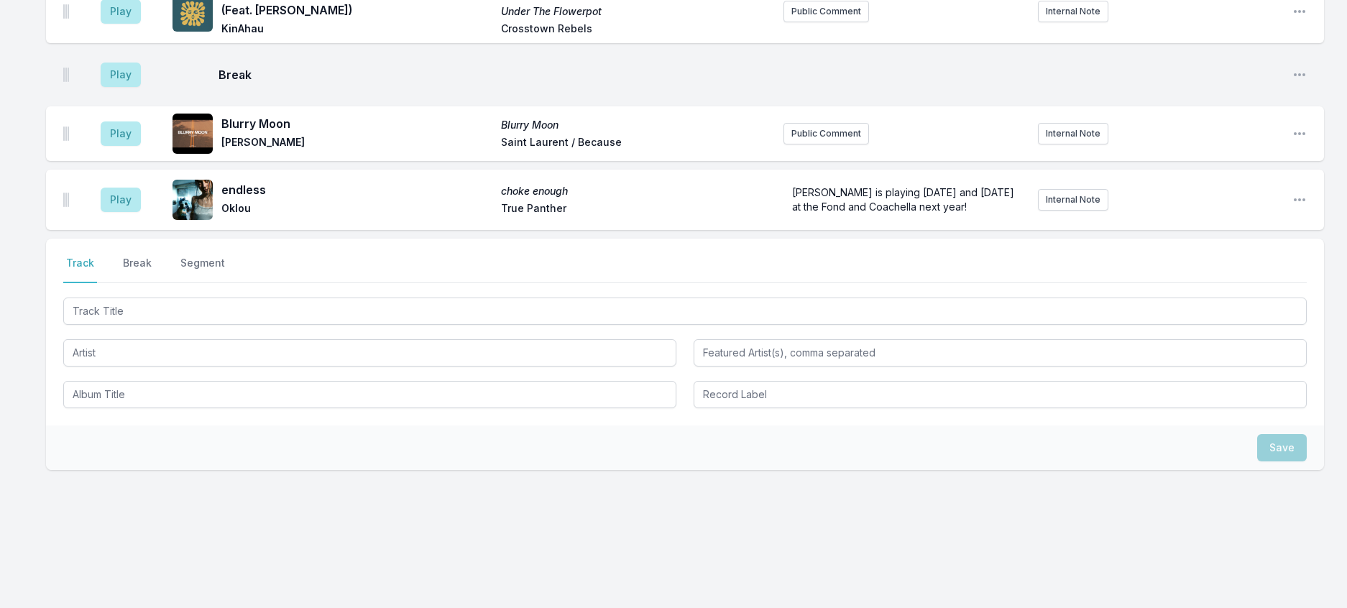
scroll to position [1615, 0]
click at [122, 34] on aside "Play" at bounding box center [120, 12] width 80 height 46
drag, startPoint x: 137, startPoint y: 165, endPoint x: 322, endPoint y: 185, distance: 185.8
click at [139, 24] on button "Play" at bounding box center [121, 11] width 40 height 24
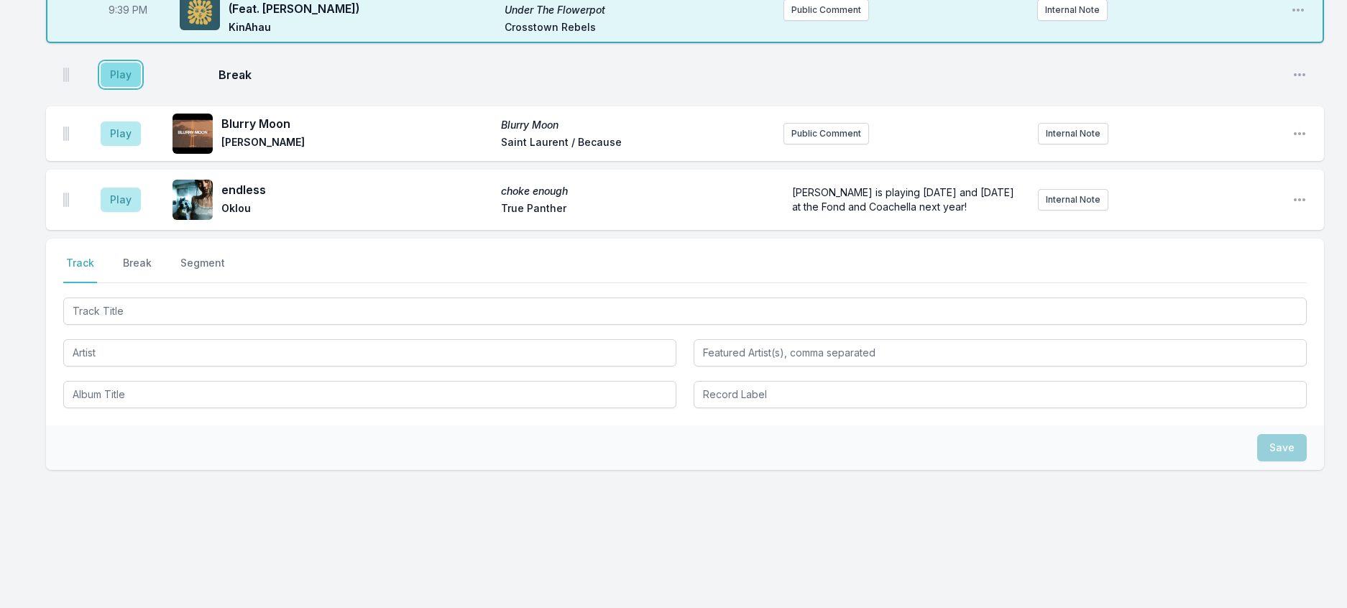
click at [132, 87] on button "Play" at bounding box center [121, 75] width 40 height 24
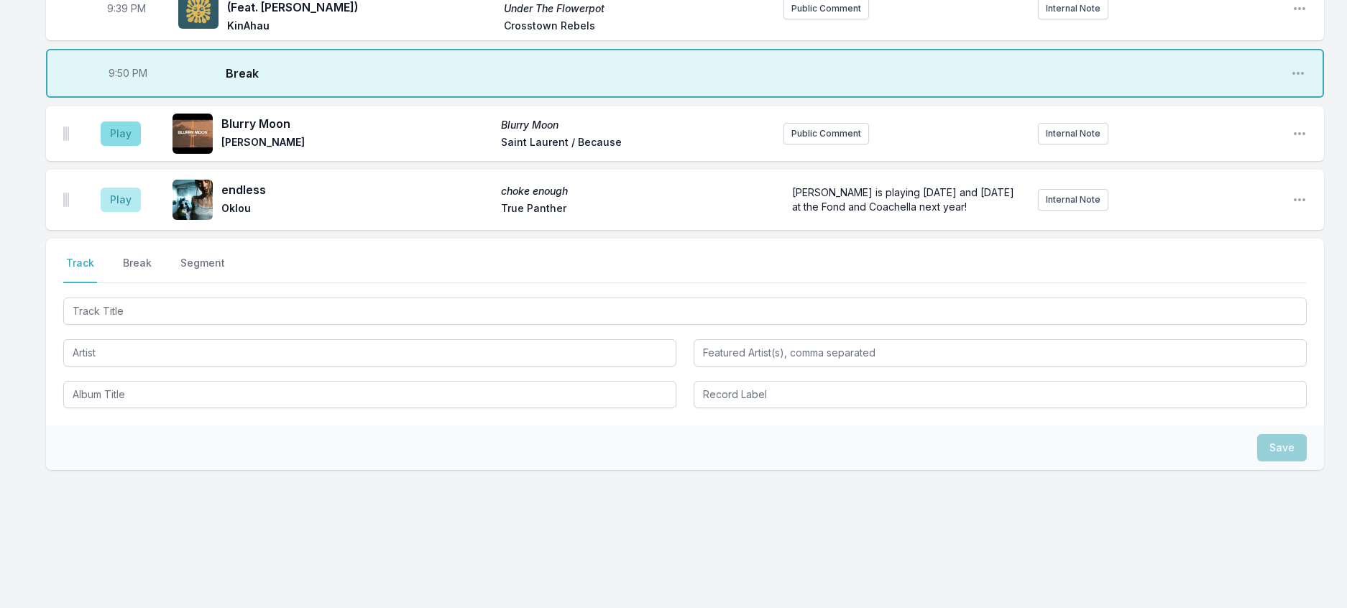
click at [119, 157] on aside "Play" at bounding box center [120, 134] width 80 height 46
click at [134, 146] on button "Play" at bounding box center [121, 133] width 40 height 24
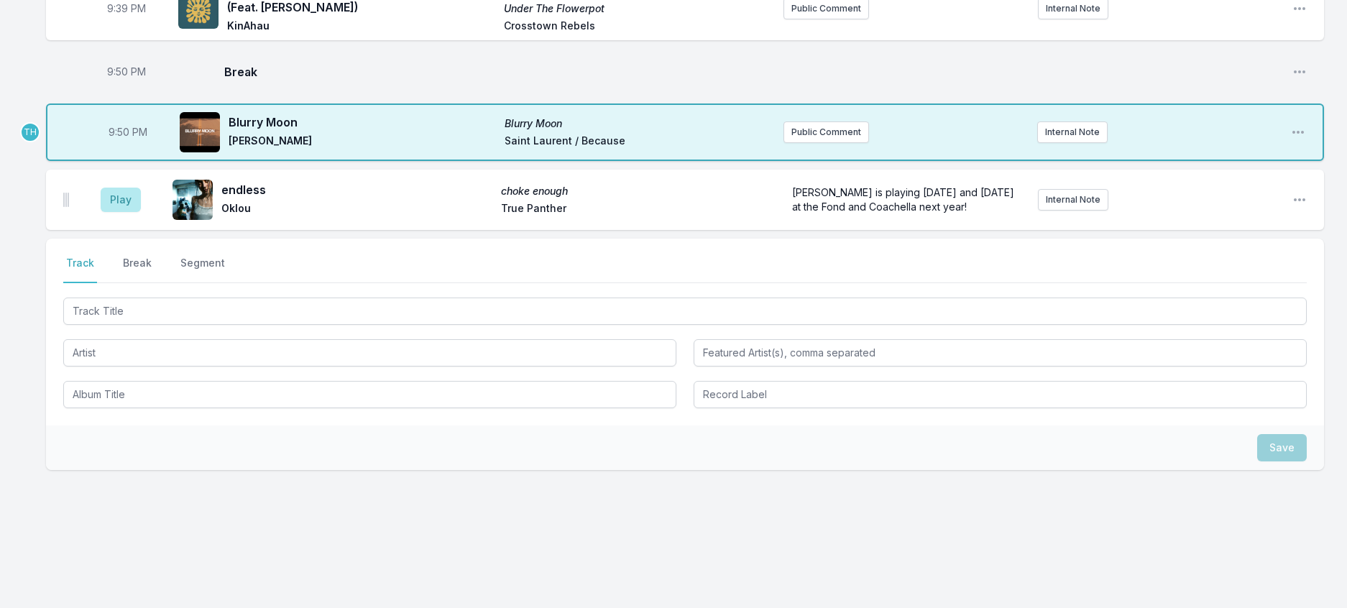
click at [135, 79] on span "9:50 PM" at bounding box center [126, 72] width 39 height 14
click at [134, 86] on input "21:50" at bounding box center [126, 71] width 80 height 27
type input "21:45"
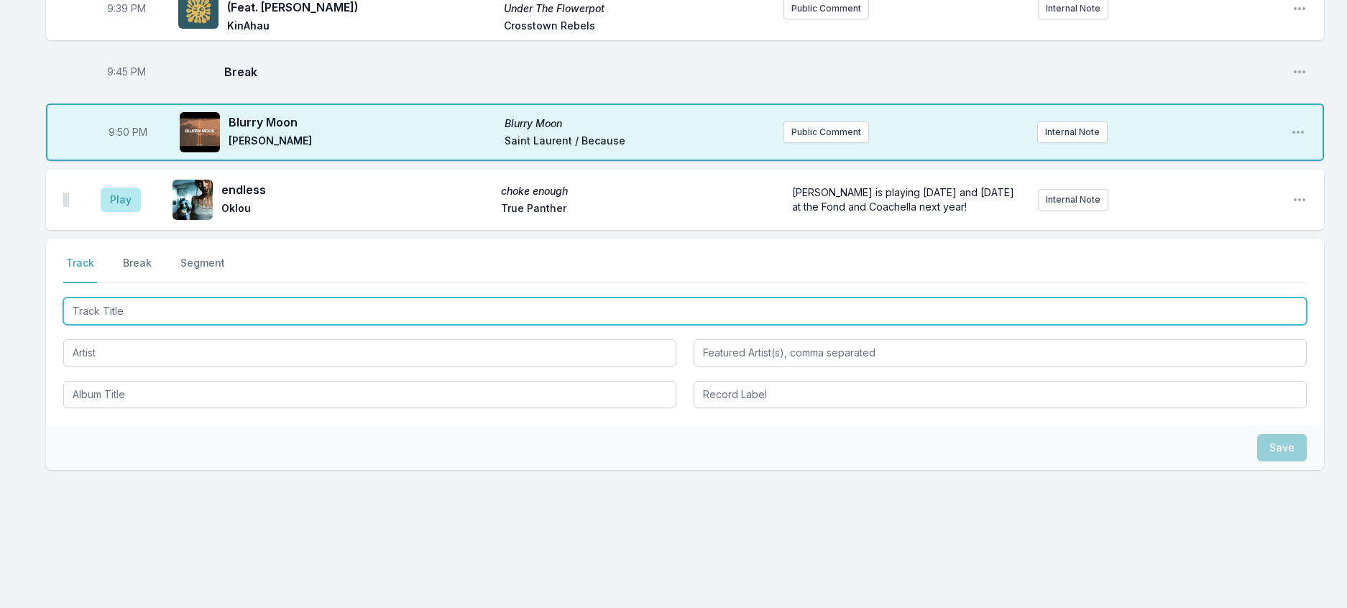
click at [205, 325] on input "Track Title" at bounding box center [684, 310] width 1243 height 27
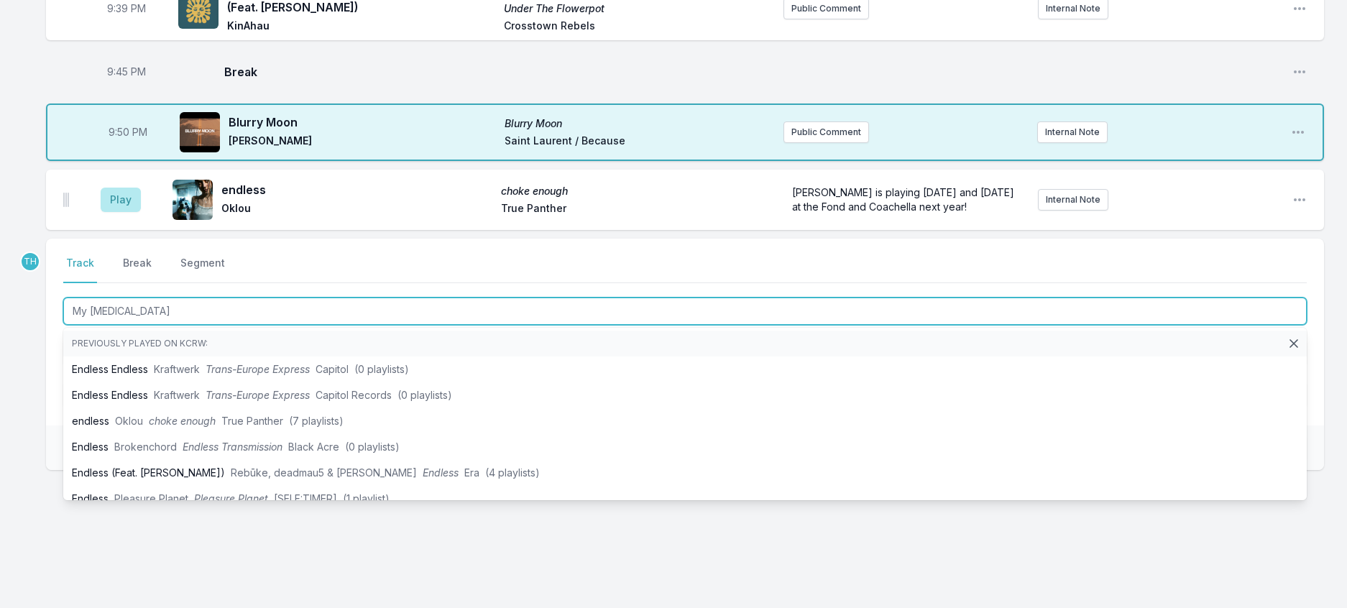
type input "My Crush"
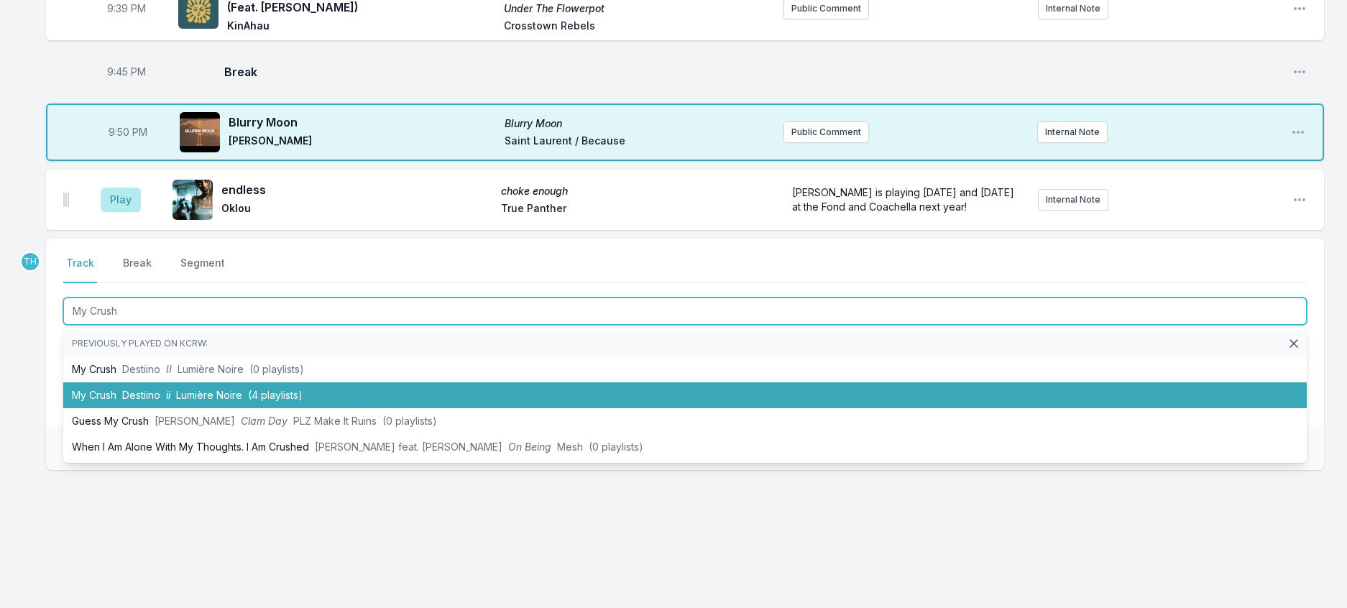
click at [276, 408] on li "My Crush Destiino ii Lumière Noire (4 playlists)" at bounding box center [684, 395] width 1243 height 26
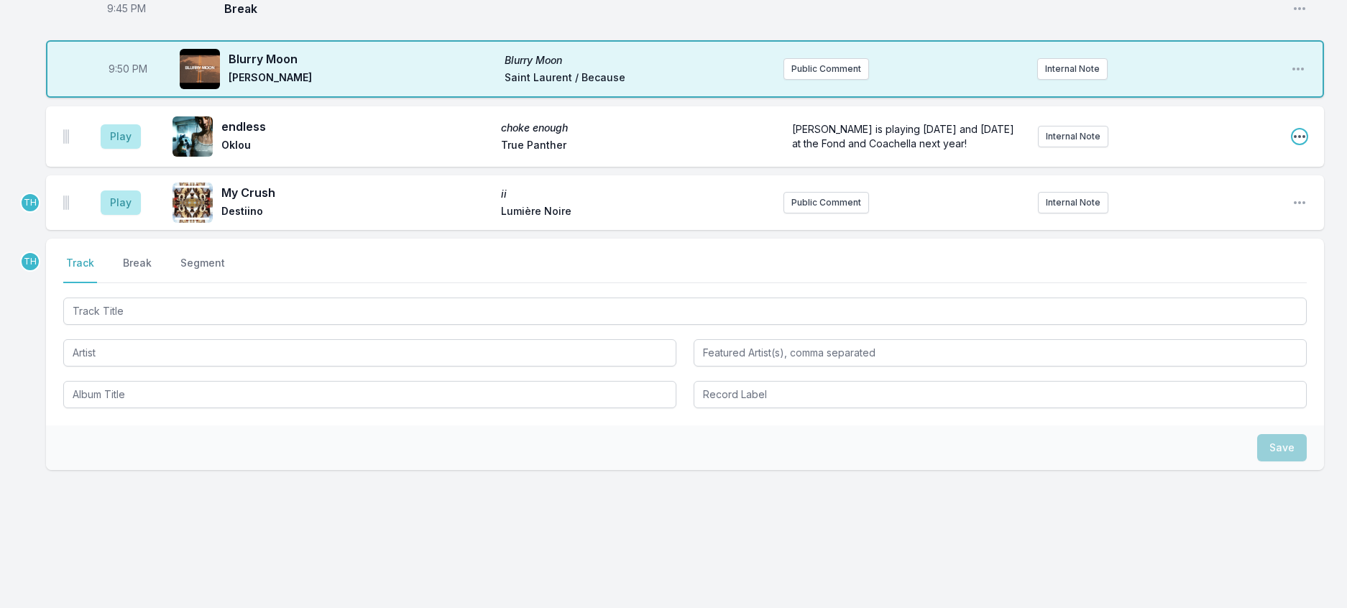
click at [1292, 144] on icon "Open playlist item options" at bounding box center [1299, 136] width 14 height 14
click at [1170, 230] on button "Delete Entry" at bounding box center [1225, 217] width 161 height 26
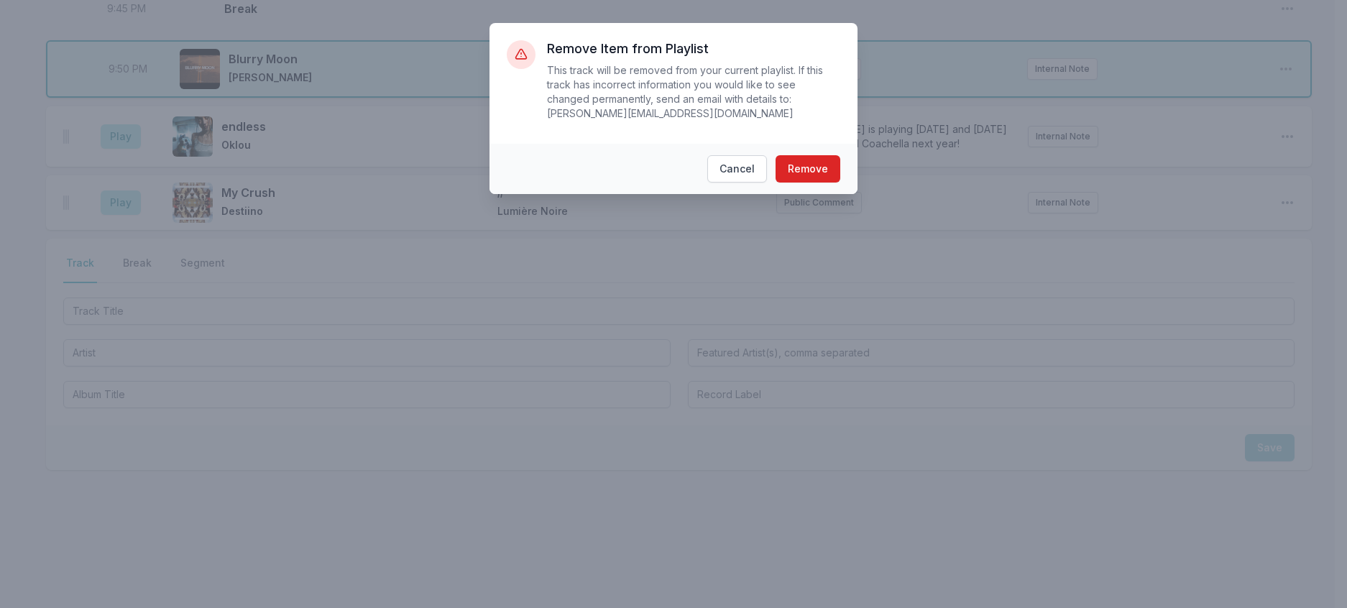
scroll to position [1599, 0]
click at [821, 180] on button "Remove" at bounding box center [814, 168] width 65 height 27
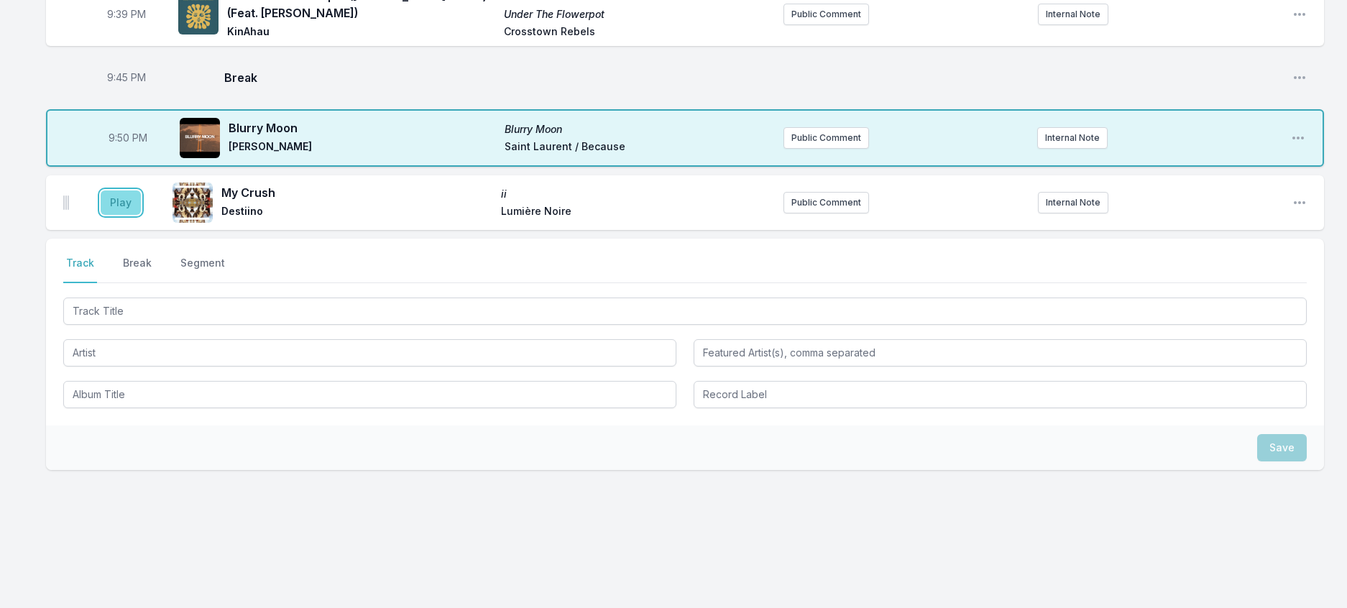
drag, startPoint x: 121, startPoint y: 392, endPoint x: 132, endPoint y: 387, distance: 12.5
click at [122, 215] on button "Play" at bounding box center [121, 202] width 40 height 24
